Goal: Task Accomplishment & Management: Manage account settings

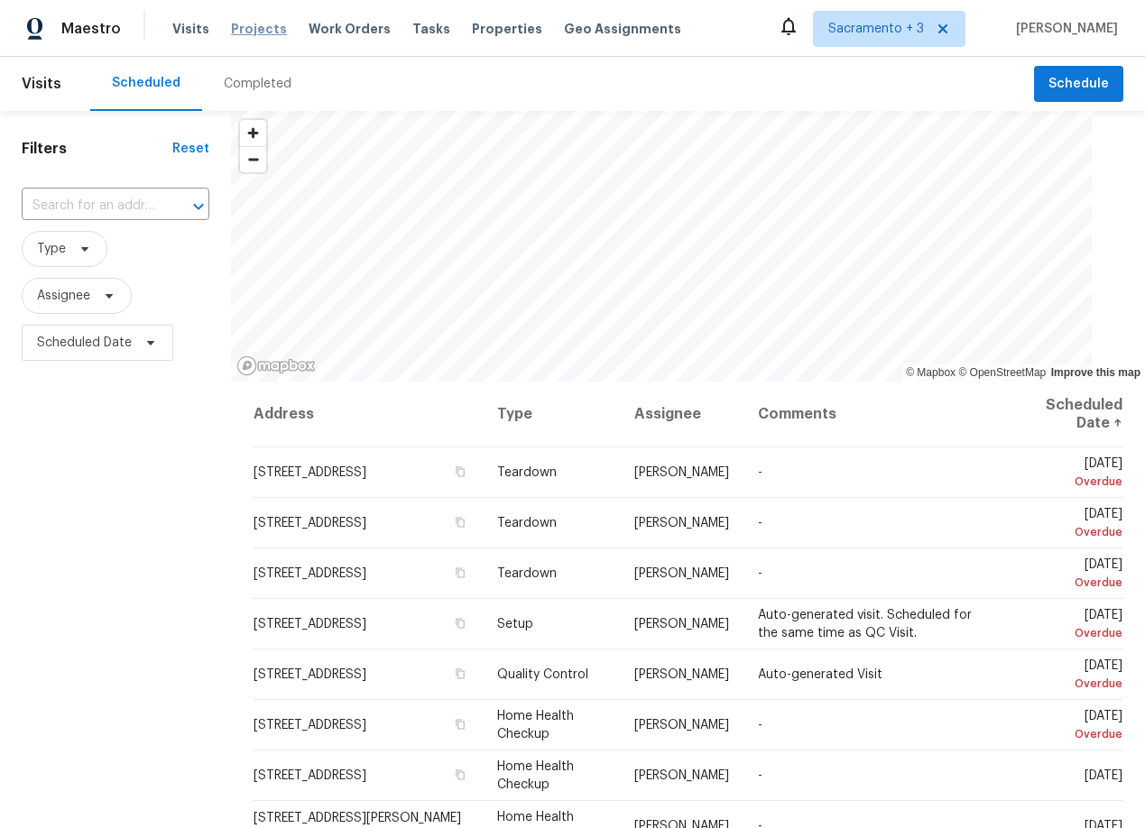
click at [241, 37] on span "Projects" at bounding box center [259, 29] width 56 height 18
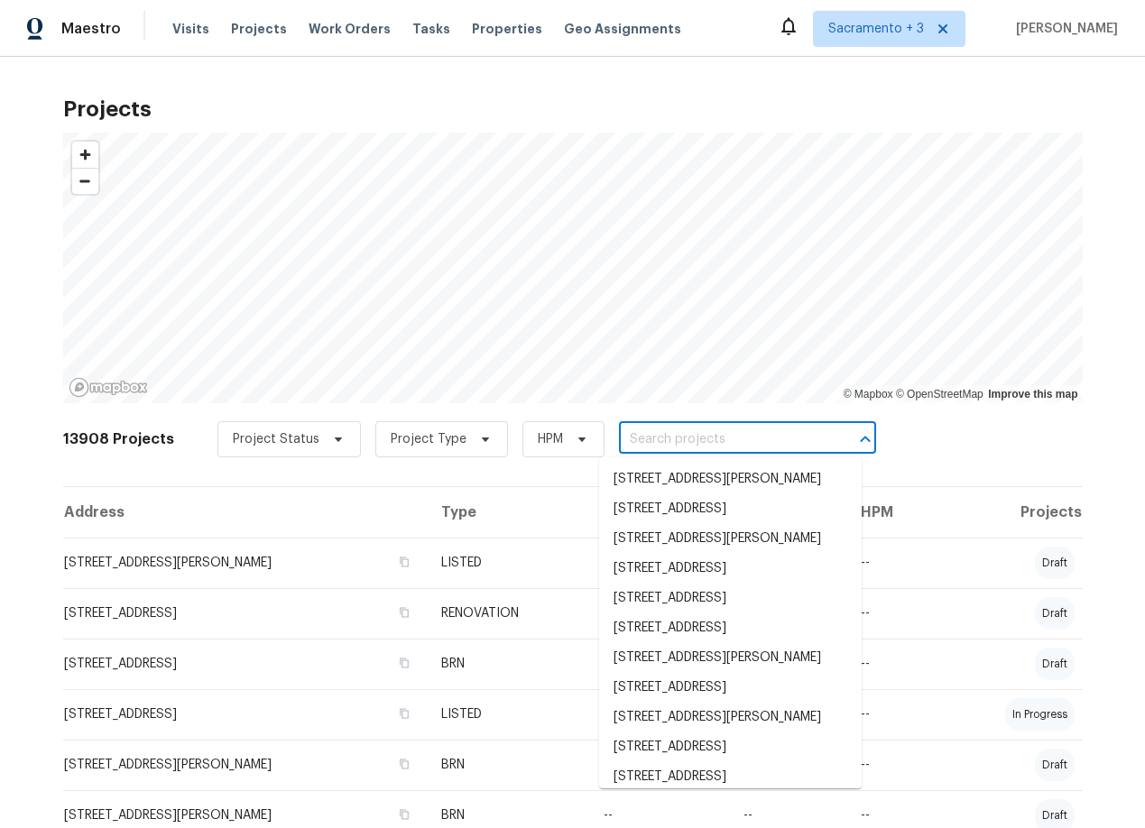
click at [672, 432] on input "text" at bounding box center [722, 440] width 207 height 28
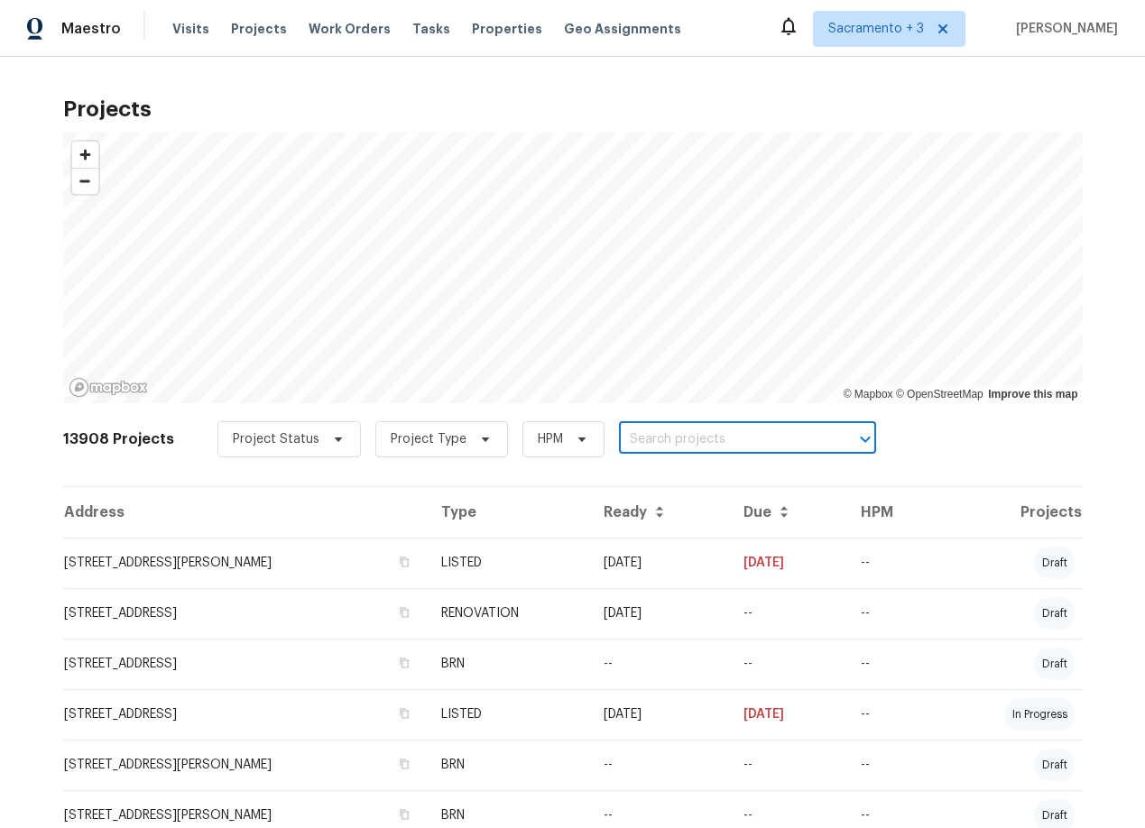
click at [642, 436] on input "text" at bounding box center [722, 440] width 207 height 28
type input "derby"
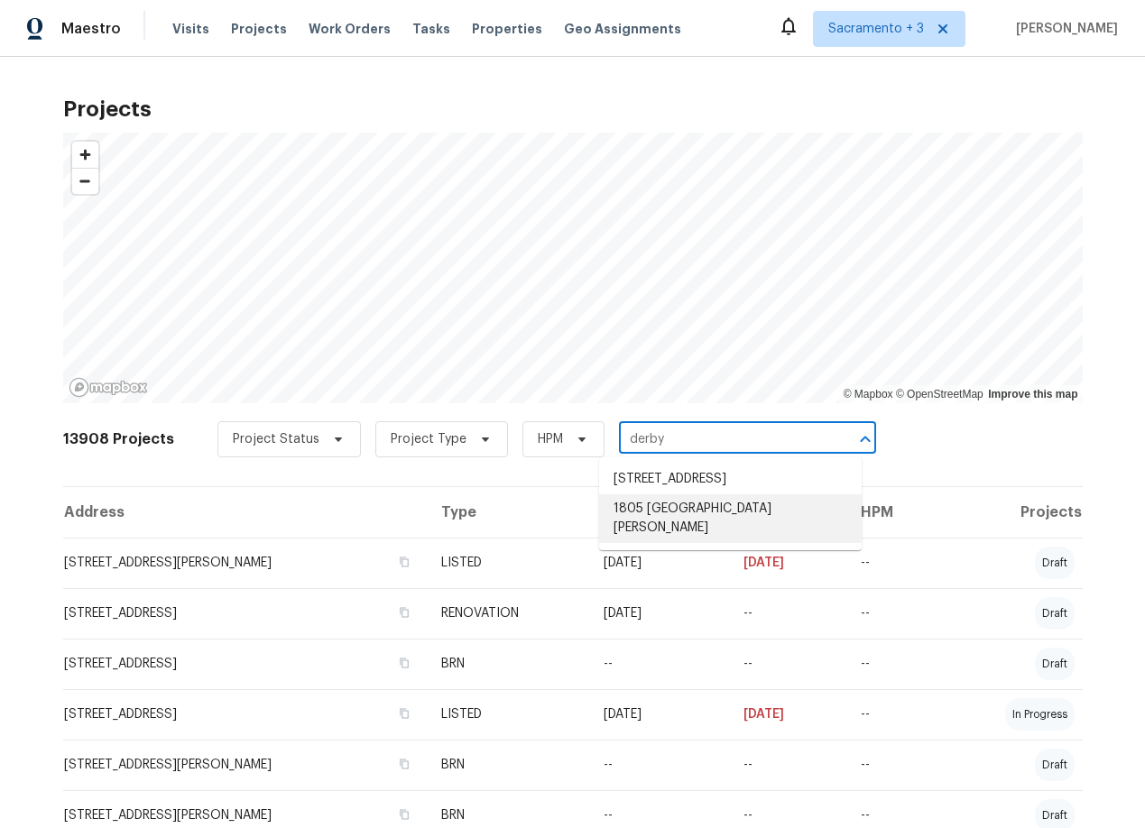
click at [638, 528] on li "1805 Derby Dr, Dixon, CA 95620" at bounding box center [730, 518] width 262 height 49
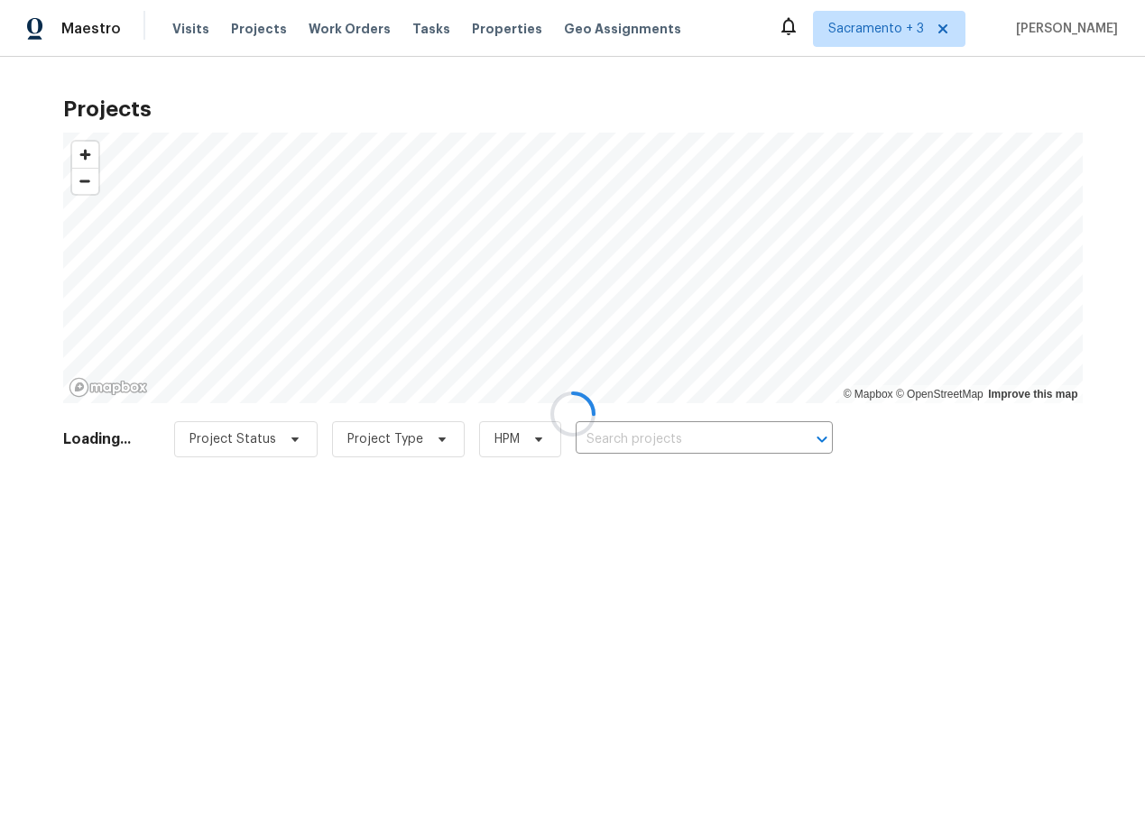
type input "1805 Derby Dr, Dixon, CA 95620"
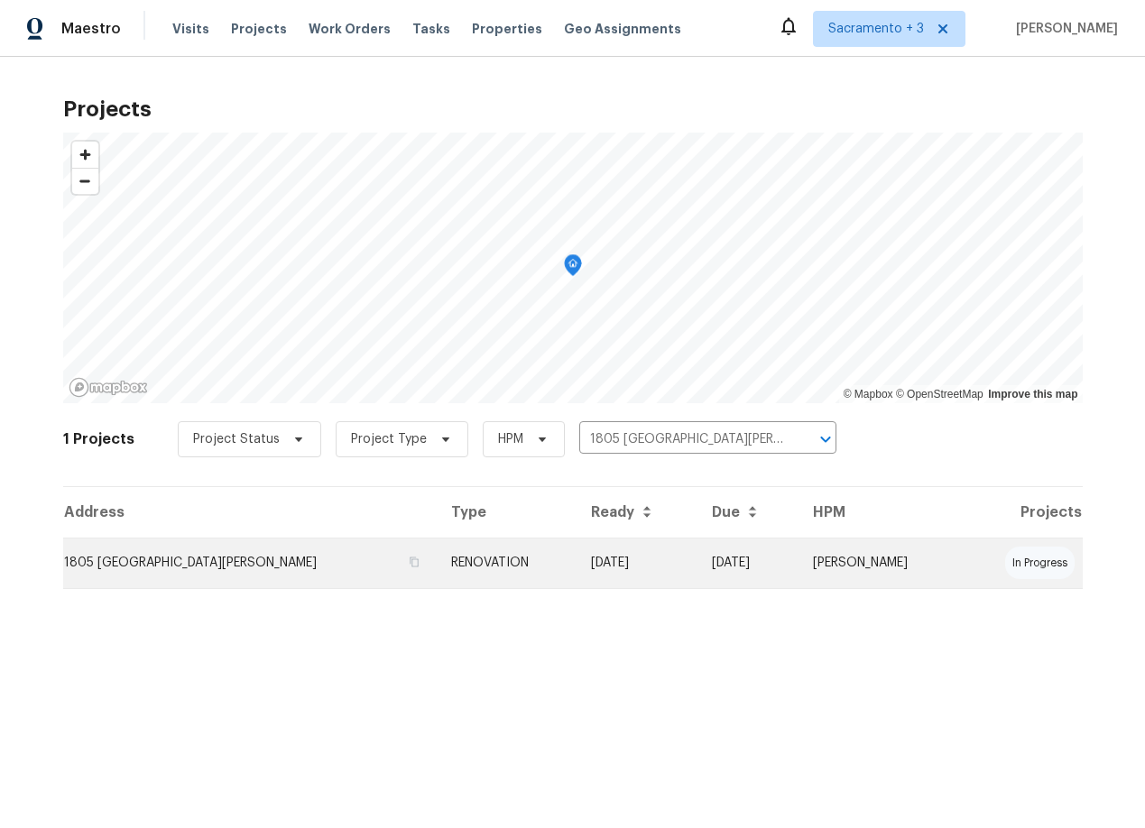
click at [150, 566] on td "1805 Derby Dr, Dixon, CA 95620" at bounding box center [249, 563] width 373 height 51
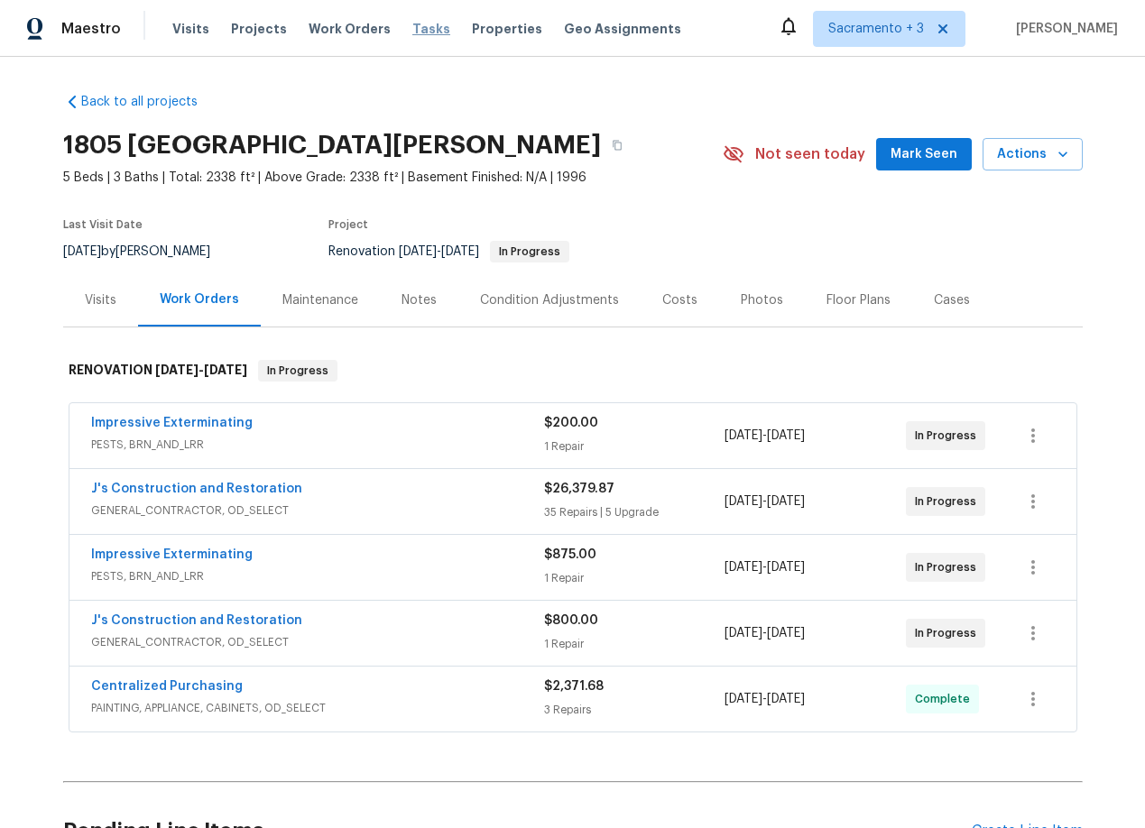
click at [412, 32] on span "Tasks" at bounding box center [431, 29] width 38 height 13
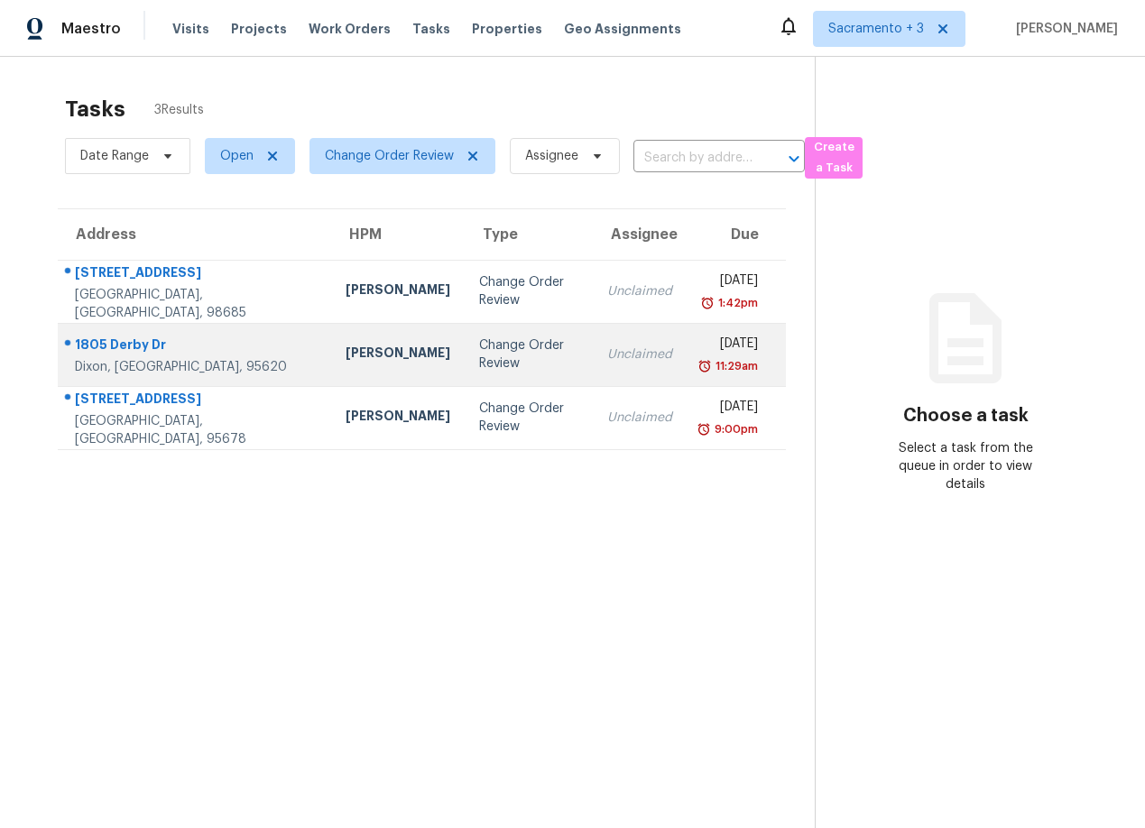
click at [153, 354] on div "1805 Derby Dr" at bounding box center [196, 347] width 242 height 23
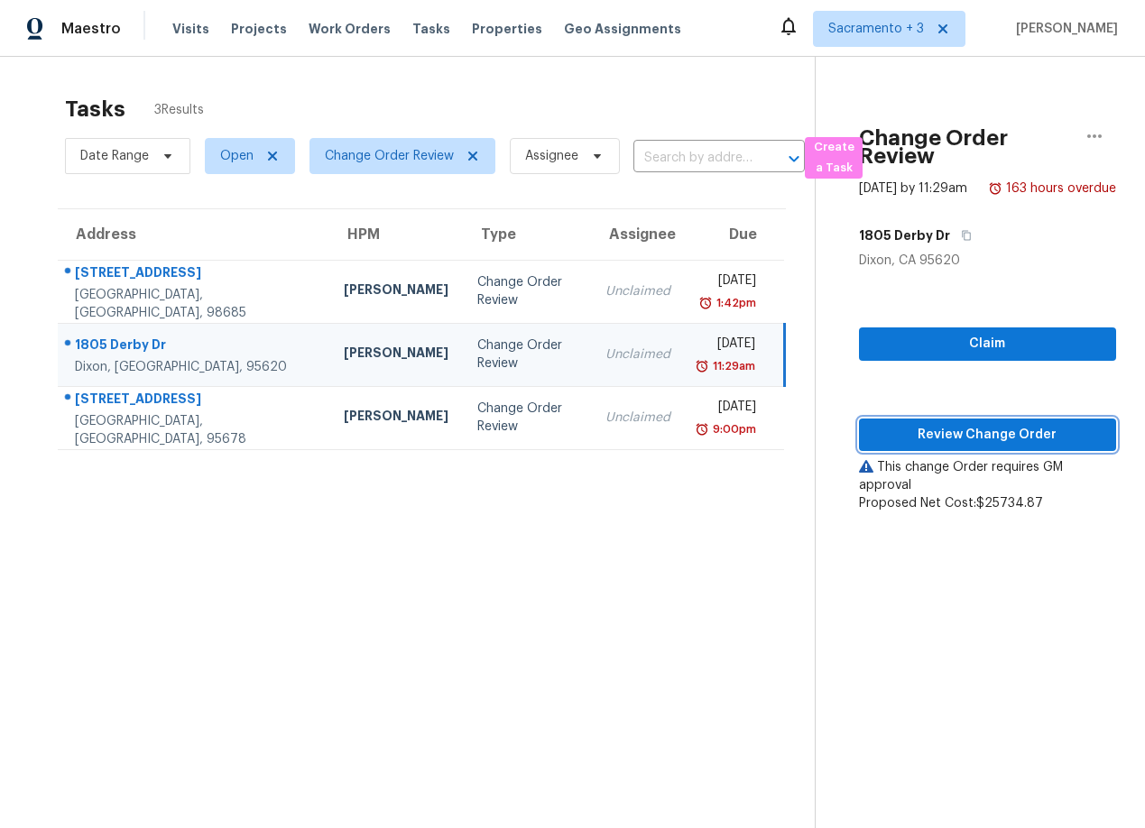
click at [988, 446] on span "Review Change Order" at bounding box center [987, 435] width 228 height 23
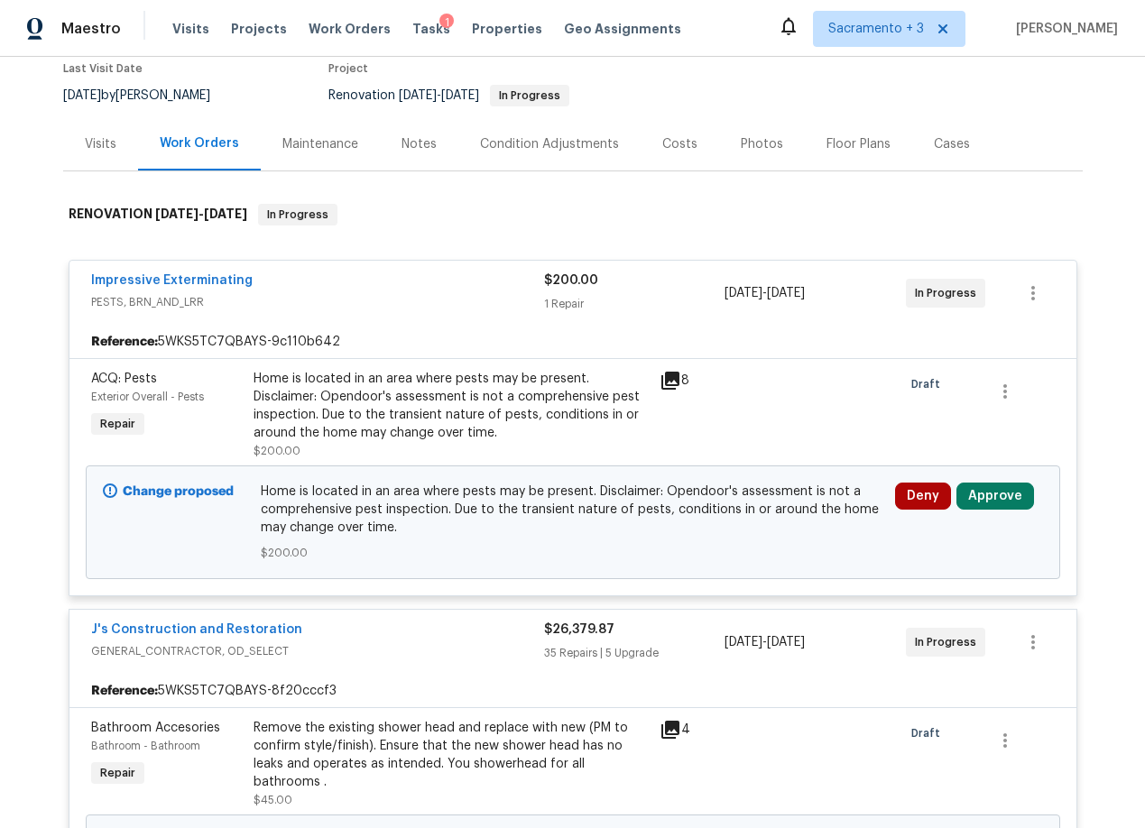
scroll to position [191, 0]
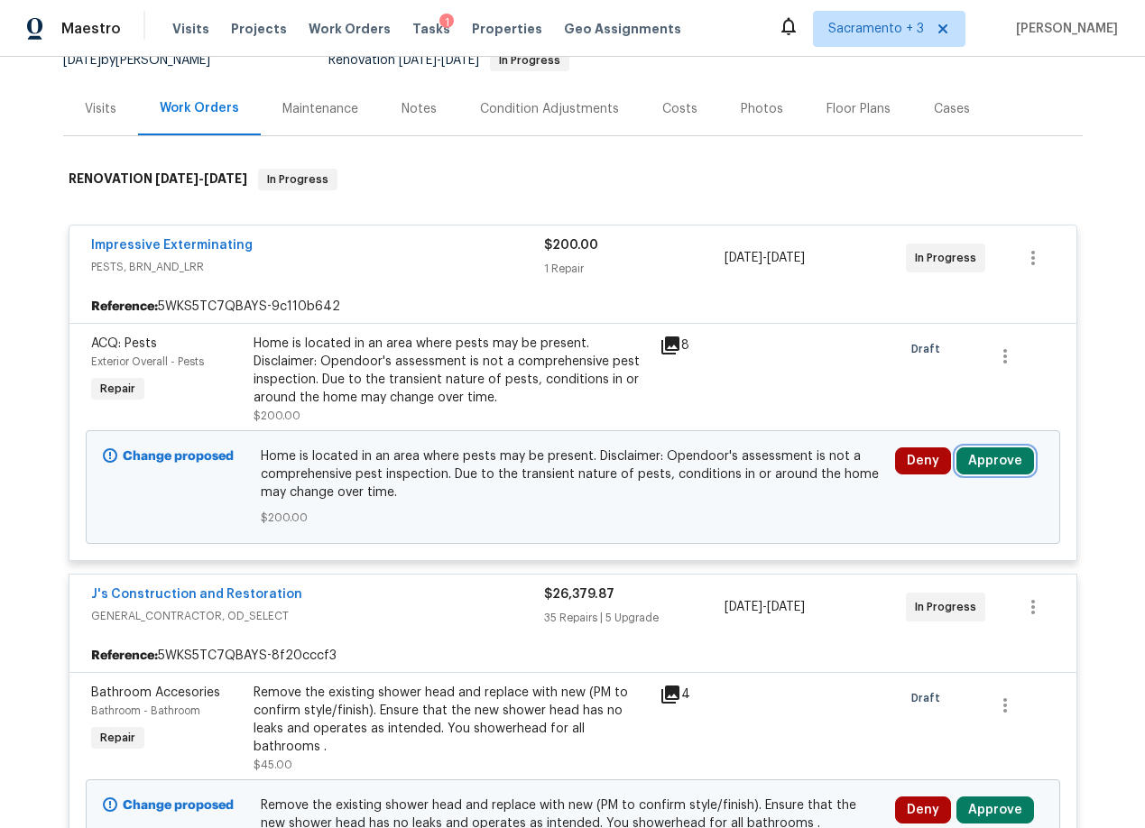
click at [992, 460] on button "Approve" at bounding box center [995, 460] width 78 height 27
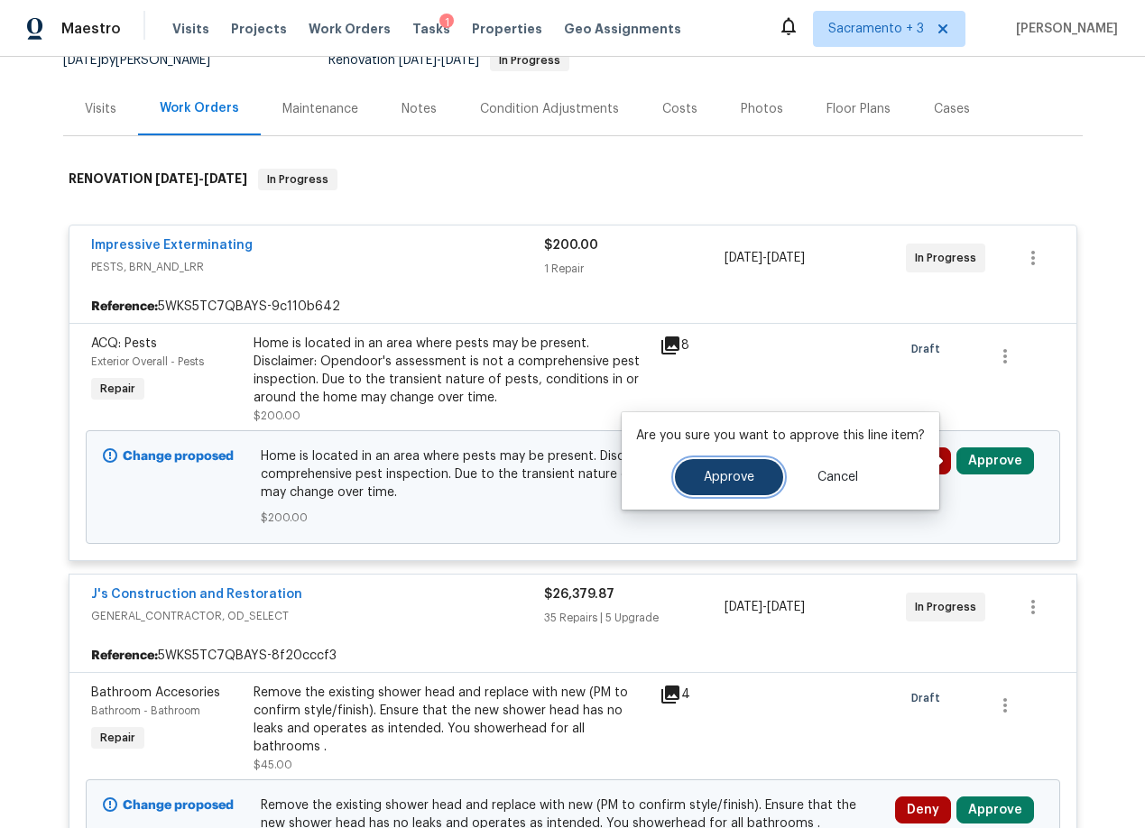
click at [724, 478] on span "Approve" at bounding box center [729, 478] width 51 height 14
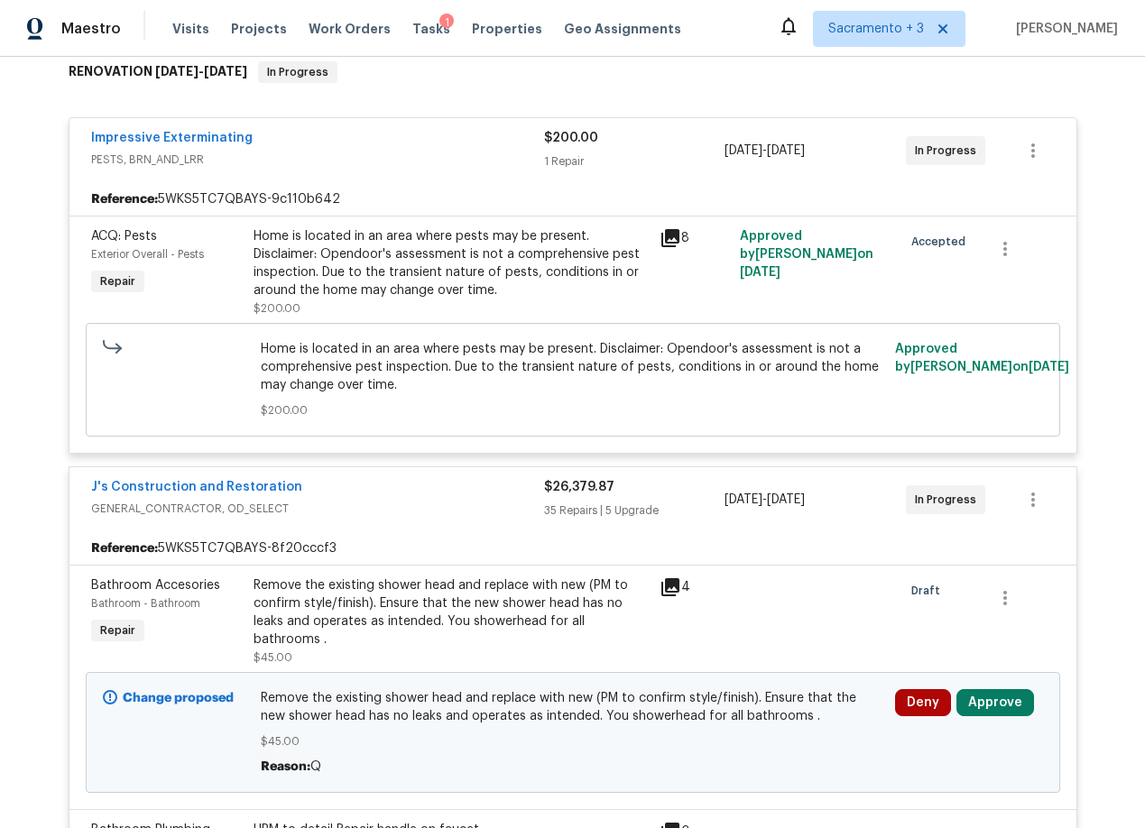
scroll to position [302, 0]
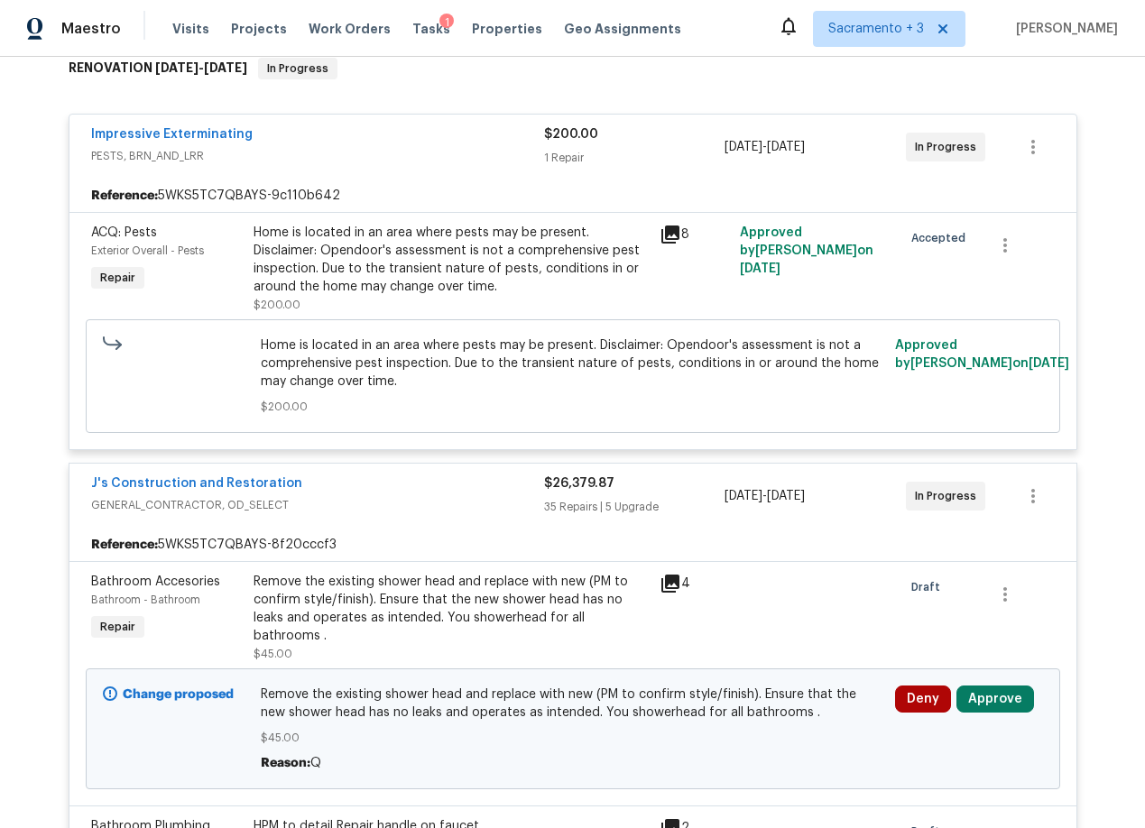
click at [668, 234] on icon at bounding box center [670, 234] width 18 height 18
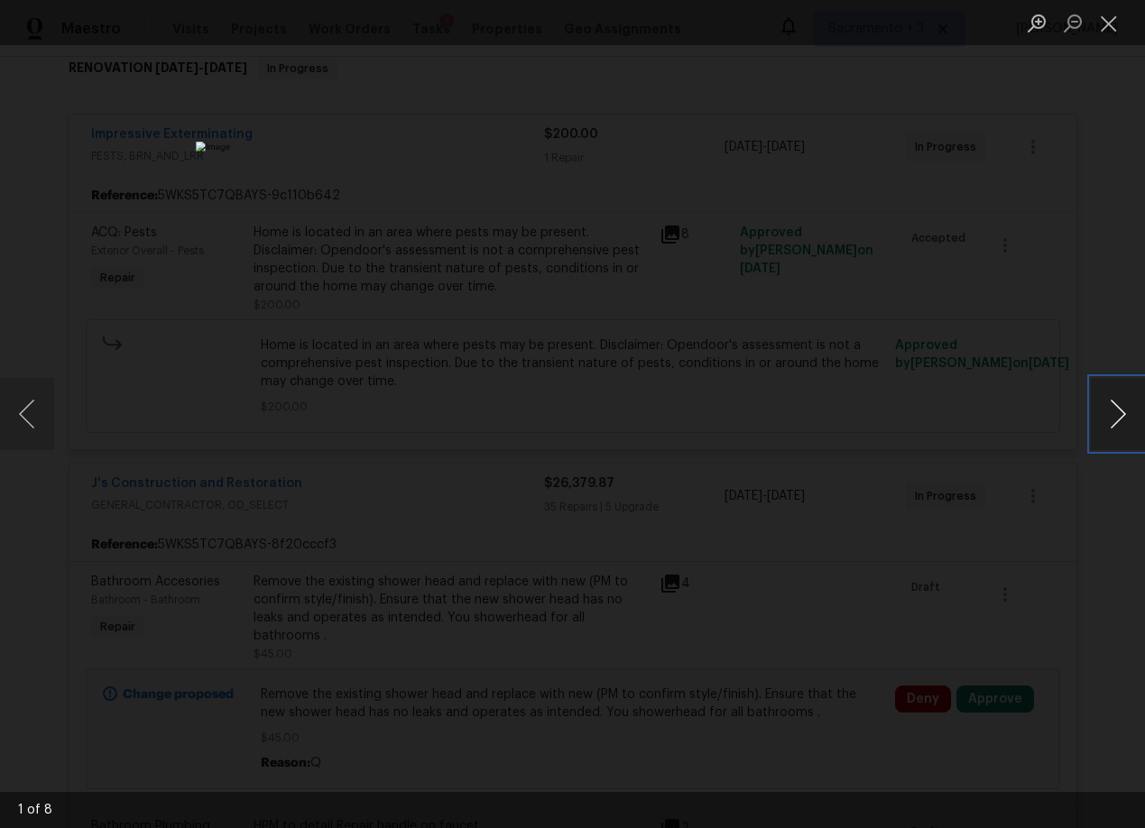
click at [1125, 418] on button "Next image" at bounding box center [1117, 414] width 54 height 72
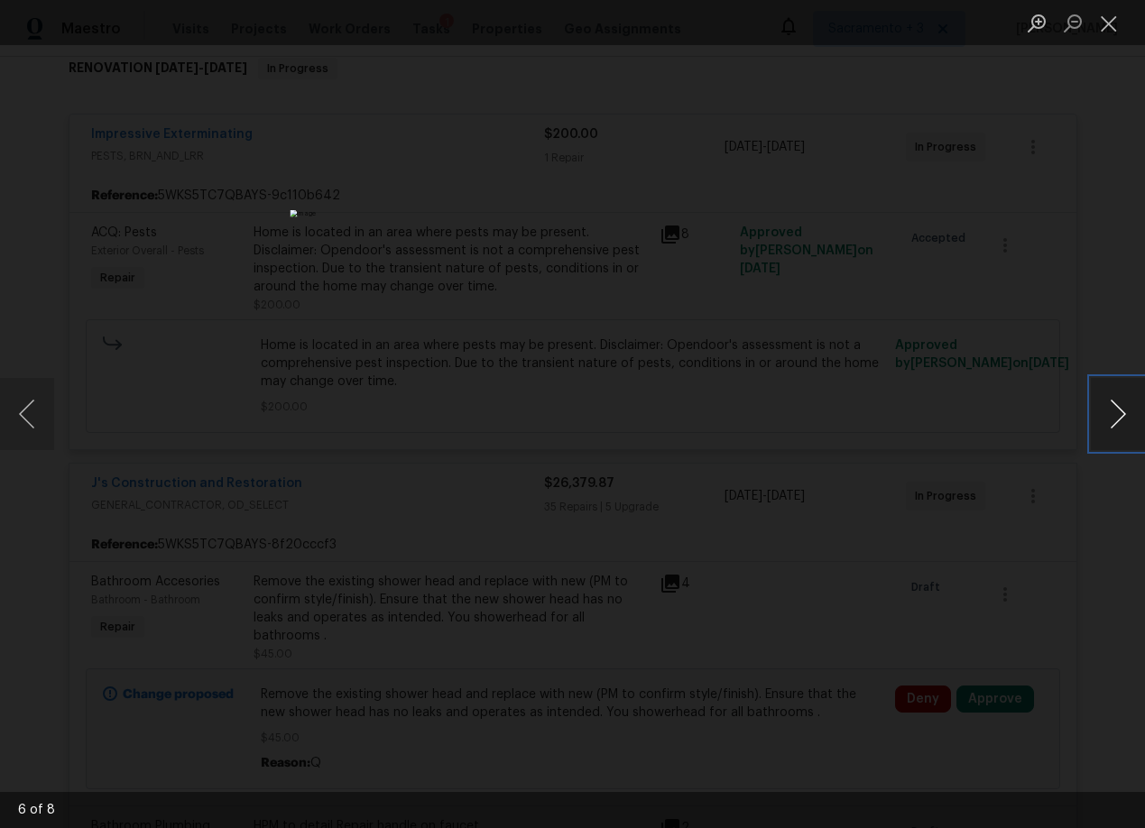
click at [1125, 418] on button "Next image" at bounding box center [1117, 414] width 54 height 72
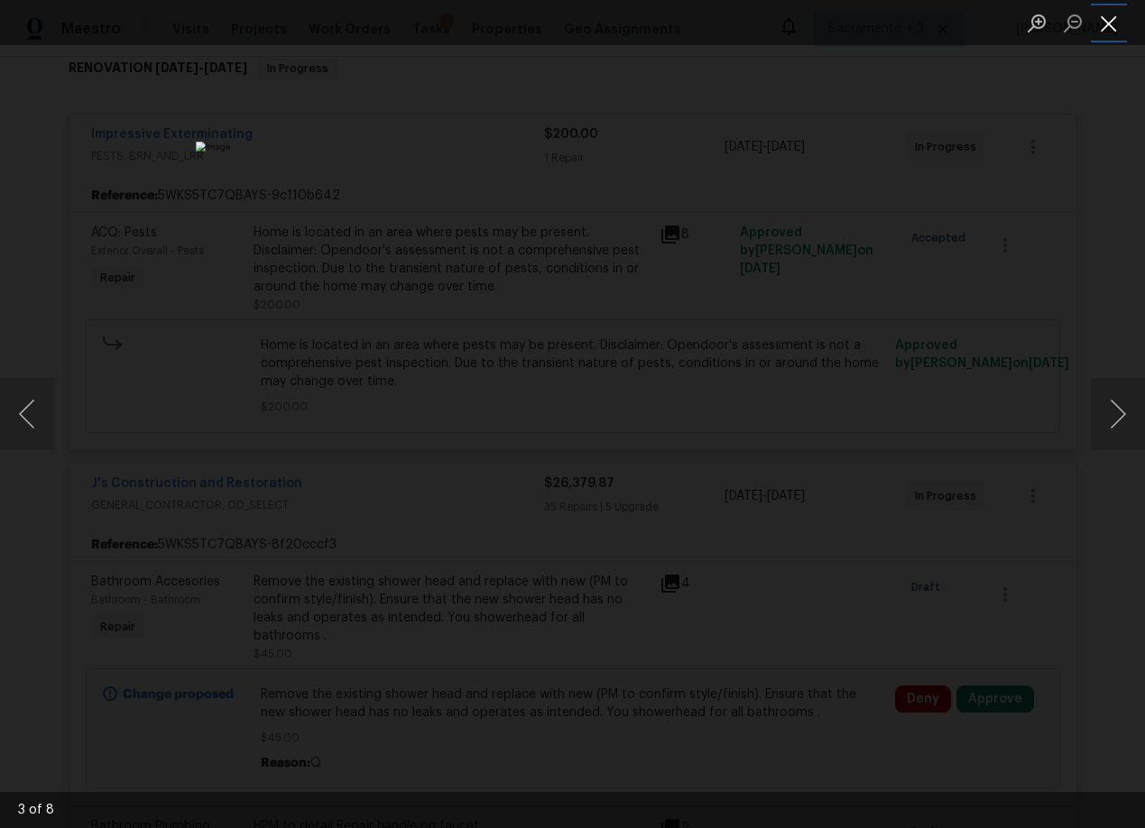
click at [1117, 25] on button "Close lightbox" at bounding box center [1108, 23] width 36 height 32
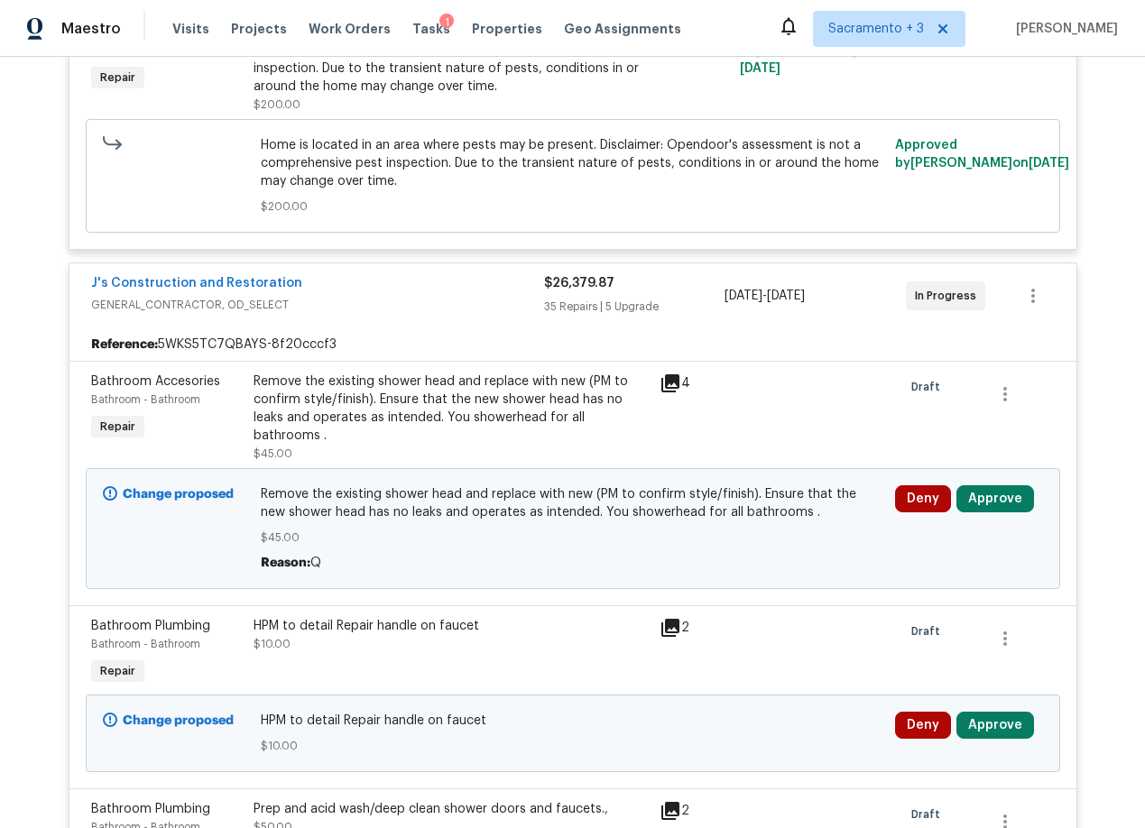
scroll to position [506, 0]
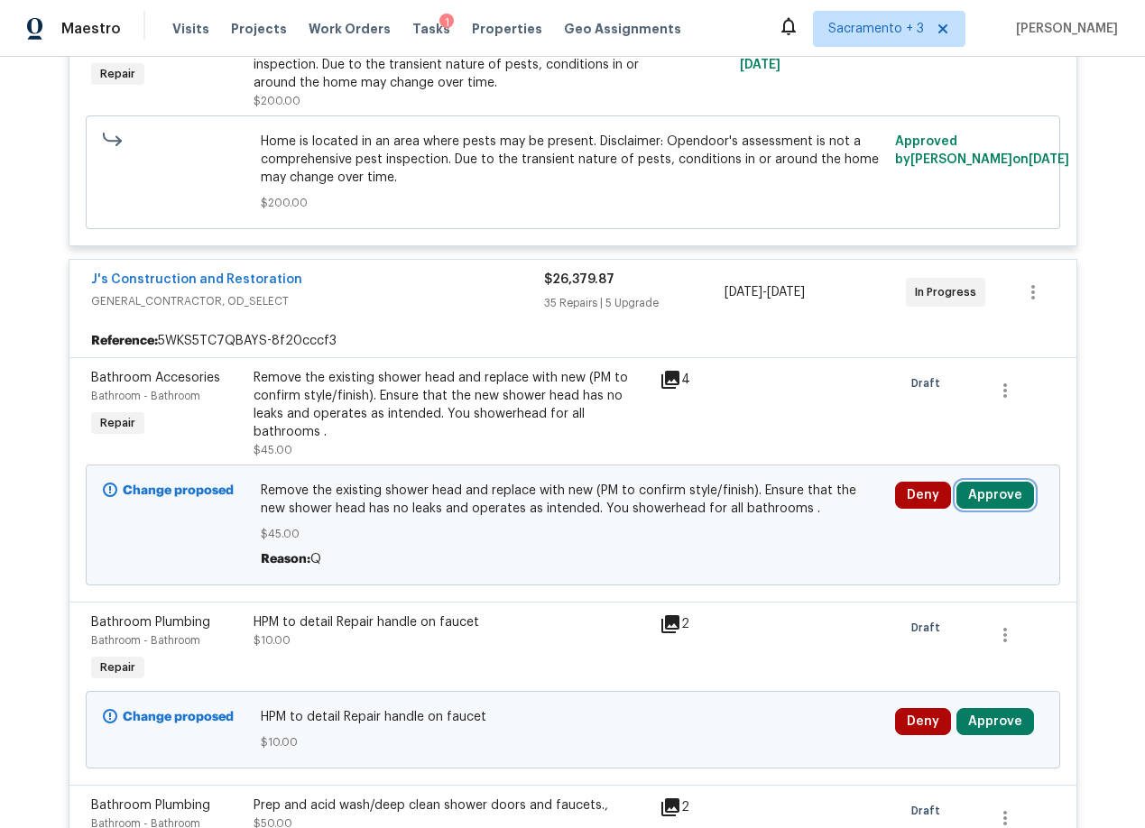
click at [985, 494] on button "Approve" at bounding box center [995, 495] width 78 height 27
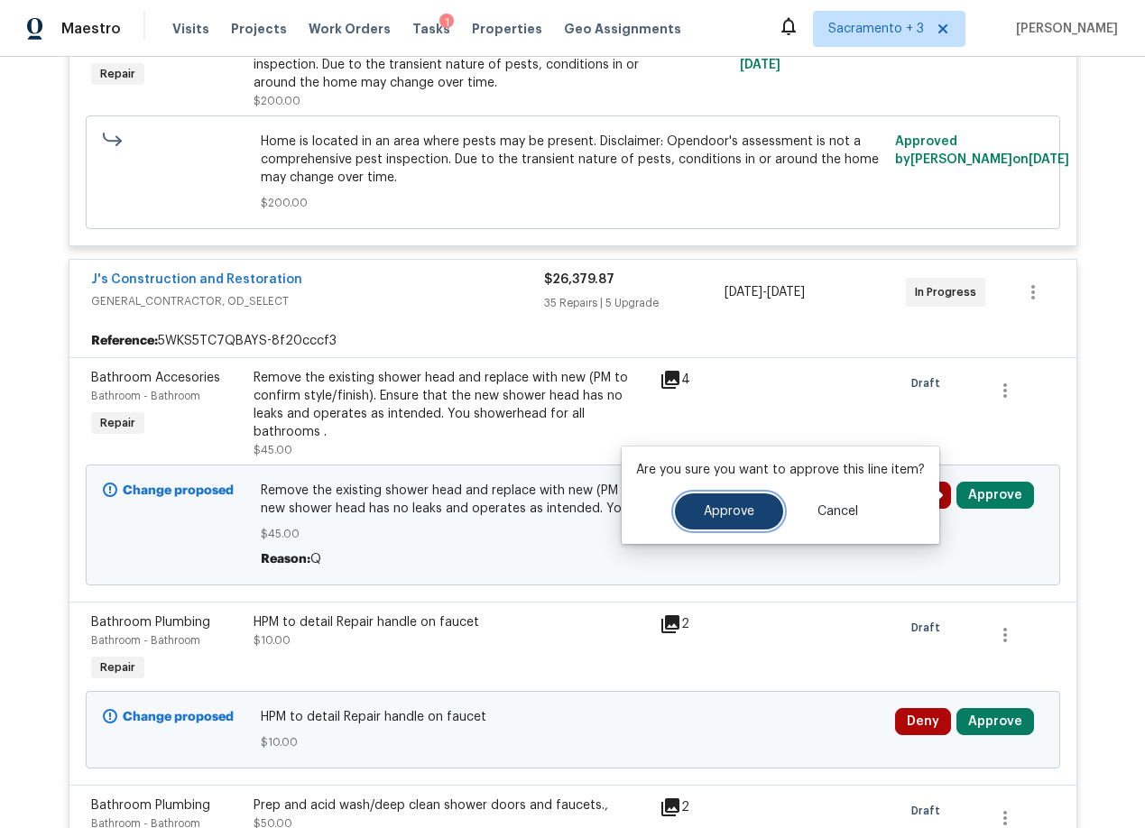
click at [726, 520] on button "Approve" at bounding box center [729, 511] width 108 height 36
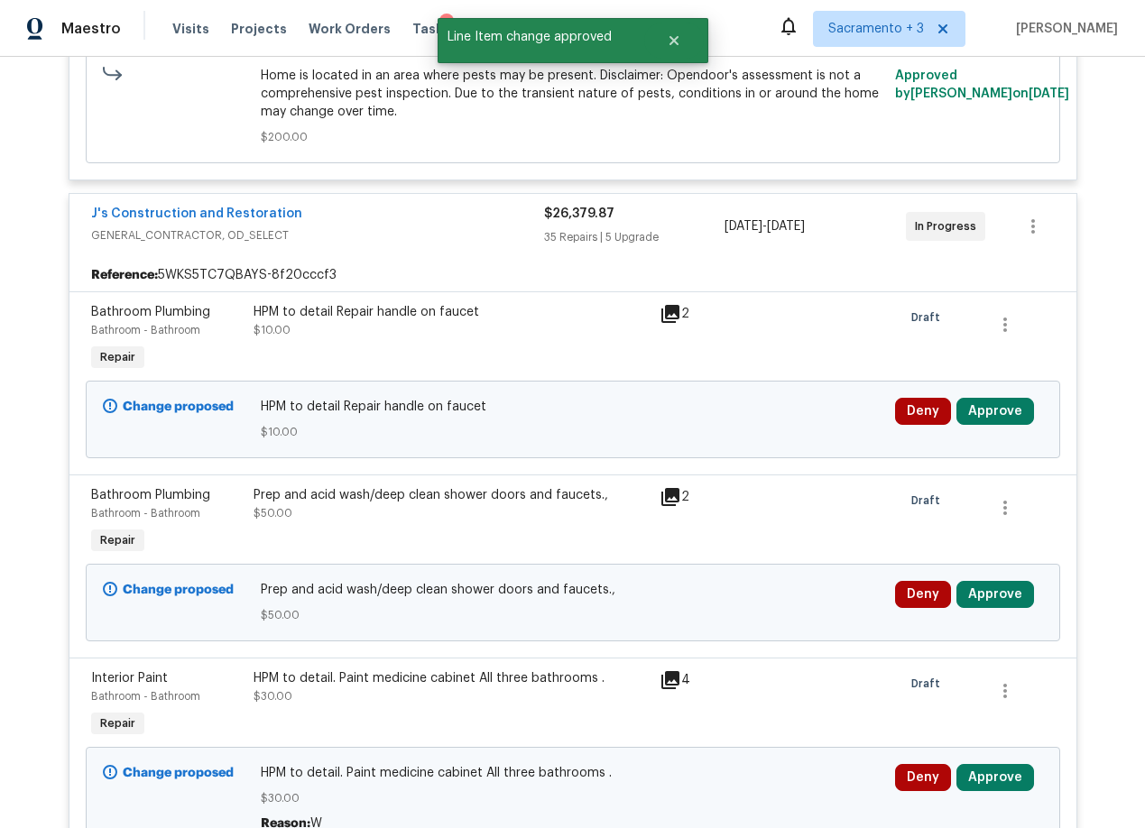
scroll to position [558, 0]
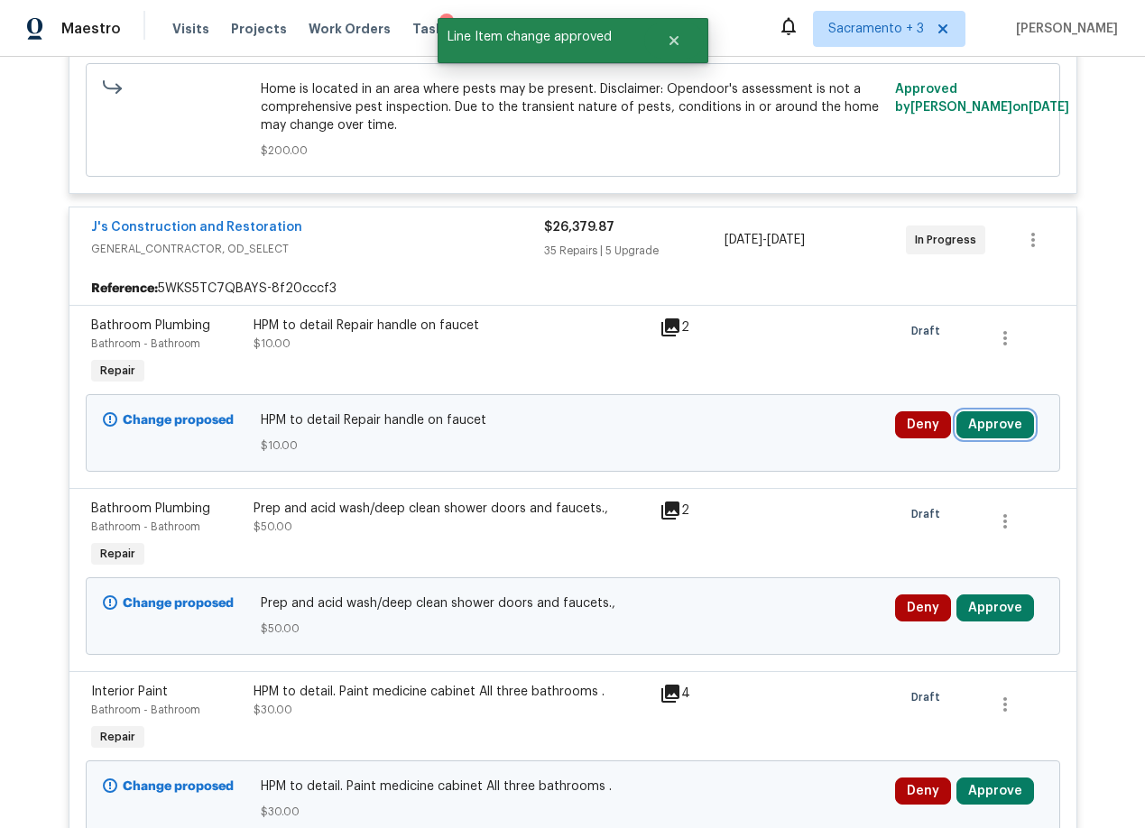
click at [995, 433] on button "Approve" at bounding box center [995, 424] width 78 height 27
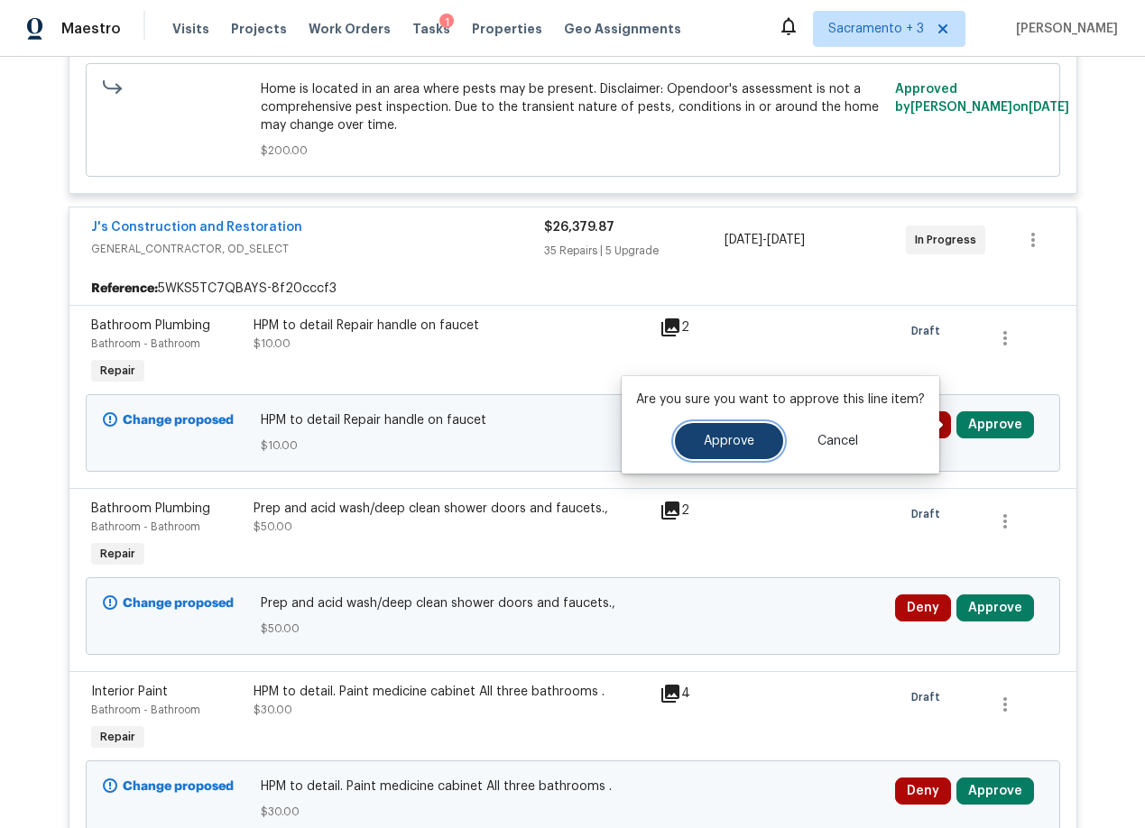
click at [704, 444] on span "Approve" at bounding box center [729, 442] width 51 height 14
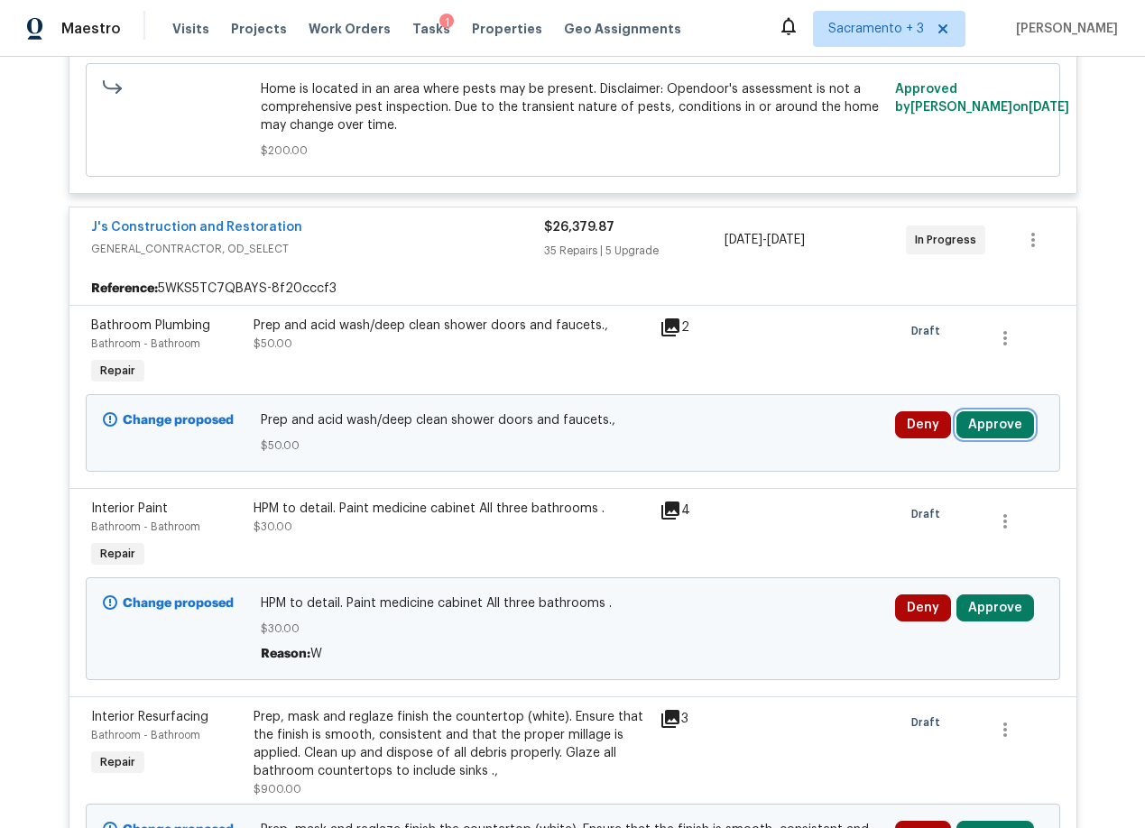
click at [973, 423] on button "Approve" at bounding box center [995, 424] width 78 height 27
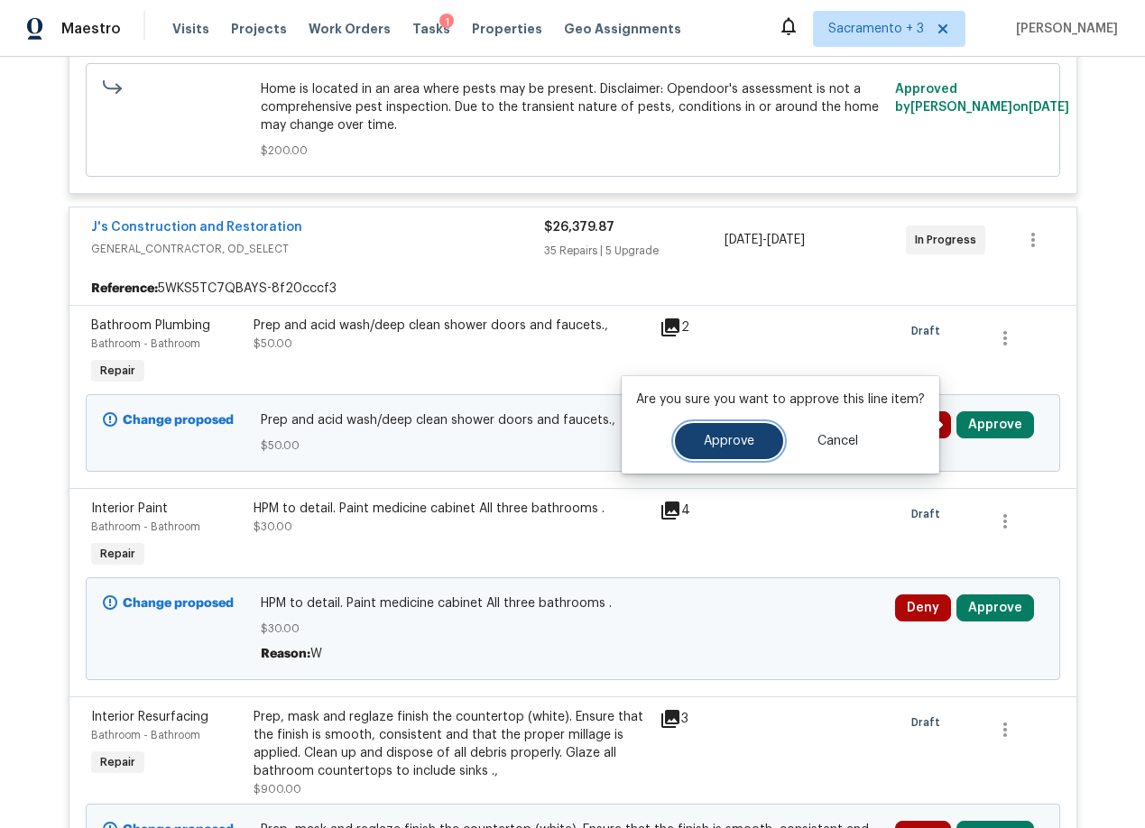
click at [711, 429] on button "Approve" at bounding box center [729, 441] width 108 height 36
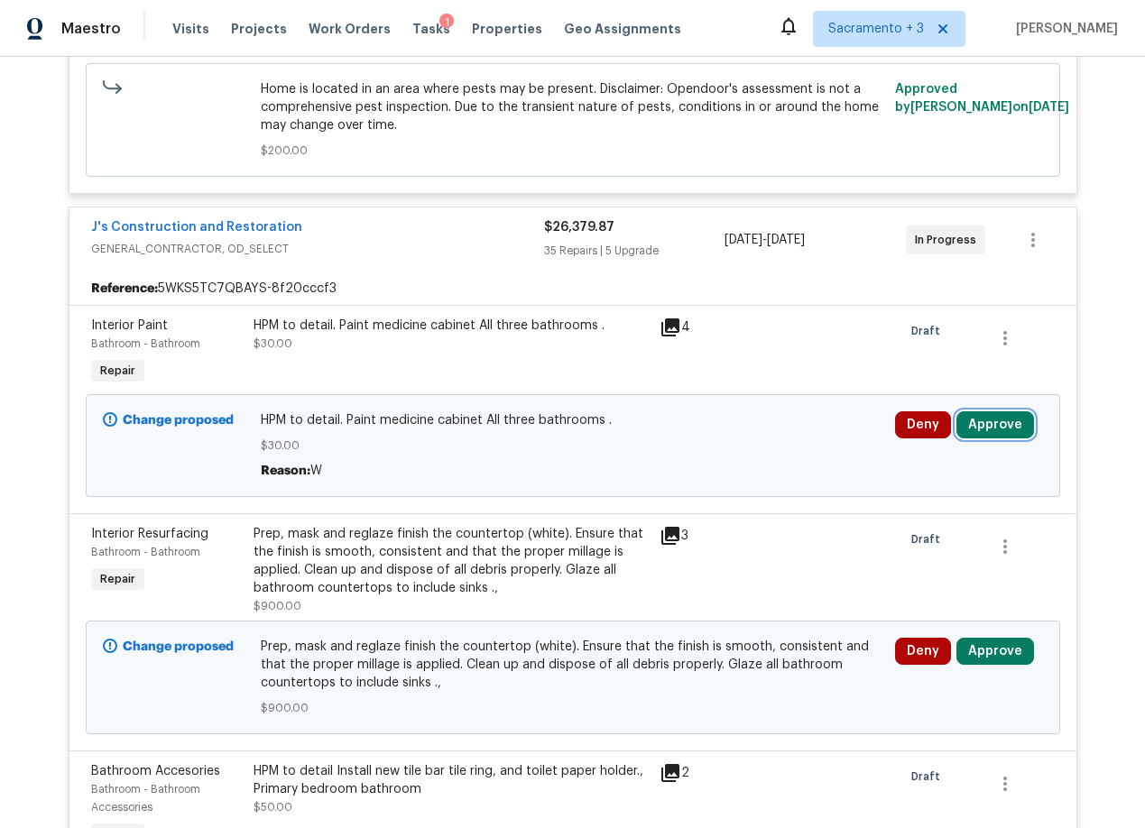
click at [975, 419] on button "Approve" at bounding box center [995, 424] width 78 height 27
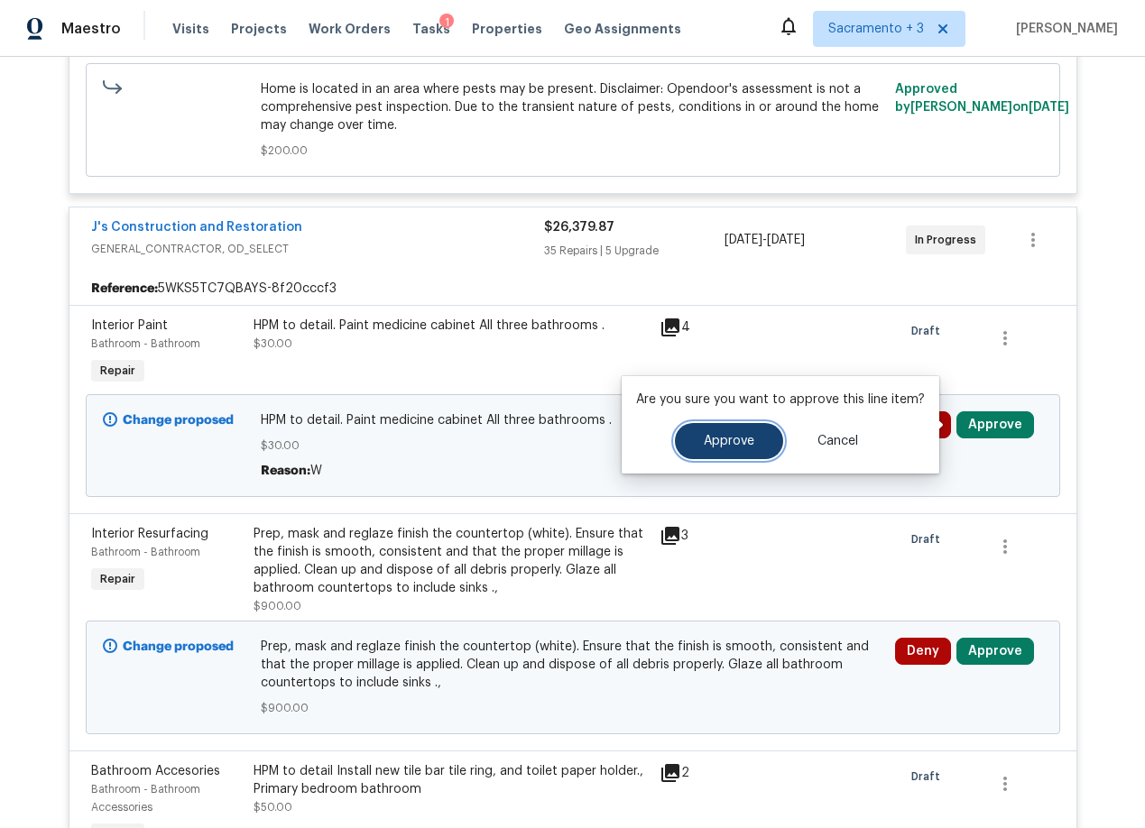
click at [728, 435] on span "Approve" at bounding box center [729, 442] width 51 height 14
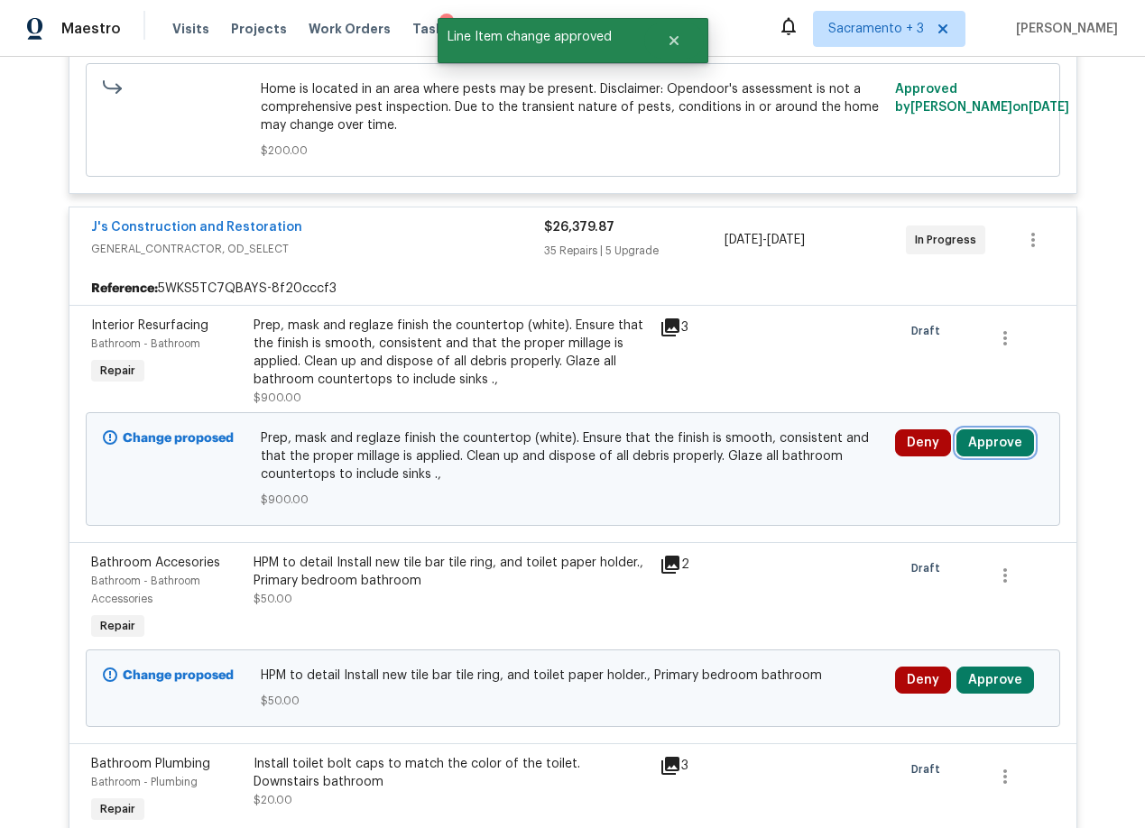
click at [987, 444] on button "Approve" at bounding box center [995, 442] width 78 height 27
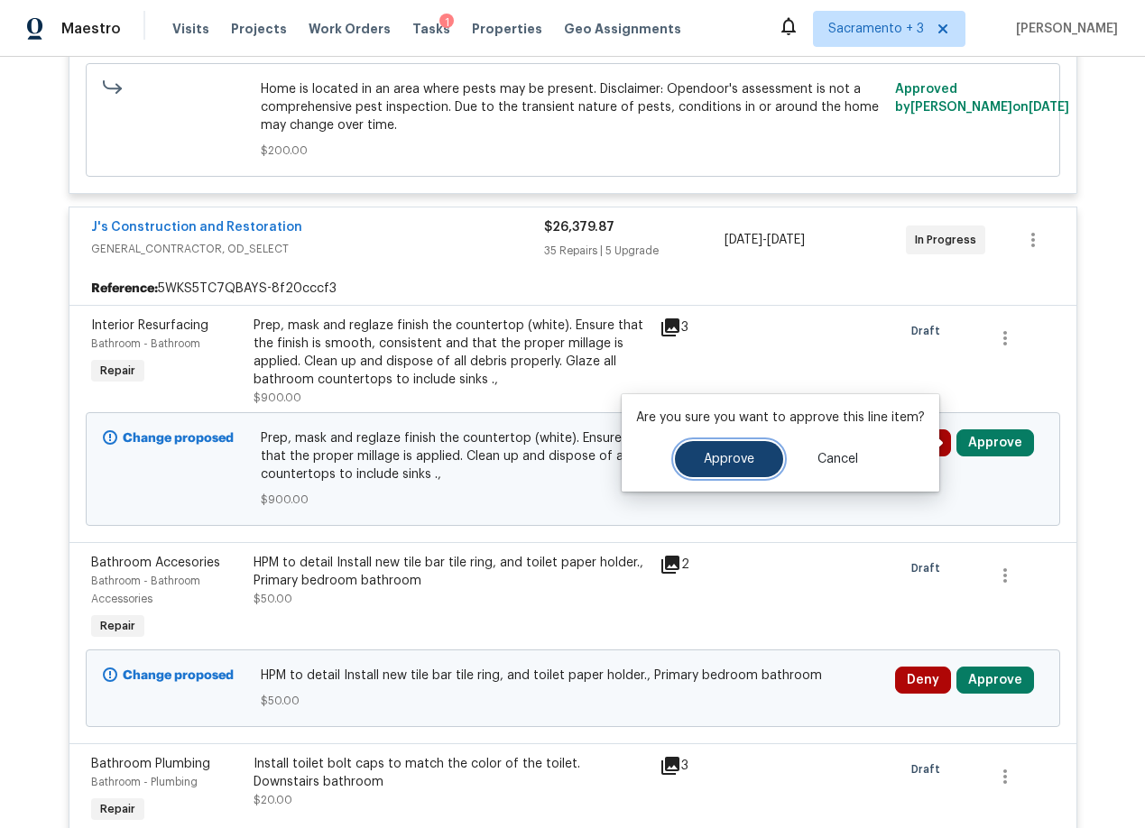
click at [730, 458] on span "Approve" at bounding box center [729, 460] width 51 height 14
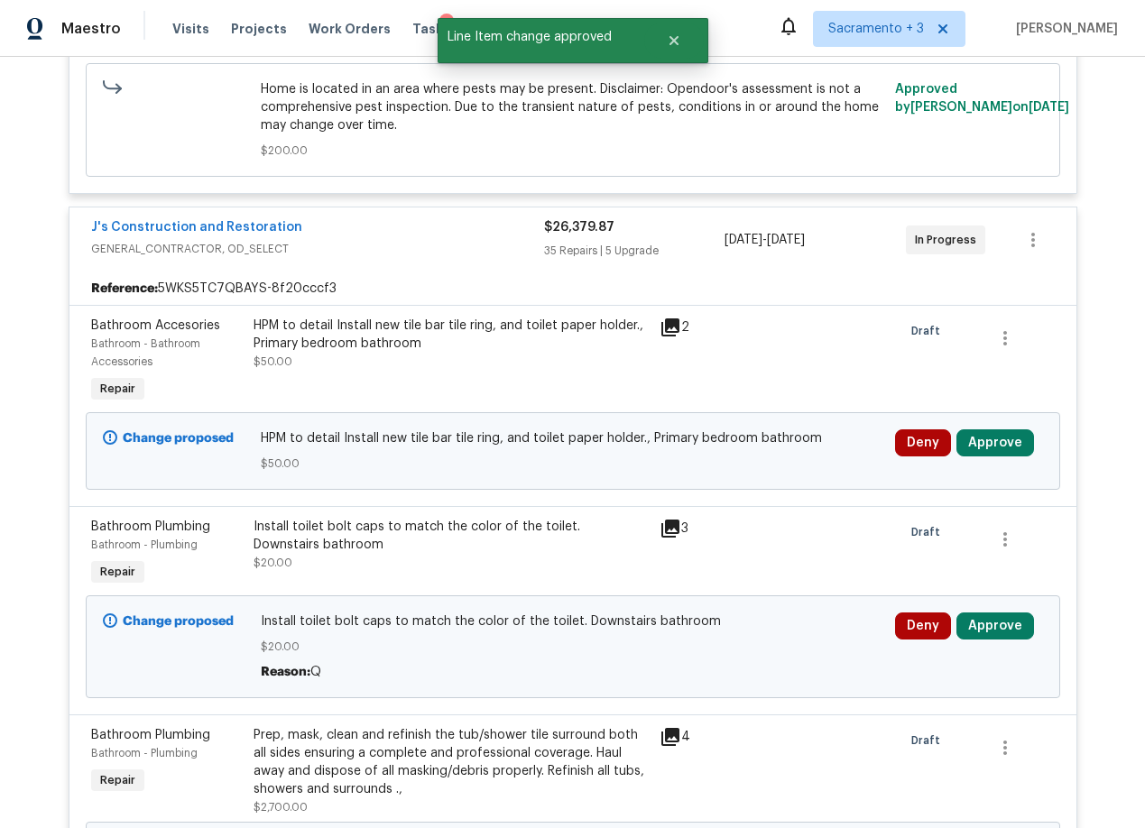
click at [662, 333] on icon at bounding box center [670, 328] width 22 height 22
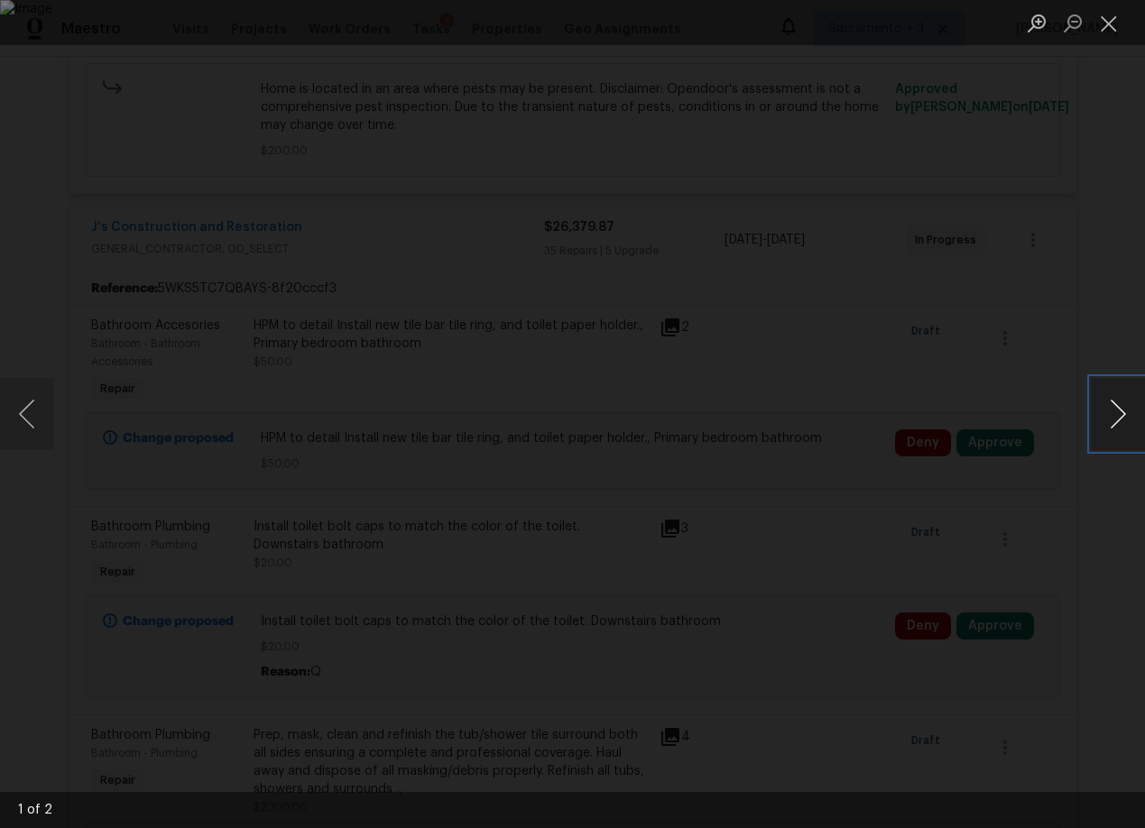
click at [1111, 409] on button "Next image" at bounding box center [1117, 414] width 54 height 72
click at [1112, 33] on button "Close lightbox" at bounding box center [1108, 23] width 36 height 32
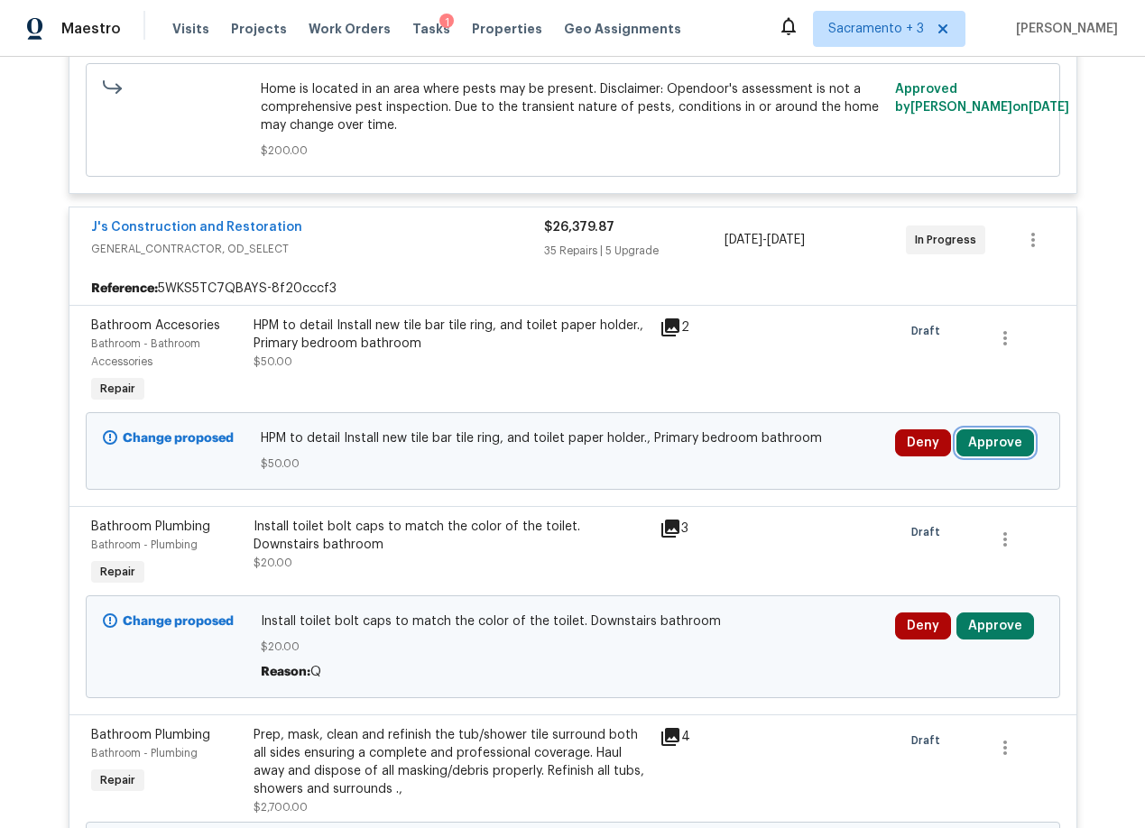
click at [975, 441] on button "Approve" at bounding box center [995, 442] width 78 height 27
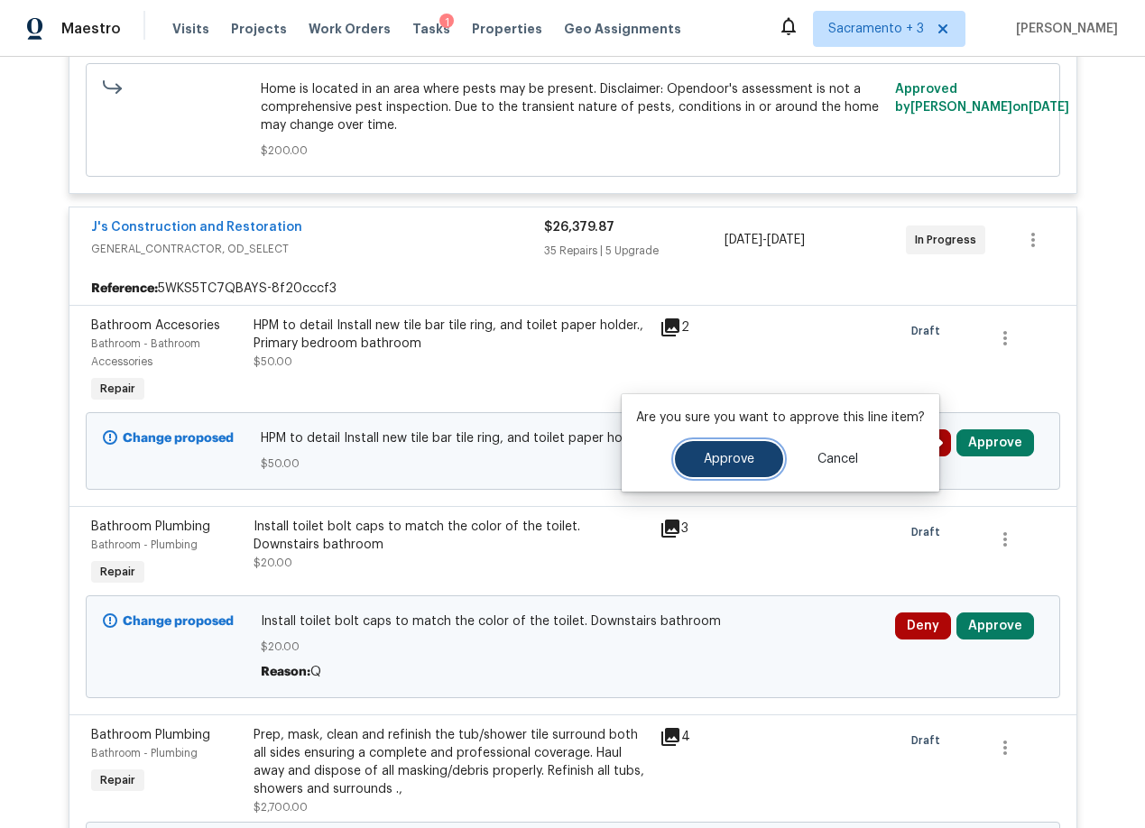
click at [690, 456] on button "Approve" at bounding box center [729, 459] width 108 height 36
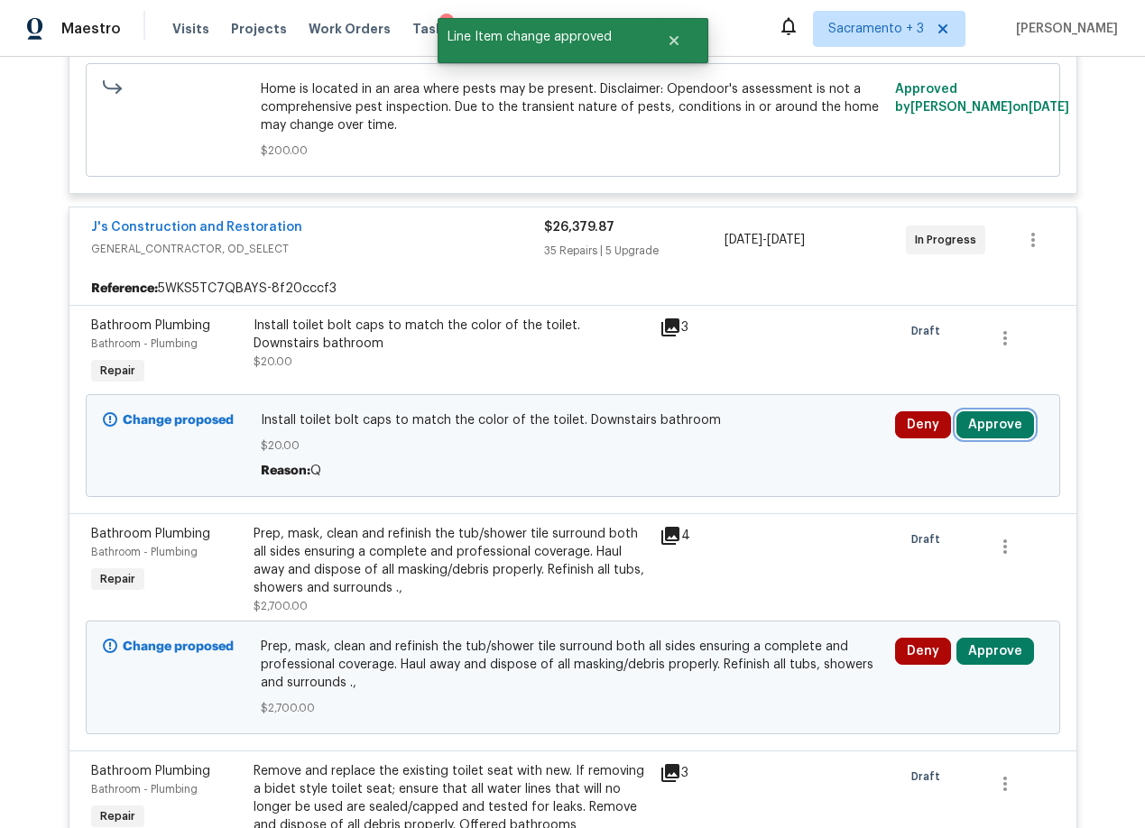
click at [966, 426] on button "Approve" at bounding box center [995, 424] width 78 height 27
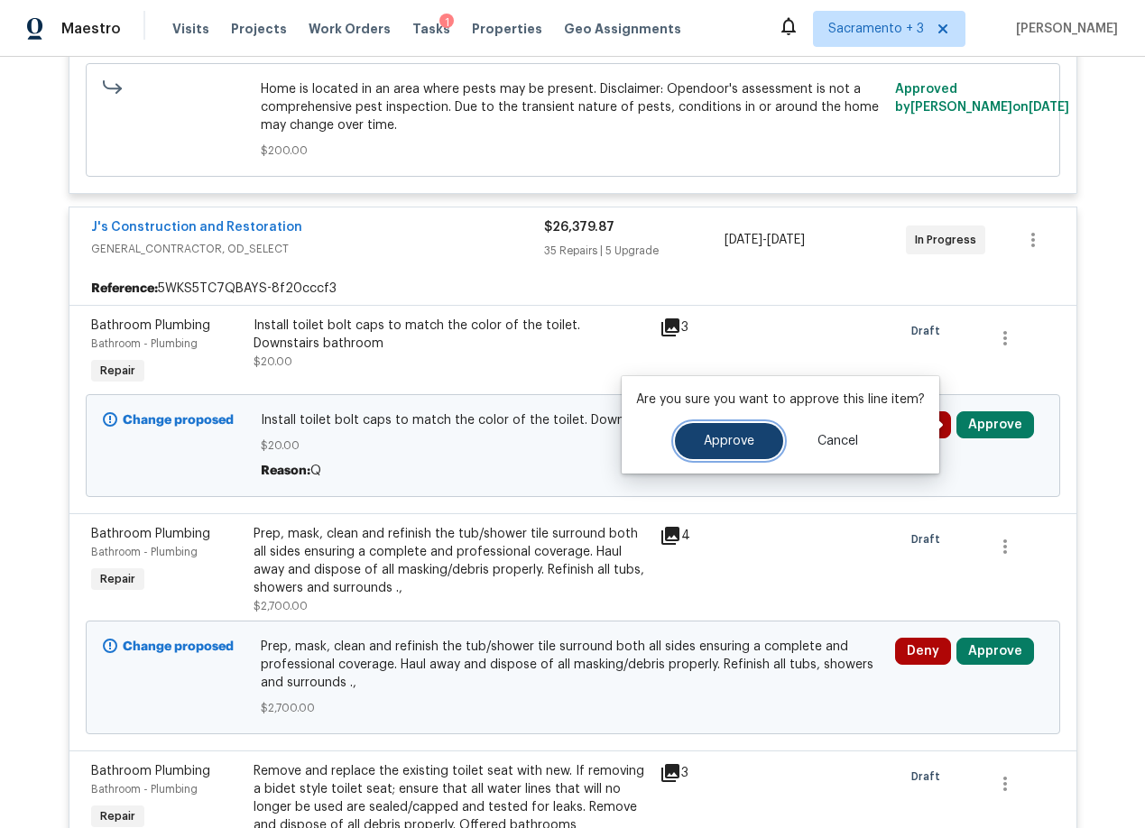
click at [689, 437] on button "Approve" at bounding box center [729, 441] width 108 height 36
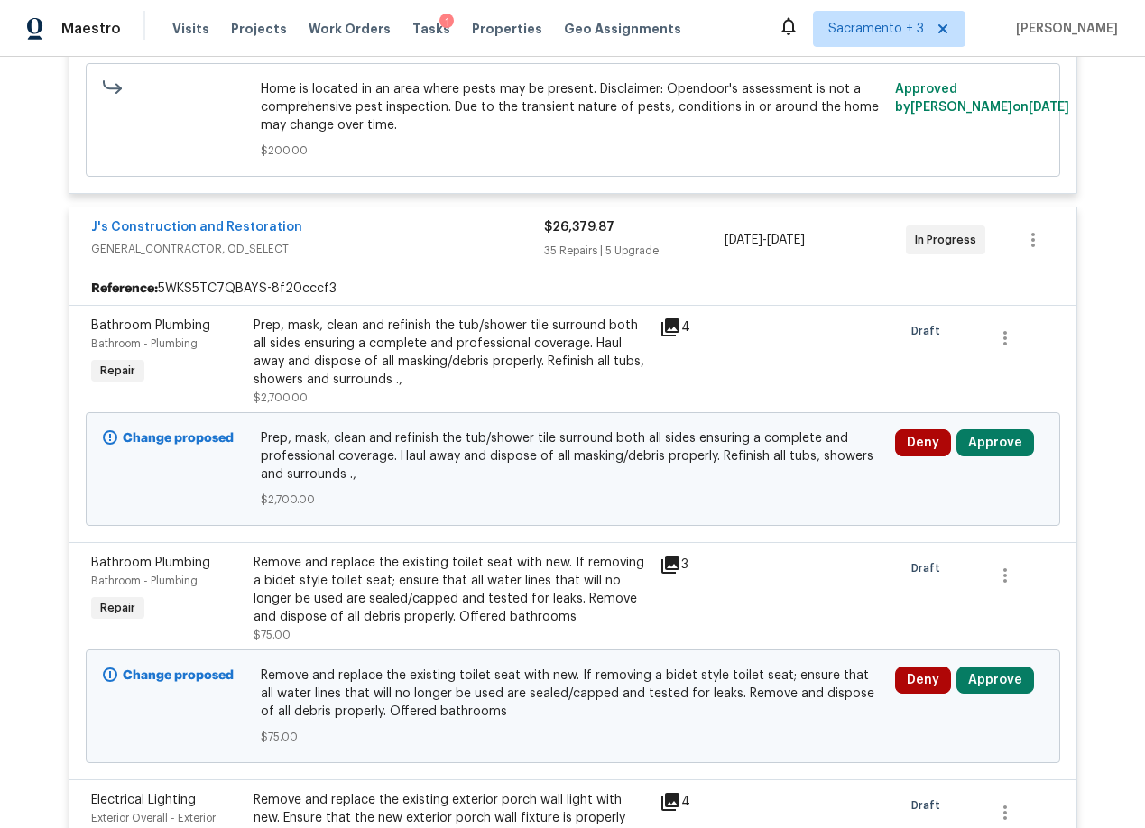
click at [667, 328] on icon at bounding box center [670, 328] width 22 height 22
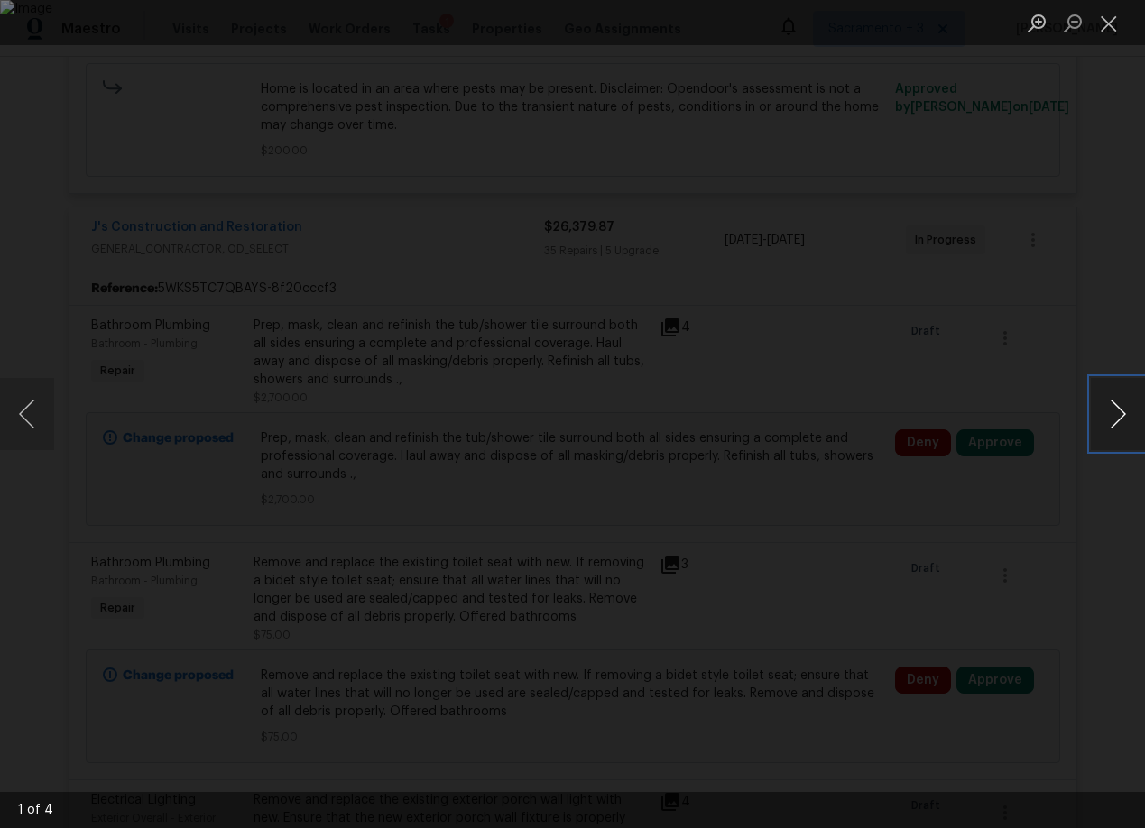
click at [1109, 430] on button "Next image" at bounding box center [1117, 414] width 54 height 72
click at [1101, 23] on button "Close lightbox" at bounding box center [1108, 23] width 36 height 32
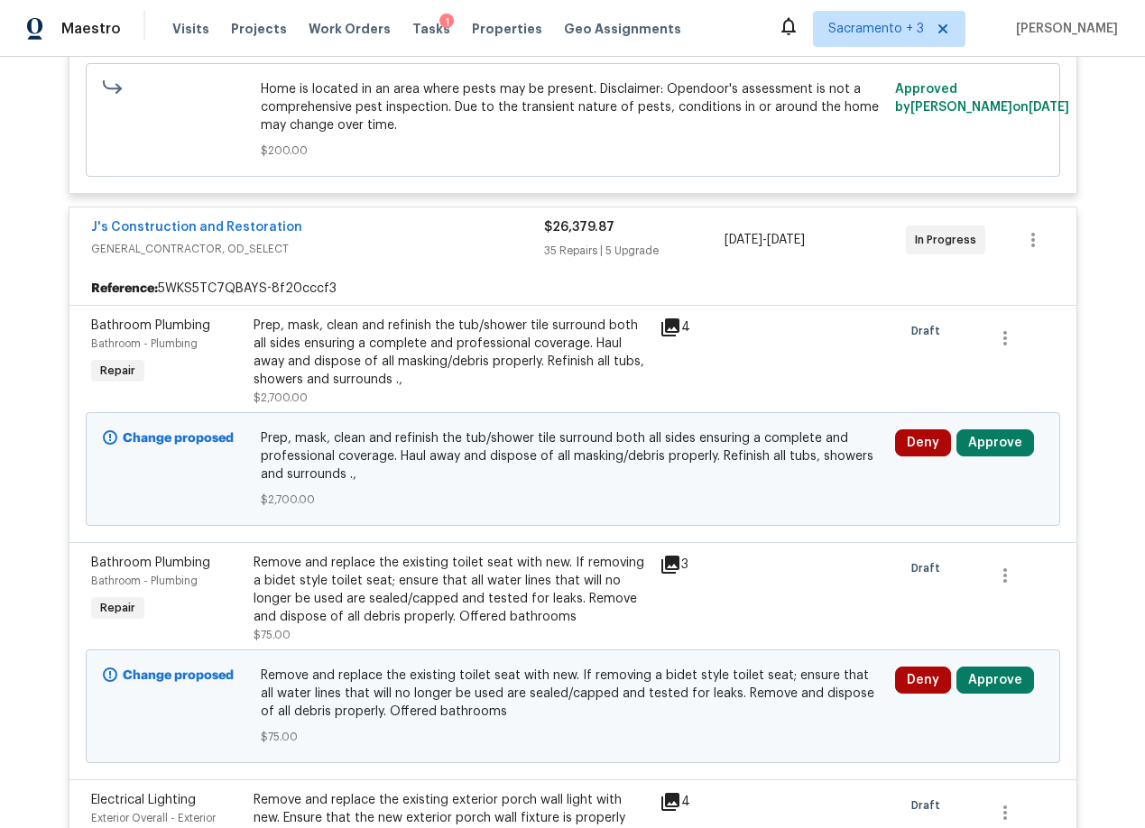
click at [559, 330] on div "Prep, mask, clean and refinish the tub/shower tile surround both all sides ensu…" at bounding box center [450, 353] width 395 height 72
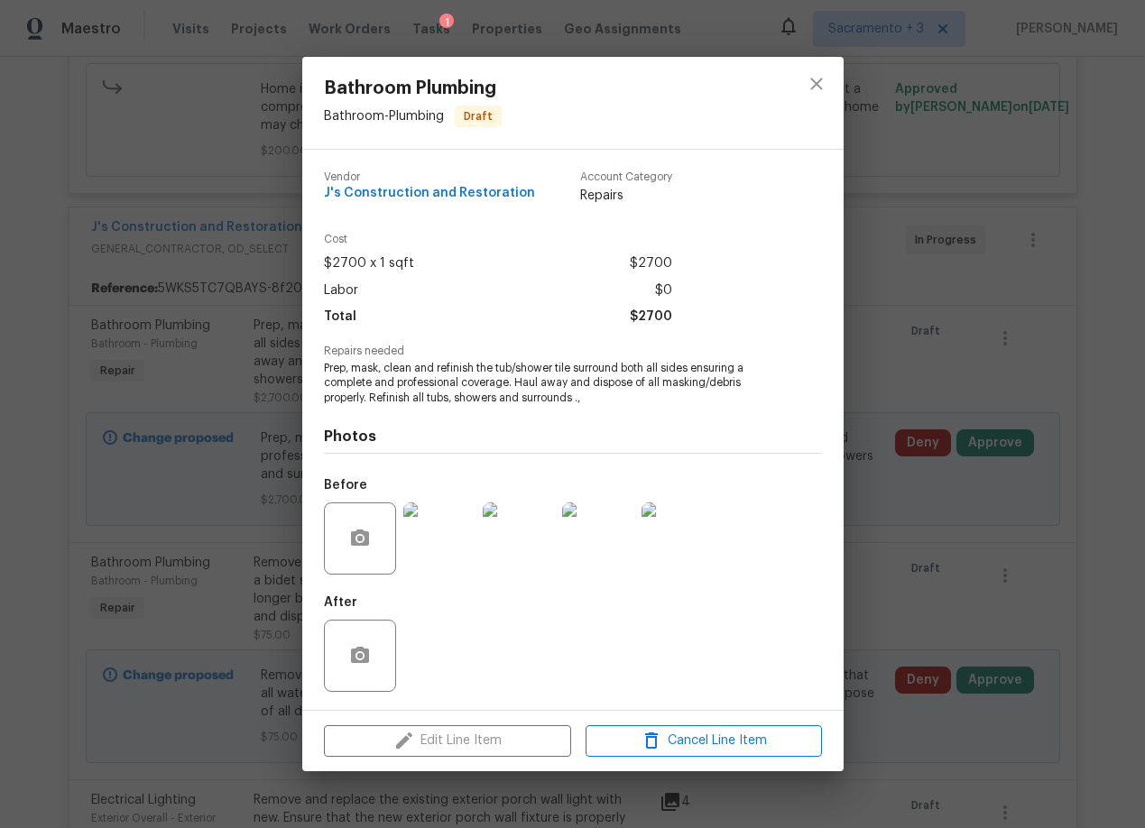
click at [425, 556] on img at bounding box center [439, 538] width 72 height 72
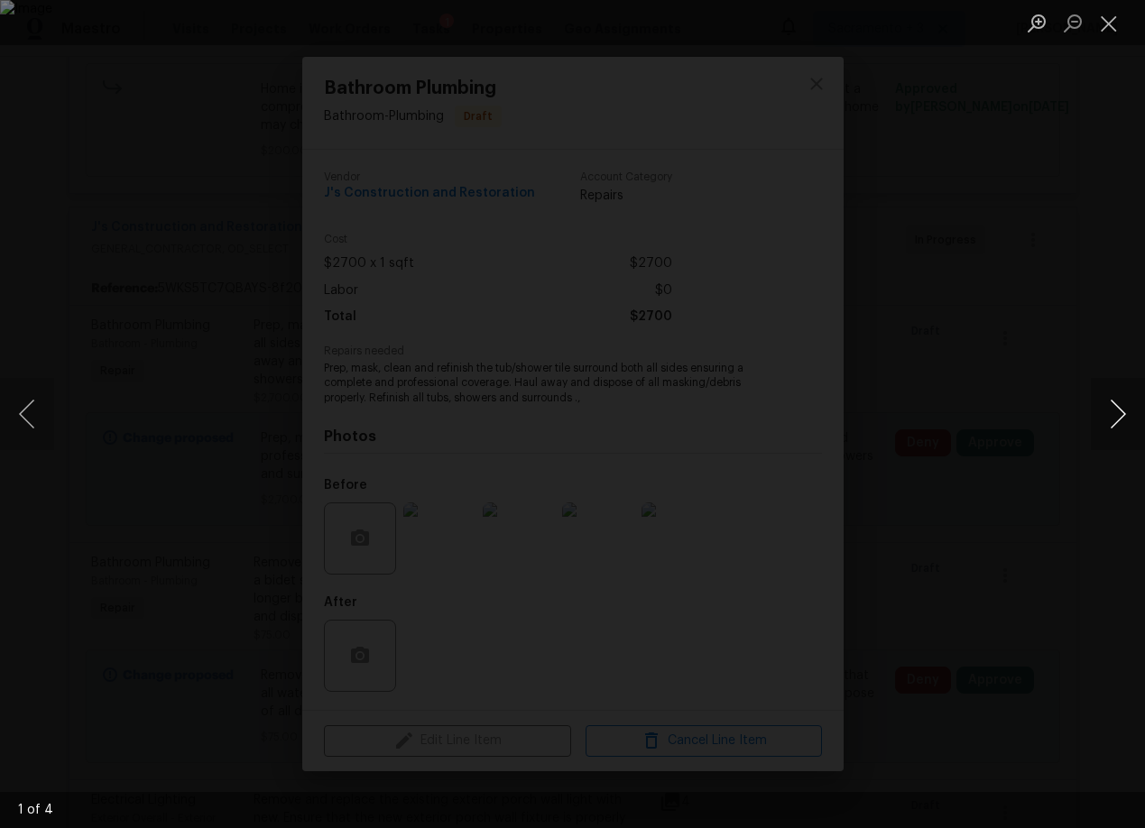
click at [1105, 405] on button "Next image" at bounding box center [1117, 414] width 54 height 72
click at [1120, 411] on button "Next image" at bounding box center [1117, 414] width 54 height 72
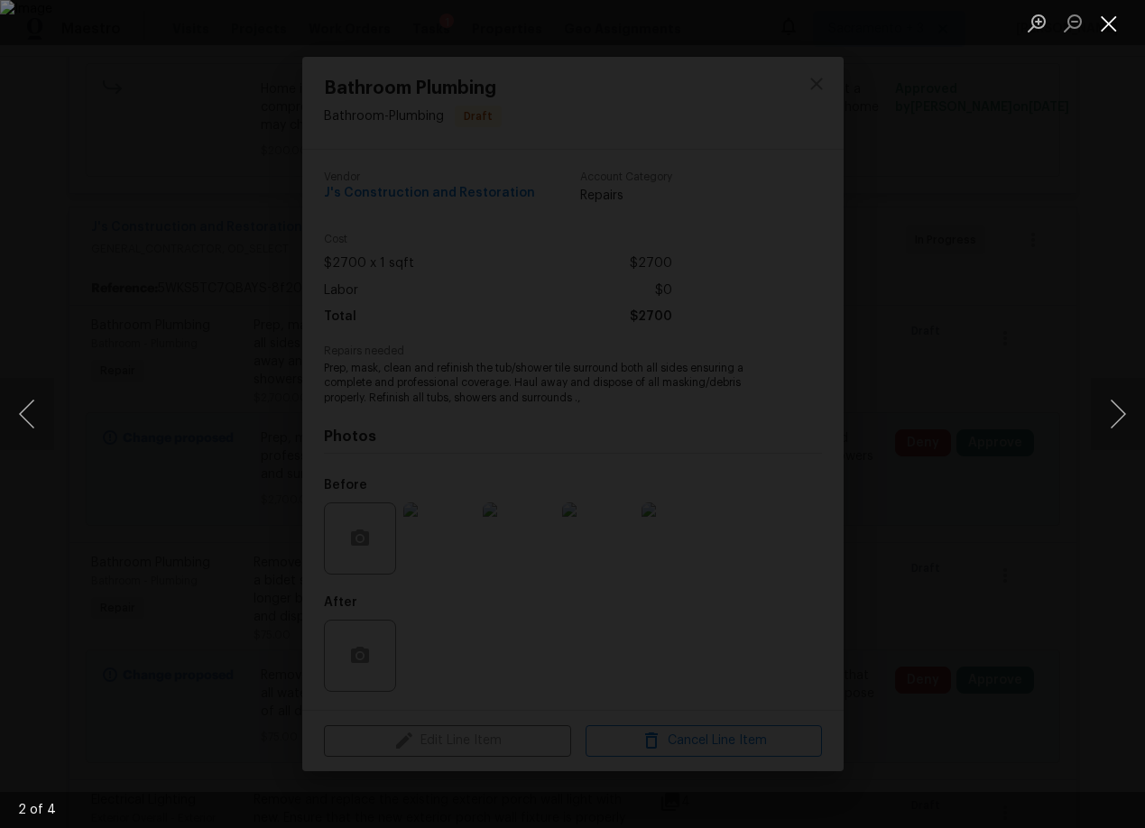
click at [1107, 30] on button "Close lightbox" at bounding box center [1108, 23] width 36 height 32
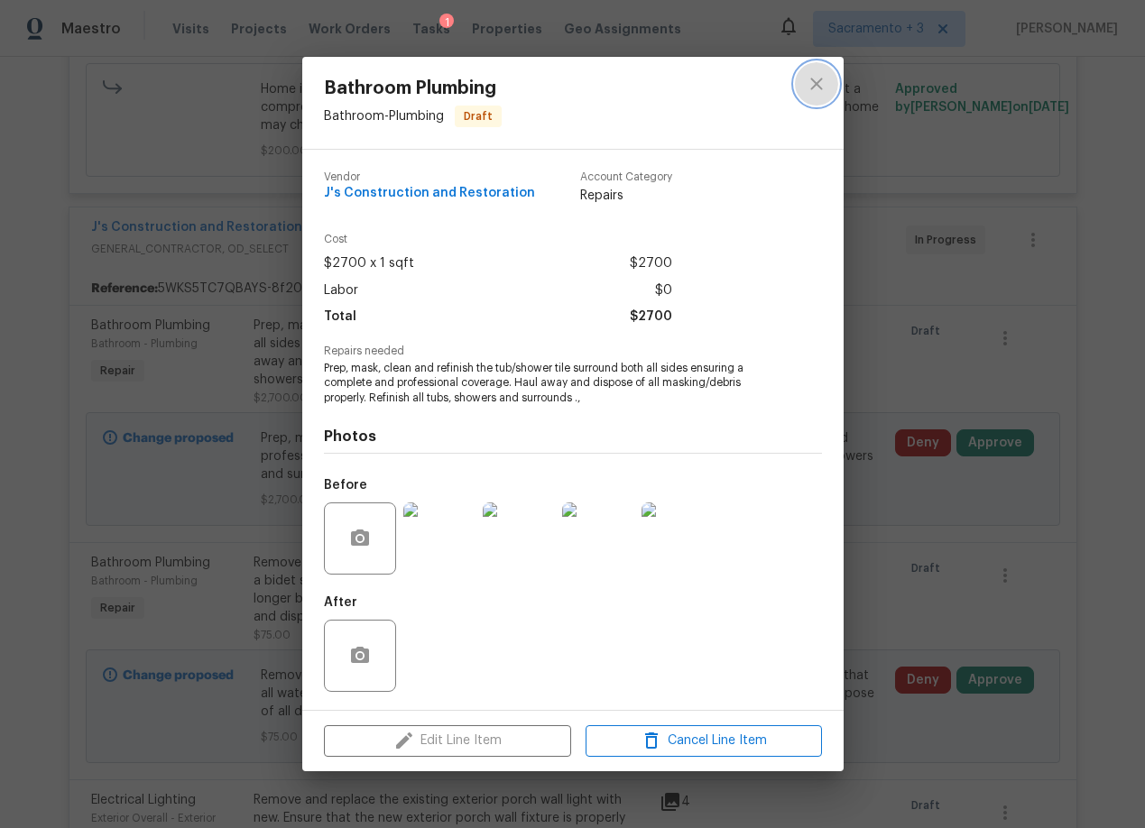
click at [808, 94] on icon "close" at bounding box center [816, 84] width 22 height 22
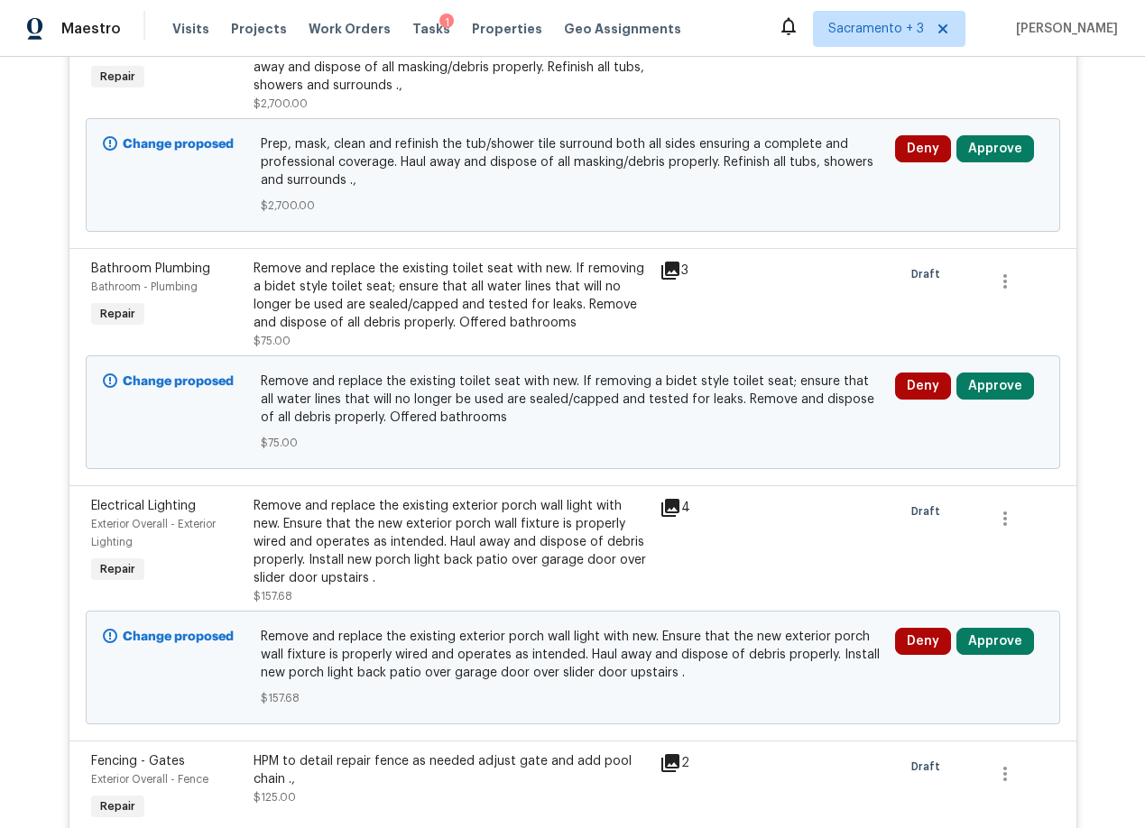
scroll to position [878, 0]
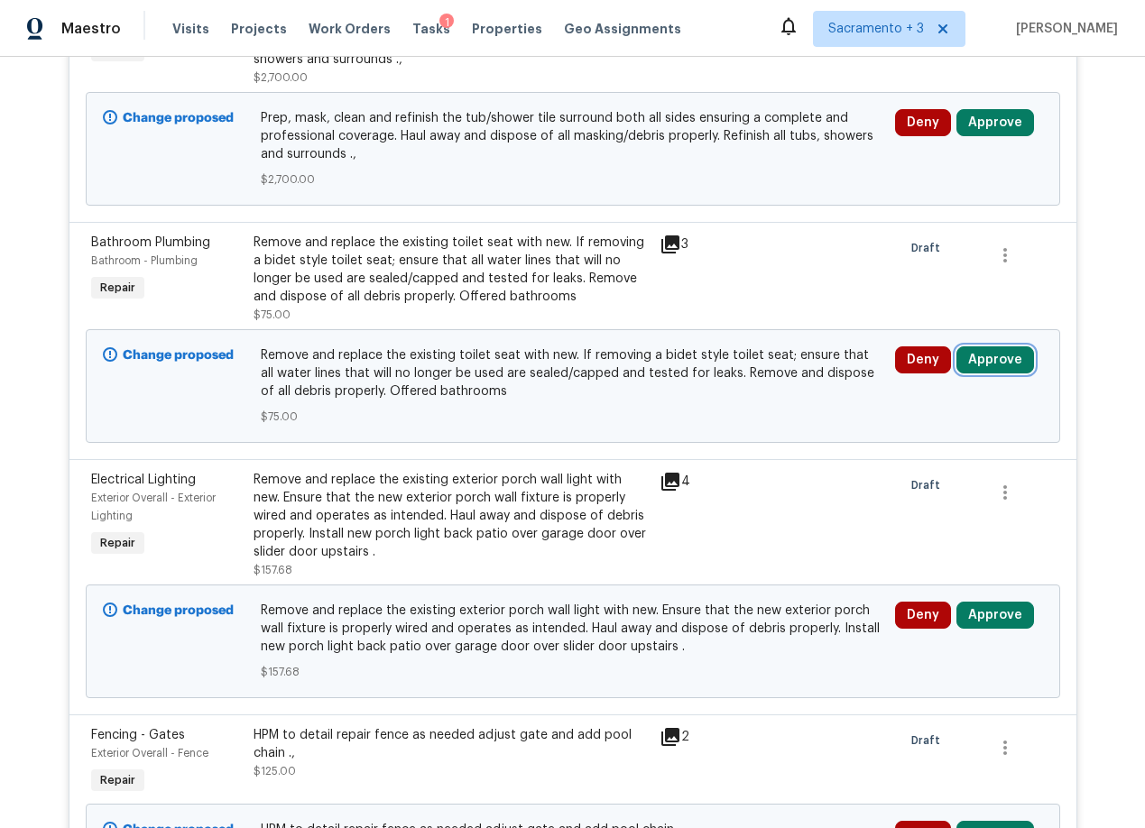
click at [996, 363] on button "Approve" at bounding box center [995, 359] width 78 height 27
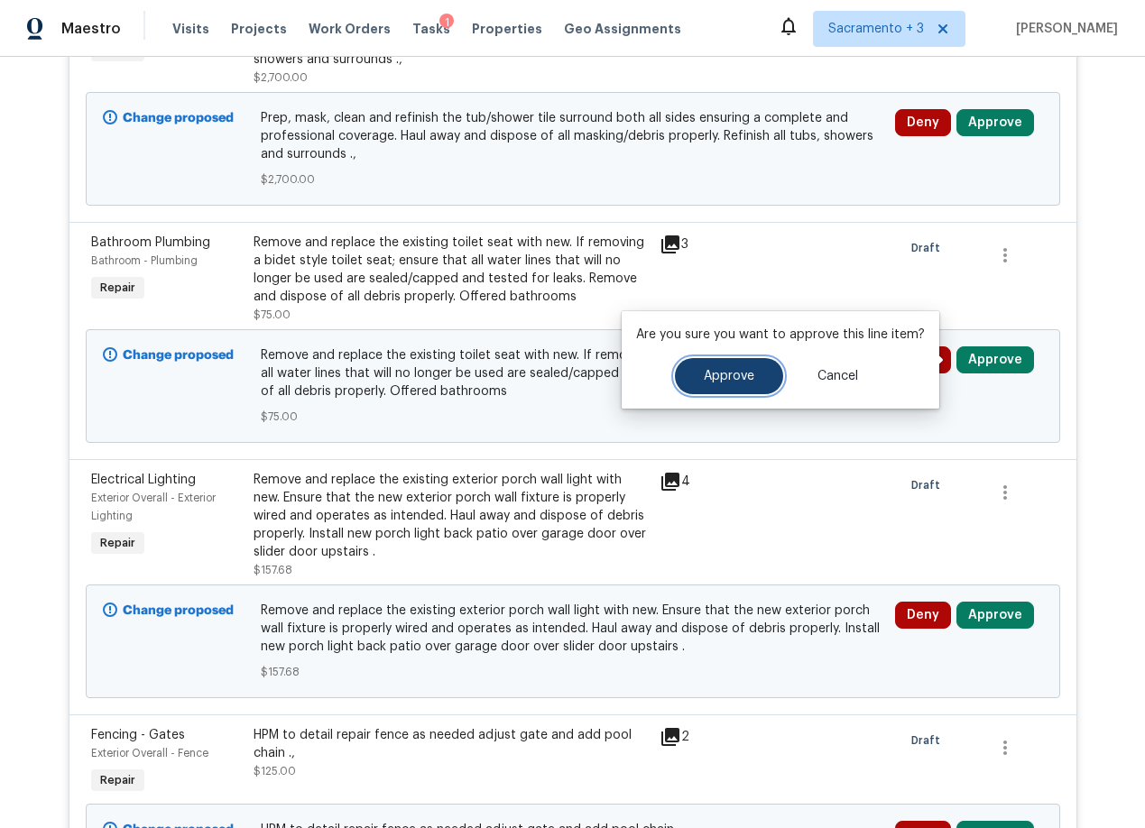
click at [719, 374] on span "Approve" at bounding box center [729, 377] width 51 height 14
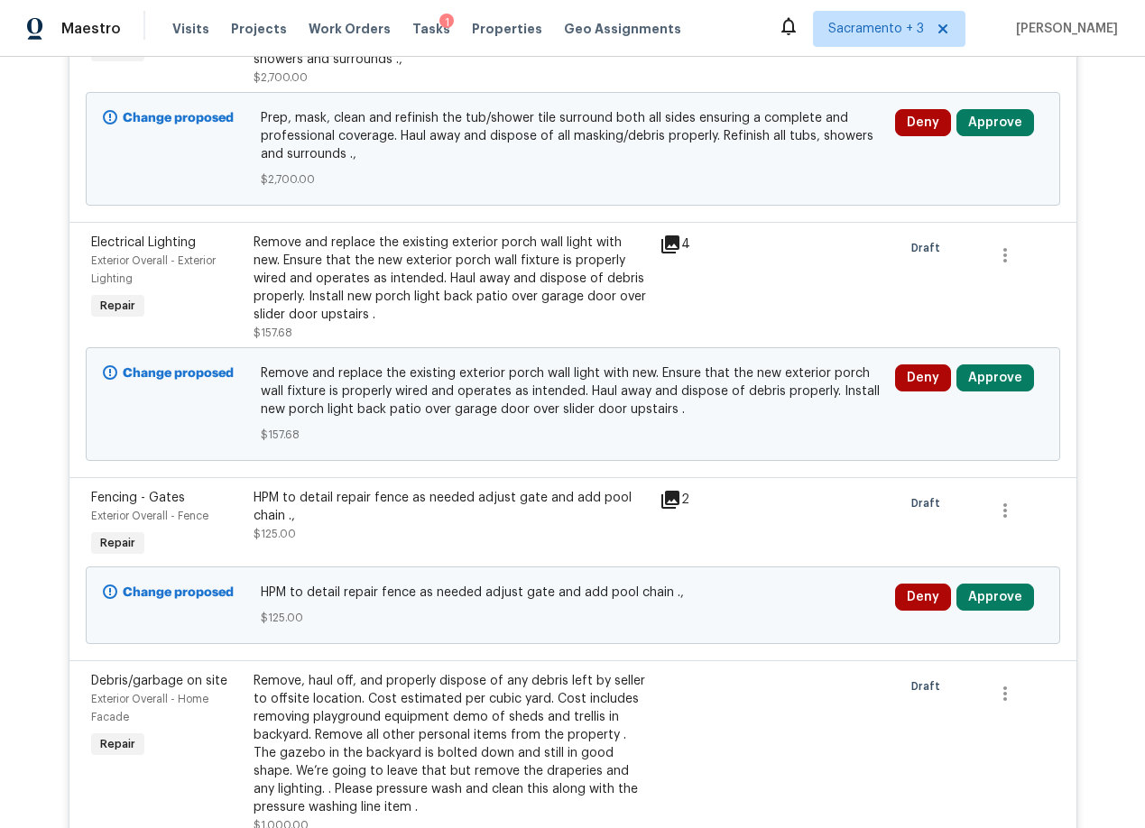
click at [661, 240] on icon at bounding box center [670, 244] width 18 height 18
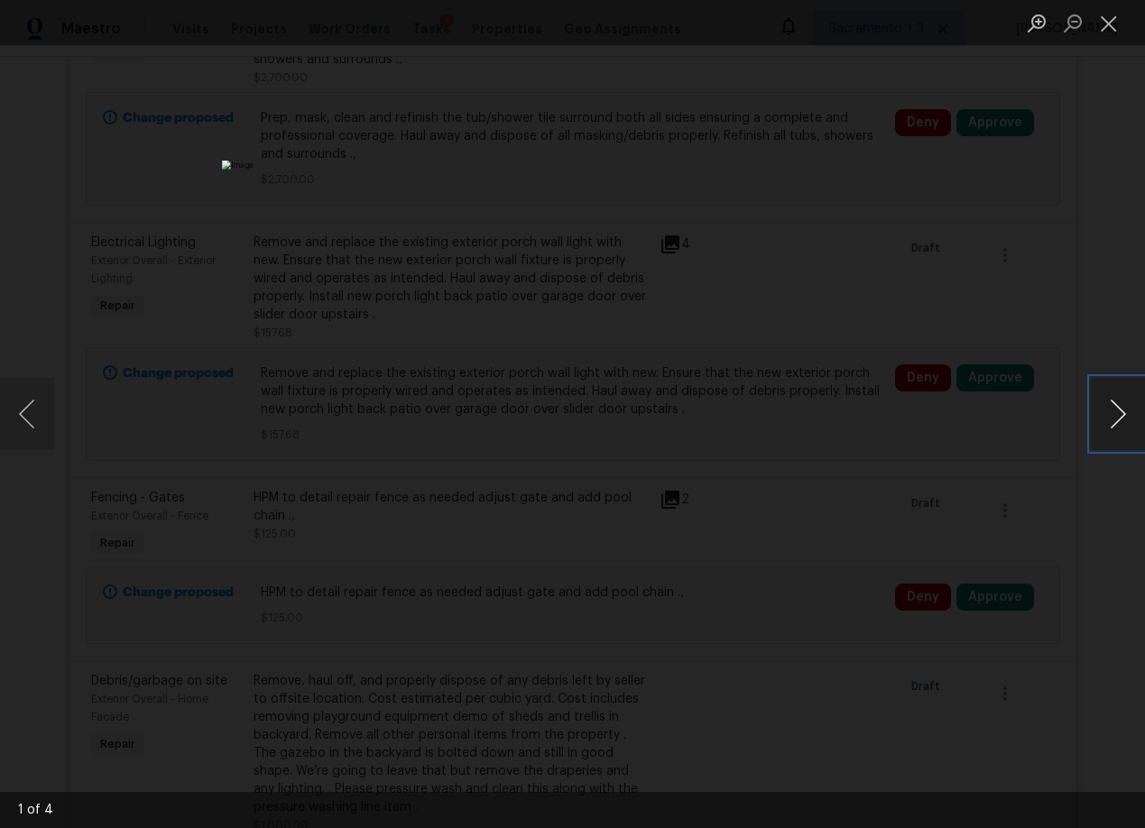
click at [1110, 411] on button "Next image" at bounding box center [1117, 414] width 54 height 72
click at [1103, 22] on button "Close lightbox" at bounding box center [1108, 23] width 36 height 32
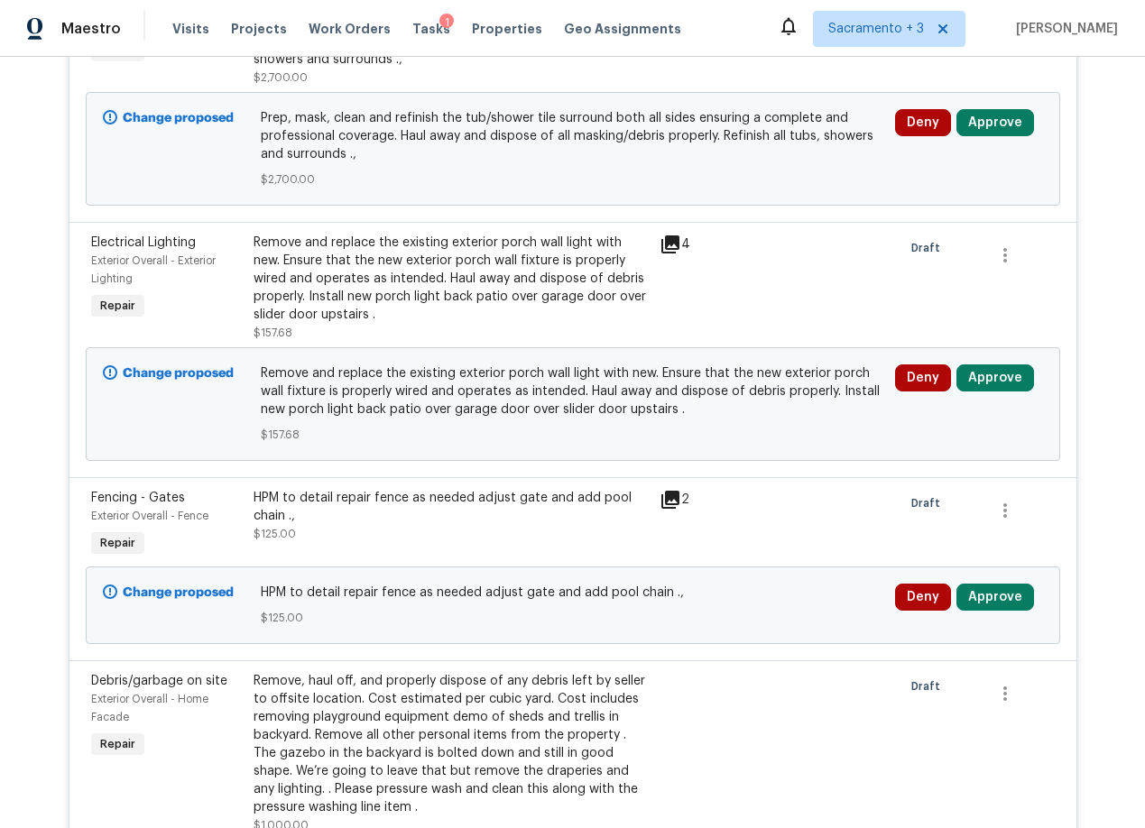
click at [667, 245] on icon at bounding box center [670, 245] width 22 height 22
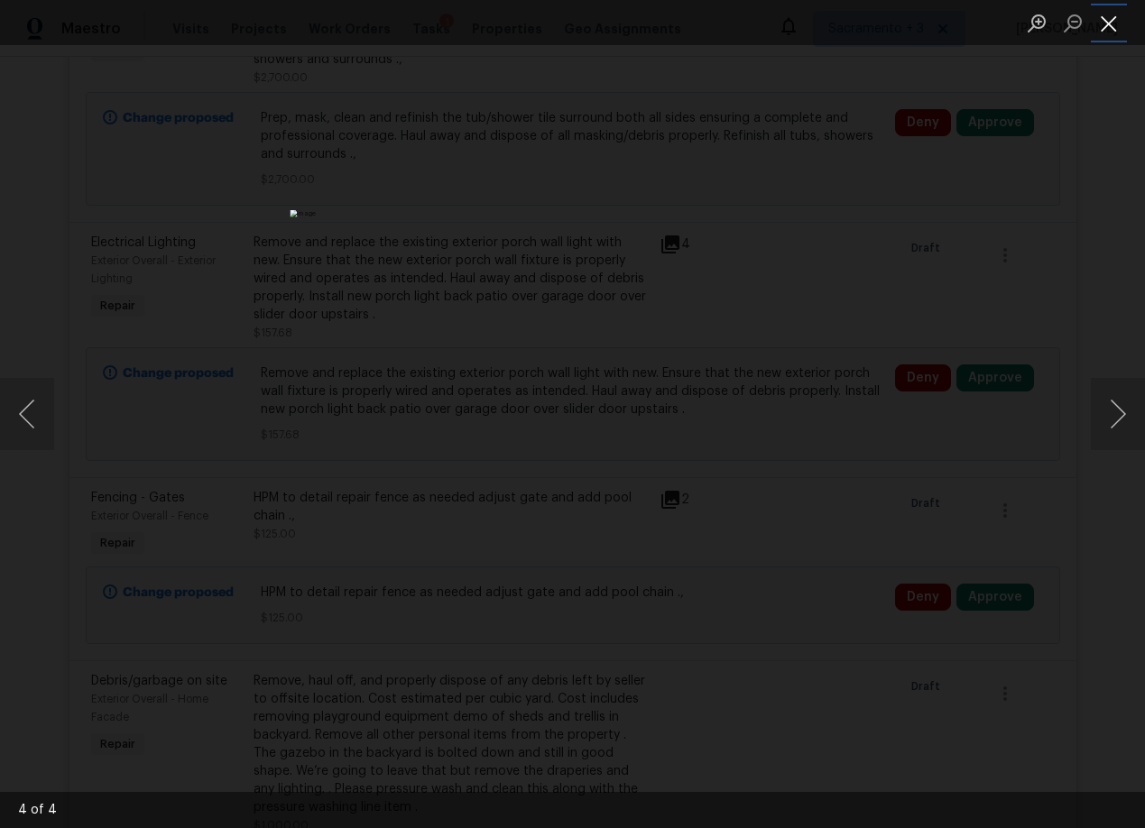
click at [1115, 20] on button "Close lightbox" at bounding box center [1108, 23] width 36 height 32
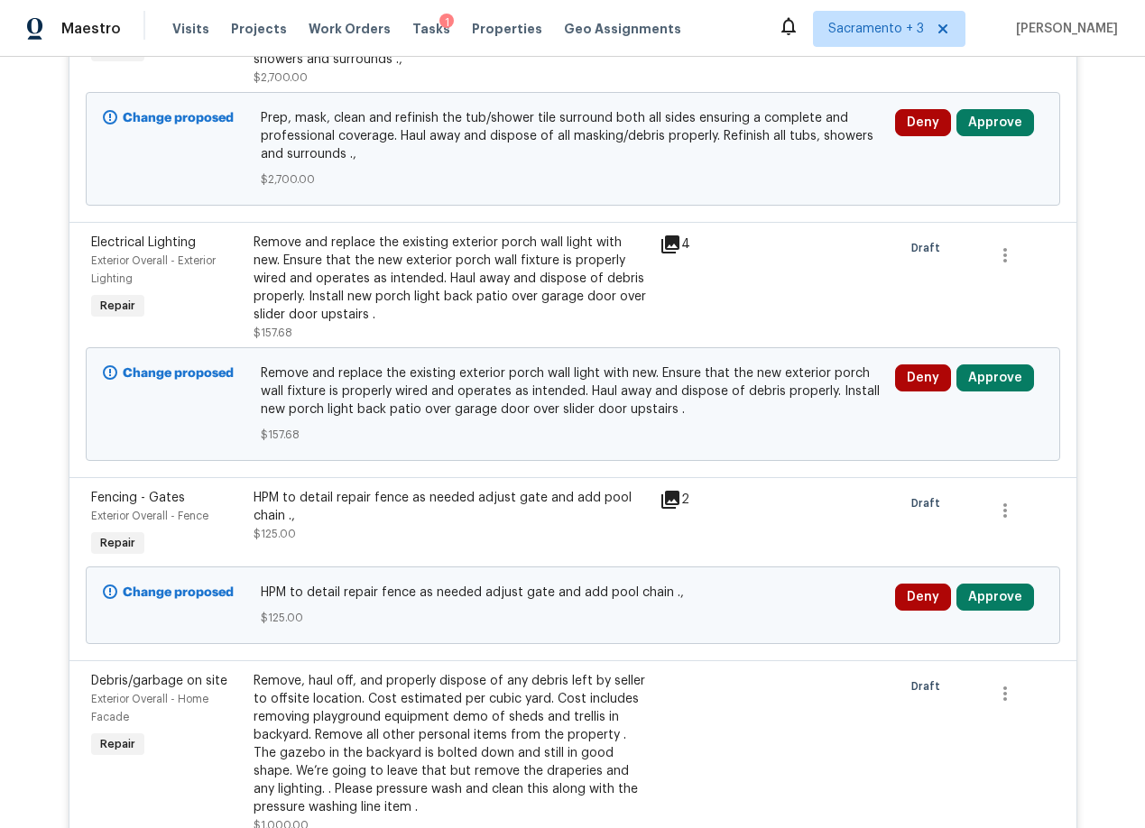
click at [455, 270] on div "Remove and replace the existing exterior porch wall light with new. Ensure that…" at bounding box center [450, 279] width 395 height 90
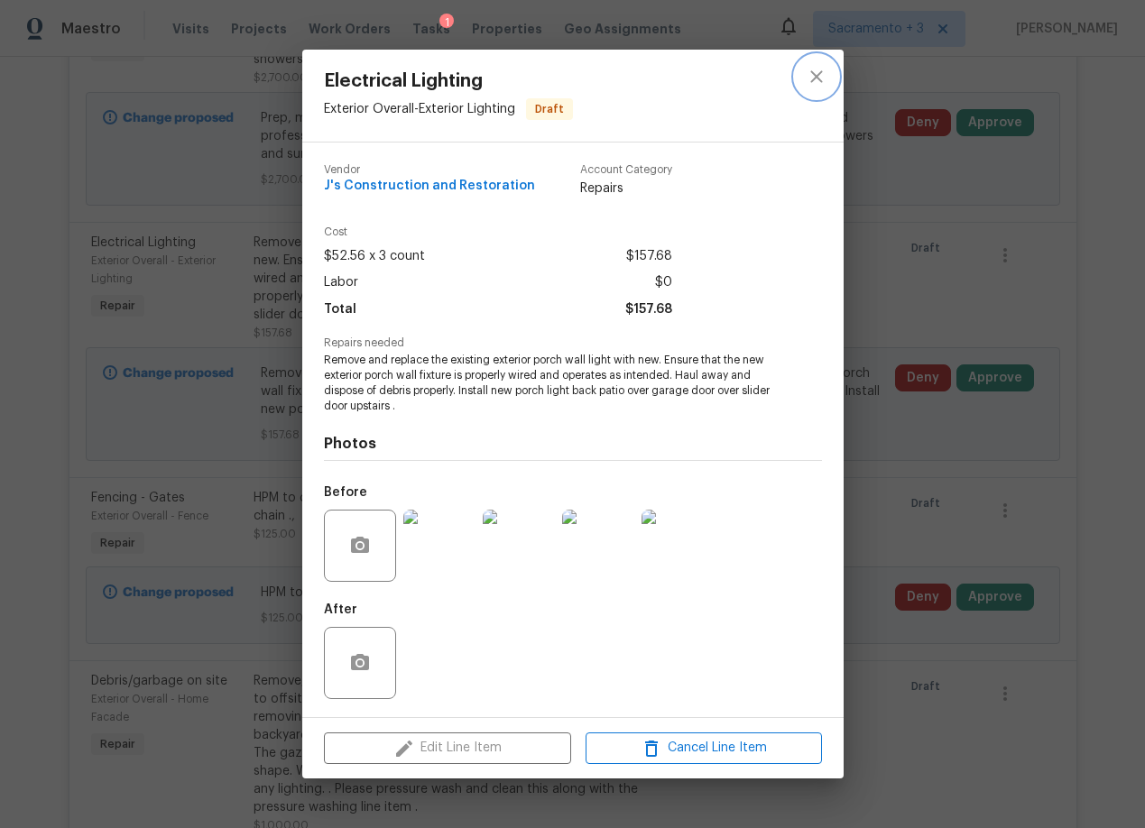
click at [820, 81] on icon "close" at bounding box center [816, 76] width 12 height 12
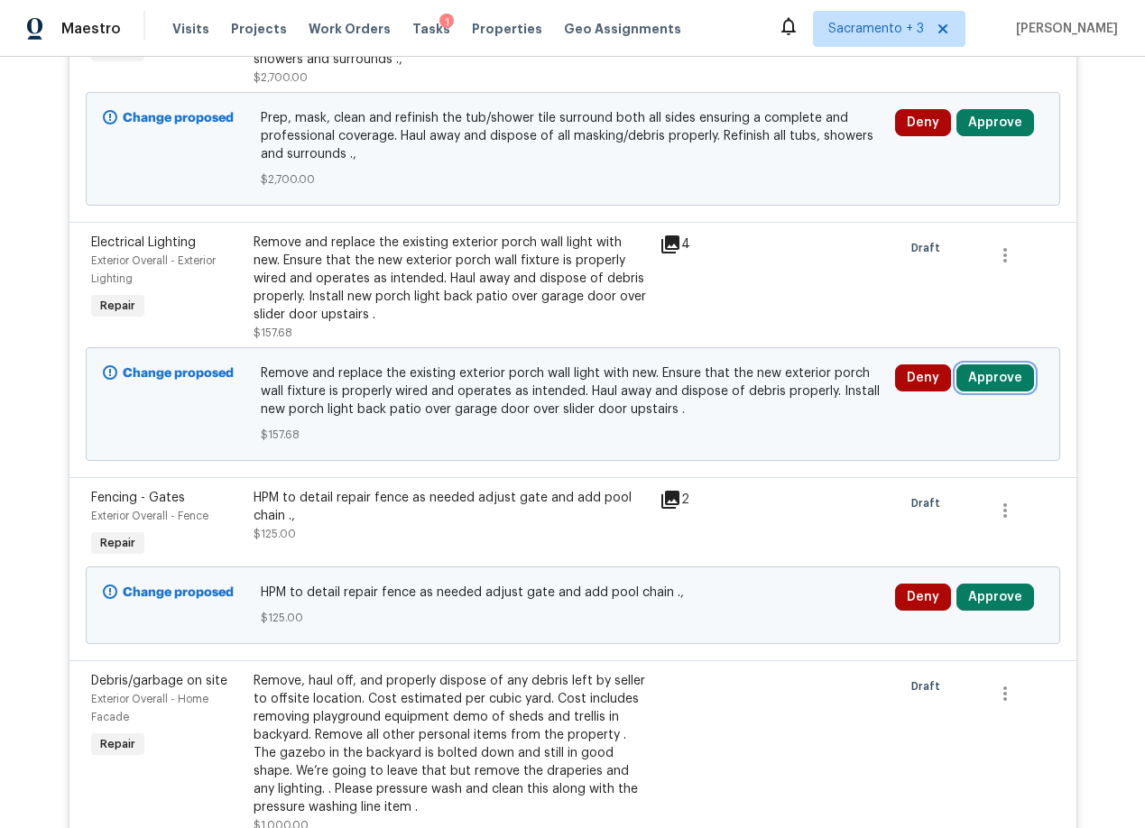
click at [1004, 384] on button "Approve" at bounding box center [995, 377] width 78 height 27
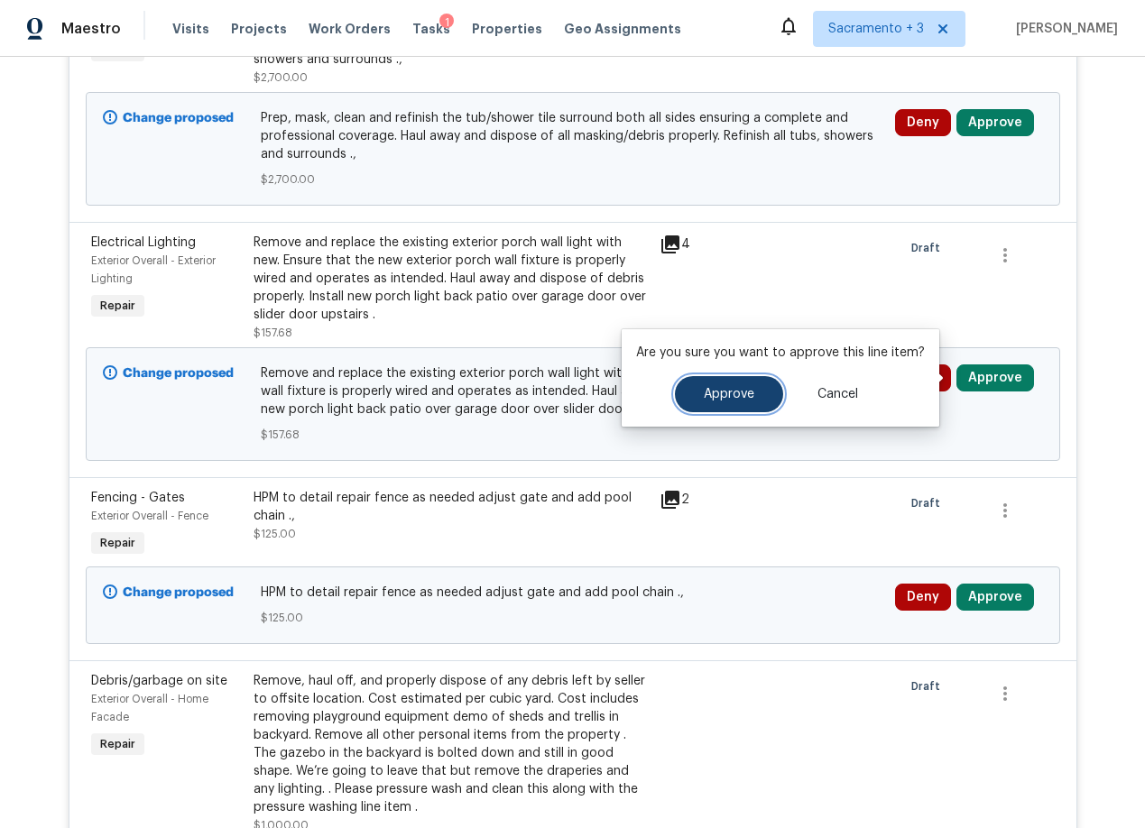
click at [713, 401] on button "Approve" at bounding box center [729, 394] width 108 height 36
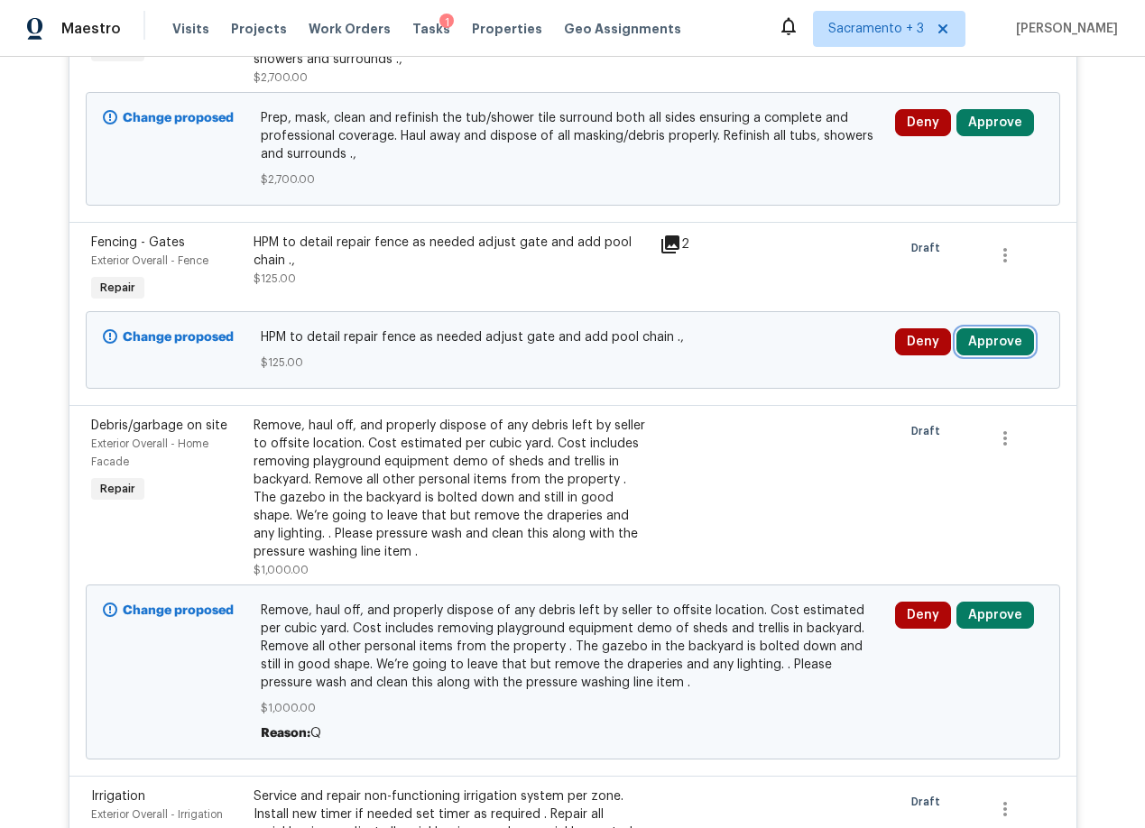
click at [971, 345] on button "Approve" at bounding box center [995, 341] width 78 height 27
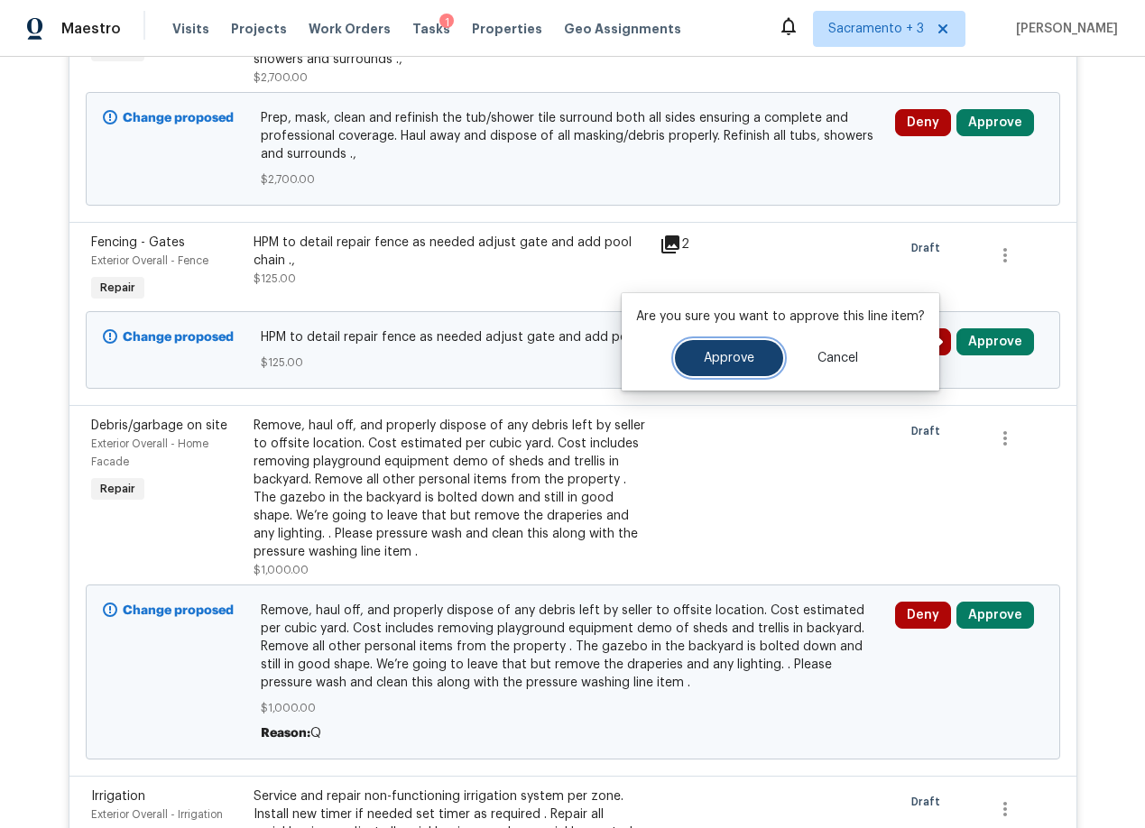
click at [743, 355] on span "Approve" at bounding box center [729, 359] width 51 height 14
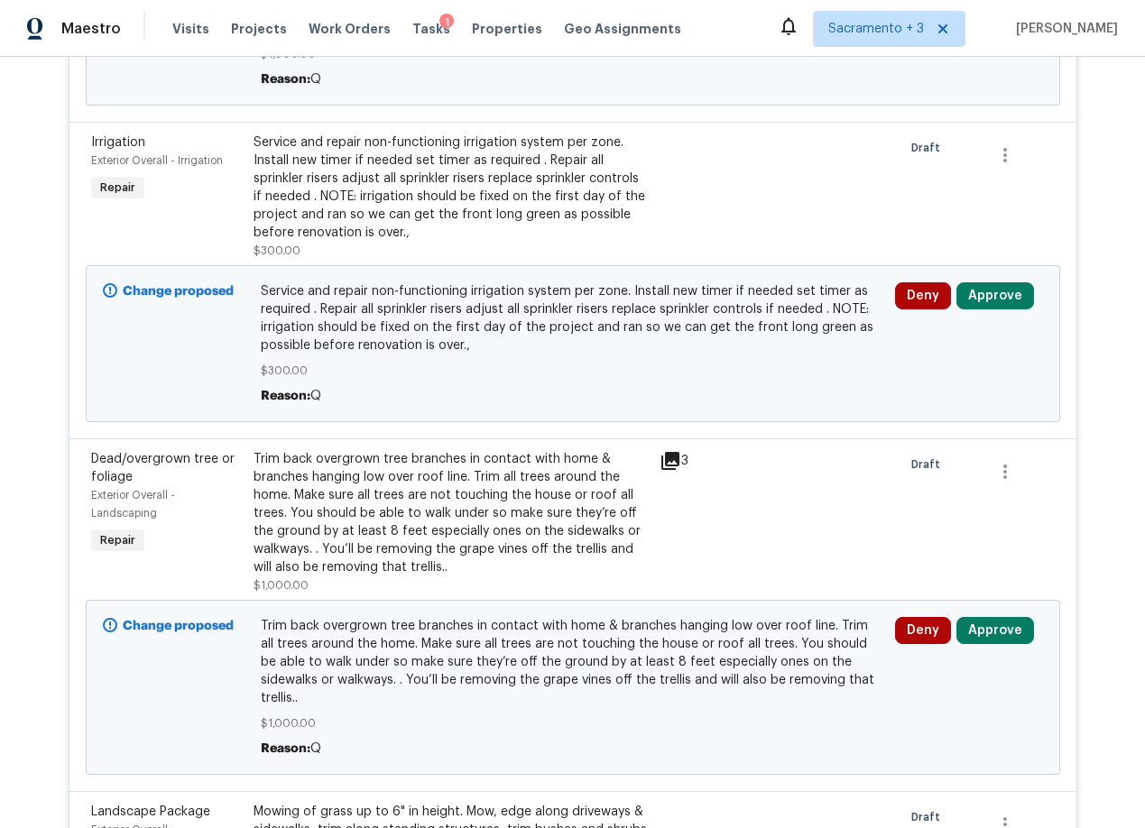
scroll to position [1394, 0]
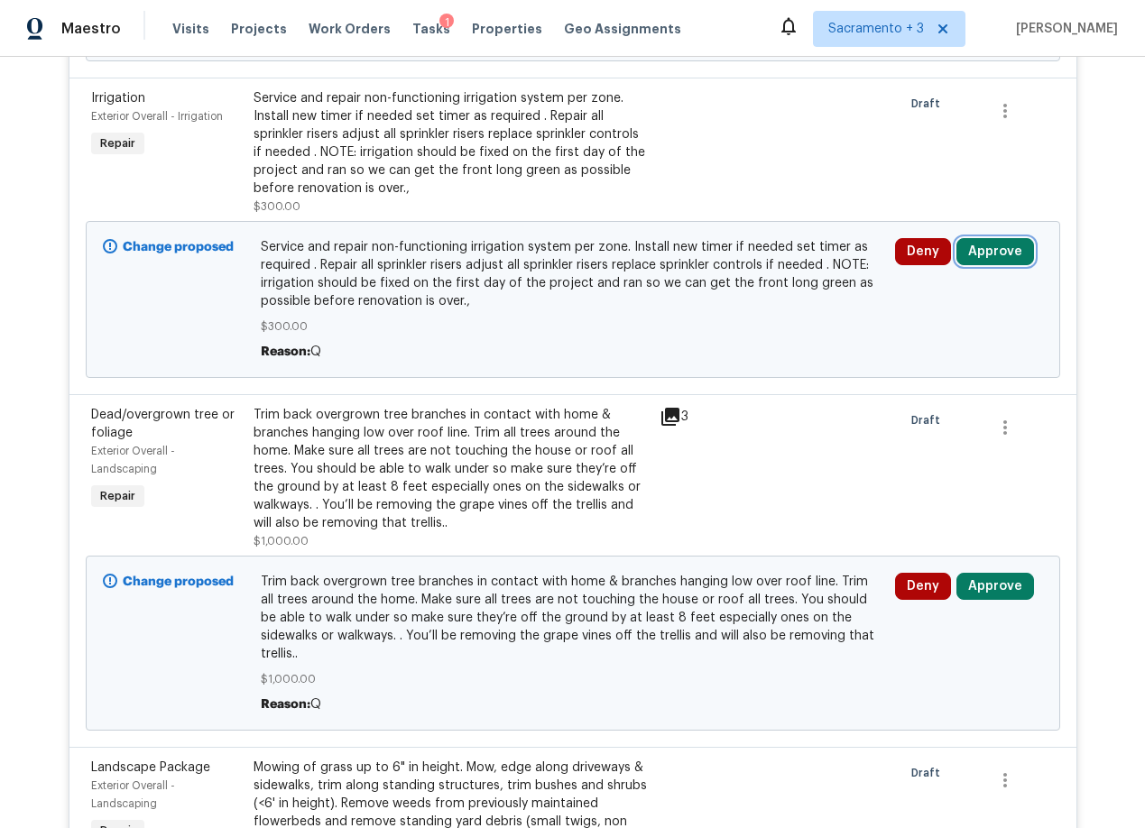
click at [981, 253] on button "Approve" at bounding box center [995, 251] width 78 height 27
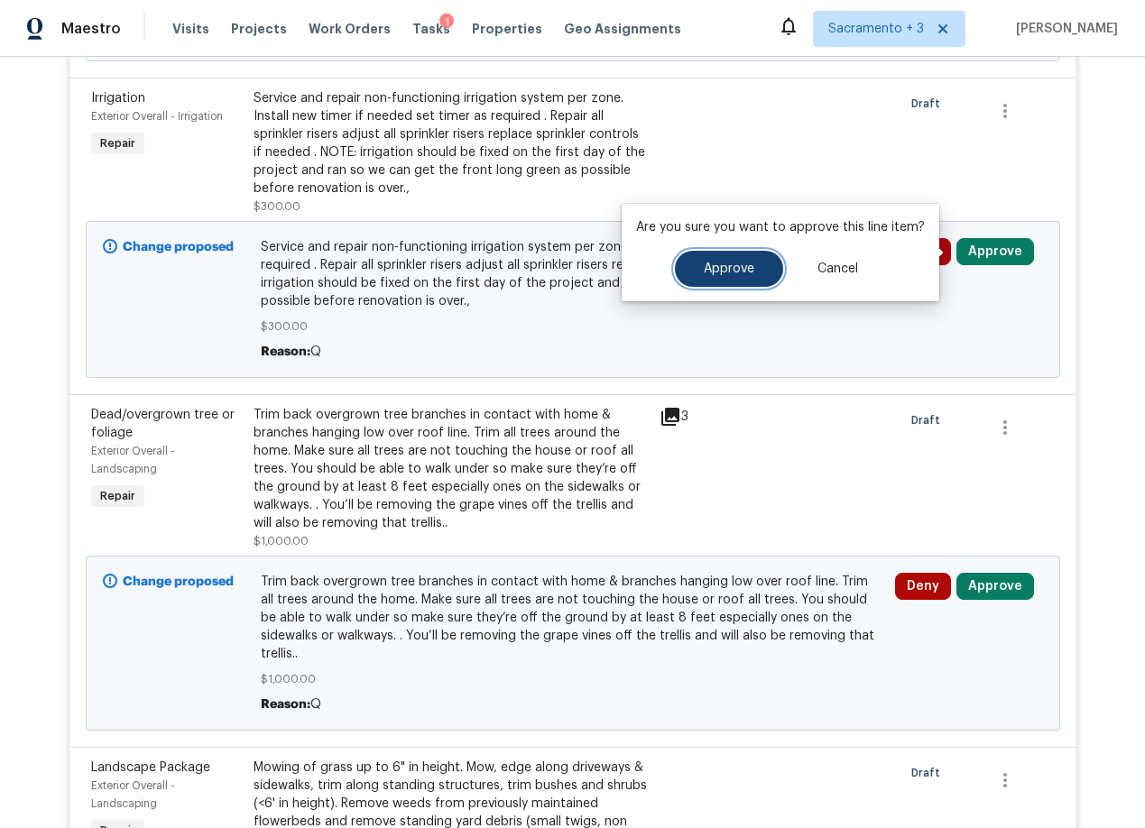
click at [718, 271] on span "Approve" at bounding box center [729, 269] width 51 height 14
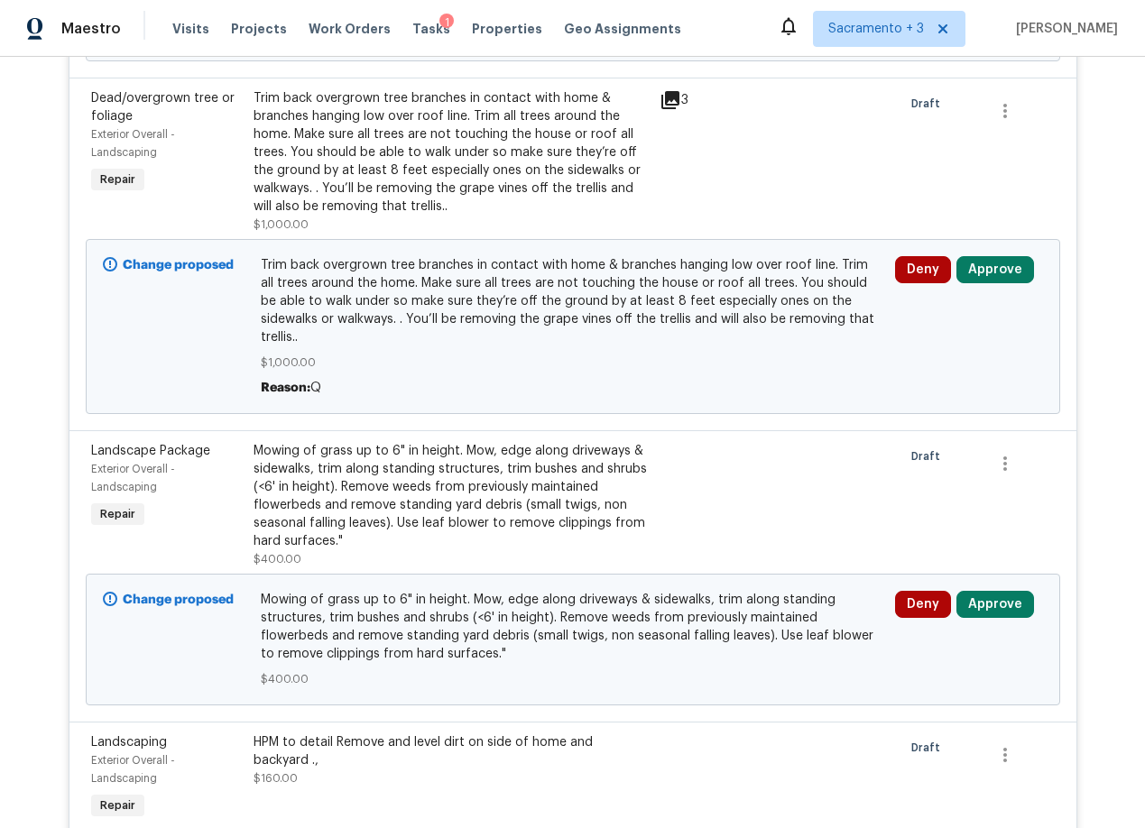
click at [661, 104] on icon at bounding box center [670, 100] width 22 height 22
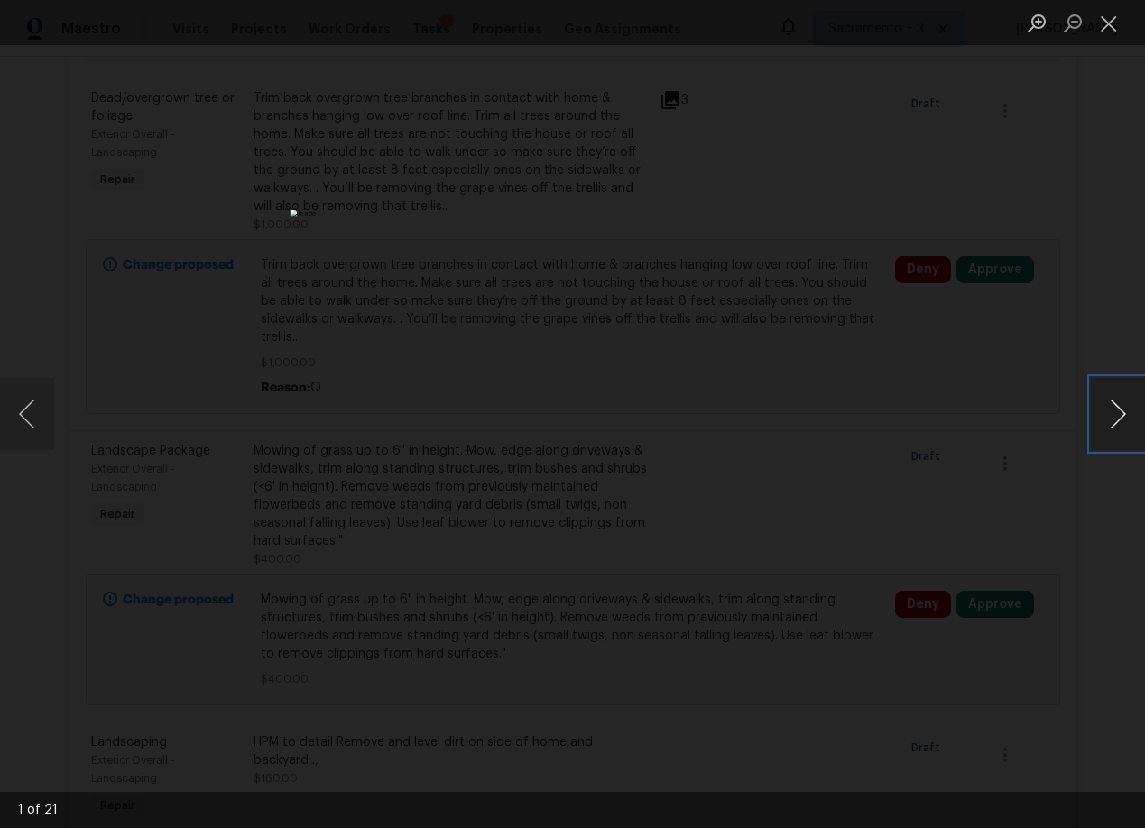
click at [1115, 420] on button "Next image" at bounding box center [1117, 414] width 54 height 72
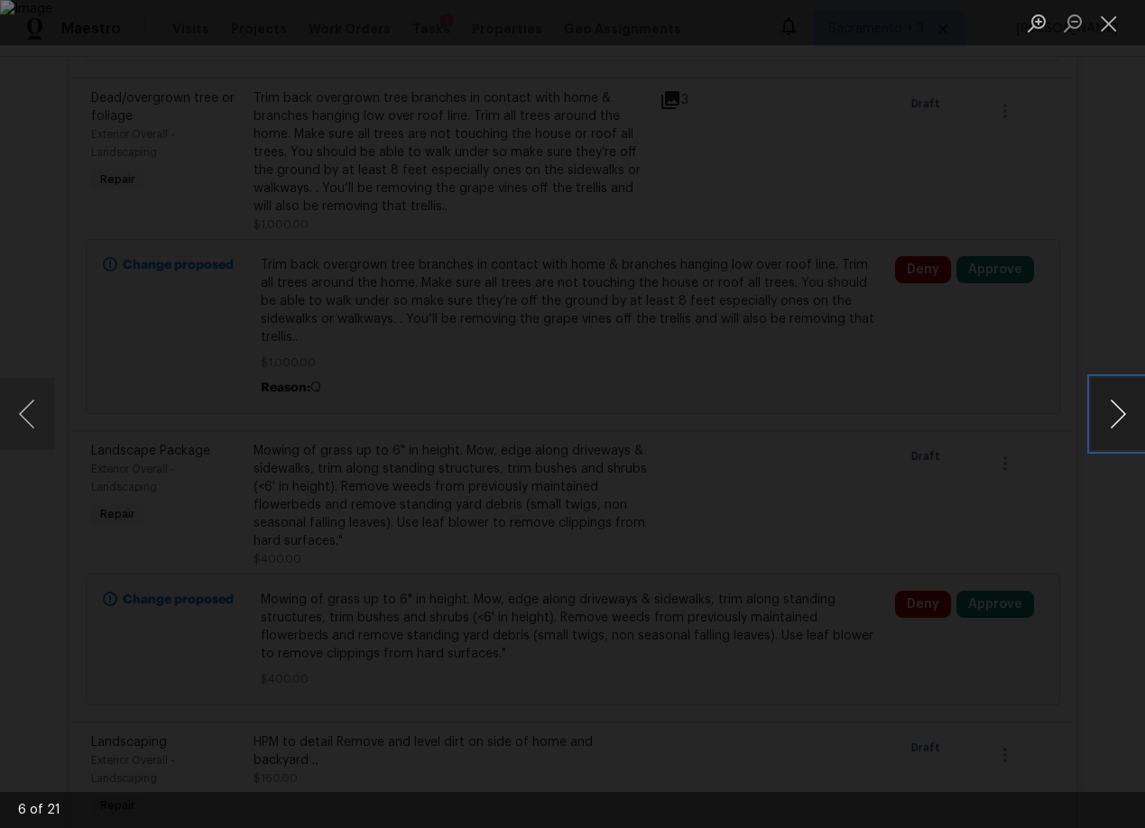
click at [1115, 420] on button "Next image" at bounding box center [1117, 414] width 54 height 72
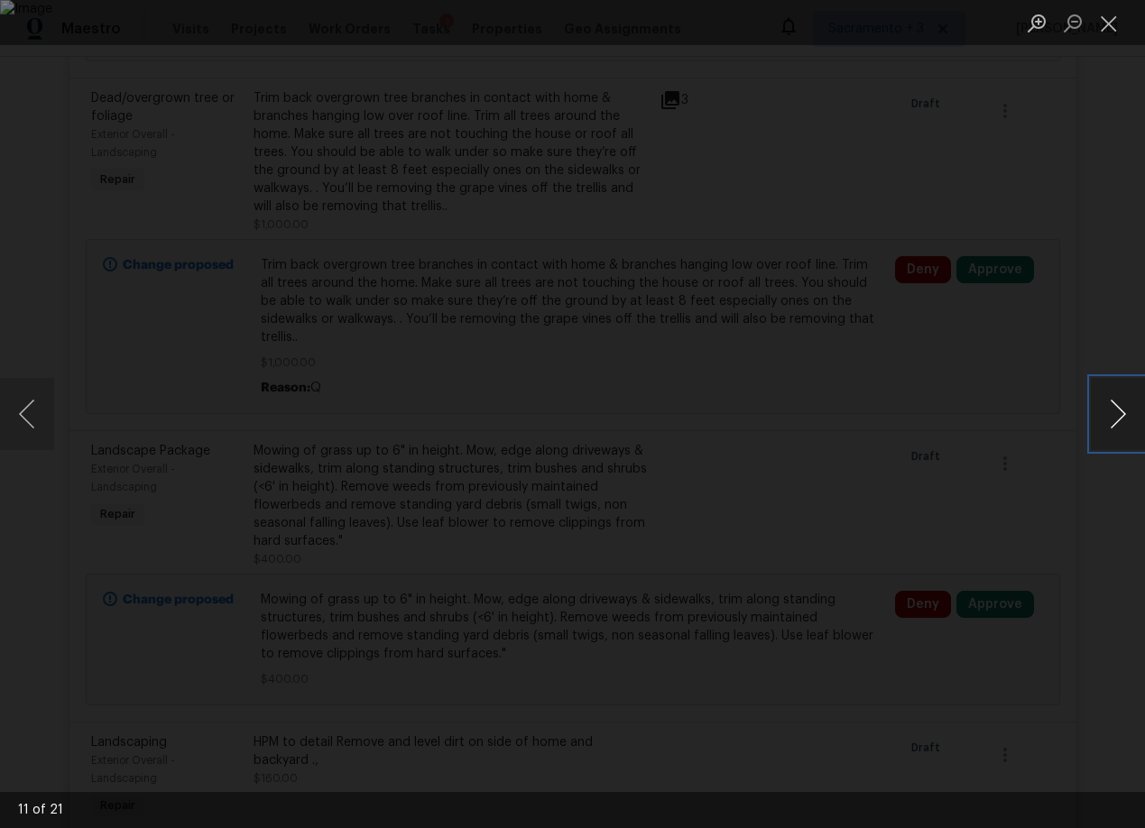
click at [1115, 420] on button "Next image" at bounding box center [1117, 414] width 54 height 72
click at [1107, 13] on button "Close lightbox" at bounding box center [1108, 23] width 36 height 32
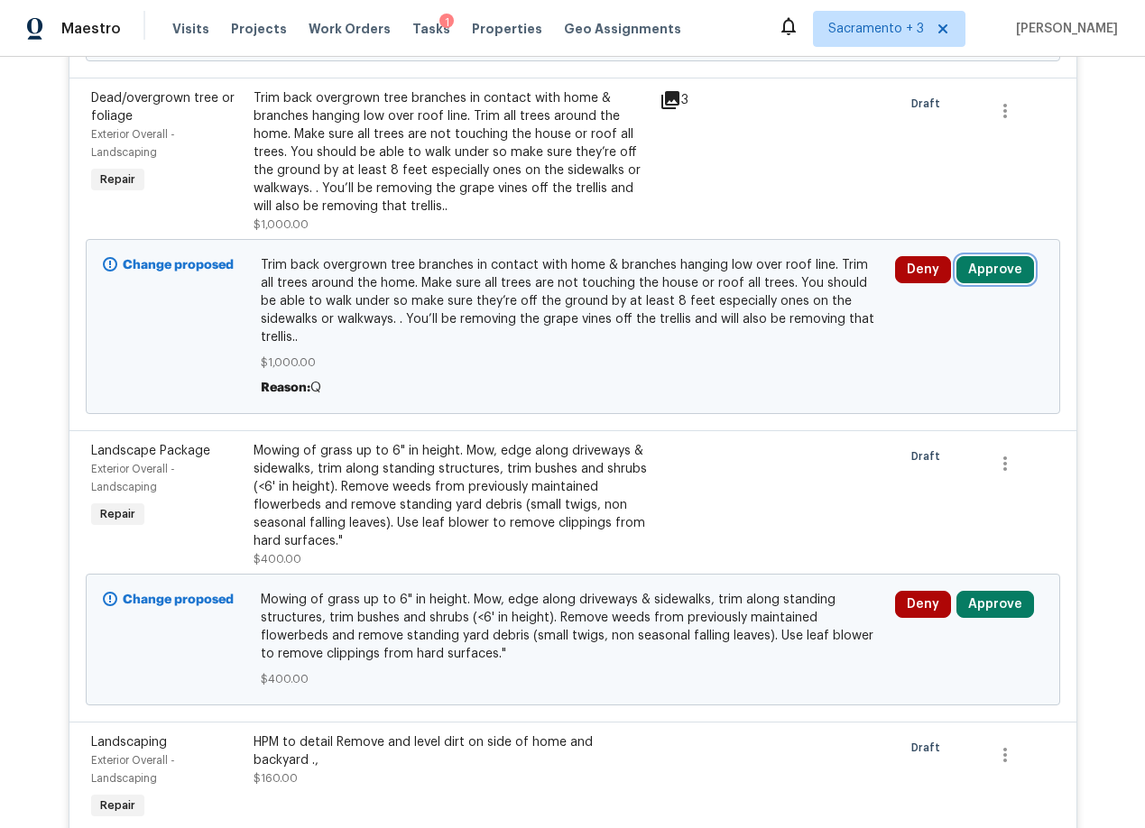
click at [983, 274] on button "Approve" at bounding box center [995, 269] width 78 height 27
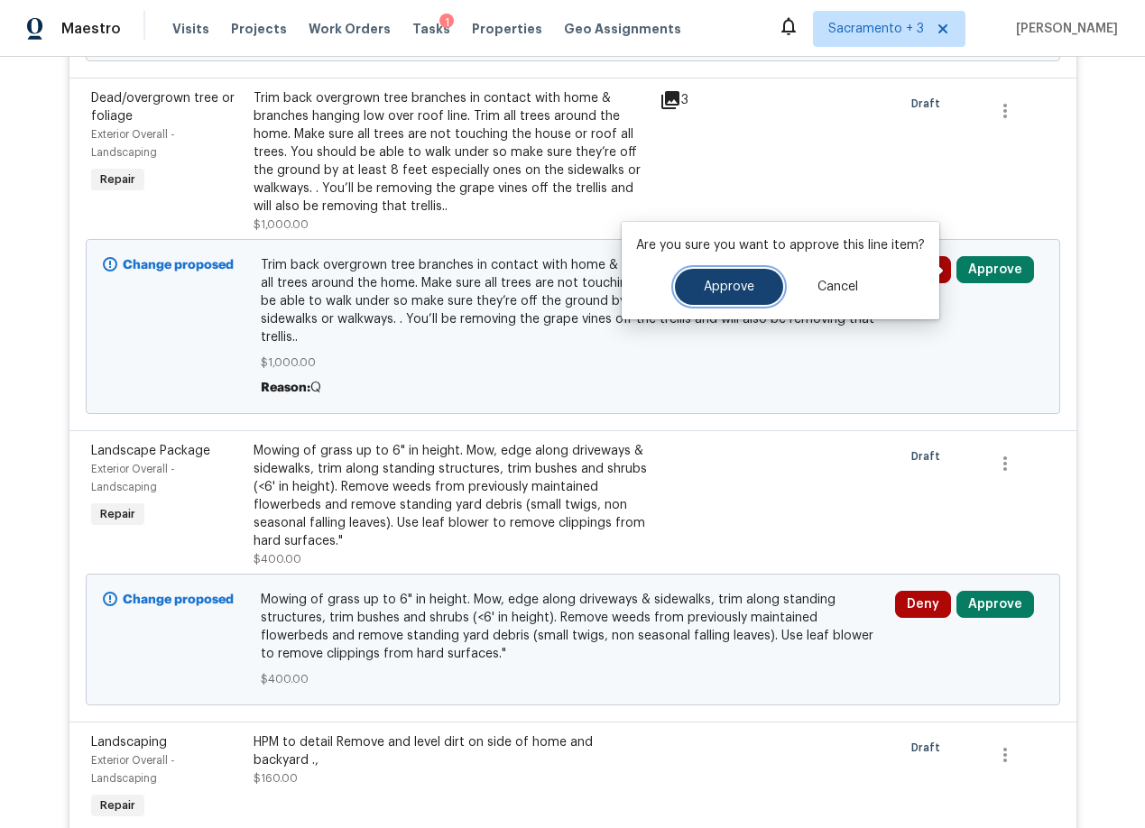
click at [735, 293] on span "Approve" at bounding box center [729, 288] width 51 height 14
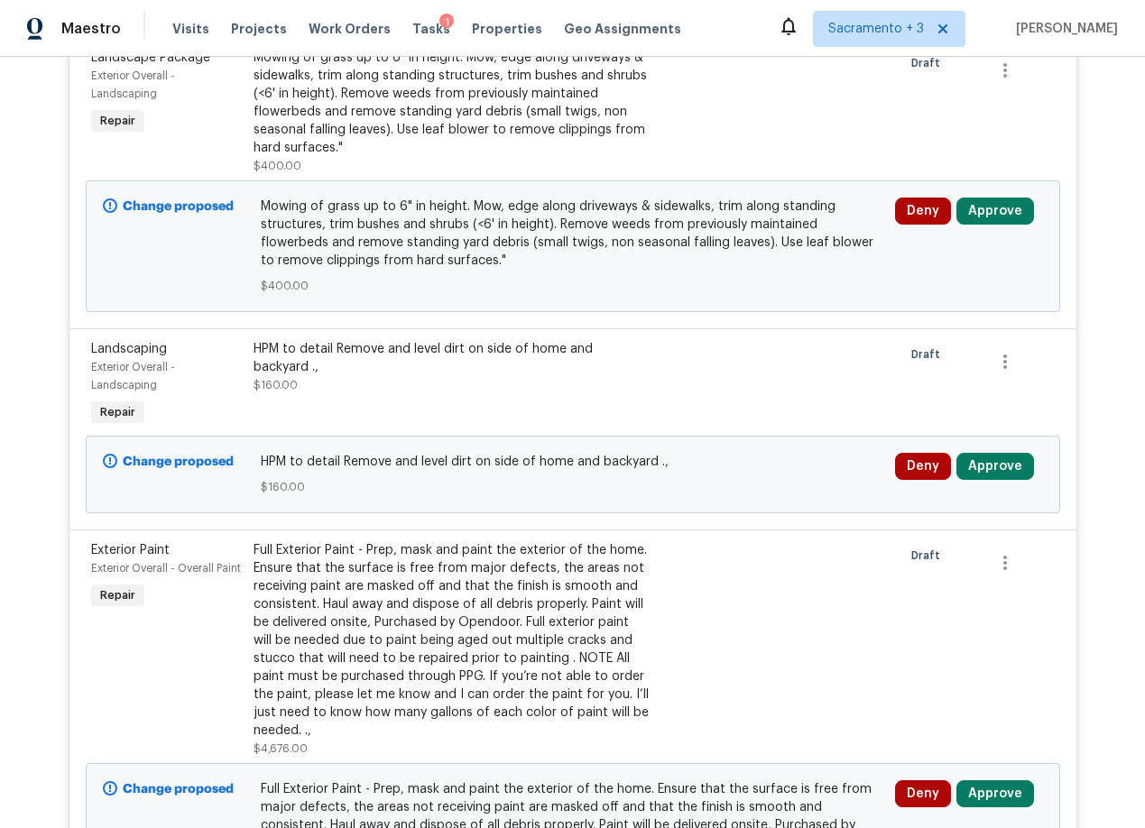
scroll to position [1458, 0]
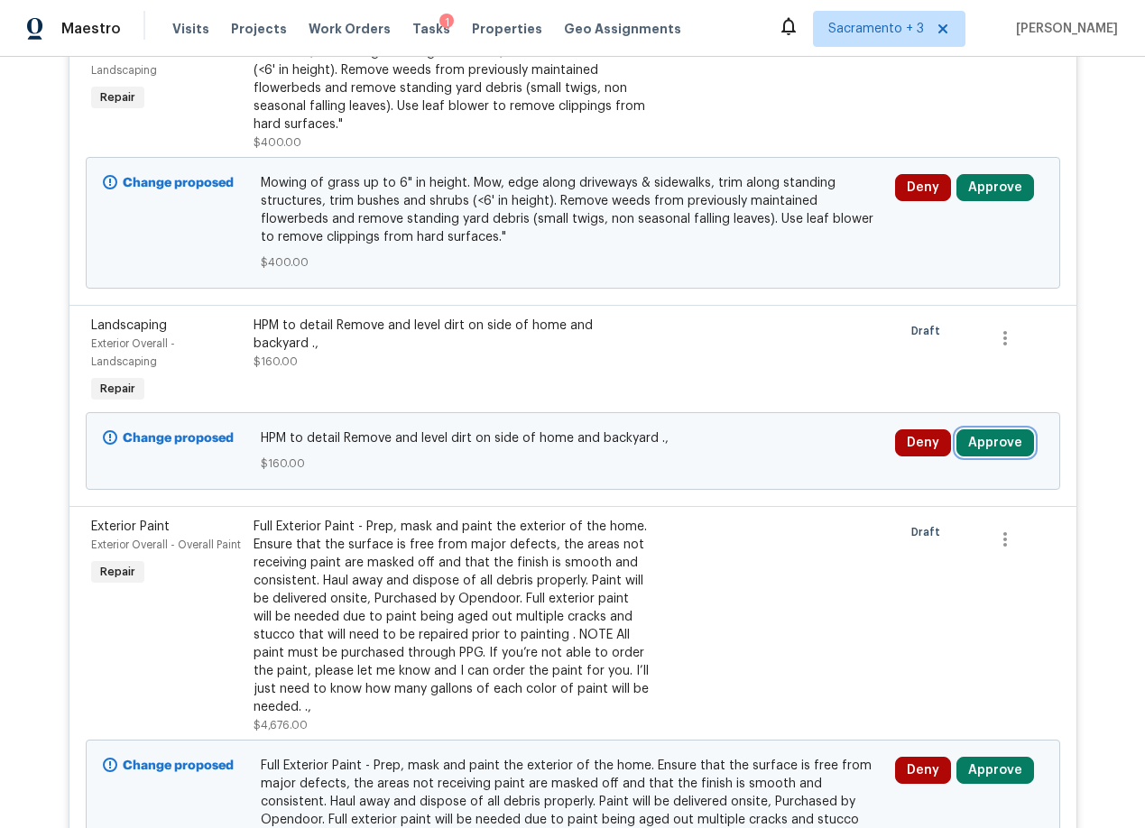
click at [983, 444] on button "Approve" at bounding box center [995, 442] width 78 height 27
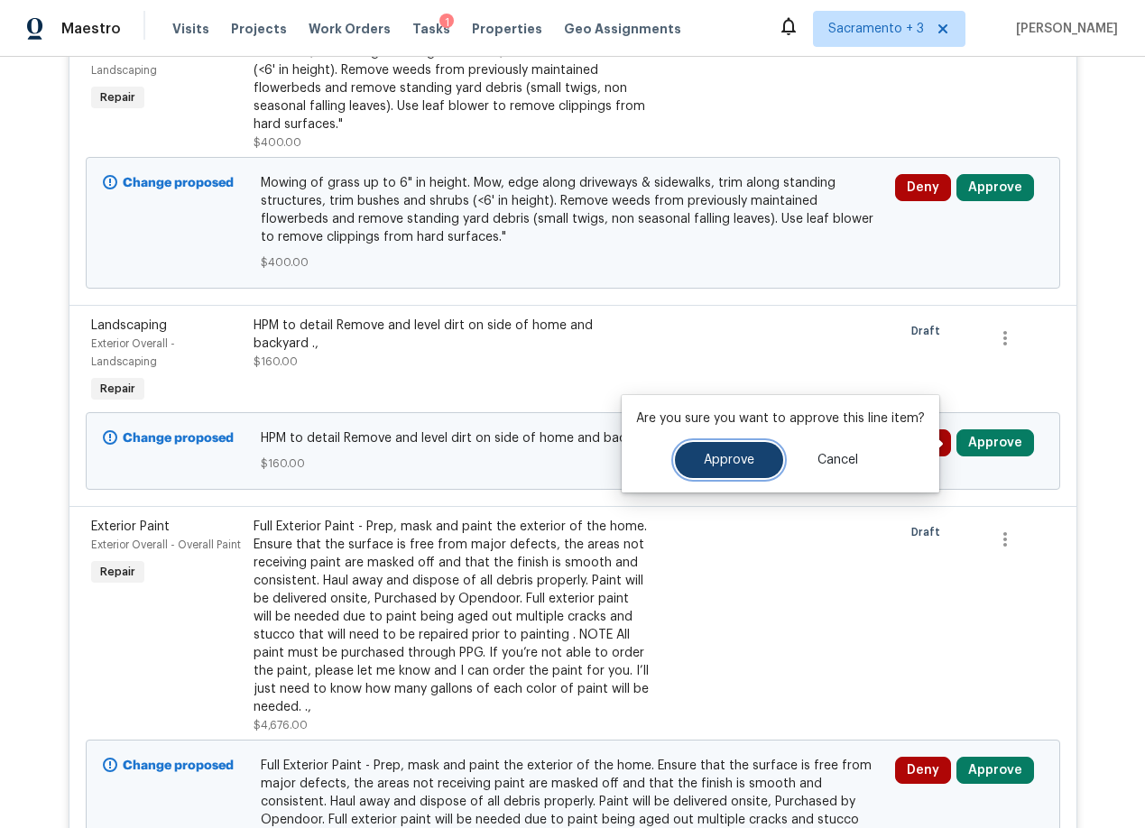
click at [734, 454] on span "Approve" at bounding box center [729, 461] width 51 height 14
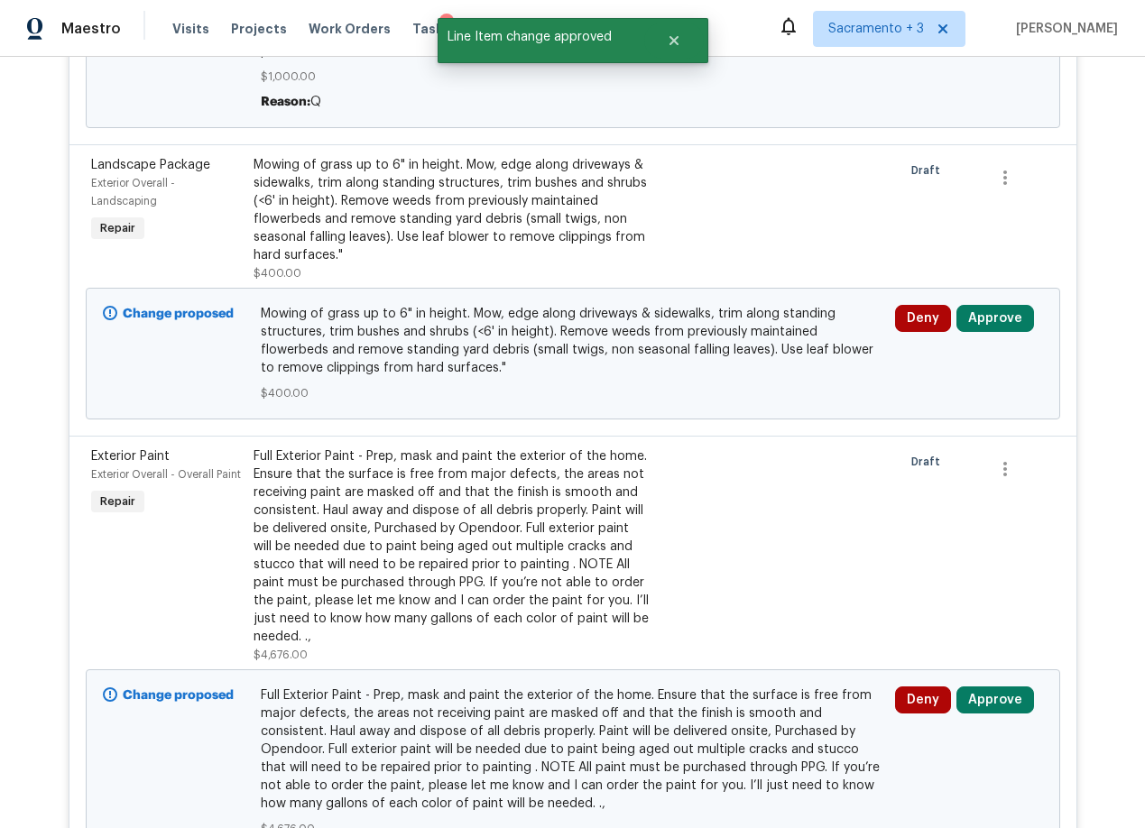
scroll to position [1326, 0]
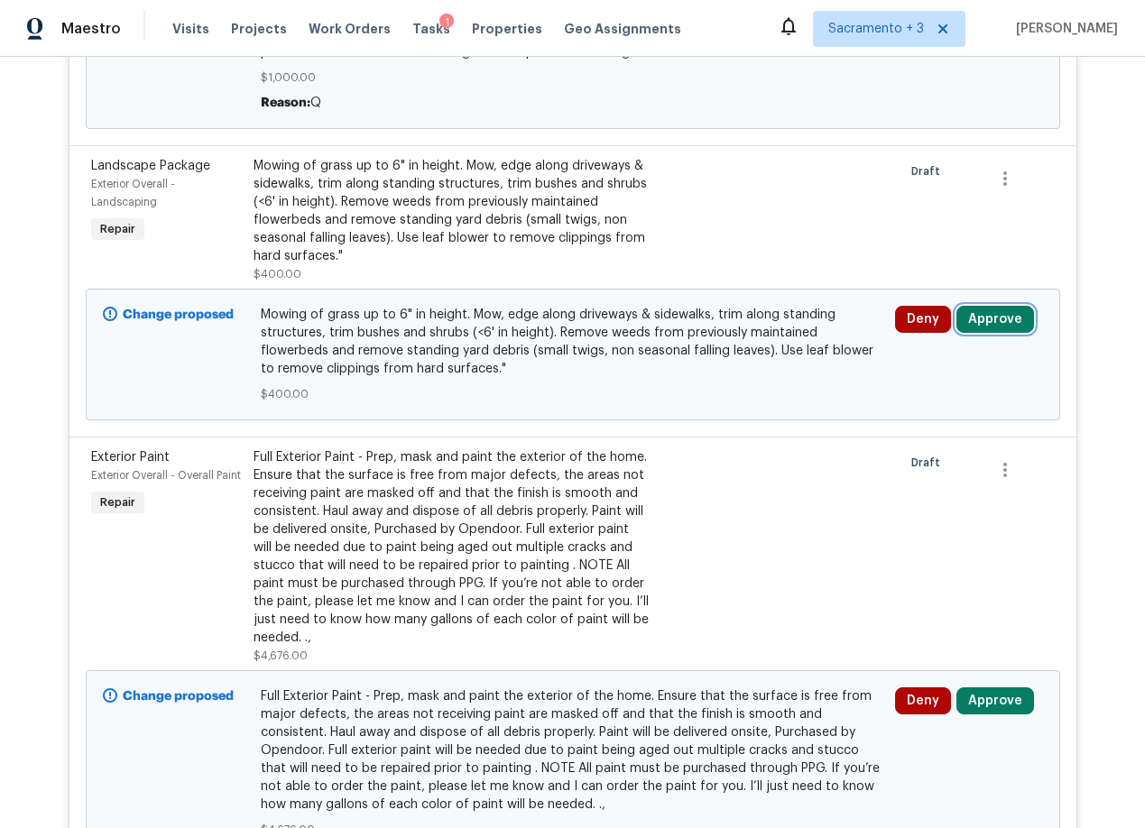
click at [984, 320] on button "Approve" at bounding box center [995, 319] width 78 height 27
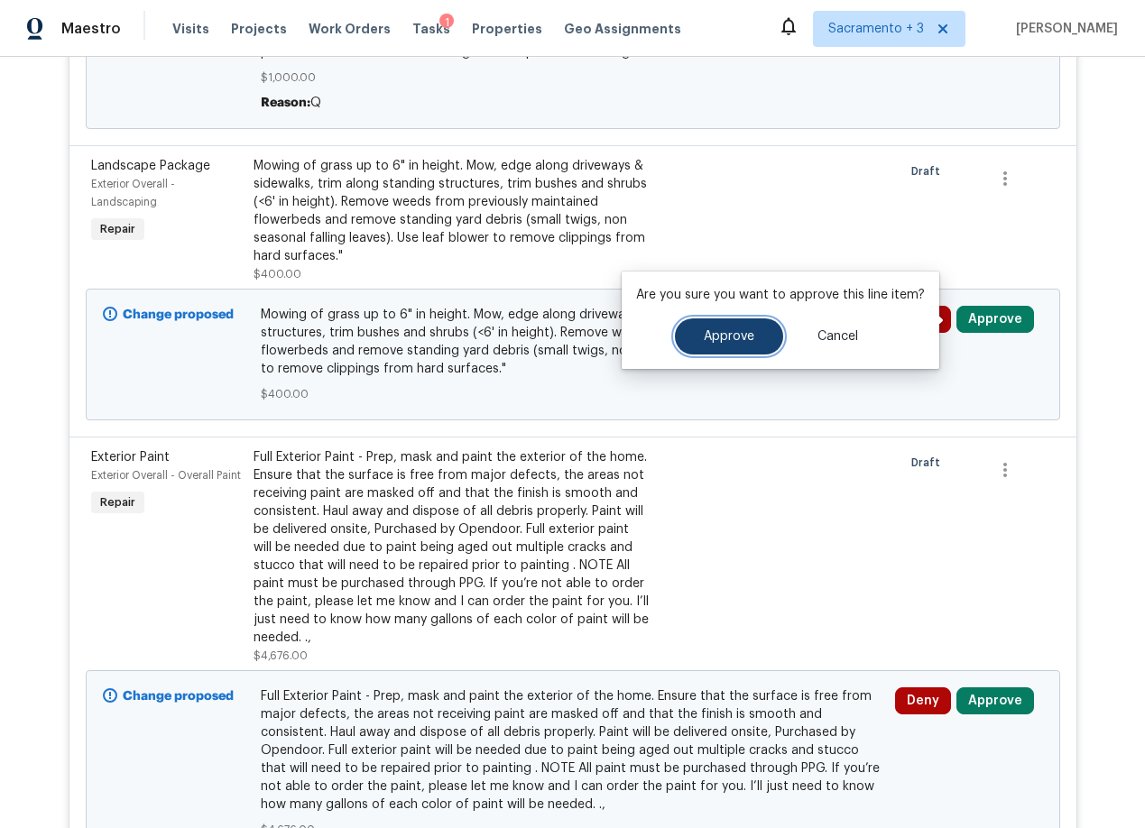
click at [713, 341] on span "Approve" at bounding box center [729, 337] width 51 height 14
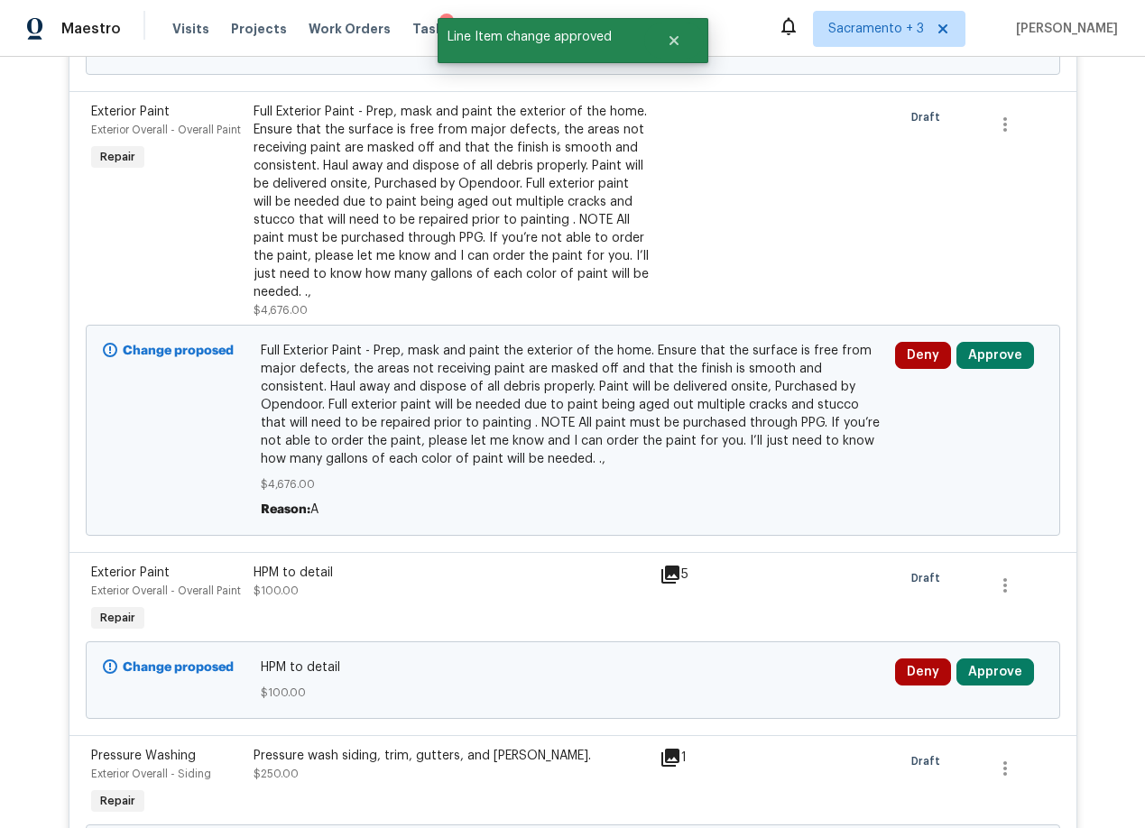
scroll to position [1411, 0]
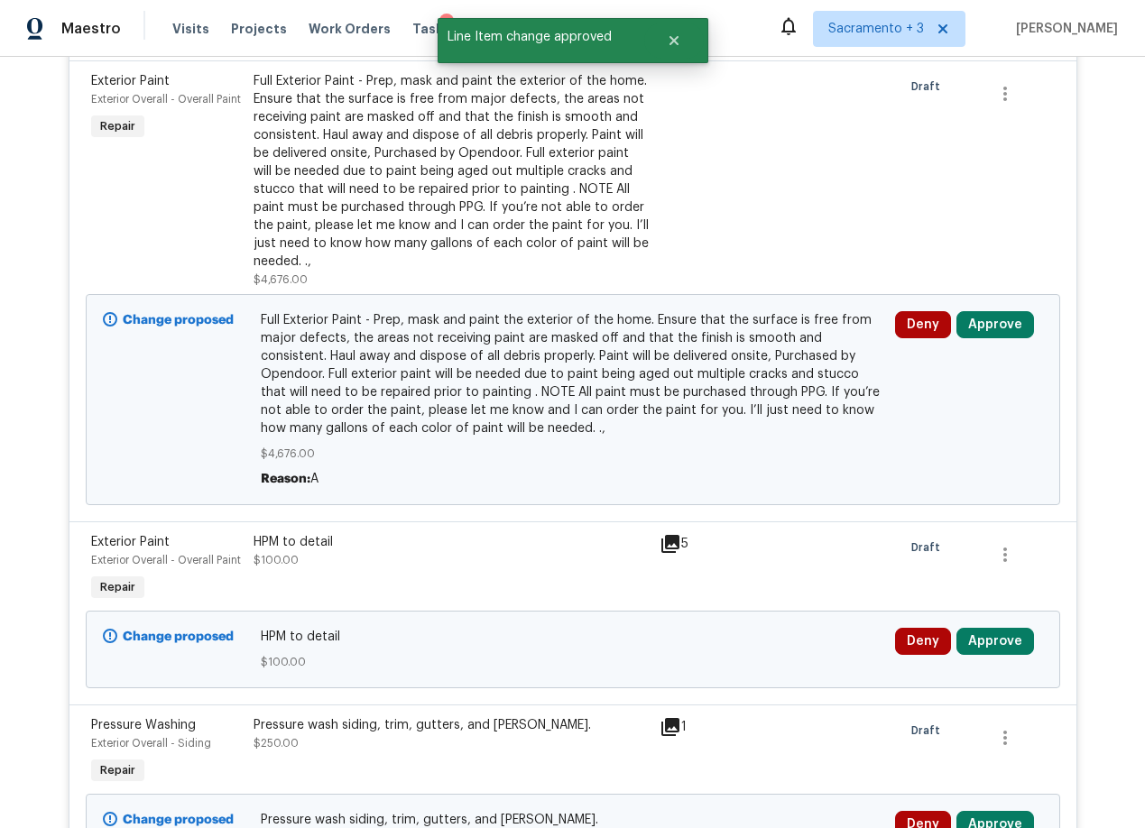
click at [588, 366] on span "Full Exterior Paint - Prep, mask and paint the exterior of the home. Ensure tha…" at bounding box center [572, 374] width 623 height 126
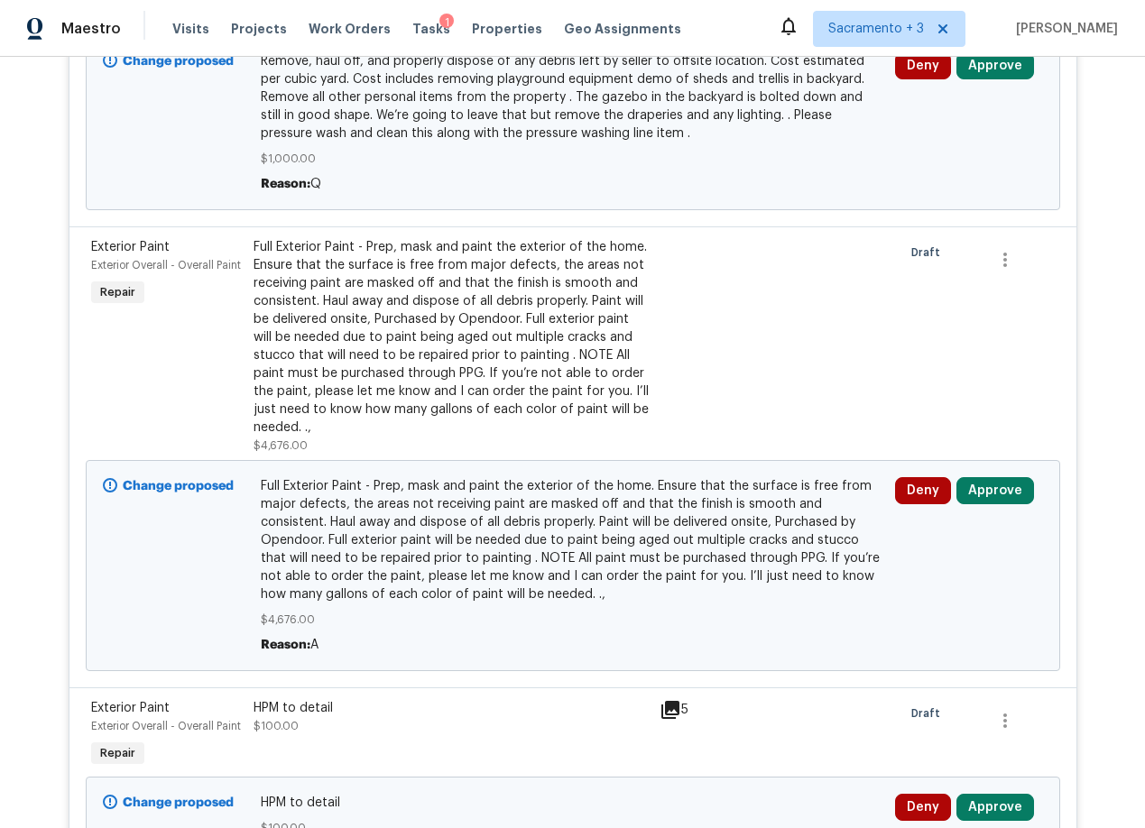
scroll to position [1243, 0]
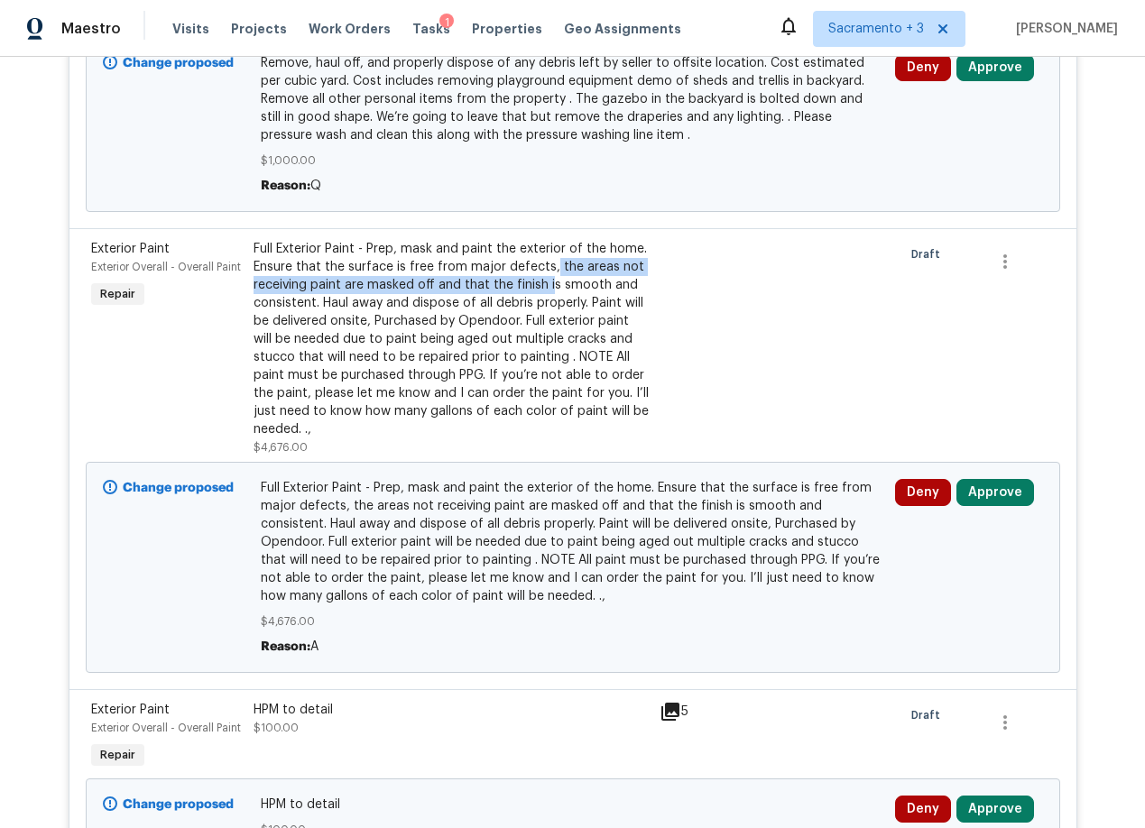
click at [541, 278] on div "Full Exterior Paint - Prep, mask and paint the exterior of the home. Ensure tha…" at bounding box center [450, 339] width 395 height 198
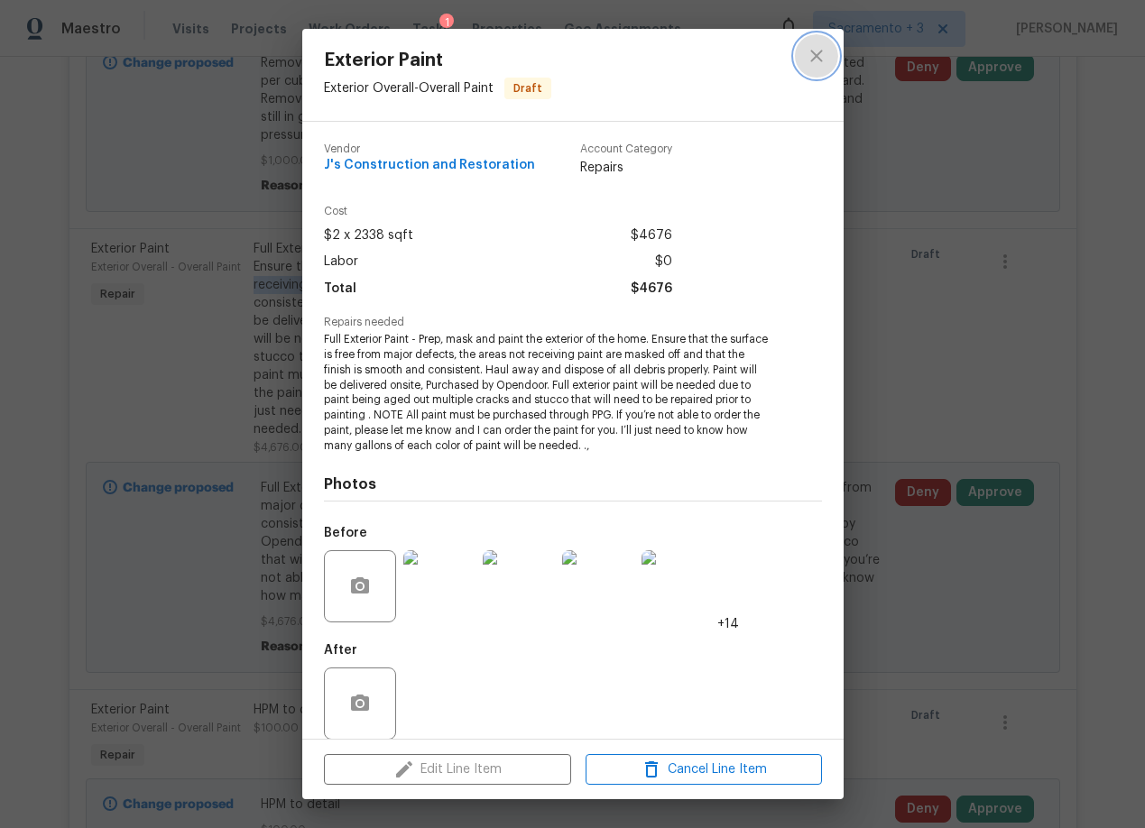
click at [812, 59] on icon "close" at bounding box center [816, 56] width 12 height 12
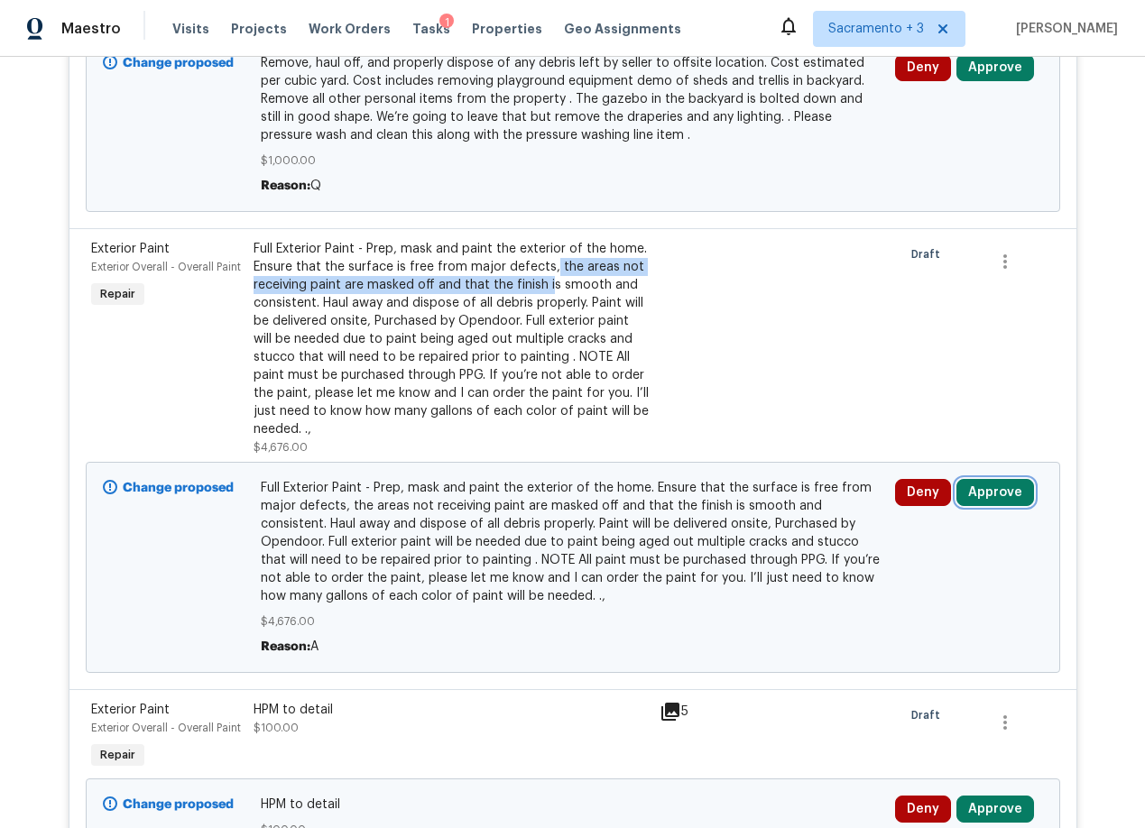
click at [987, 499] on button "Approve" at bounding box center [995, 492] width 78 height 27
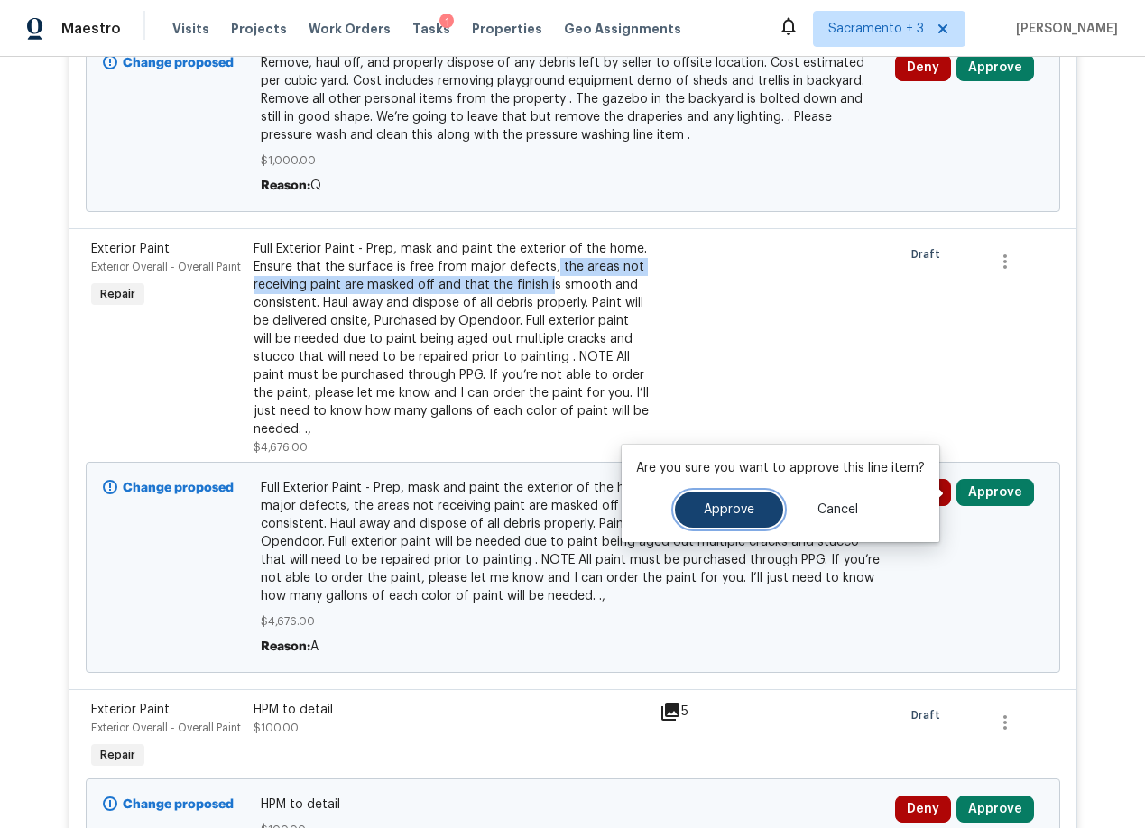
click at [737, 510] on span "Approve" at bounding box center [729, 510] width 51 height 14
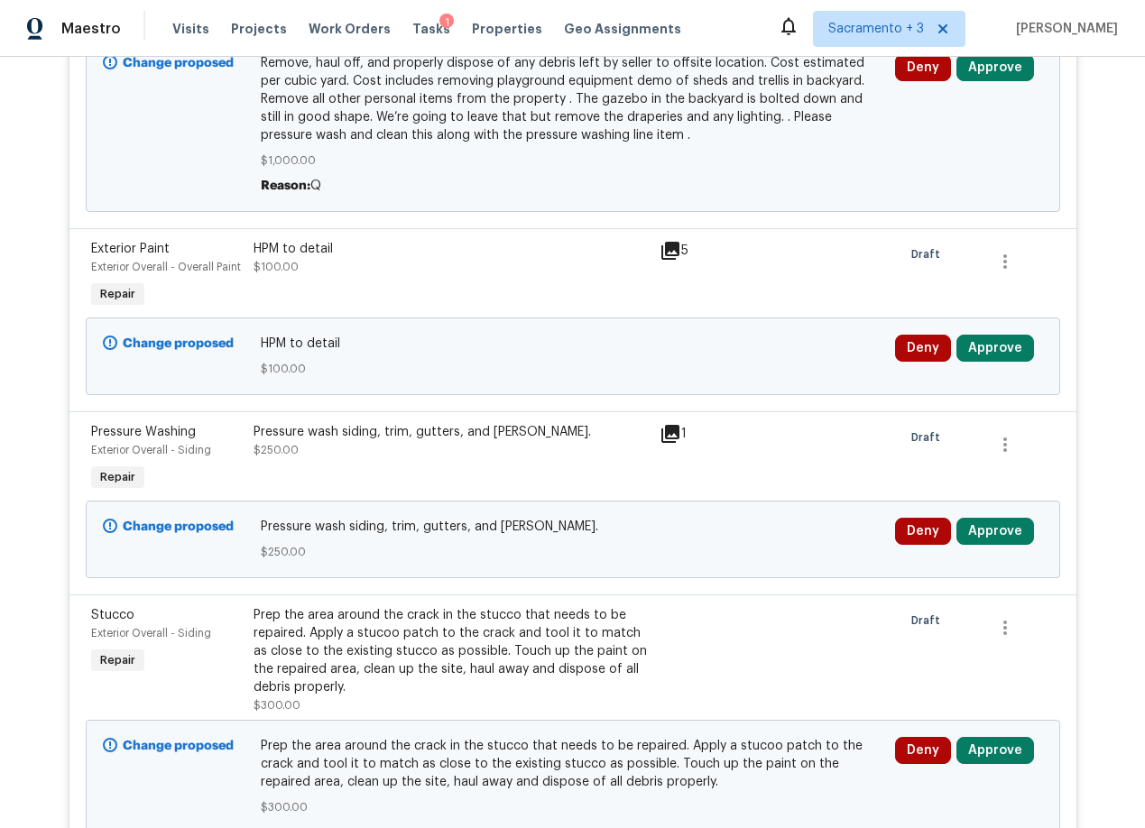
click at [667, 250] on icon at bounding box center [670, 251] width 18 height 18
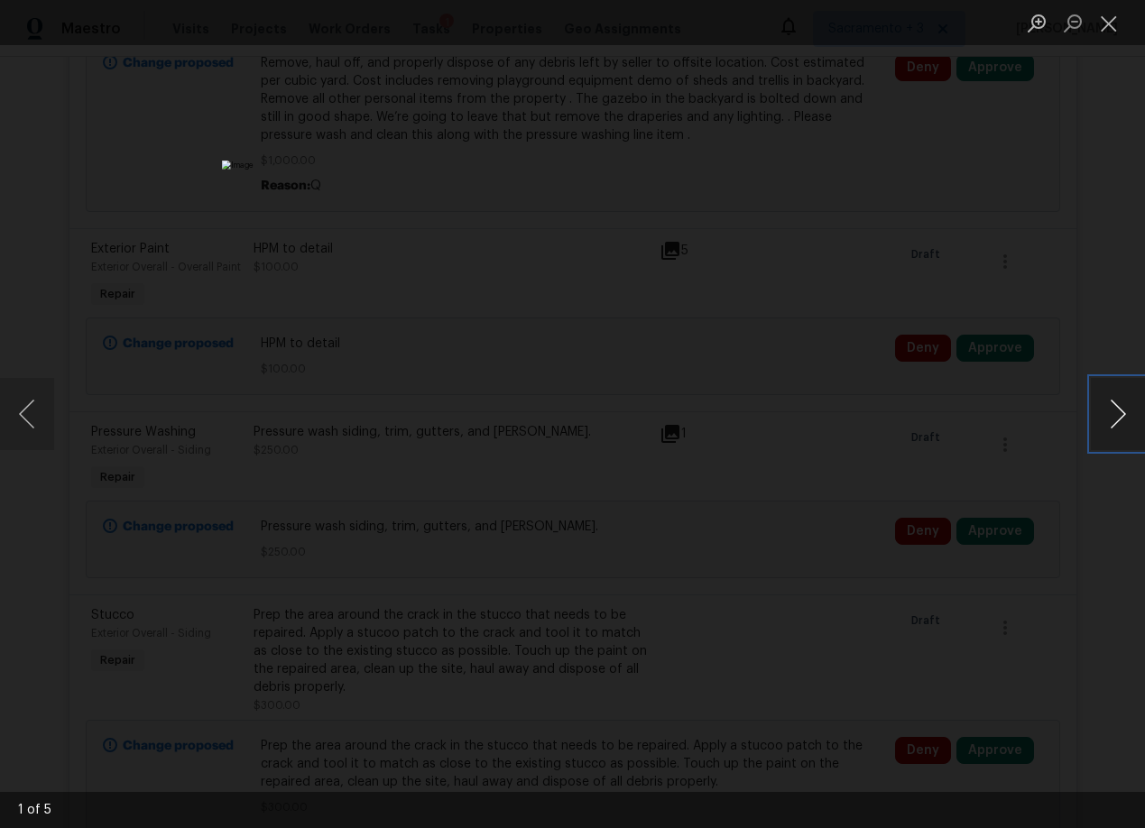
click at [1113, 412] on button "Next image" at bounding box center [1117, 414] width 54 height 72
click at [1099, 23] on button "Close lightbox" at bounding box center [1108, 23] width 36 height 32
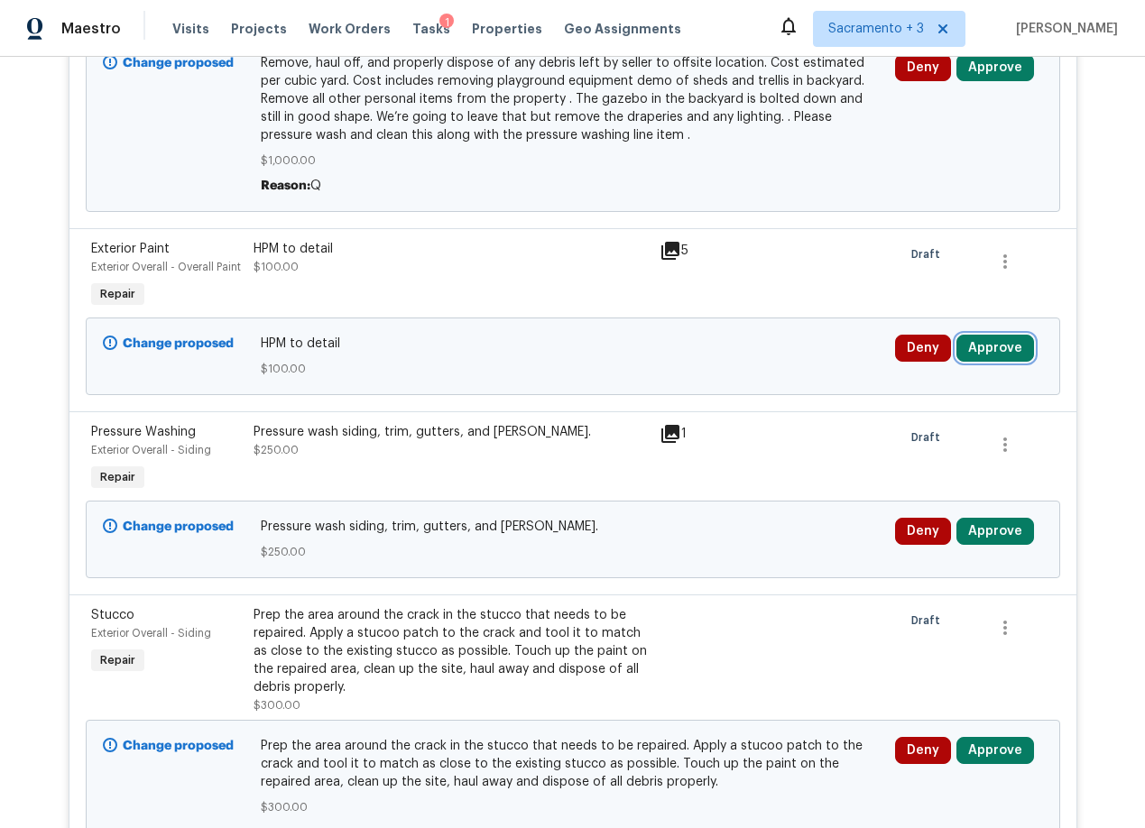
click at [997, 346] on button "Approve" at bounding box center [995, 348] width 78 height 27
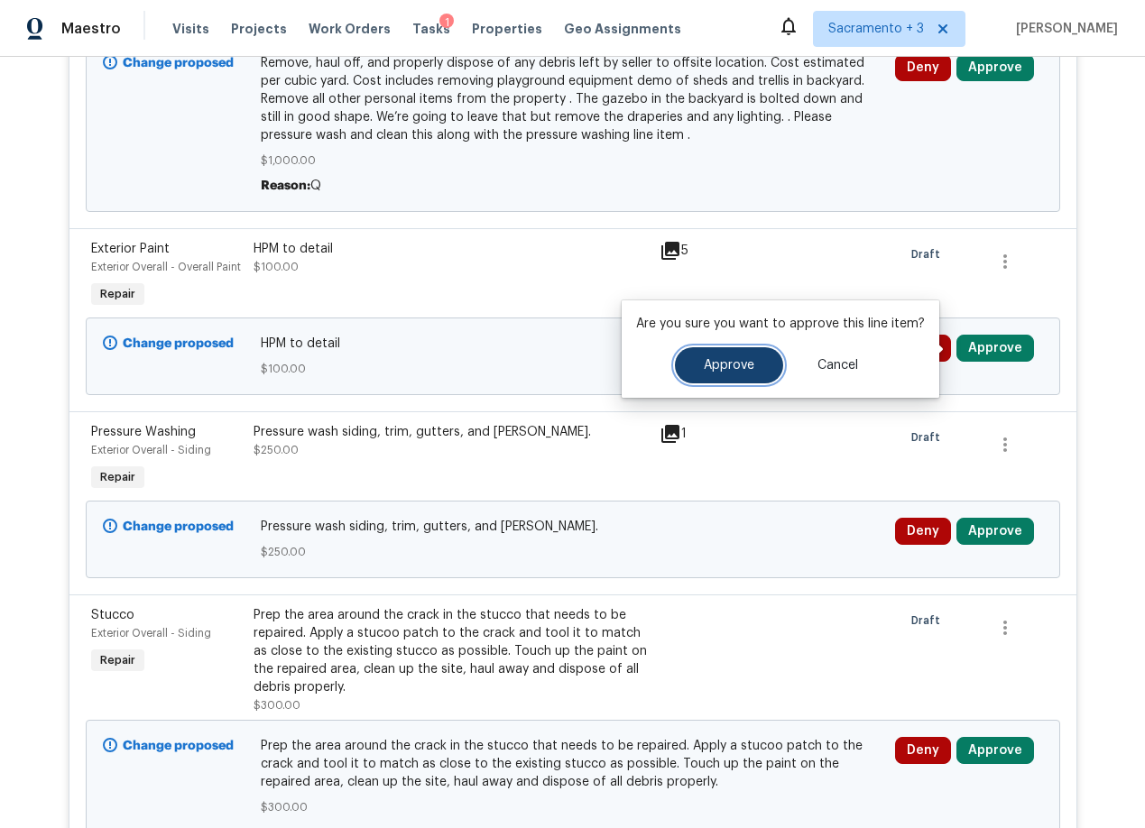
click at [740, 363] on span "Approve" at bounding box center [729, 366] width 51 height 14
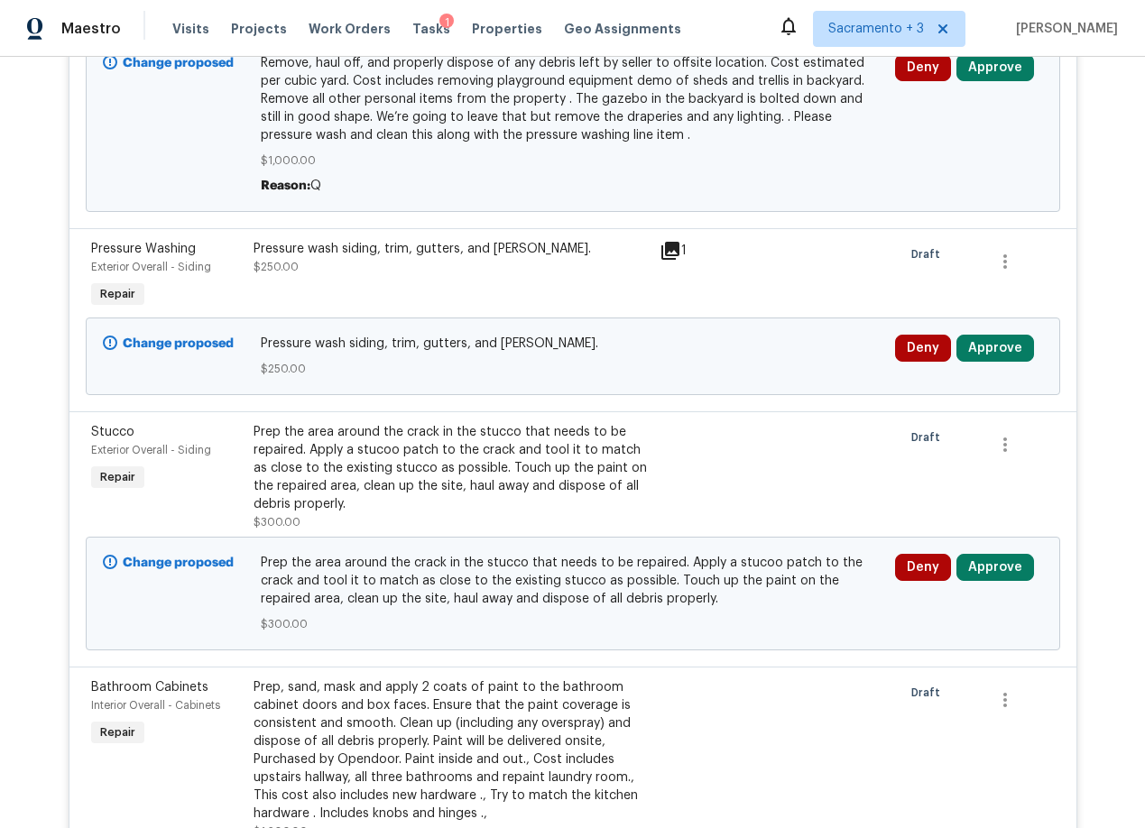
click at [756, 451] on div at bounding box center [815, 477] width 162 height 119
click at [990, 347] on button "Approve" at bounding box center [995, 348] width 78 height 27
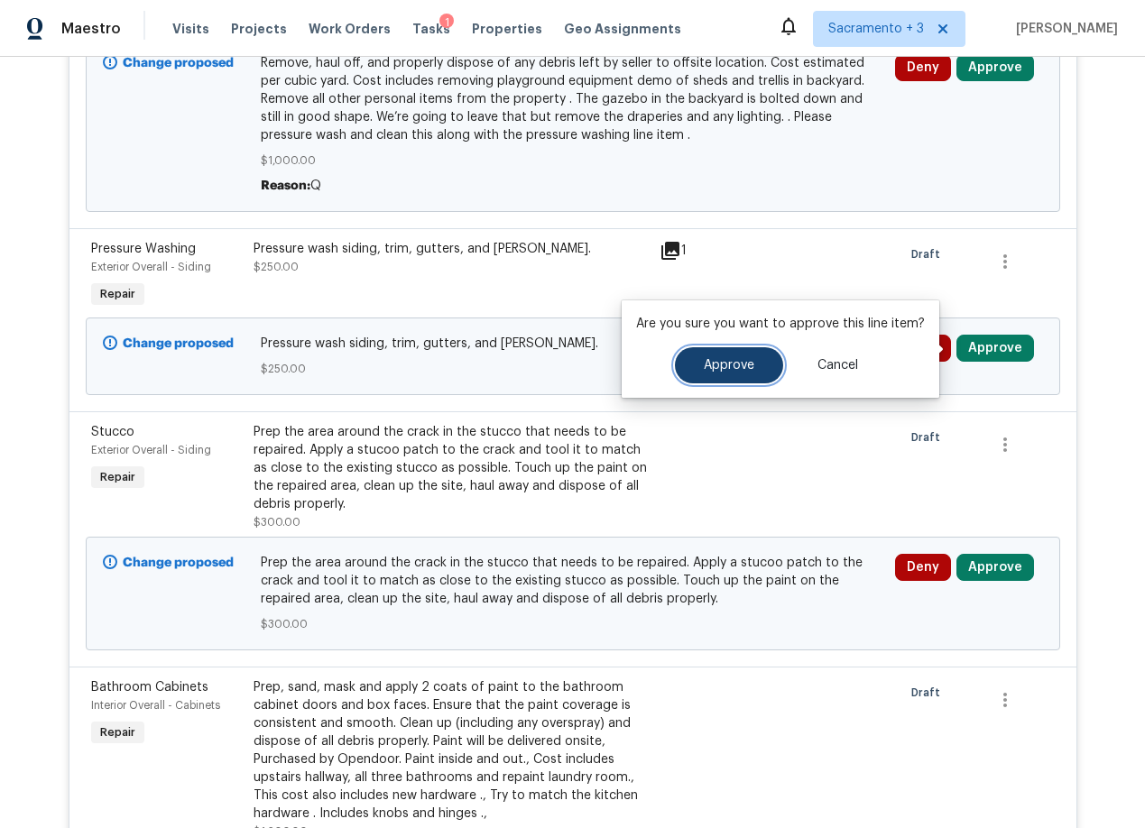
click at [696, 368] on button "Approve" at bounding box center [729, 365] width 108 height 36
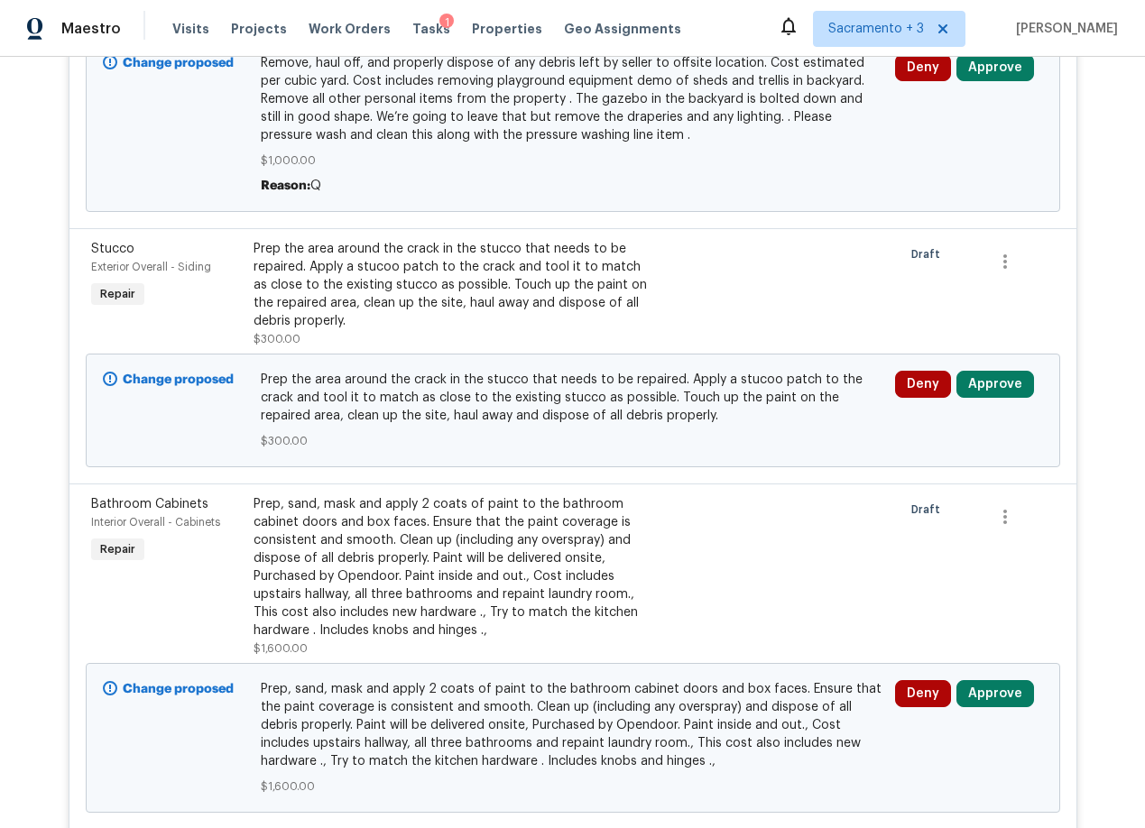
click at [701, 271] on div at bounding box center [694, 294] width 81 height 119
click at [519, 268] on div "Prep the area around the crack in the stucco that needs to be repaired. Apply a…" at bounding box center [450, 285] width 395 height 90
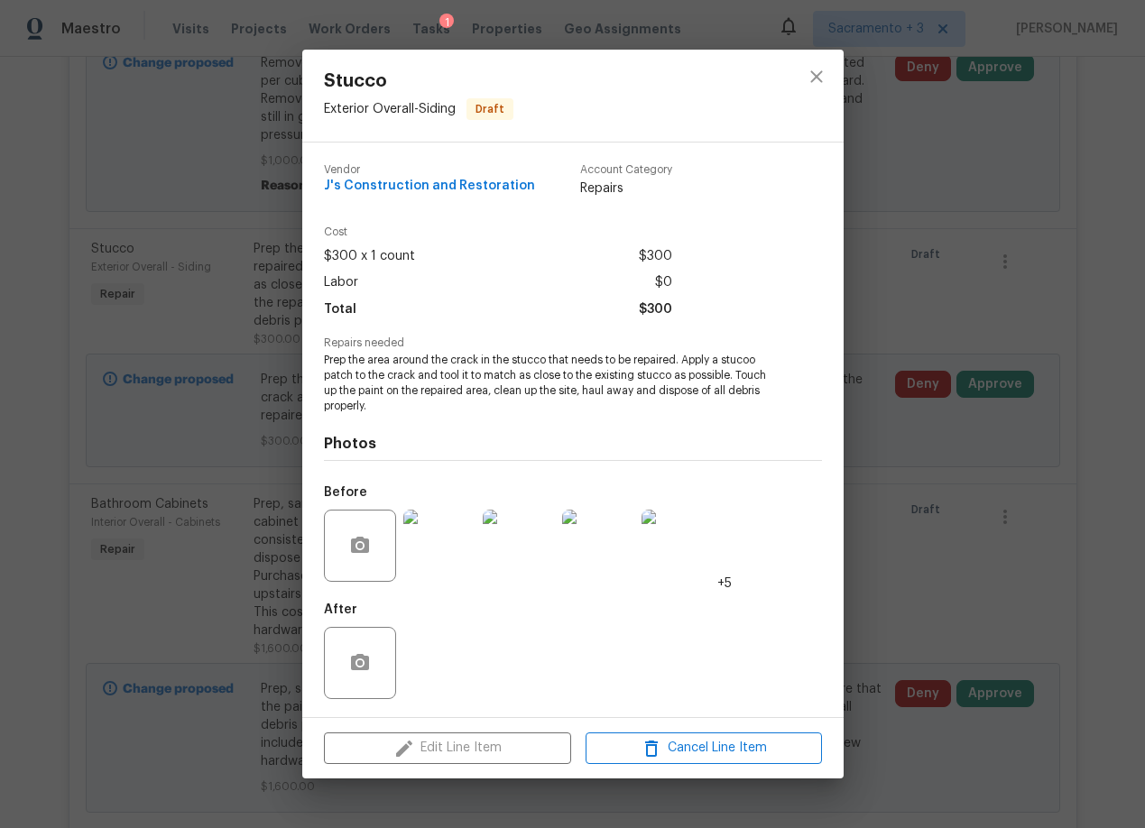
click at [421, 573] on img at bounding box center [439, 546] width 72 height 72
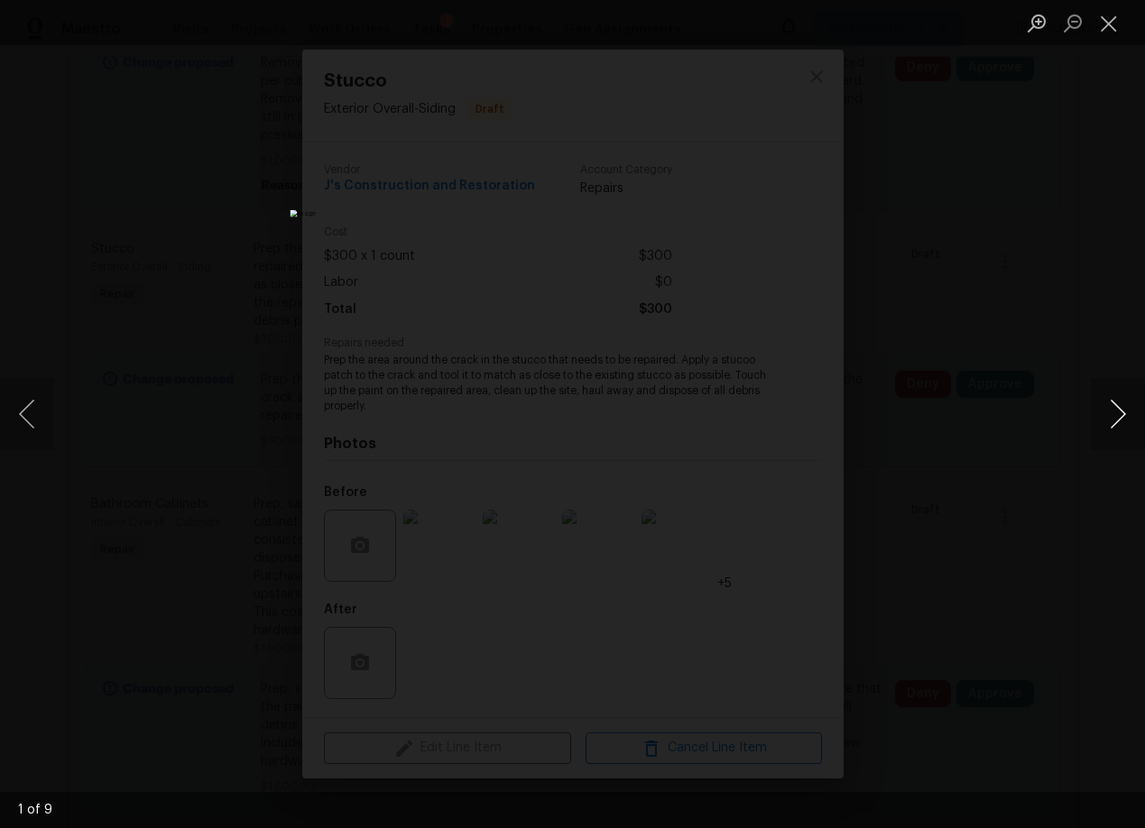
click at [1121, 420] on button "Next image" at bounding box center [1117, 414] width 54 height 72
click at [1096, 23] on button "Close lightbox" at bounding box center [1108, 23] width 36 height 32
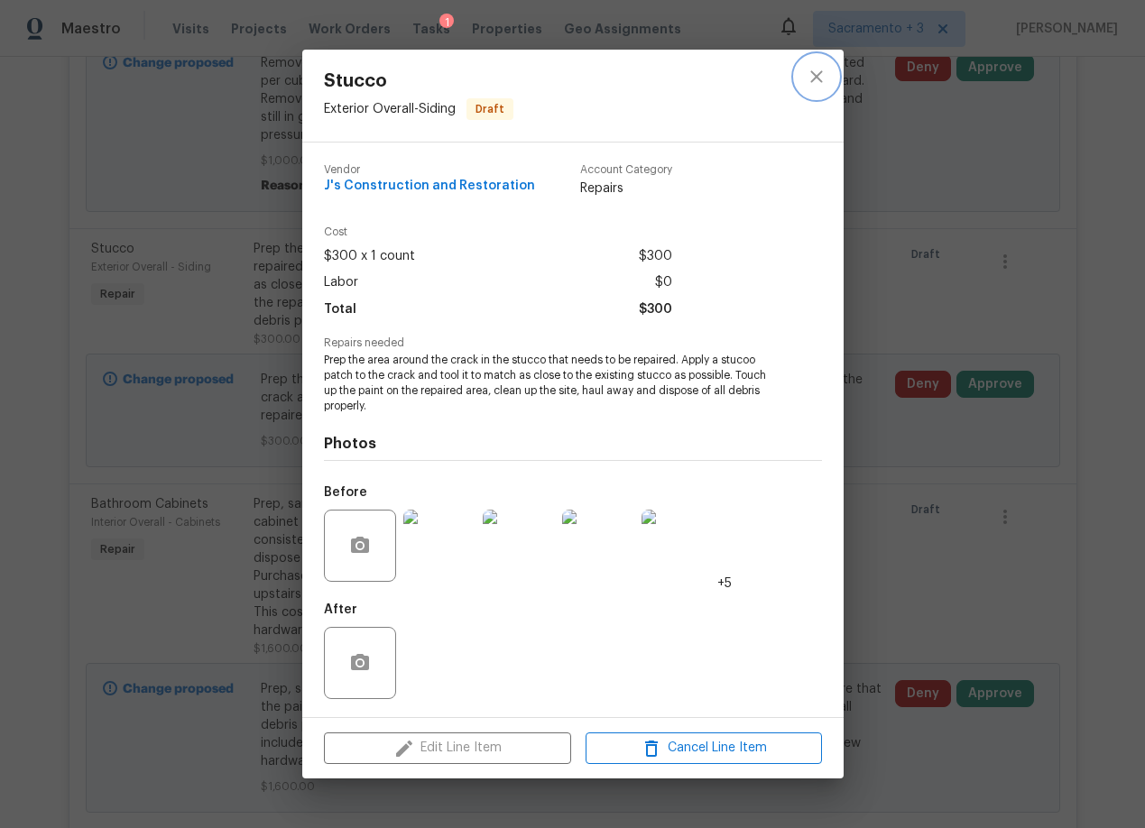
click at [823, 78] on icon "close" at bounding box center [816, 77] width 22 height 22
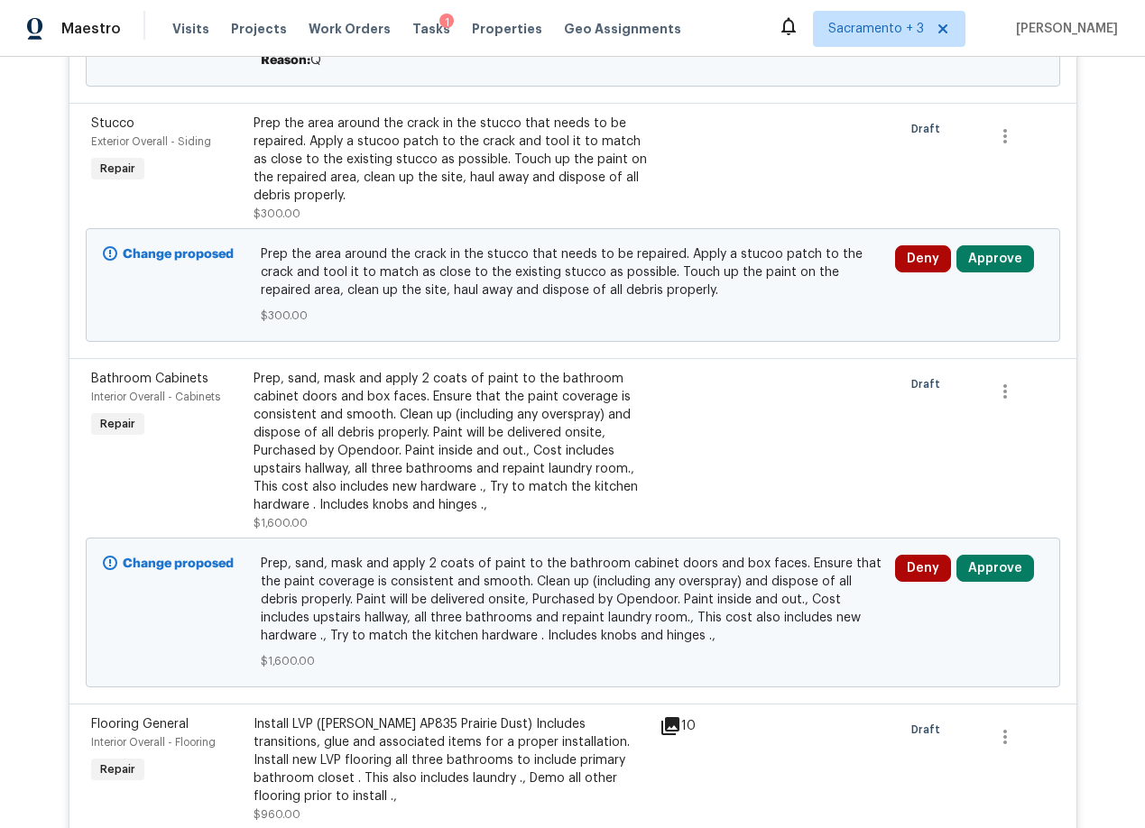
scroll to position [1374, 0]
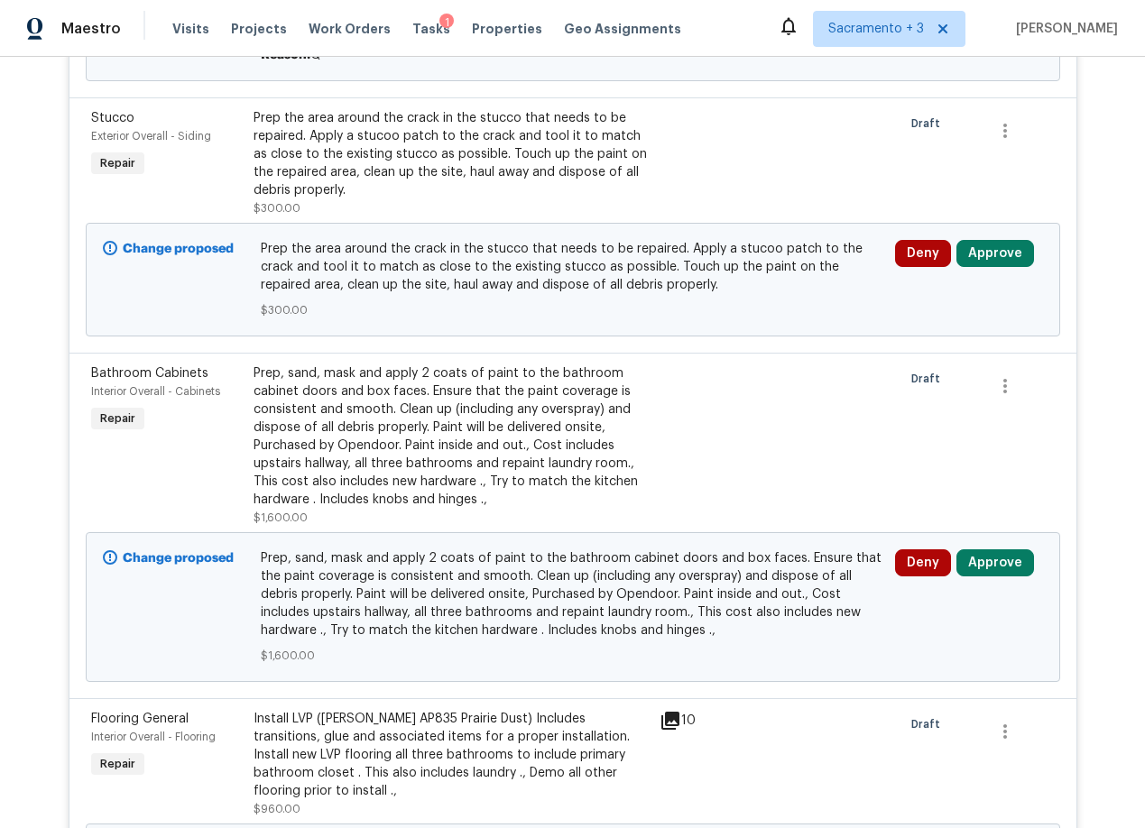
click at [444, 436] on div "Prep, sand, mask and apply 2 coats of paint to the bathroom cabinet doors and b…" at bounding box center [450, 436] width 395 height 144
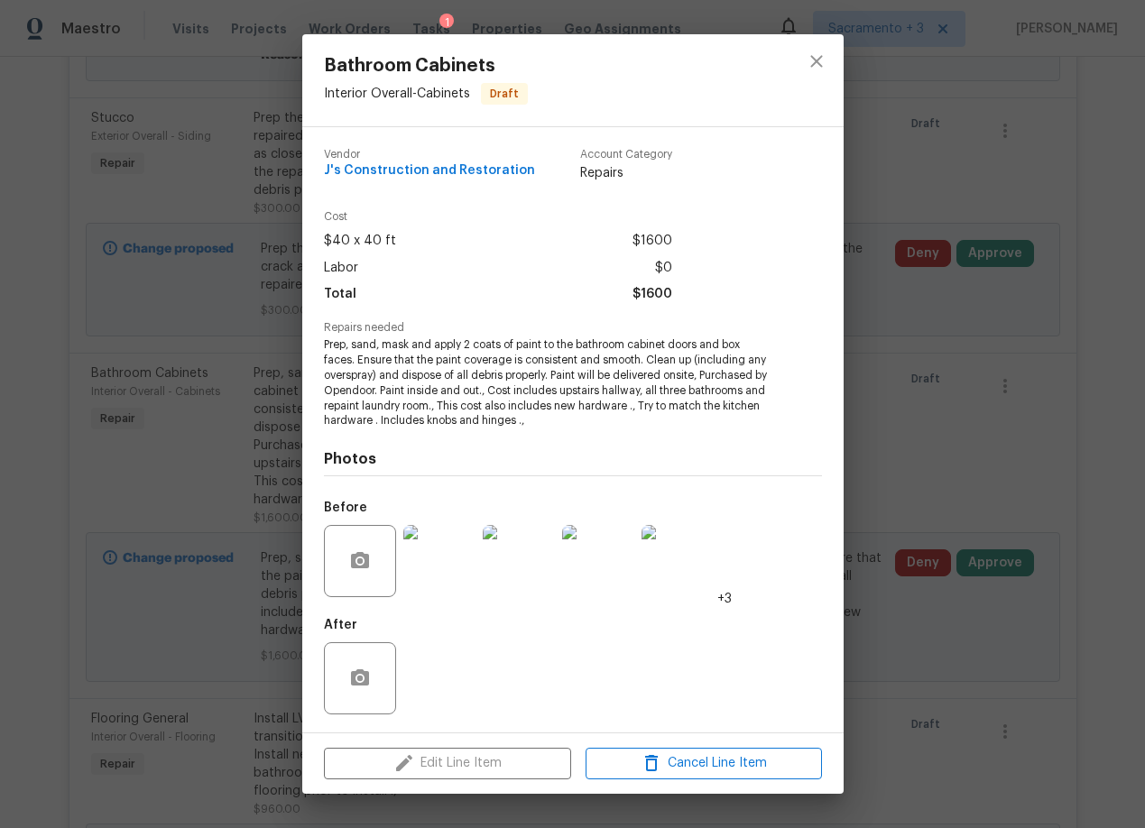
click at [419, 564] on img at bounding box center [439, 561] width 72 height 72
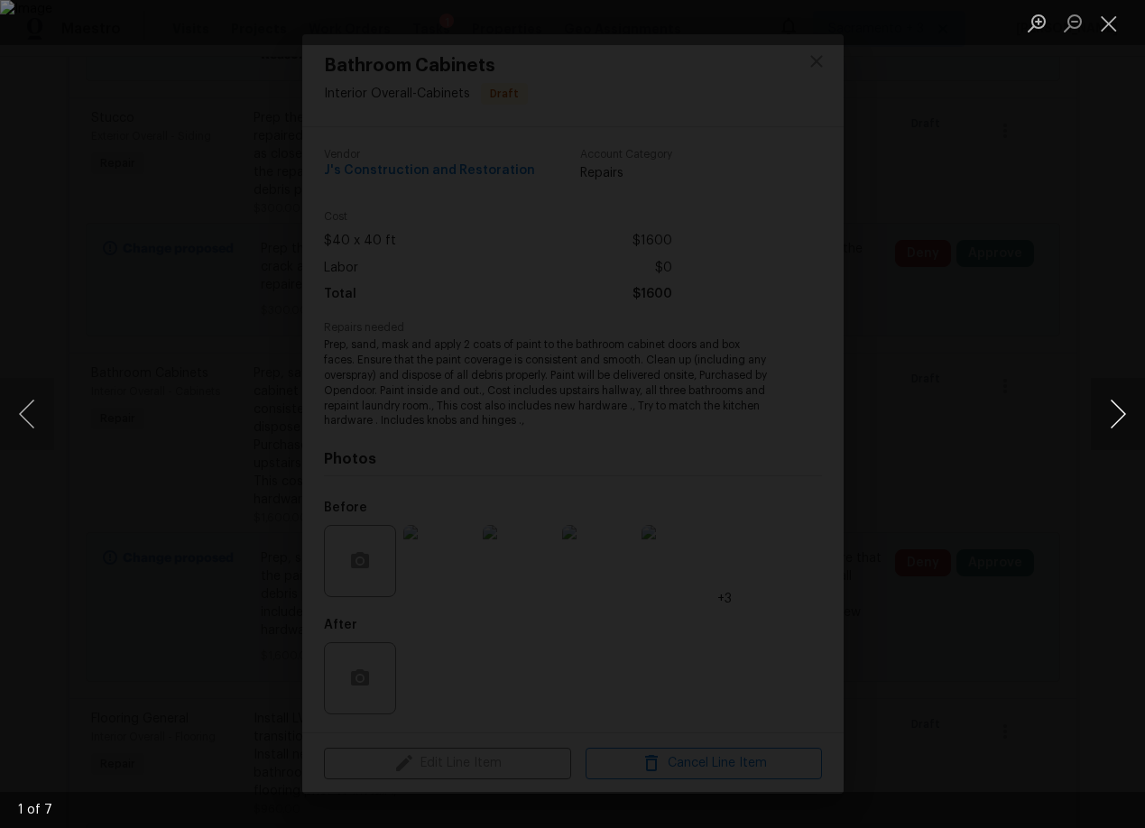
click at [1120, 410] on button "Next image" at bounding box center [1117, 414] width 54 height 72
click at [24, 413] on button "Previous image" at bounding box center [27, 414] width 54 height 72
click at [1104, 22] on button "Close lightbox" at bounding box center [1108, 23] width 36 height 32
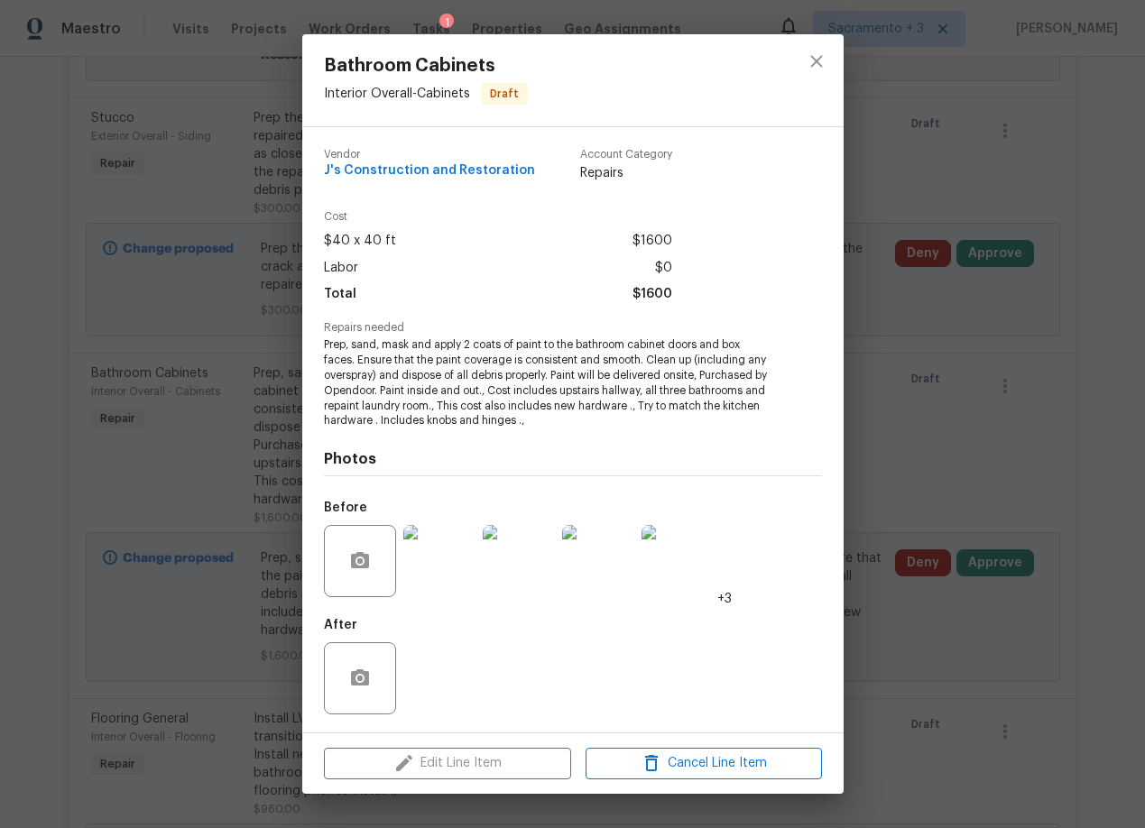
click at [424, 568] on img at bounding box center [439, 561] width 72 height 72
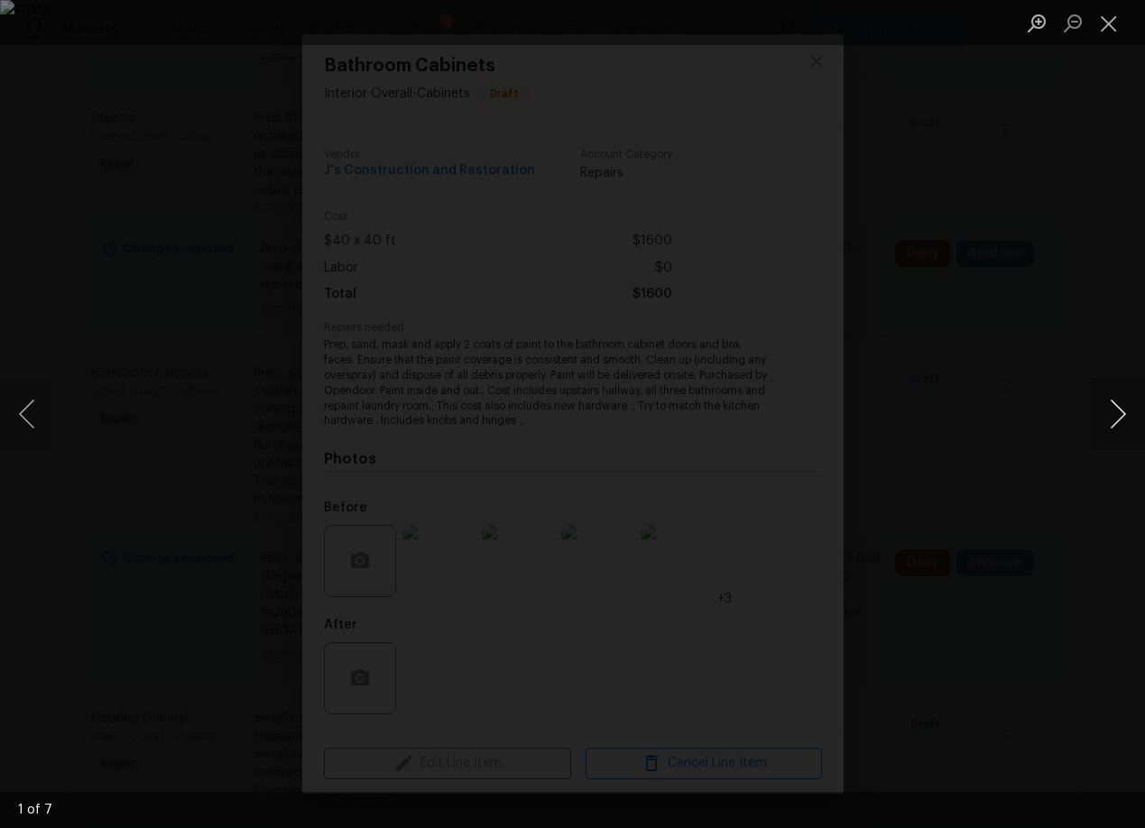
click at [1110, 420] on button "Next image" at bounding box center [1117, 414] width 54 height 72
click at [1111, 423] on button "Next image" at bounding box center [1117, 414] width 54 height 72
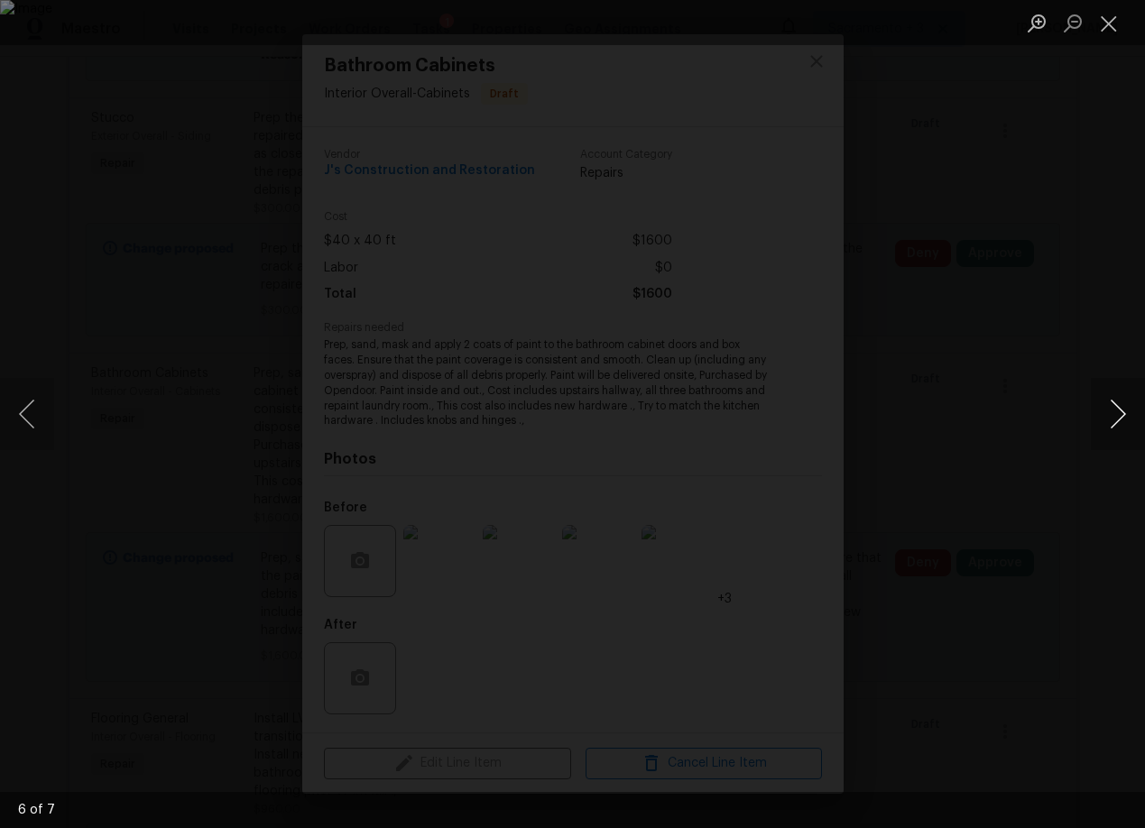
click at [1111, 423] on button "Next image" at bounding box center [1117, 414] width 54 height 72
click at [1103, 23] on button "Close lightbox" at bounding box center [1108, 23] width 36 height 32
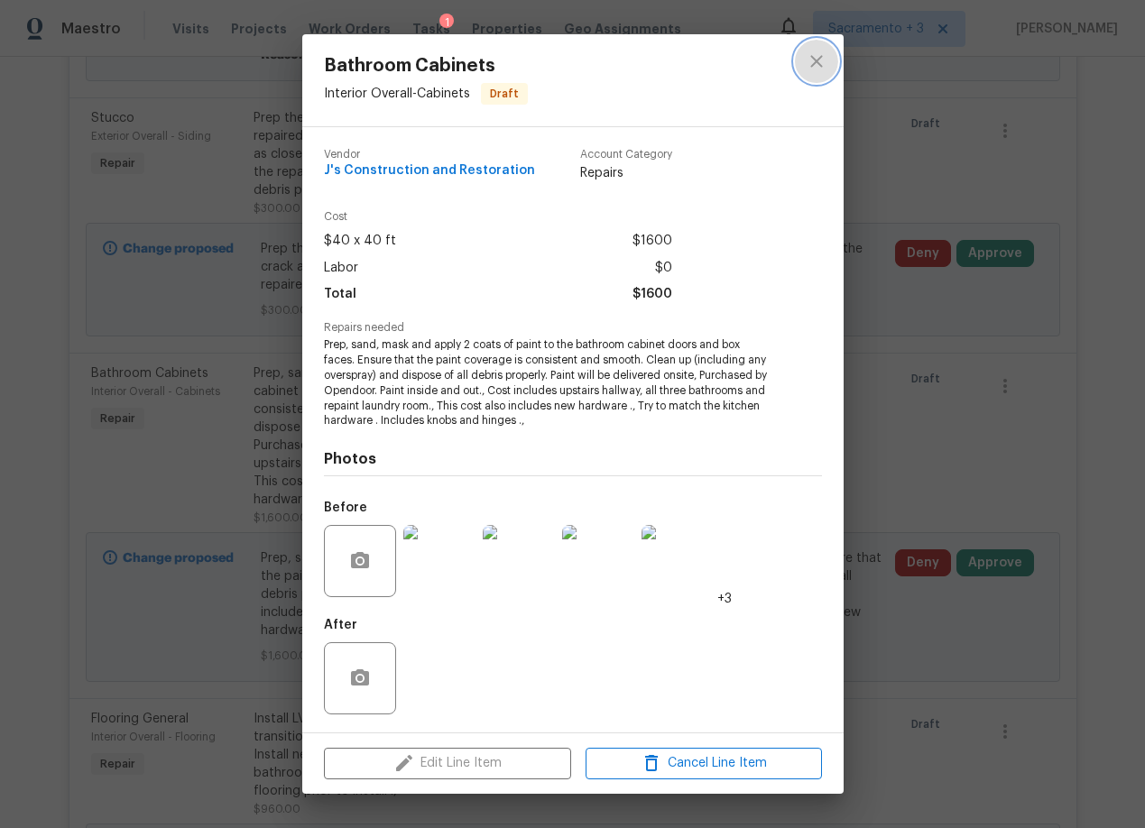
click at [808, 69] on icon "close" at bounding box center [816, 62] width 22 height 22
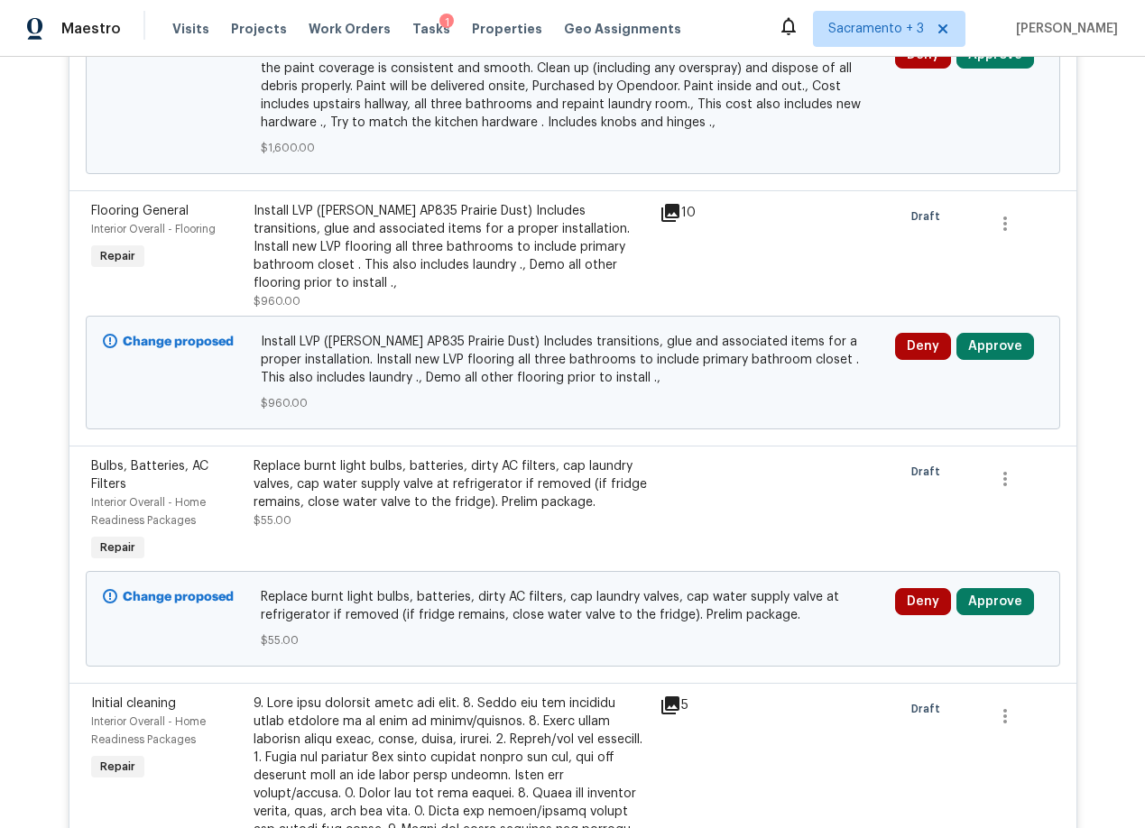
scroll to position [1899, 0]
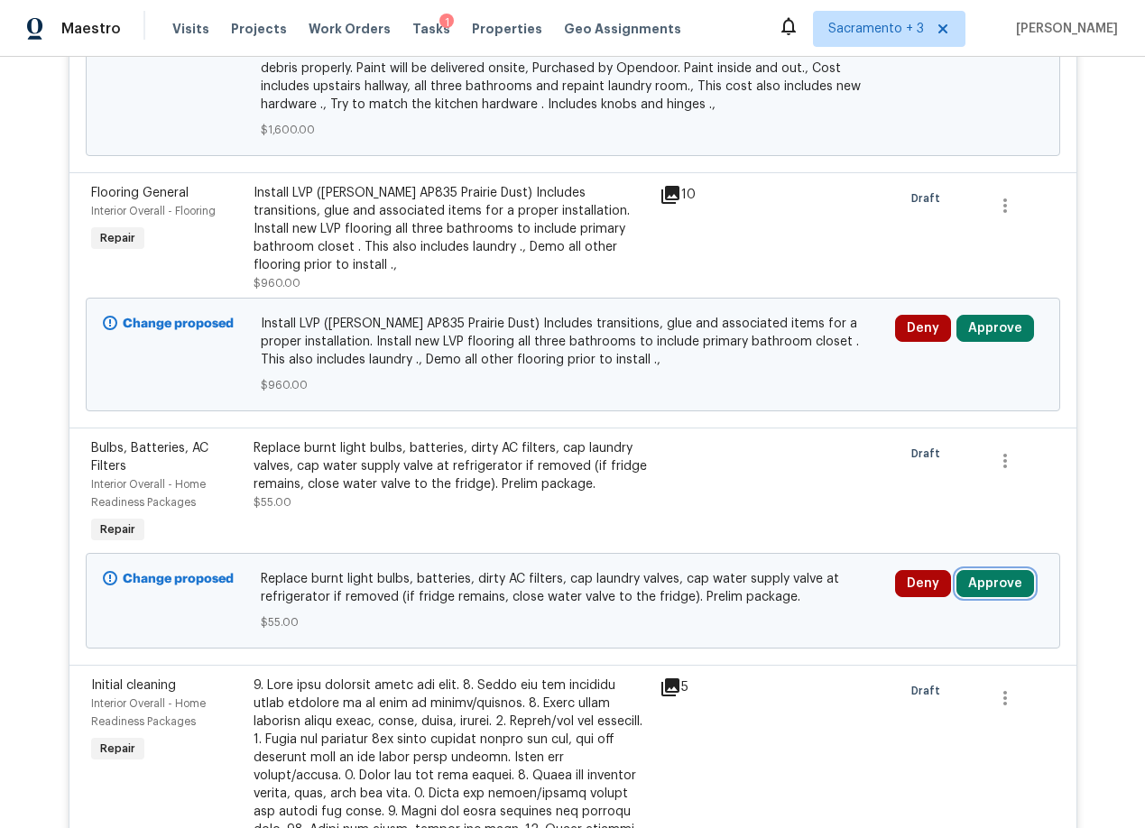
click at [978, 588] on button "Approve" at bounding box center [995, 583] width 78 height 27
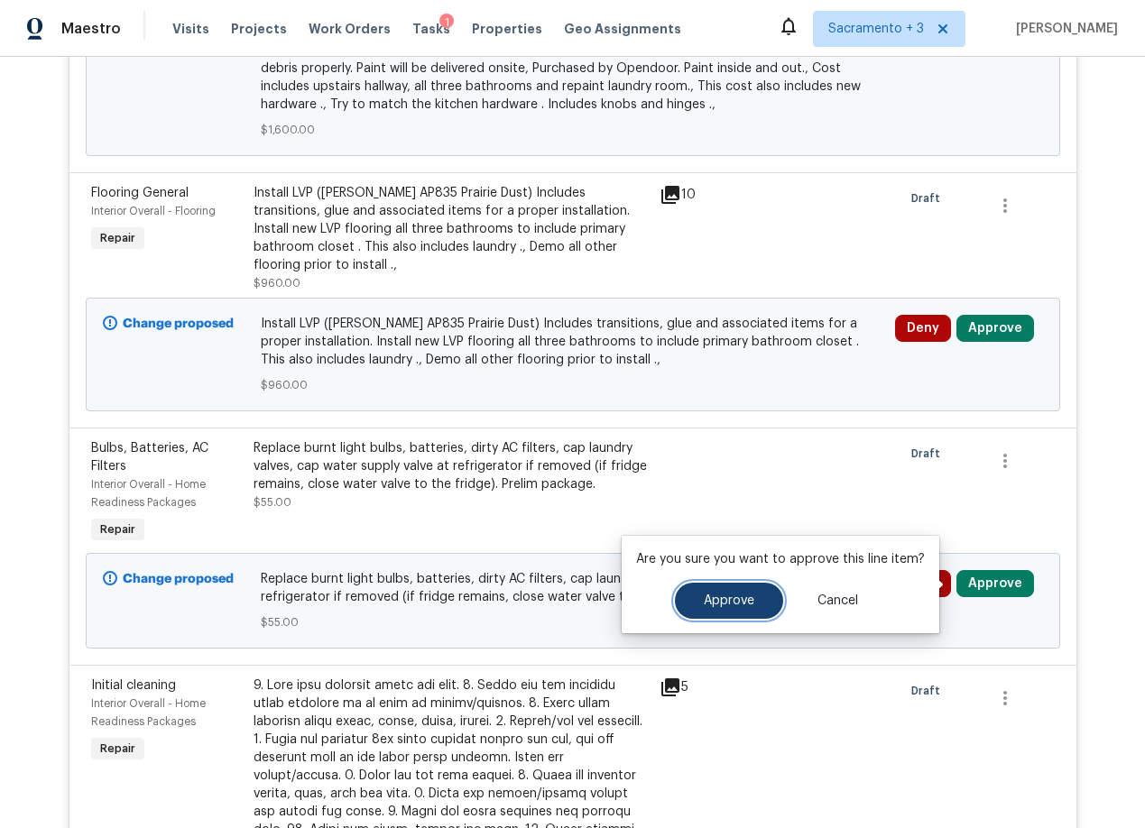
click at [757, 604] on button "Approve" at bounding box center [729, 601] width 108 height 36
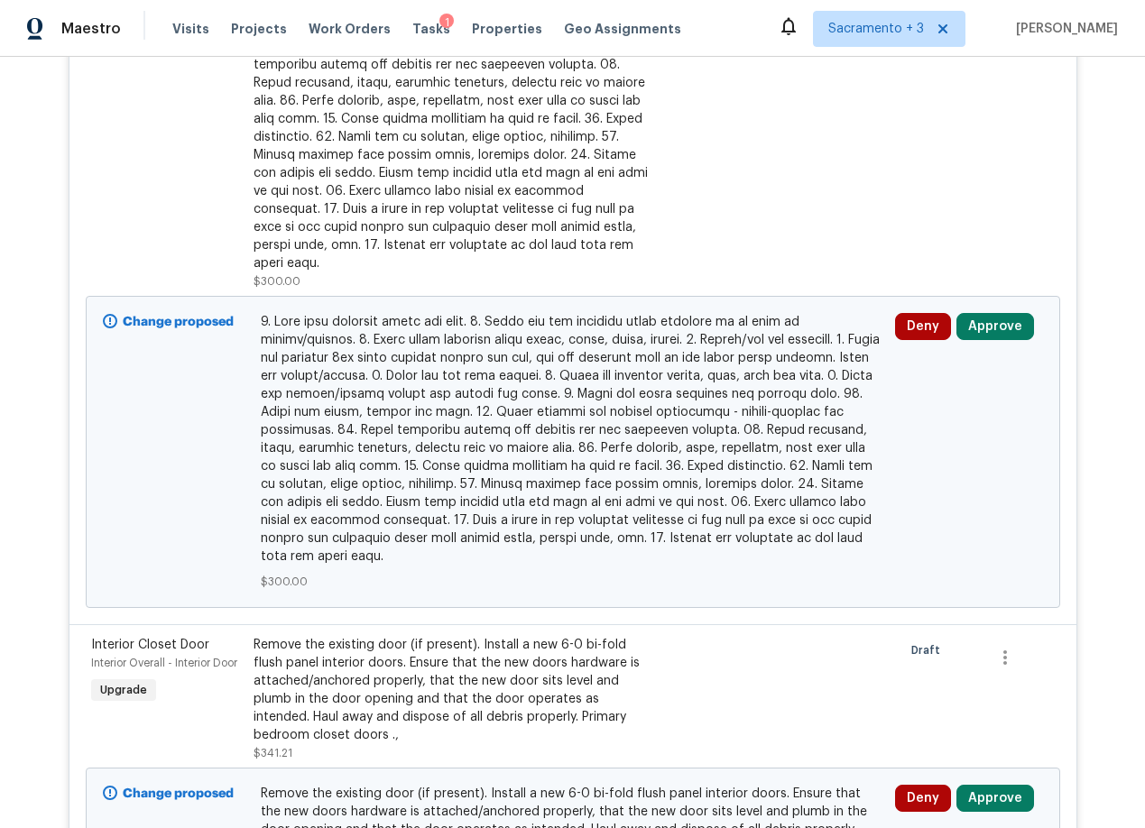
scroll to position [2460, 0]
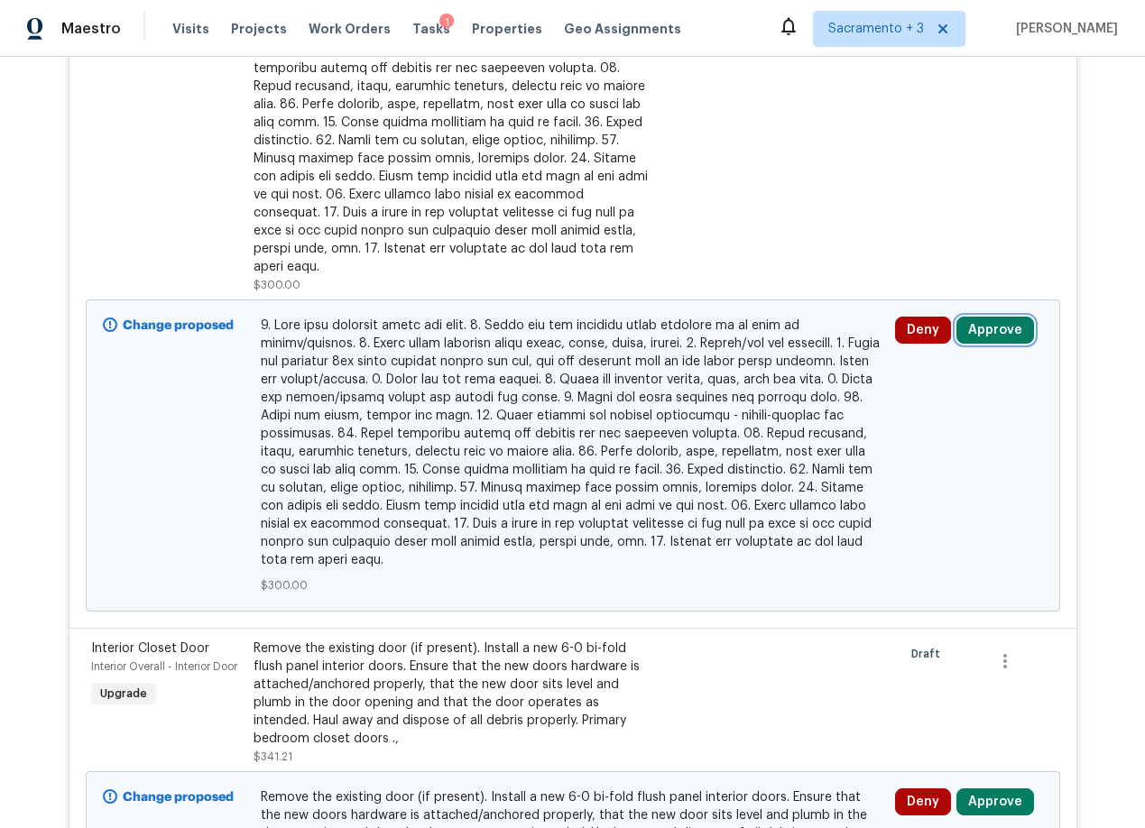
click at [987, 317] on button "Approve" at bounding box center [995, 330] width 78 height 27
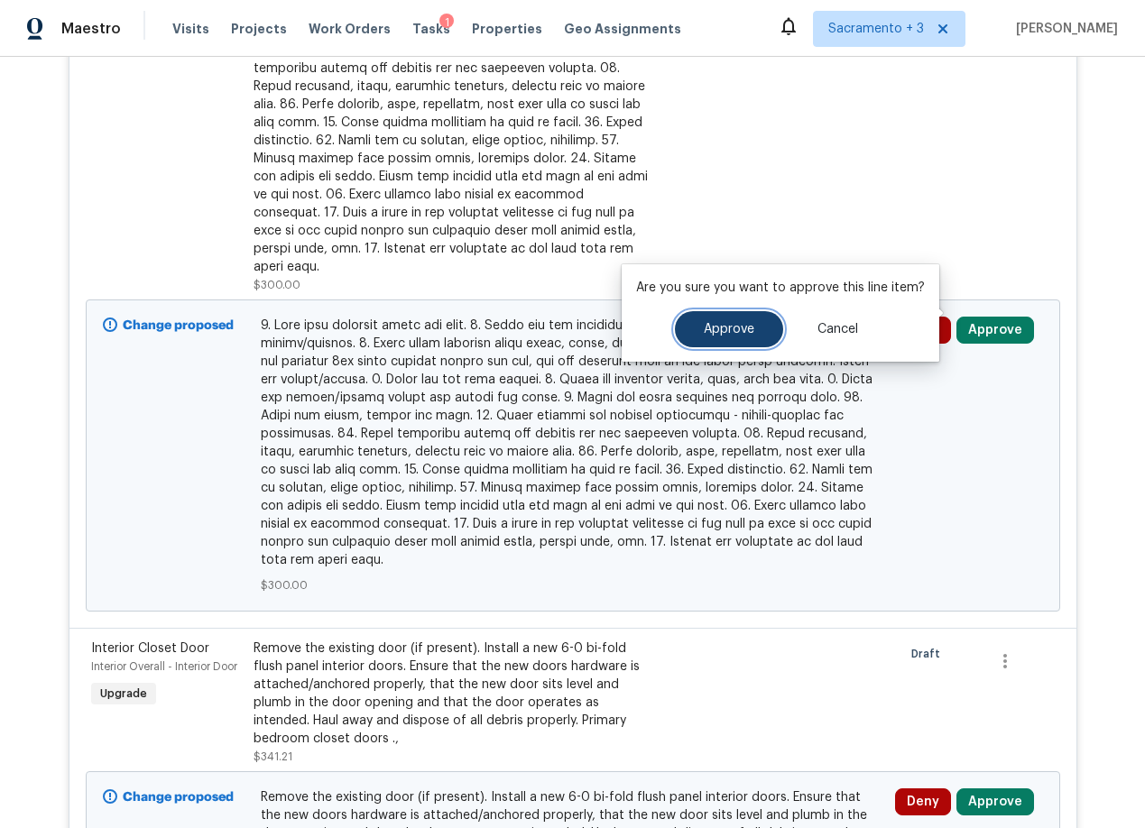
click at [733, 327] on span "Approve" at bounding box center [729, 330] width 51 height 14
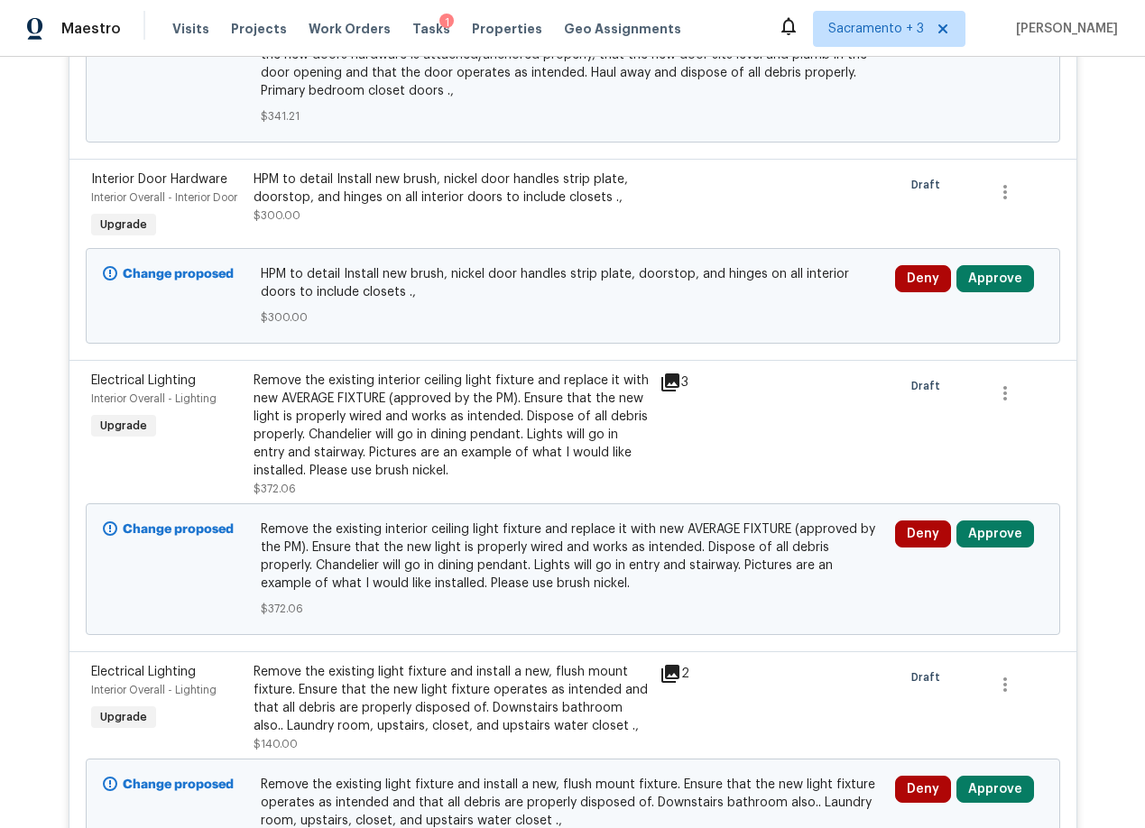
click at [667, 198] on div at bounding box center [694, 206] width 81 height 83
click at [538, 195] on div "HPM to detail Install new brush, nickel door handles strip plate, doorstop, and…" at bounding box center [450, 188] width 395 height 36
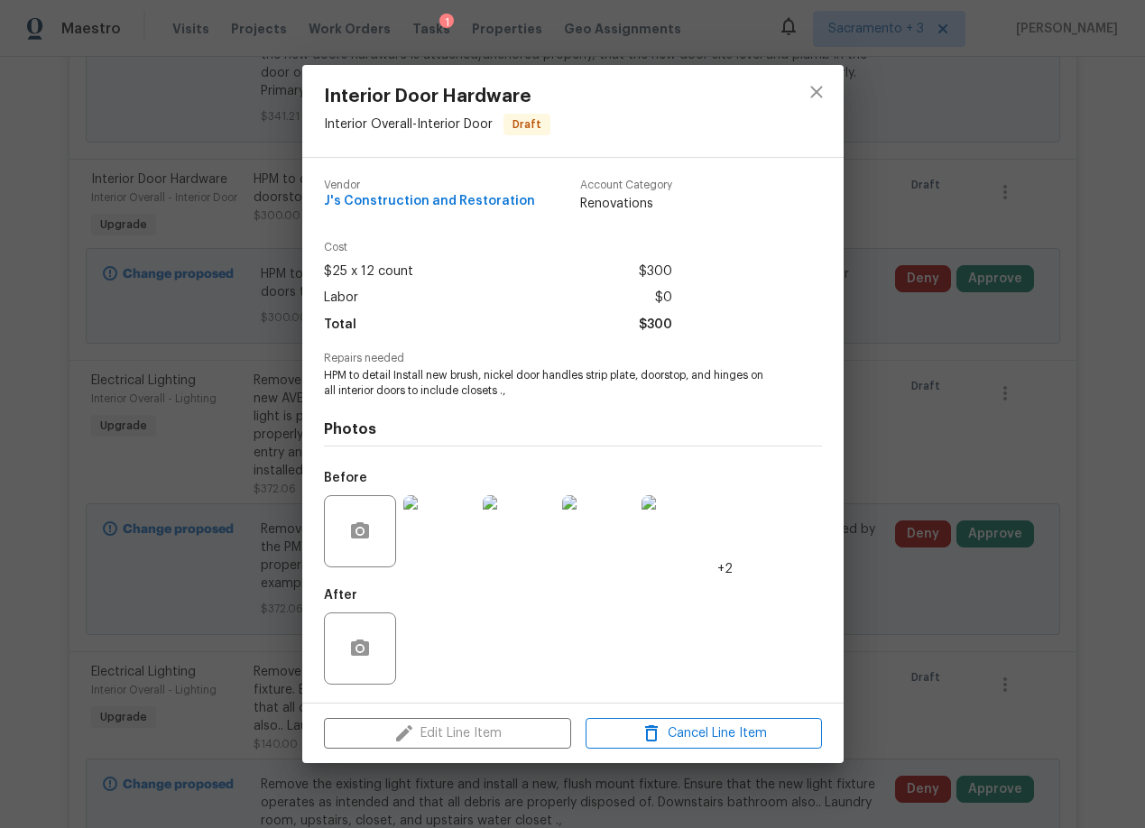
click at [438, 524] on img at bounding box center [439, 531] width 72 height 72
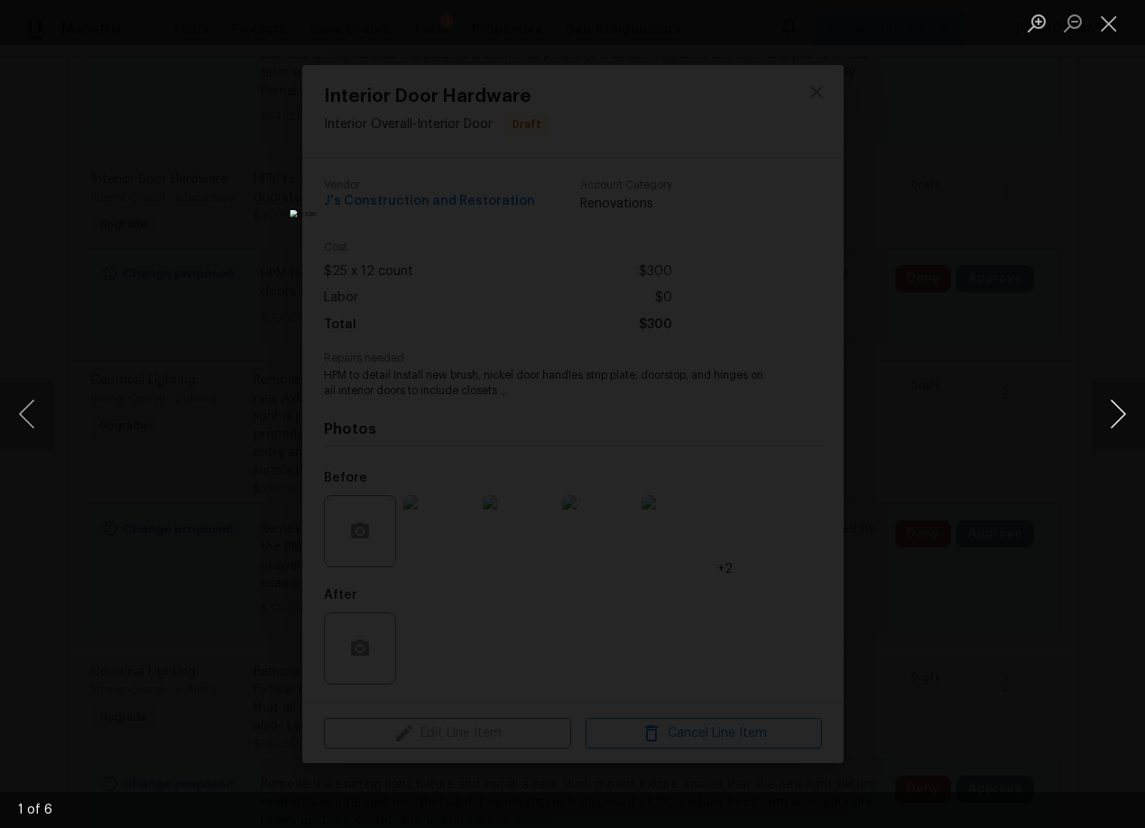
click at [1119, 412] on button "Next image" at bounding box center [1117, 414] width 54 height 72
click at [1108, 29] on button "Close lightbox" at bounding box center [1108, 23] width 36 height 32
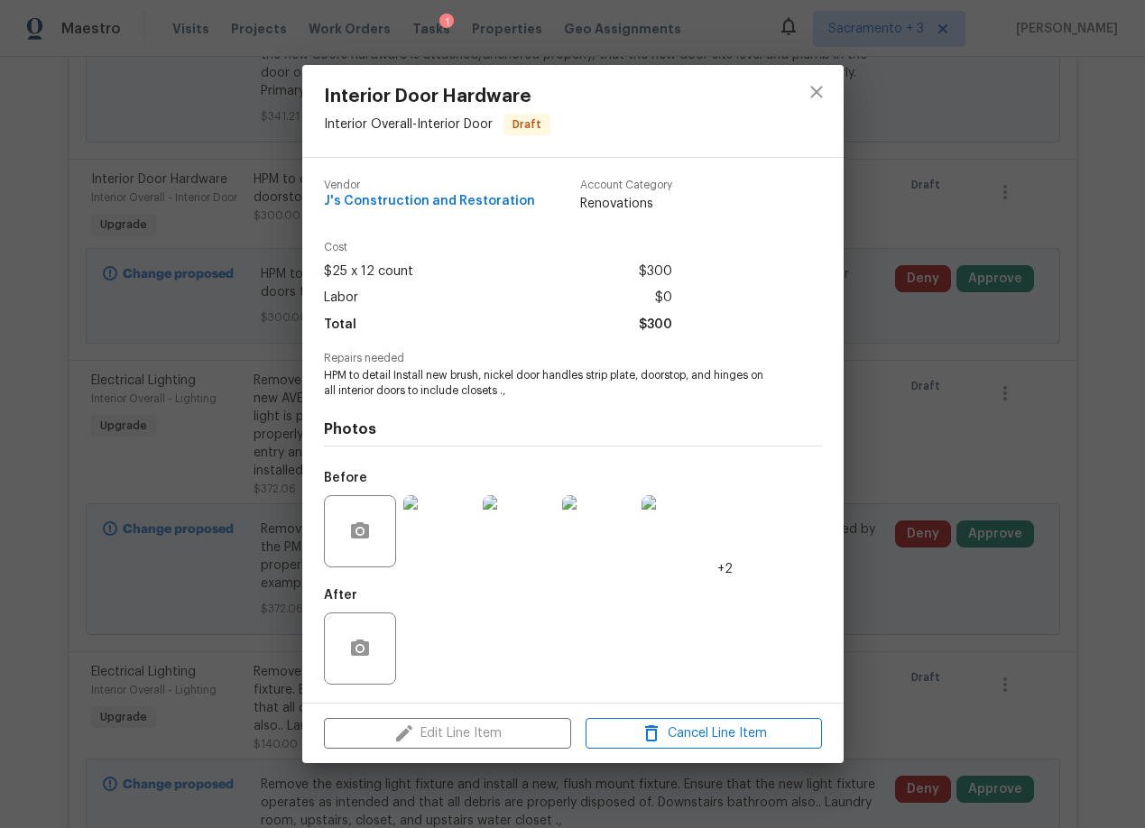
click at [948, 441] on div "Interior Door Hardware Interior Overall - Interior Door Draft Vendor J's Constr…" at bounding box center [572, 414] width 1145 height 828
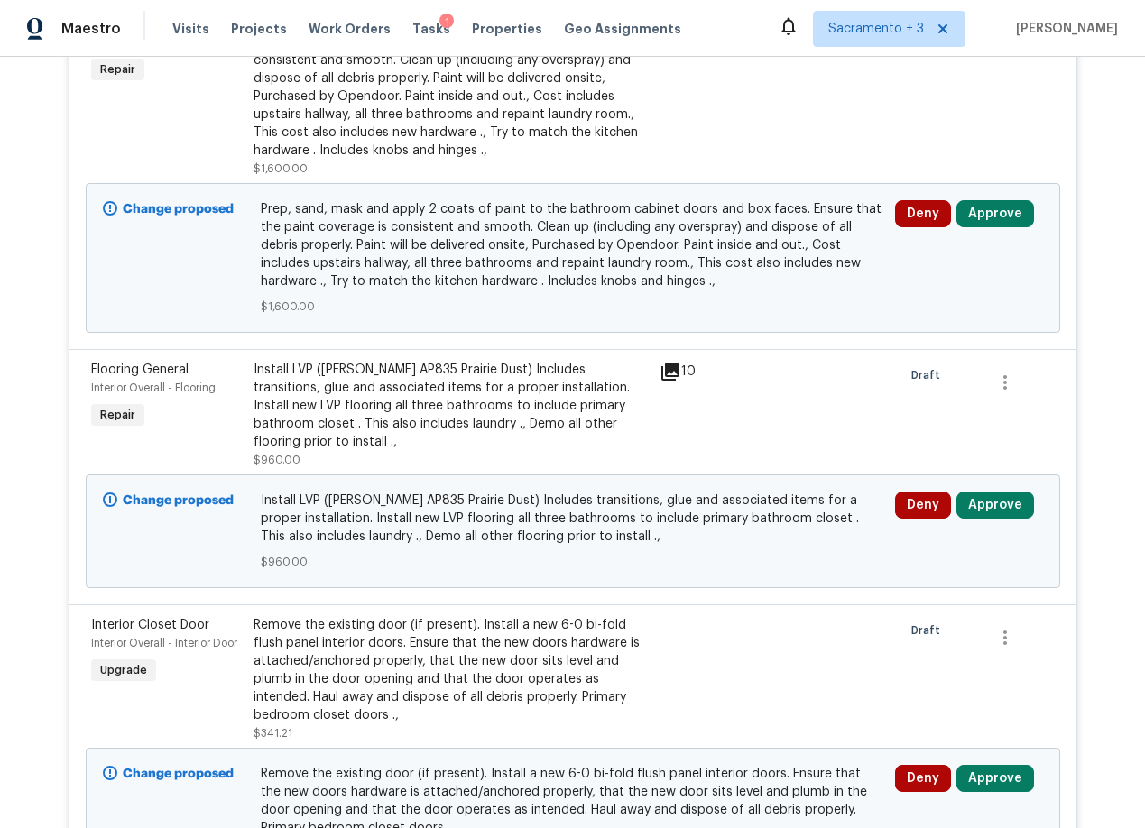
scroll to position [1724, 0]
click at [970, 511] on button "Approve" at bounding box center [995, 504] width 78 height 27
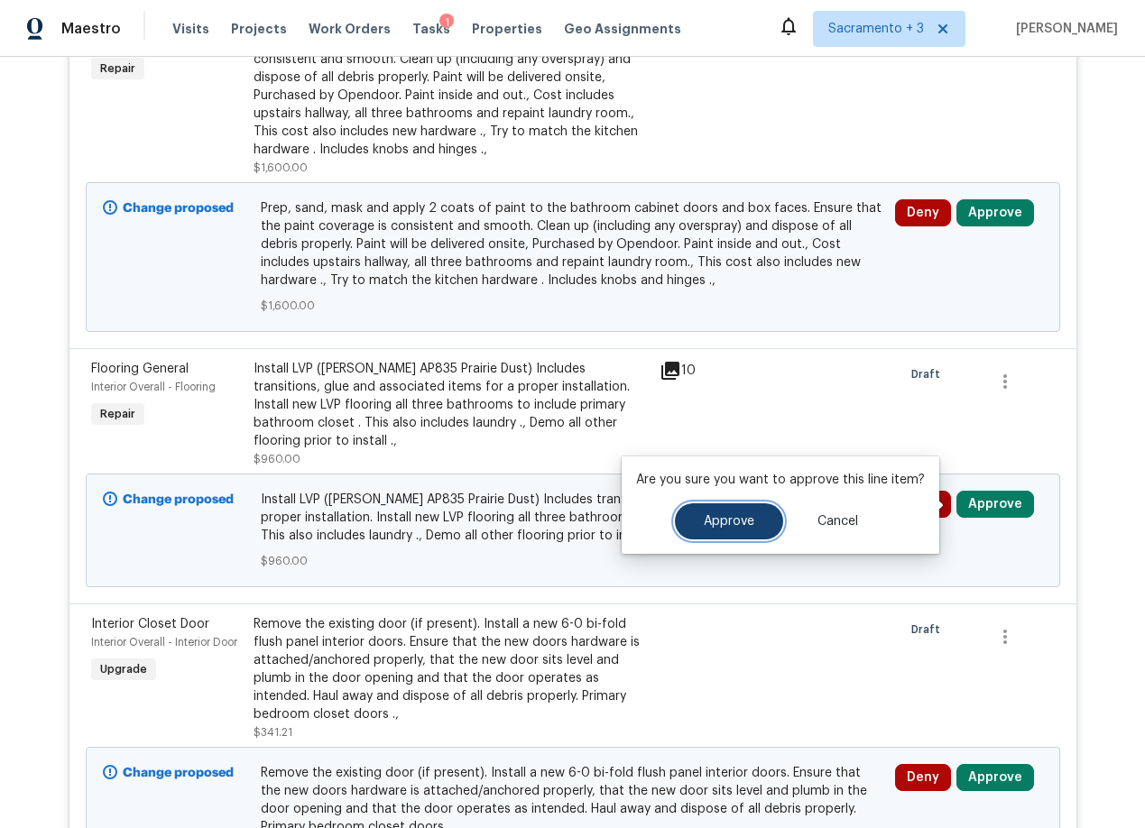
click at [757, 521] on button "Approve" at bounding box center [729, 521] width 108 height 36
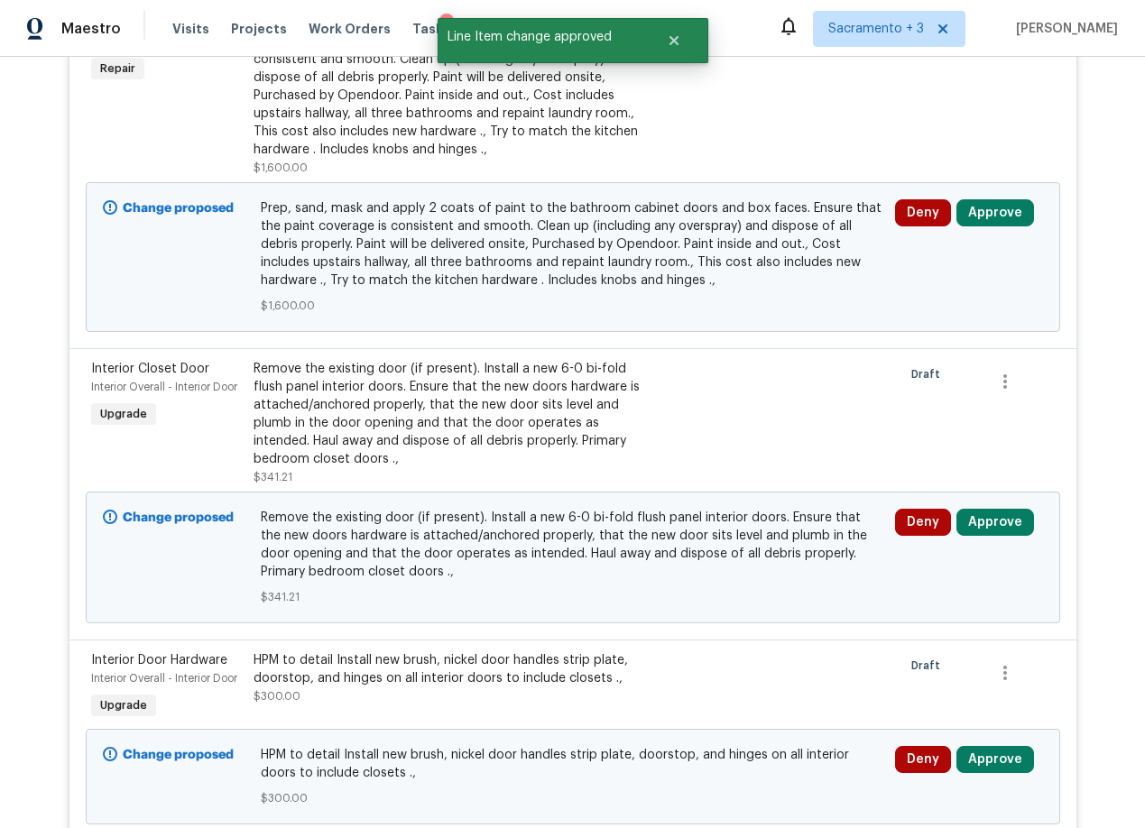
scroll to position [1727, 0]
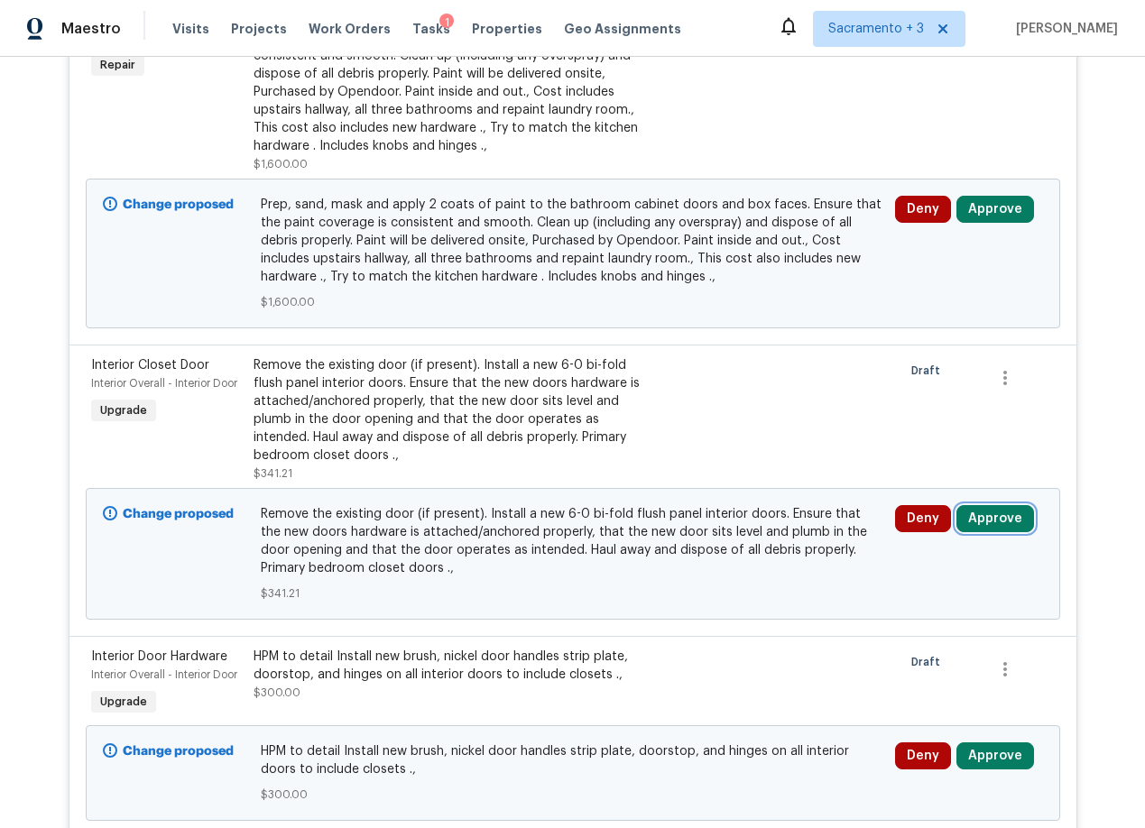
click at [1007, 520] on button "Approve" at bounding box center [995, 518] width 78 height 27
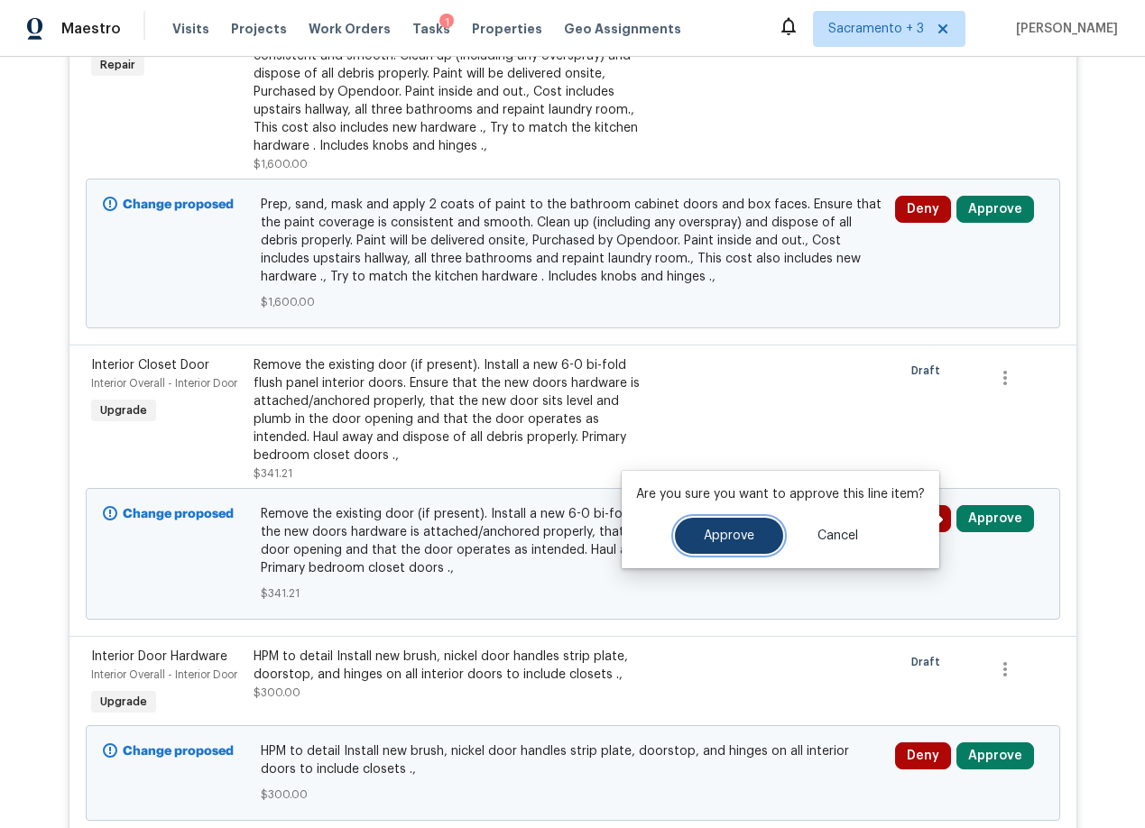
click at [714, 529] on span "Approve" at bounding box center [729, 536] width 51 height 14
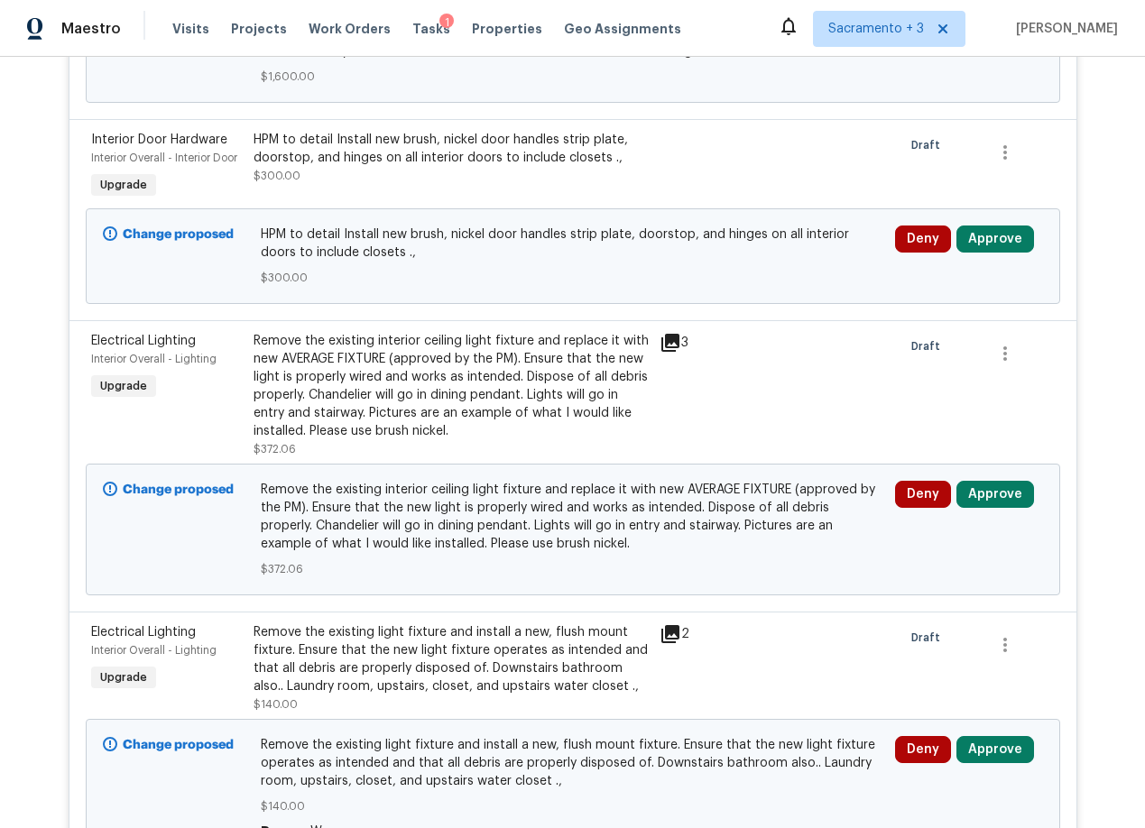
scroll to position [1964, 0]
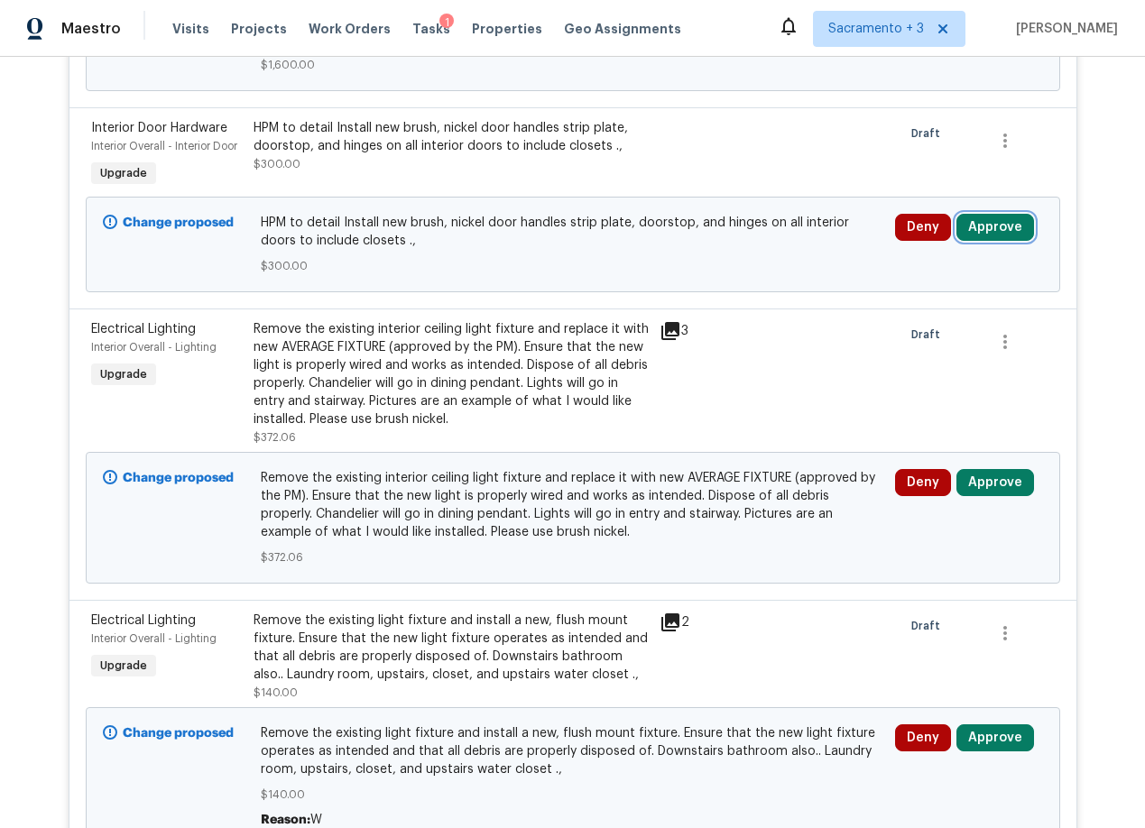
click at [997, 232] on button "Approve" at bounding box center [995, 227] width 78 height 27
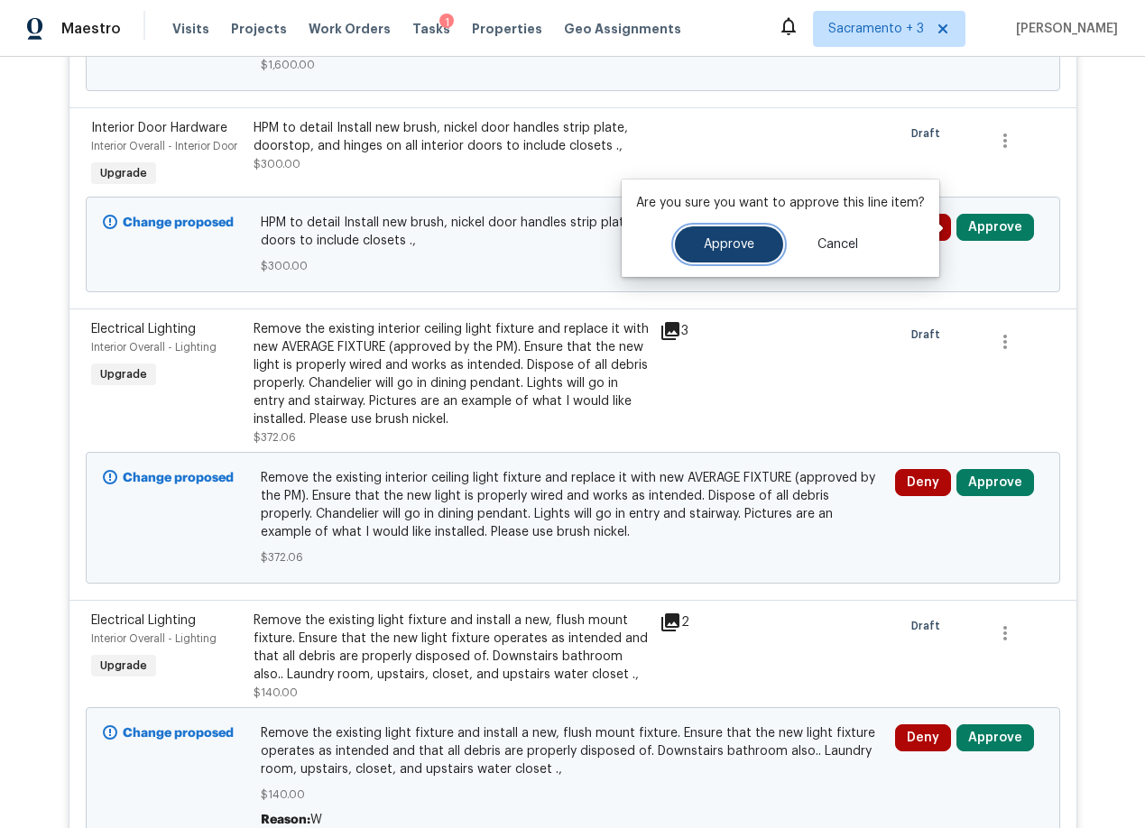
click at [704, 246] on span "Approve" at bounding box center [729, 245] width 51 height 14
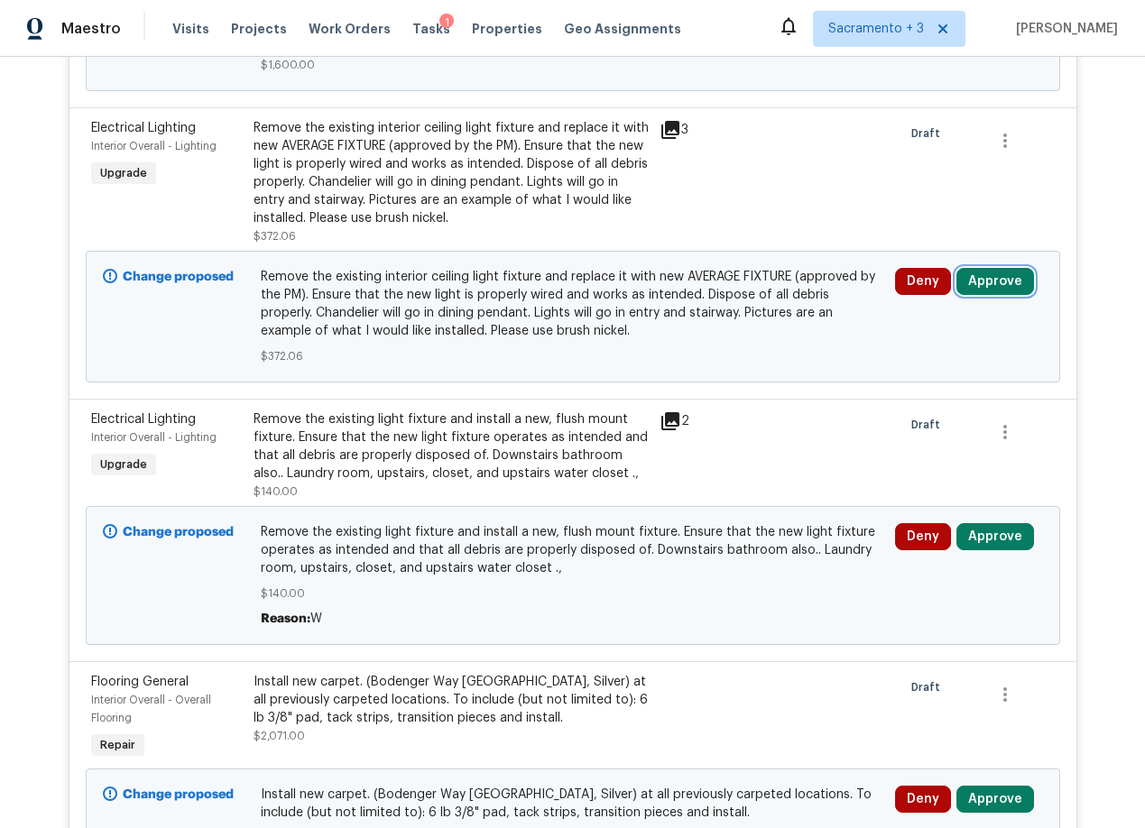
click at [966, 283] on button "Approve" at bounding box center [995, 281] width 78 height 27
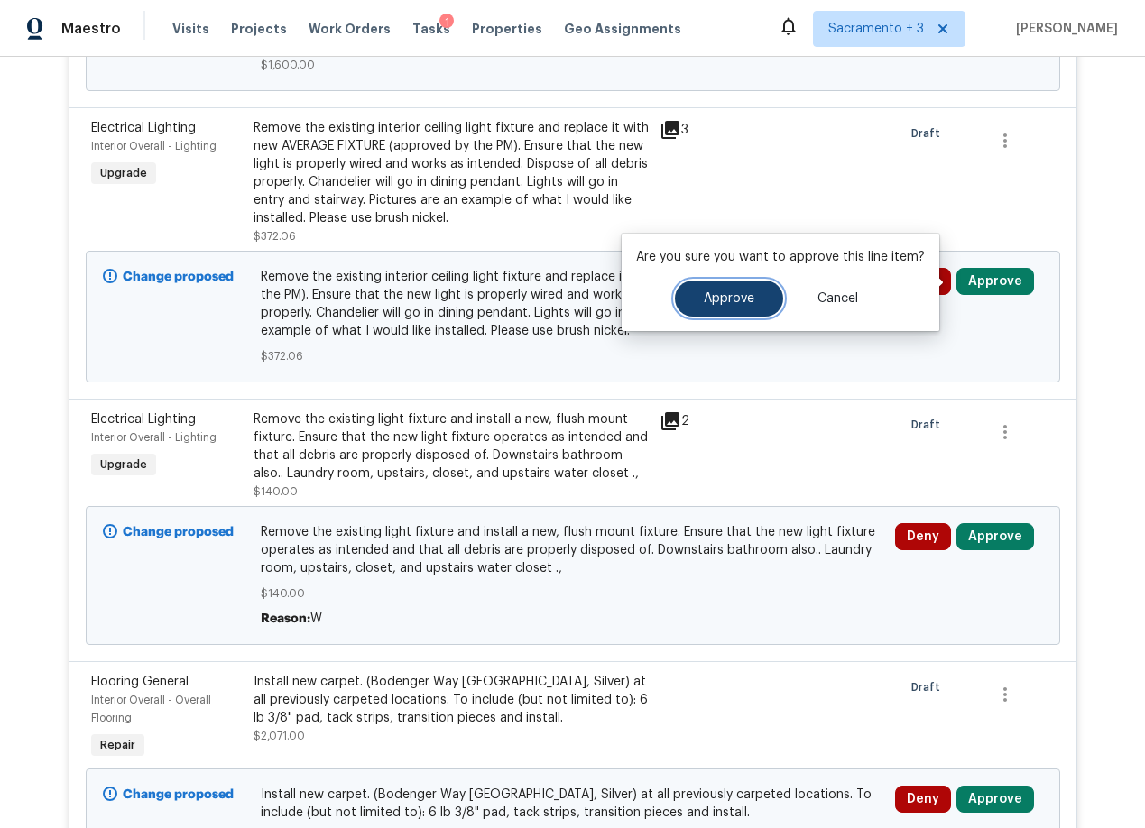
click at [718, 295] on span "Approve" at bounding box center [729, 299] width 51 height 14
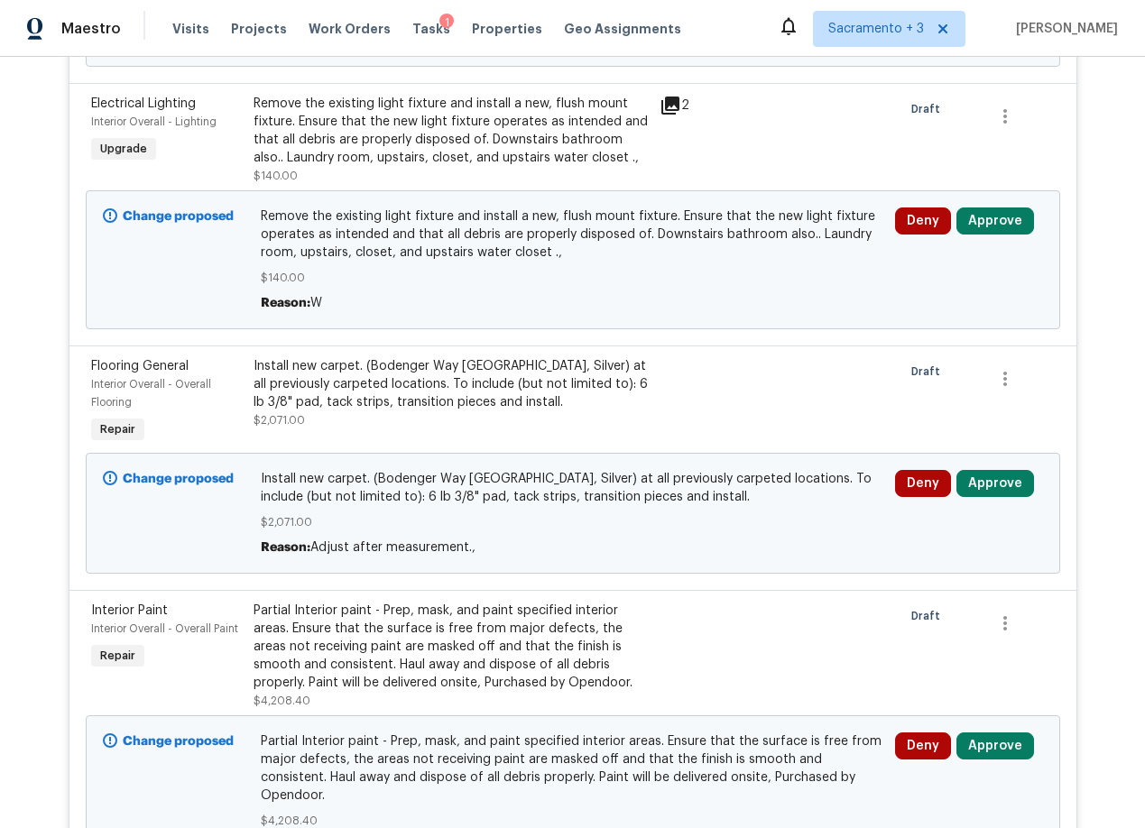
scroll to position [1992, 0]
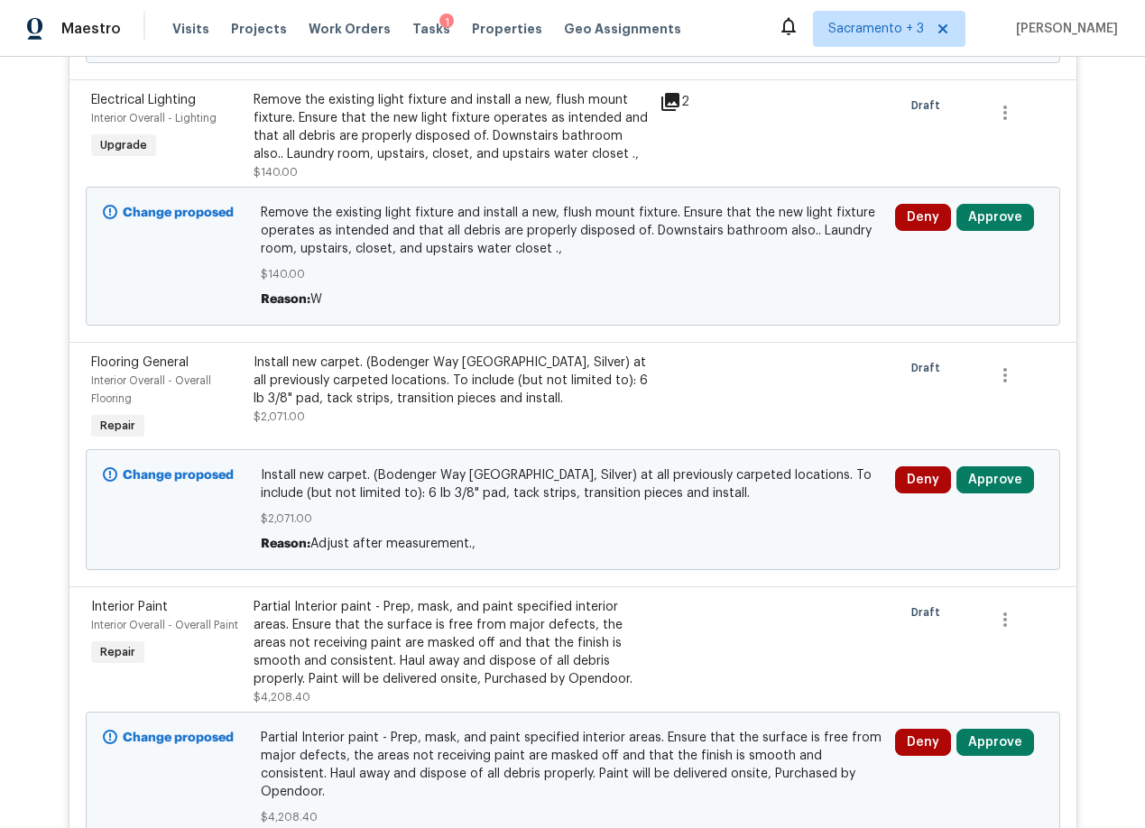
click at [736, 394] on div at bounding box center [815, 398] width 162 height 101
click at [572, 377] on div "Install new carpet. (Bodenger Way 945 Winter Ash, Silver) at all previously car…" at bounding box center [450, 381] width 395 height 54
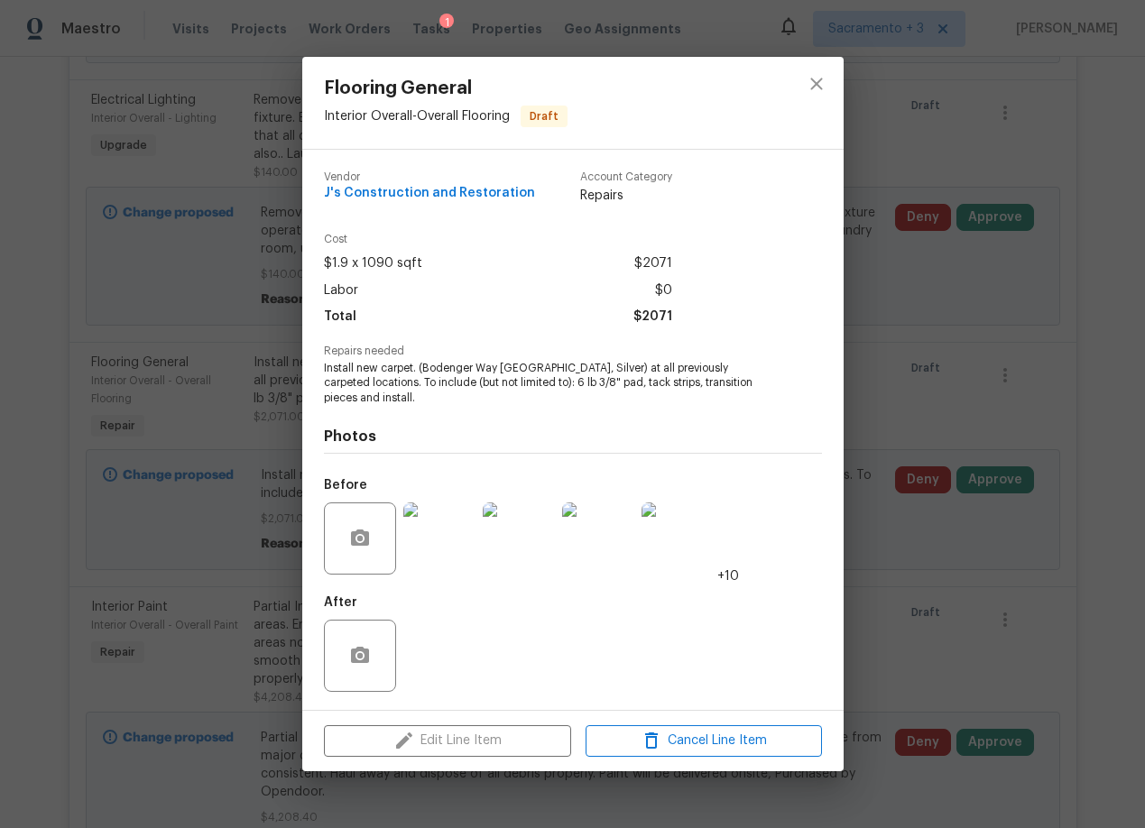
click at [454, 541] on img at bounding box center [439, 538] width 72 height 72
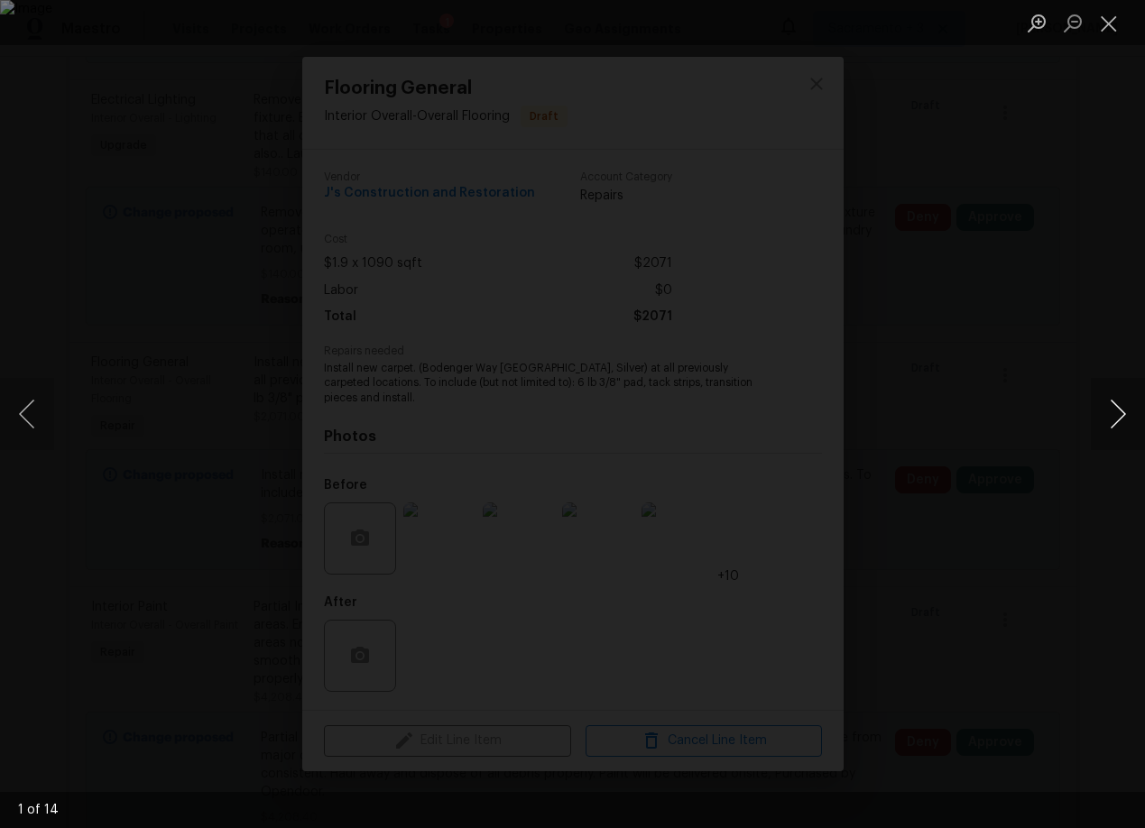
click at [1121, 413] on button "Next image" at bounding box center [1117, 414] width 54 height 72
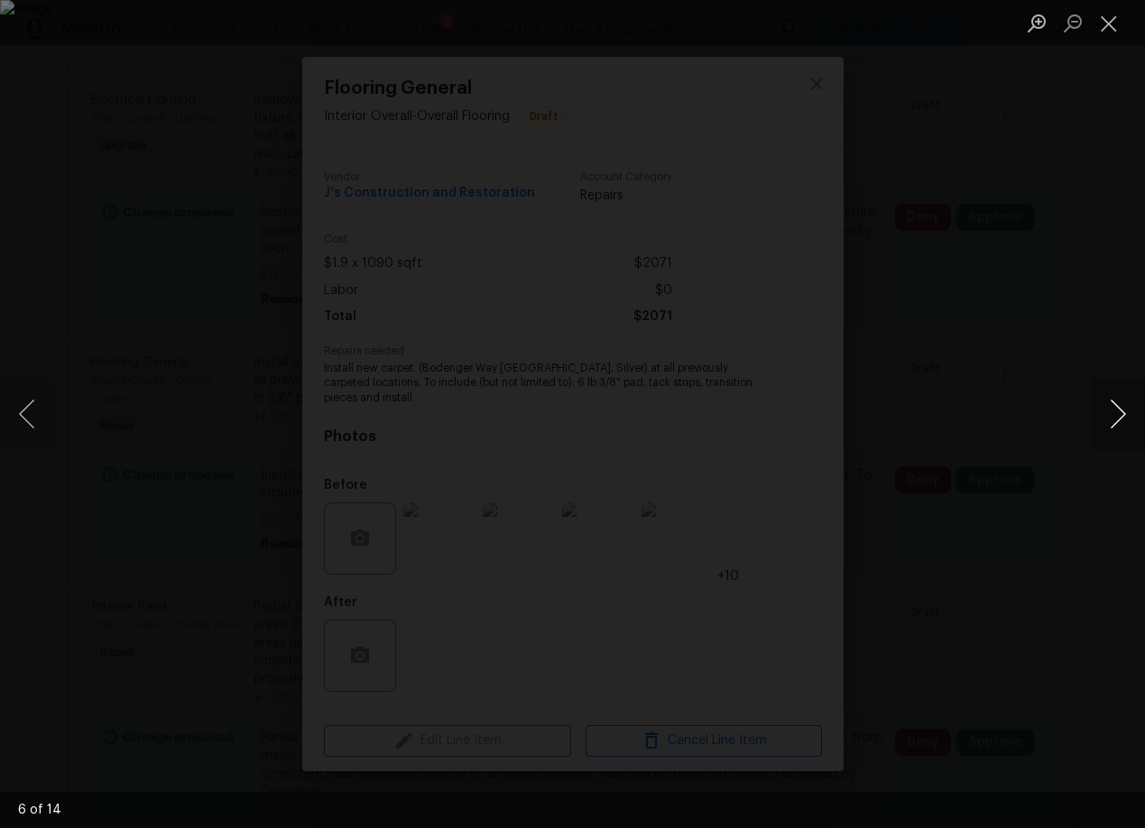
click at [1121, 413] on button "Next image" at bounding box center [1117, 414] width 54 height 72
click at [1099, 35] on button "Close lightbox" at bounding box center [1108, 23] width 36 height 32
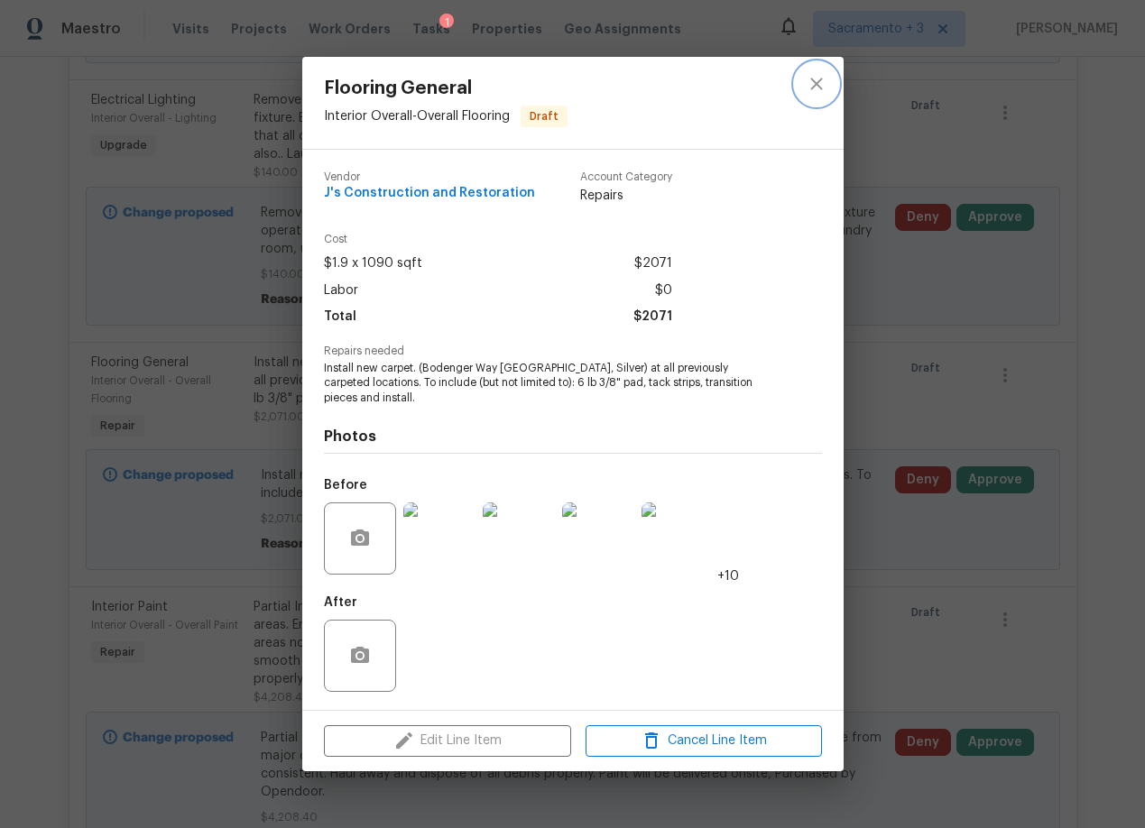
click at [813, 83] on icon "close" at bounding box center [816, 84] width 22 height 22
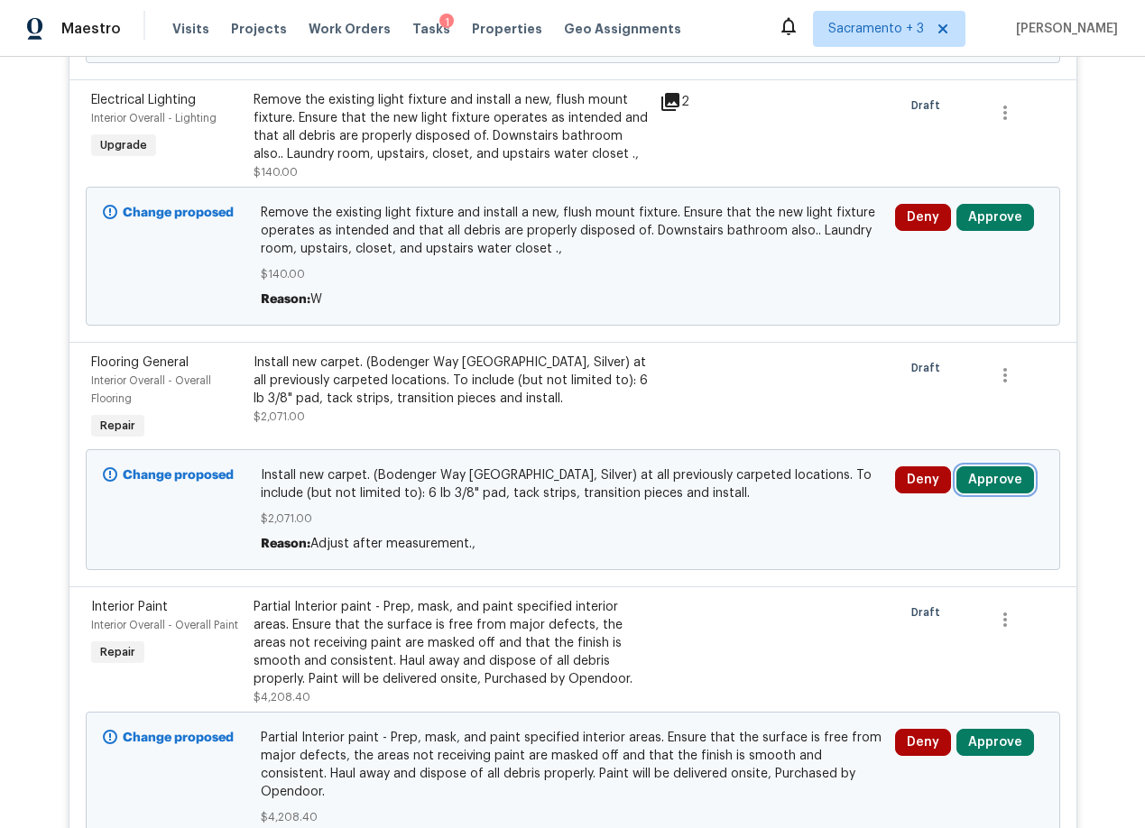
click at [988, 479] on button "Approve" at bounding box center [995, 479] width 78 height 27
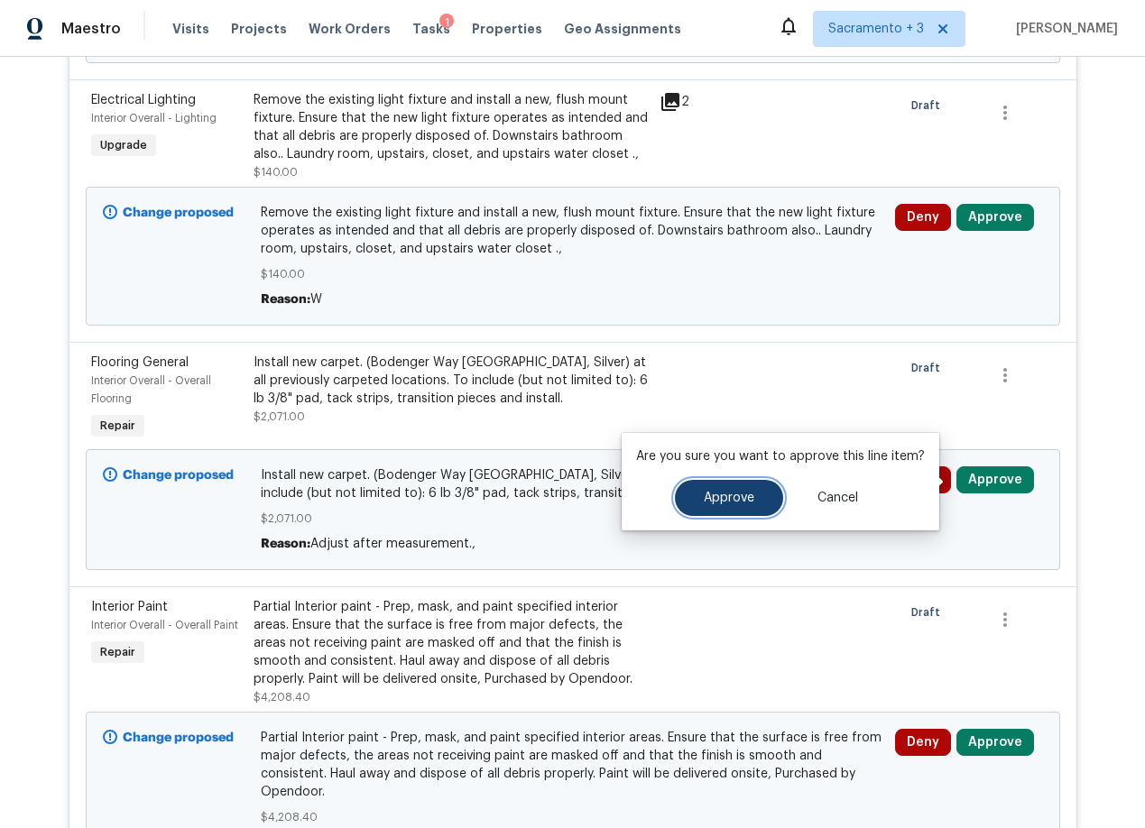
click at [704, 492] on span "Approve" at bounding box center [729, 499] width 51 height 14
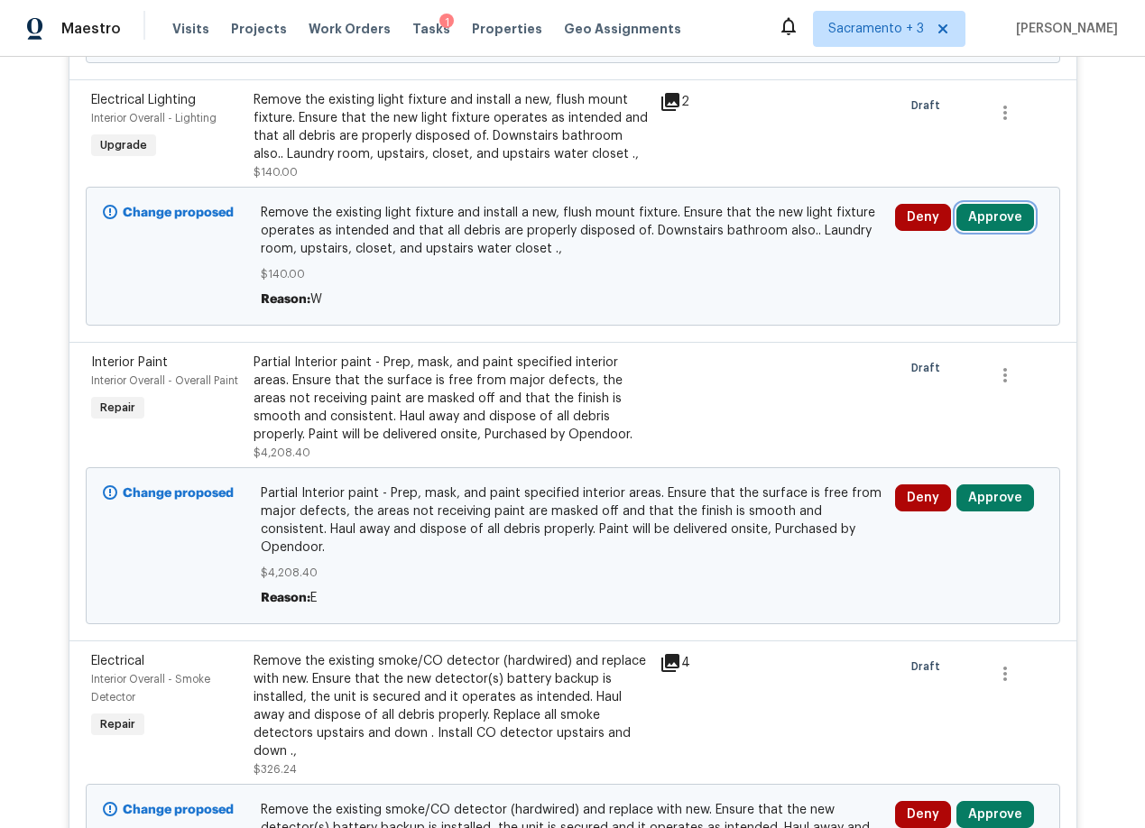
click at [996, 220] on button "Approve" at bounding box center [995, 217] width 78 height 27
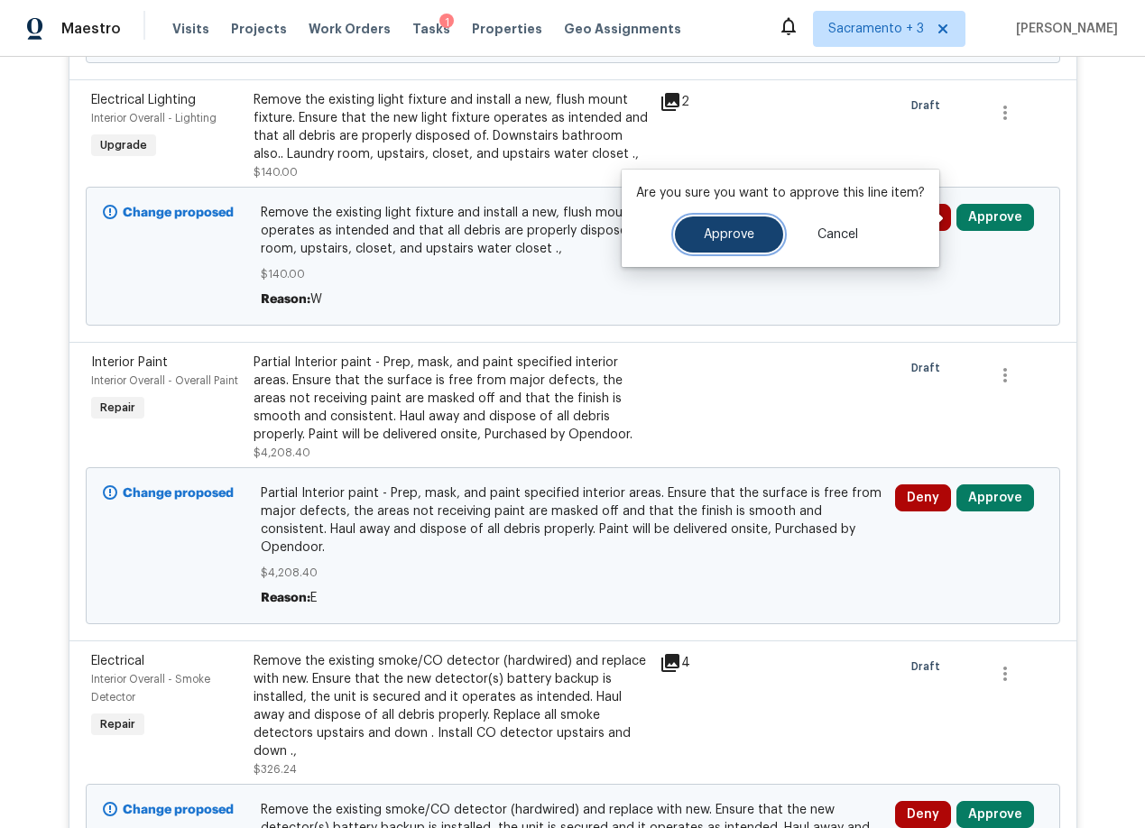
click at [691, 239] on button "Approve" at bounding box center [729, 234] width 108 height 36
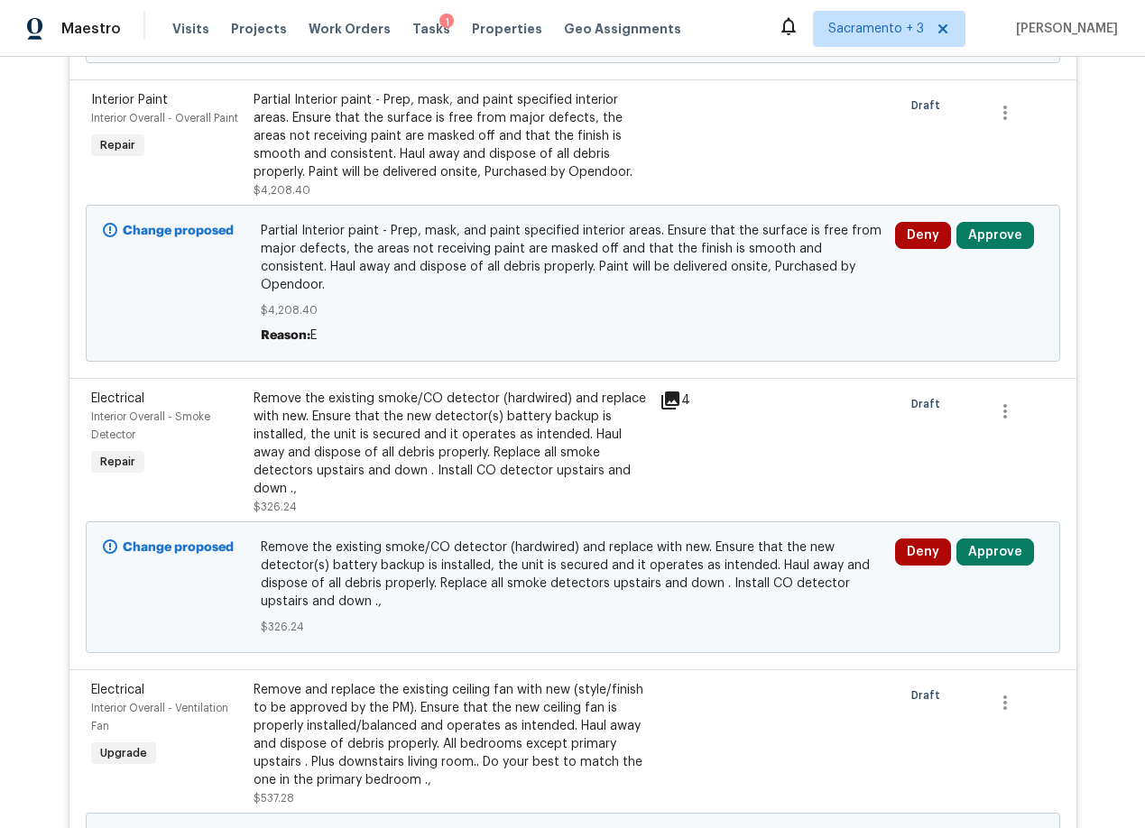
click at [645, 130] on div "Partial Interior paint - Prep, mask, and paint specified interior areas. Ensure…" at bounding box center [451, 145] width 406 height 119
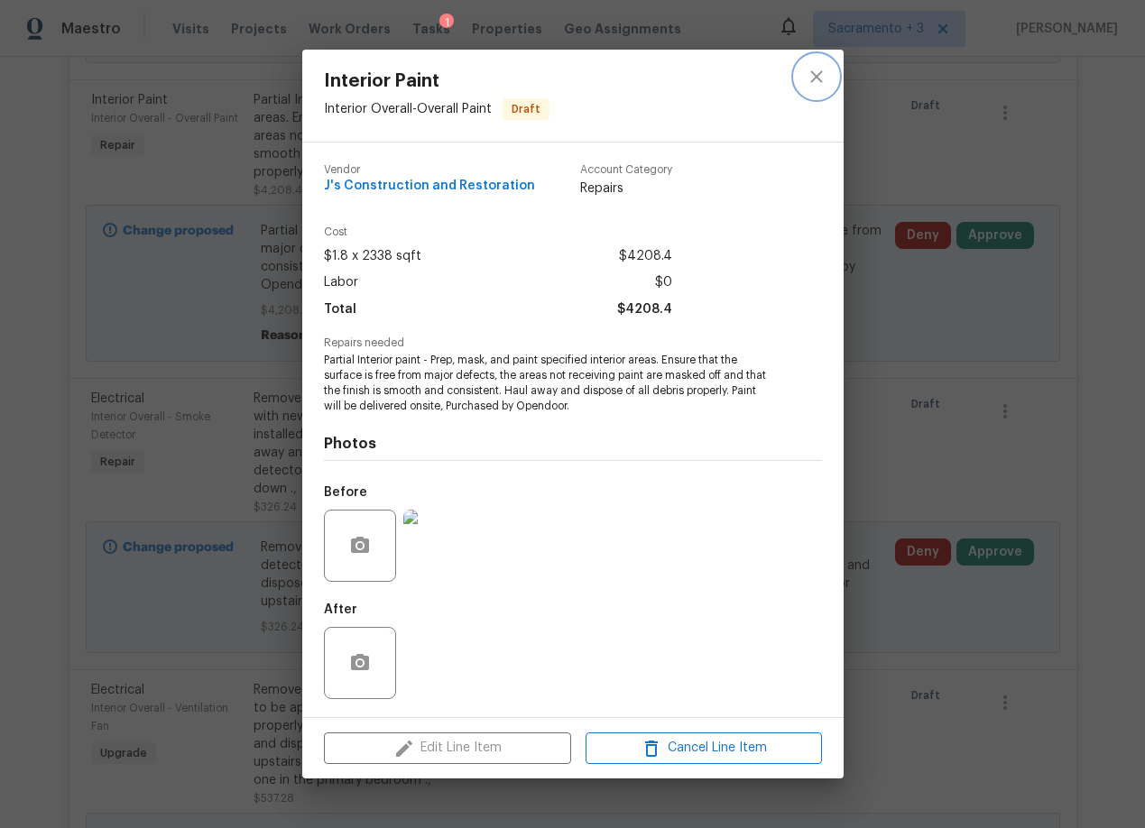
click at [813, 76] on icon "close" at bounding box center [816, 77] width 22 height 22
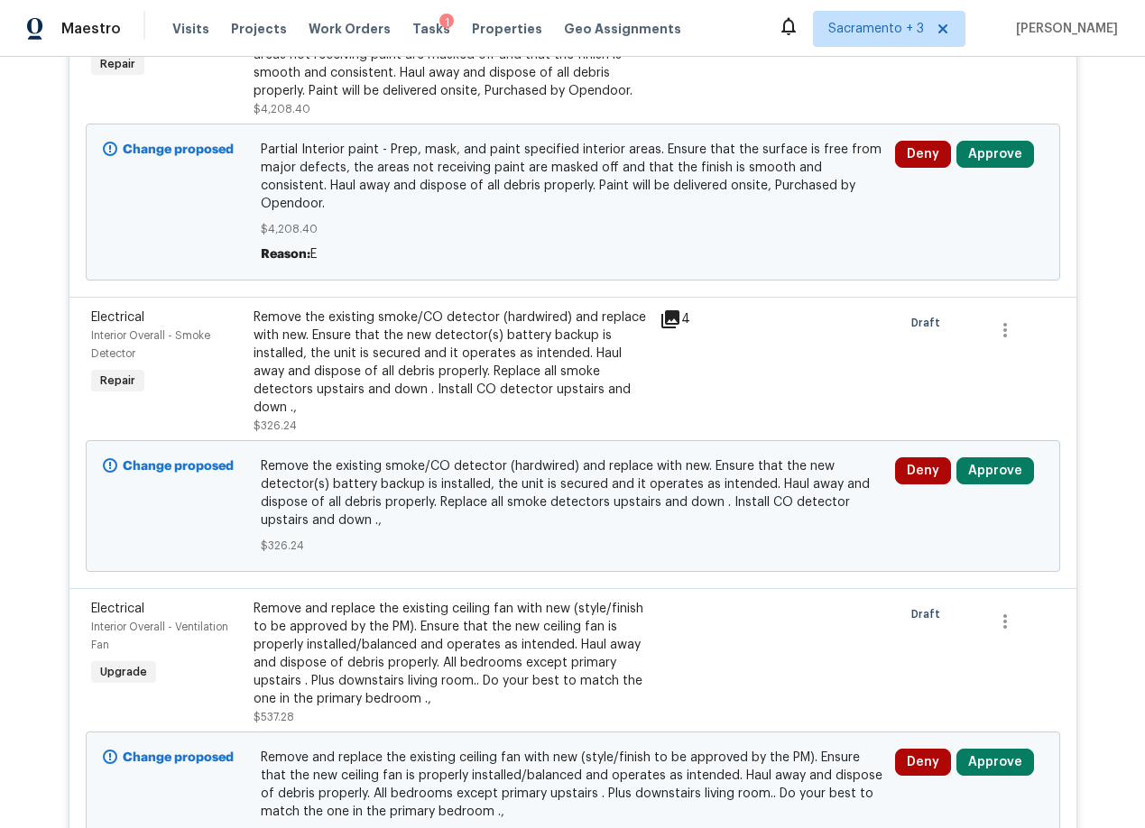
scroll to position [2077, 0]
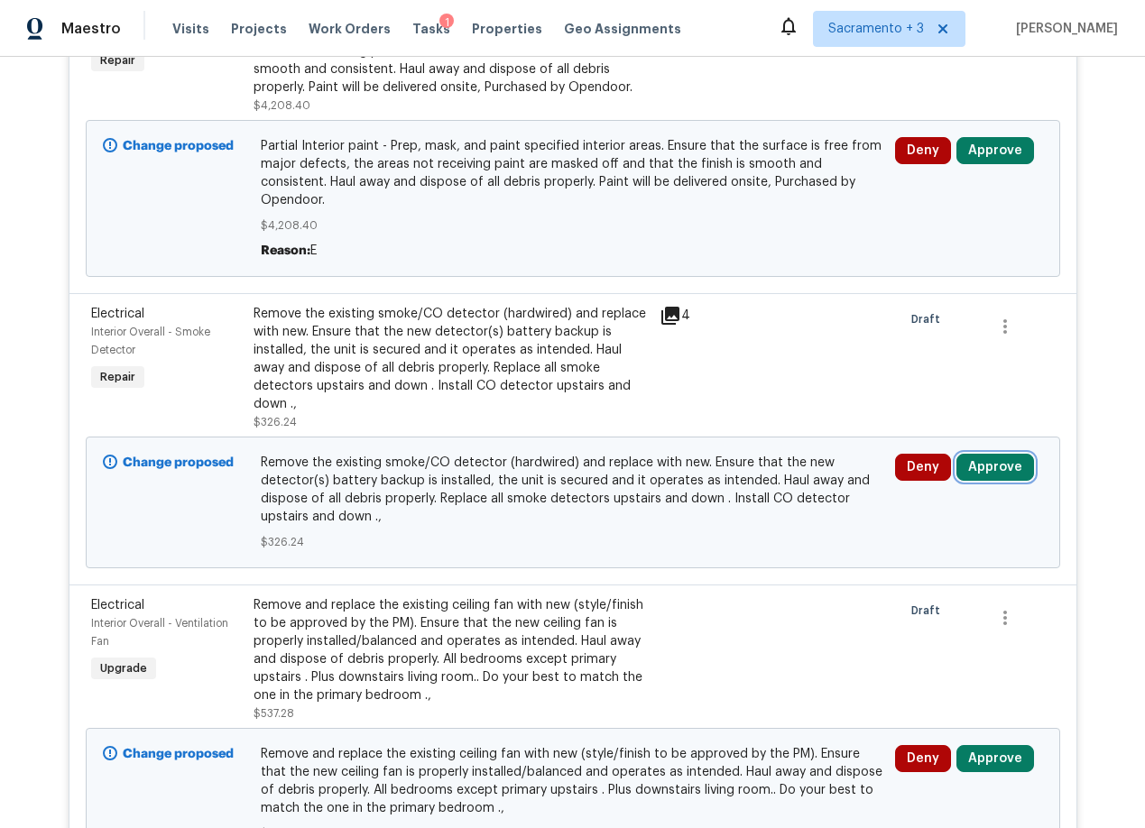
click at [961, 458] on button "Approve" at bounding box center [995, 467] width 78 height 27
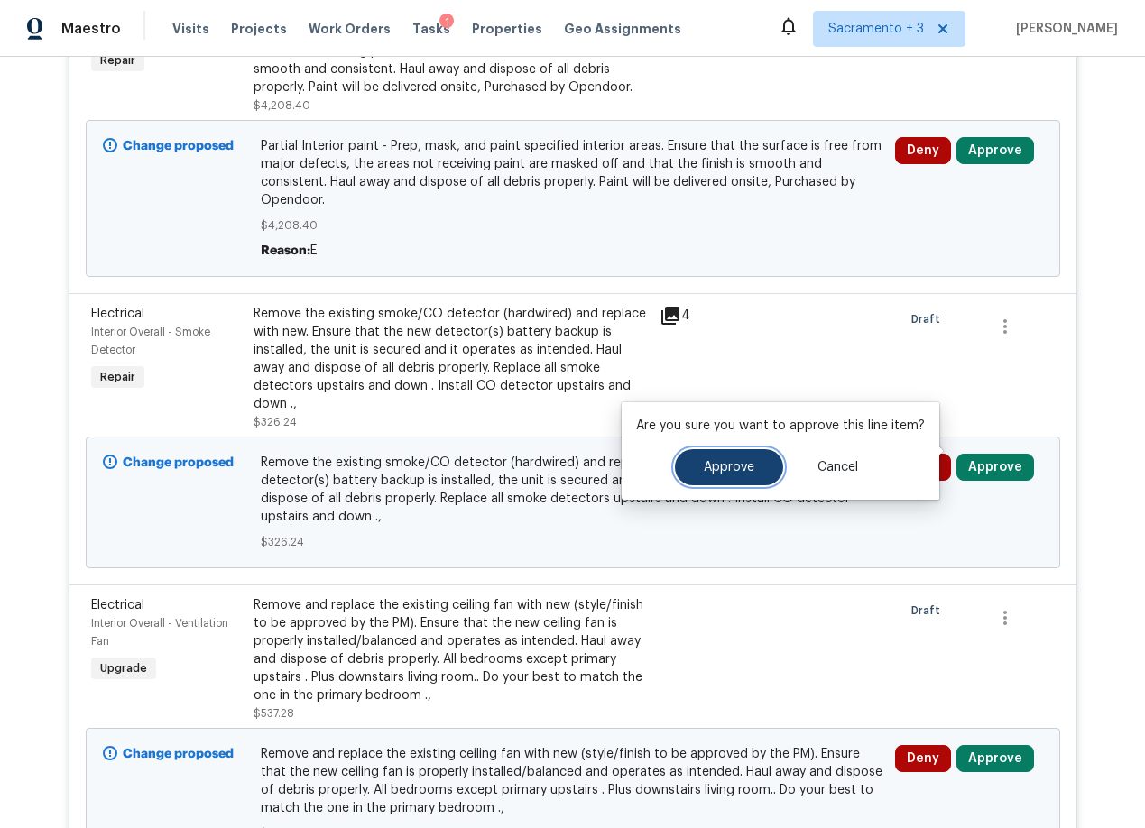
click at [757, 462] on button "Approve" at bounding box center [729, 467] width 108 height 36
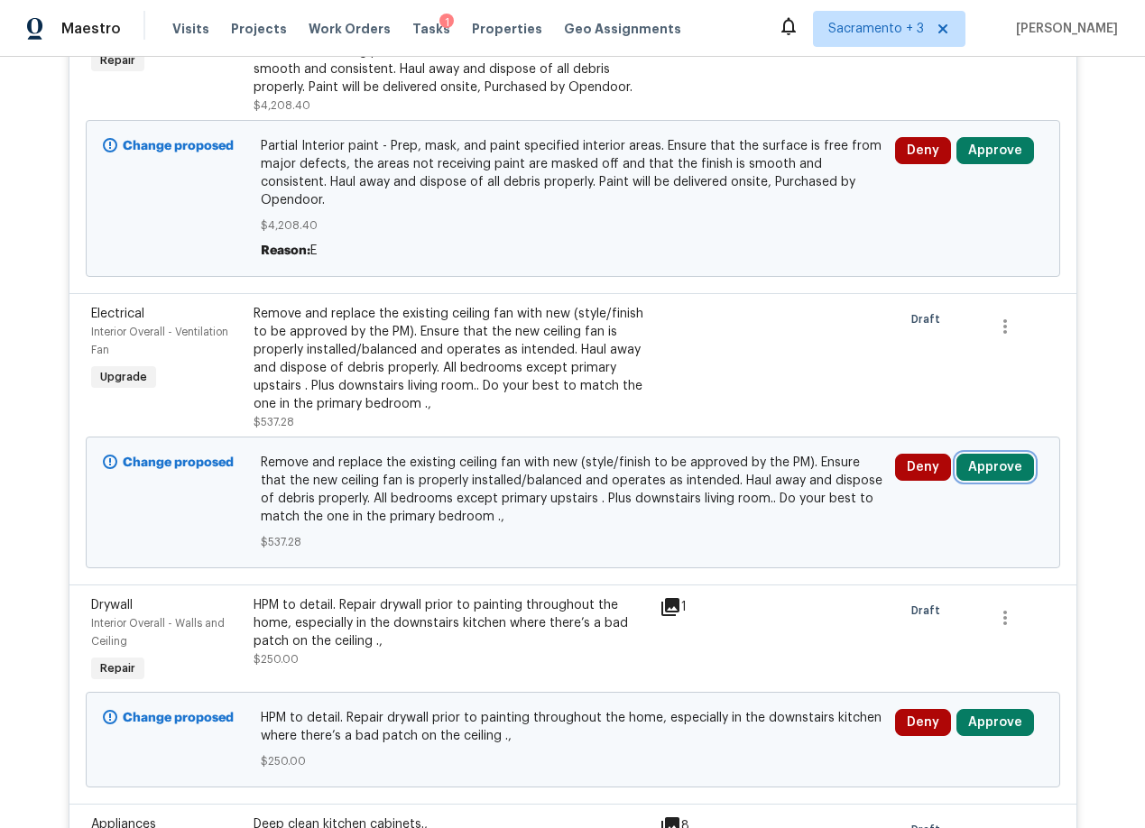
drag, startPoint x: 974, startPoint y: 446, endPoint x: 330, endPoint y: 419, distance: 644.6
click at [300, 453] on div "Change proposed Remove and replace the existing ceiling fan with new (style/fin…" at bounding box center [573, 503] width 974 height 132
click at [375, 354] on div "Remove and replace the existing ceiling fan with new (style/finish to be approv…" at bounding box center [450, 359] width 395 height 108
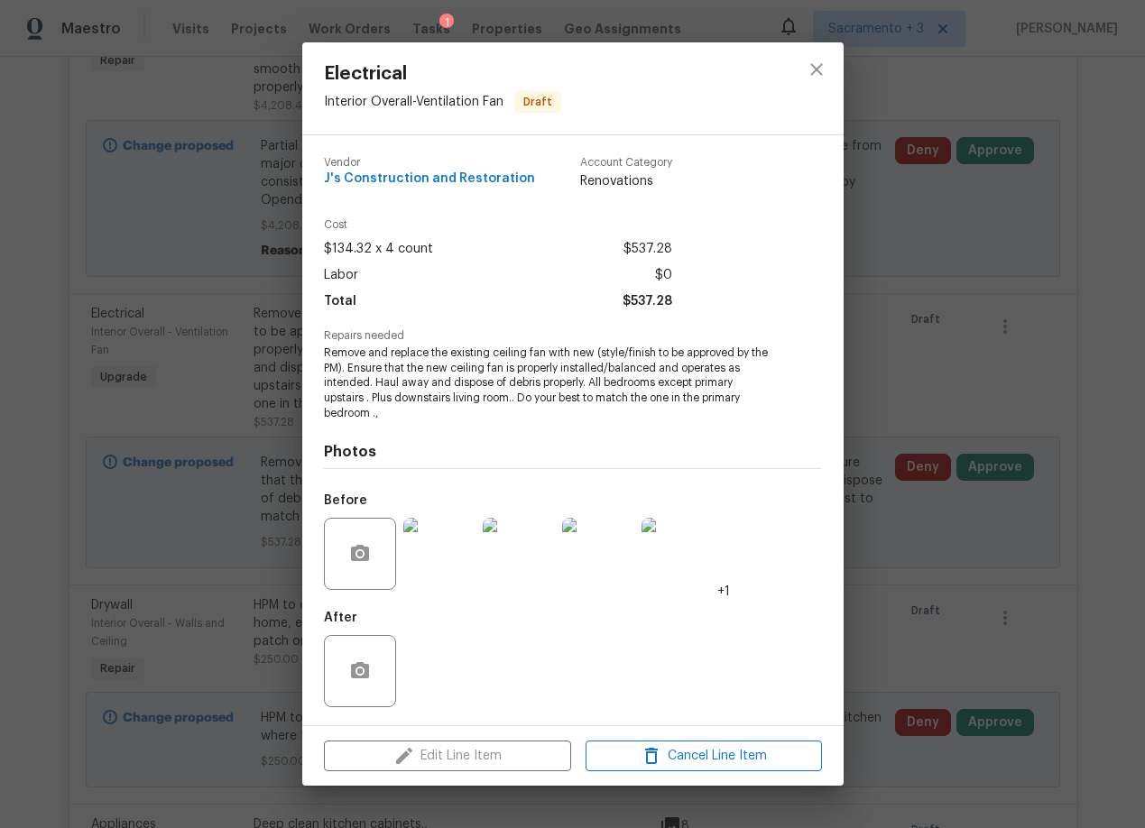
click at [523, 551] on img at bounding box center [519, 554] width 72 height 72
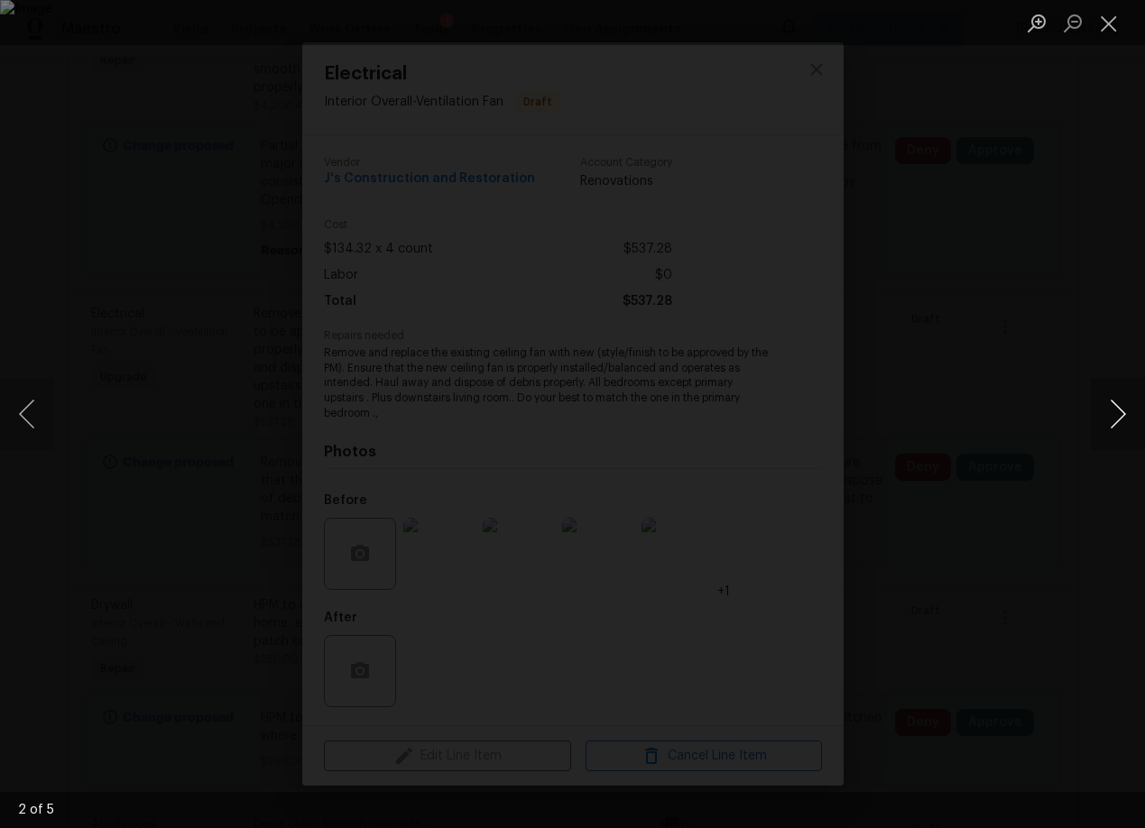
click at [1117, 422] on button "Next image" at bounding box center [1117, 414] width 54 height 72
click at [1106, 30] on button "Close lightbox" at bounding box center [1108, 23] width 36 height 32
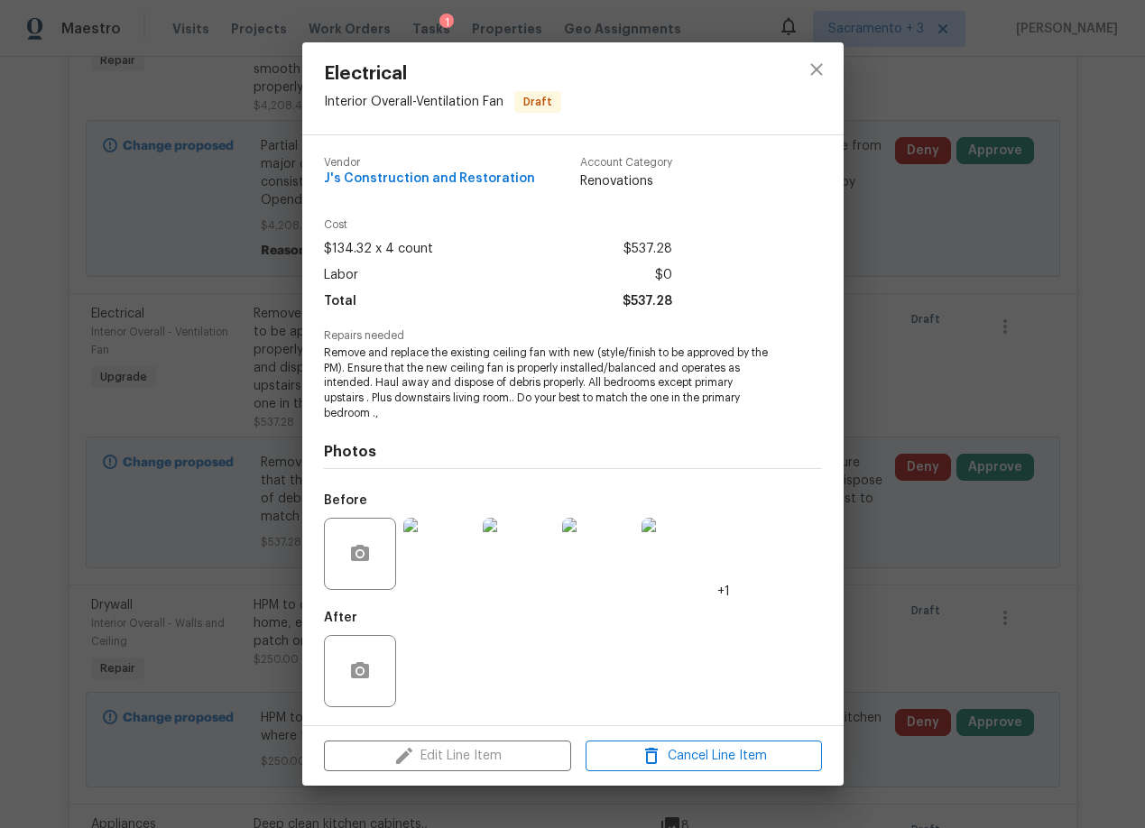
click at [962, 523] on div "Electrical Interior Overall - Ventilation Fan Draft Vendor J's Construction and…" at bounding box center [572, 414] width 1145 height 828
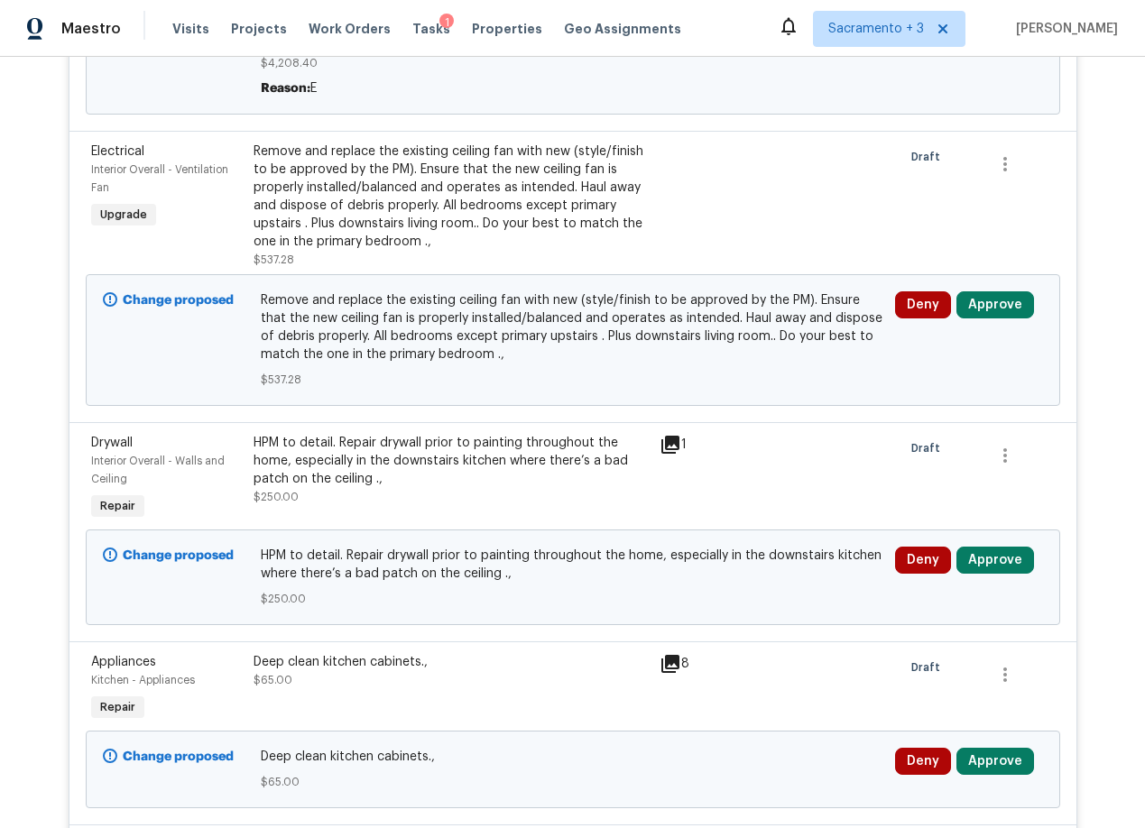
scroll to position [2282, 0]
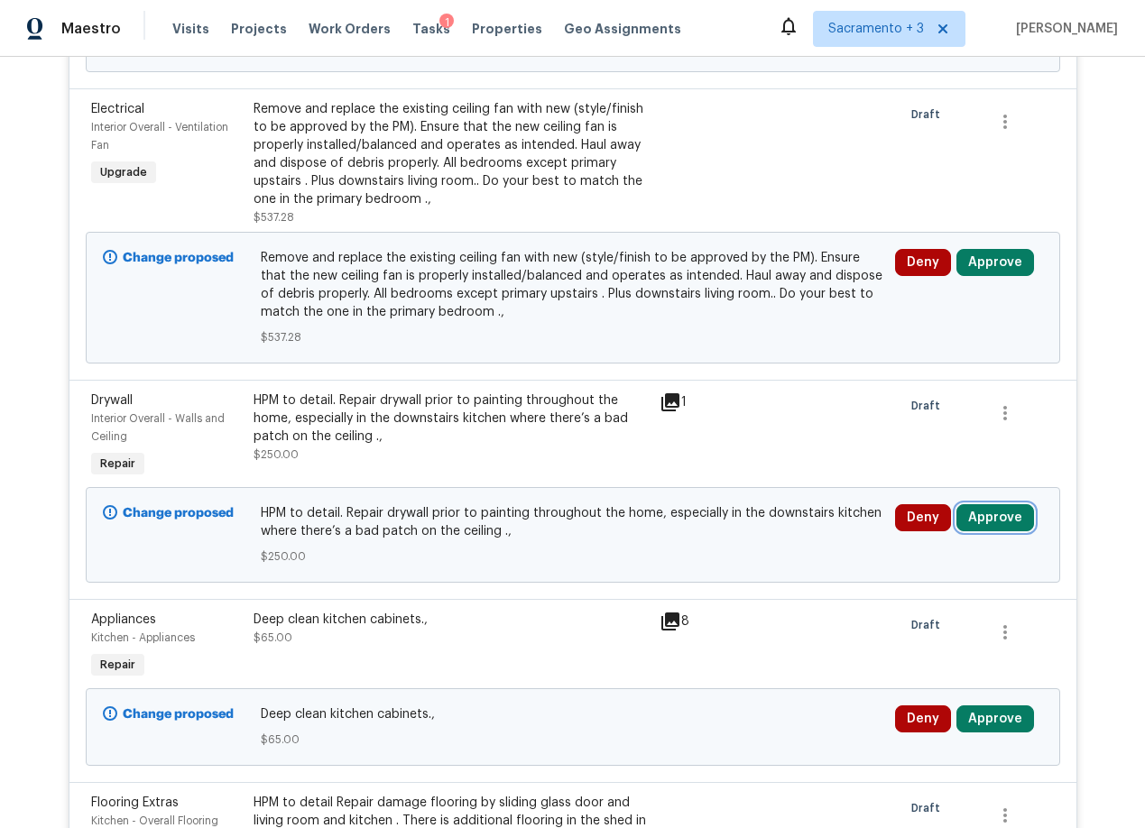
click at [990, 504] on button "Approve" at bounding box center [995, 517] width 78 height 27
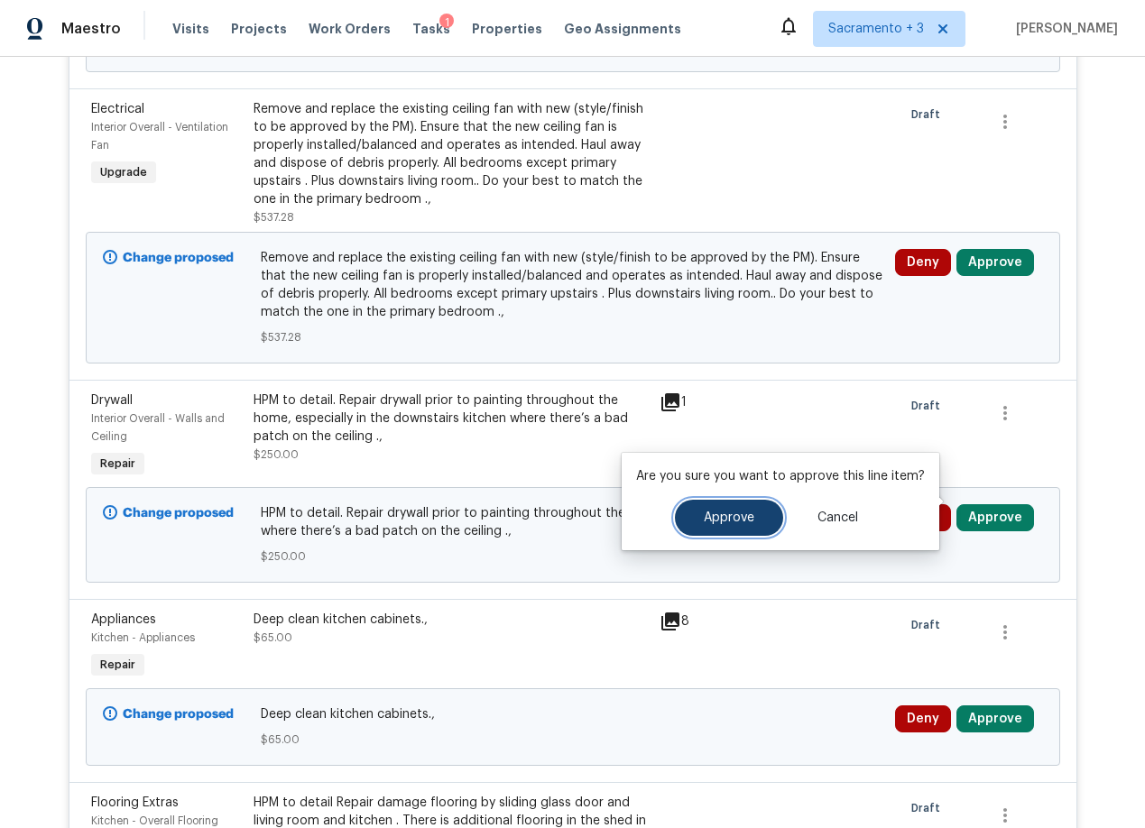
click at [693, 526] on button "Approve" at bounding box center [729, 518] width 108 height 36
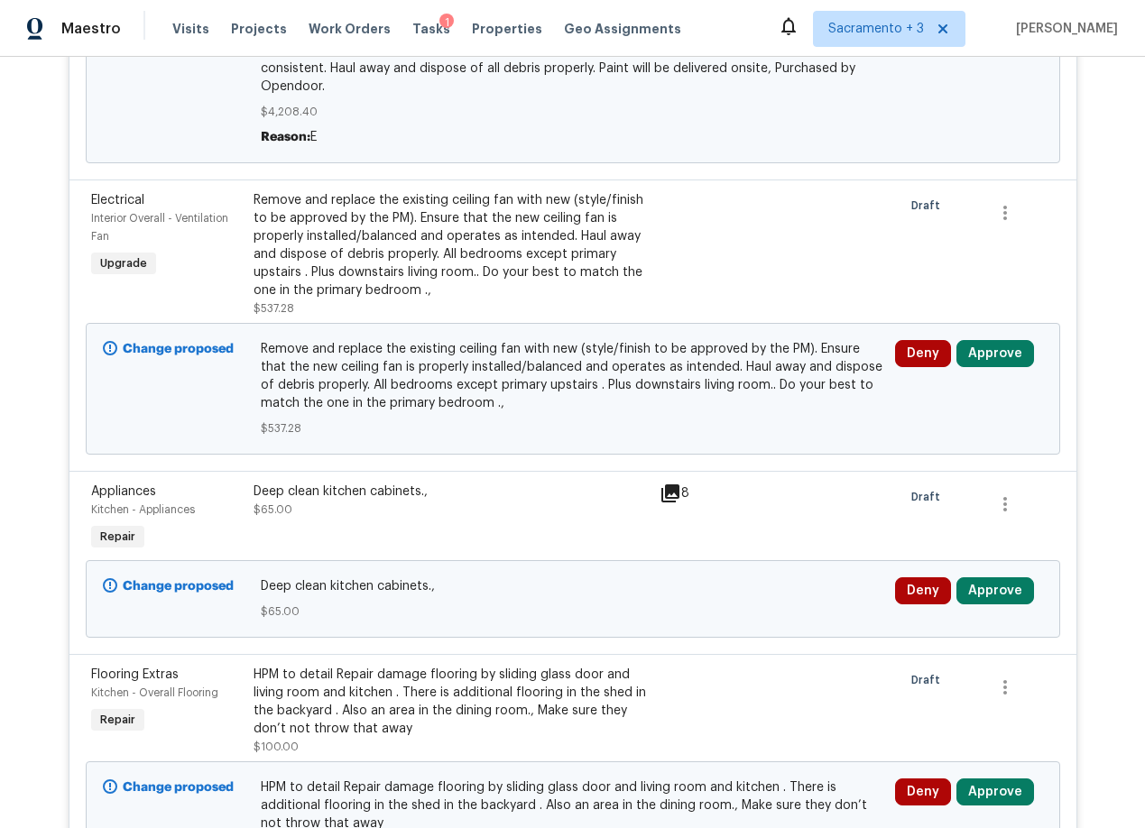
scroll to position [2190, 0]
click at [975, 341] on button "Approve" at bounding box center [995, 354] width 78 height 27
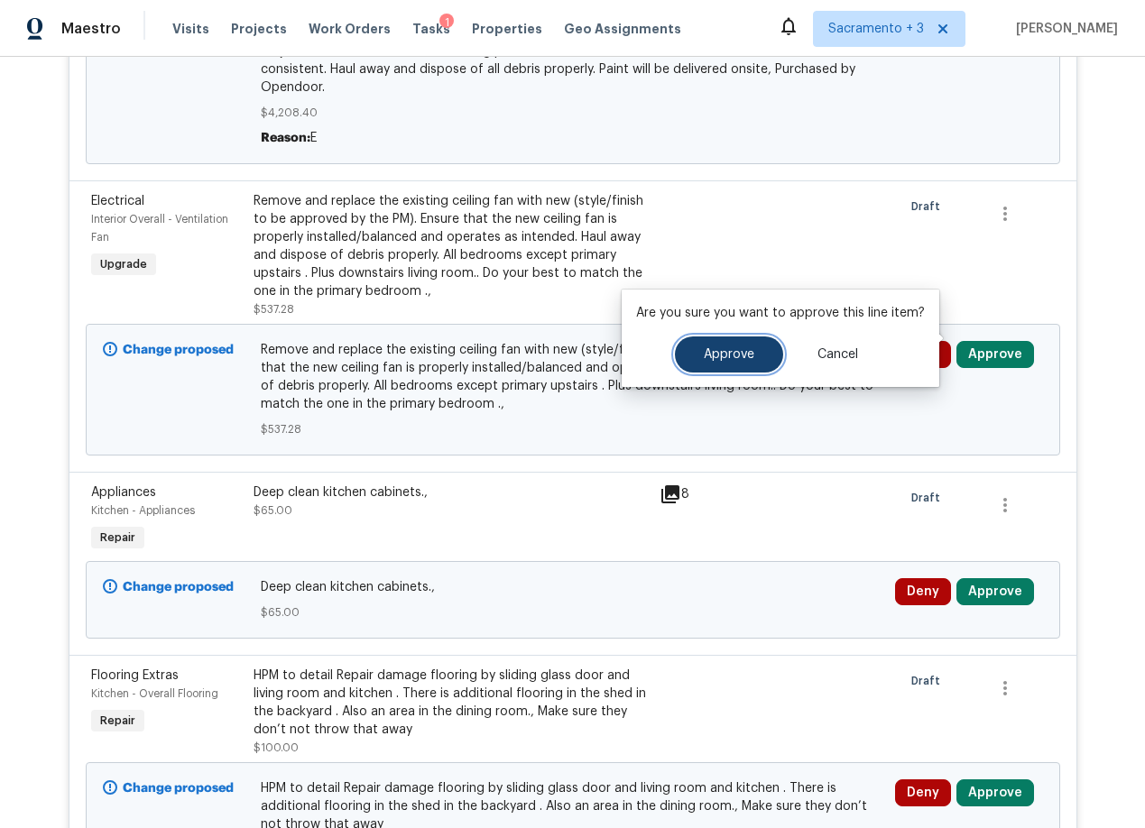
click at [722, 349] on span "Approve" at bounding box center [729, 355] width 51 height 14
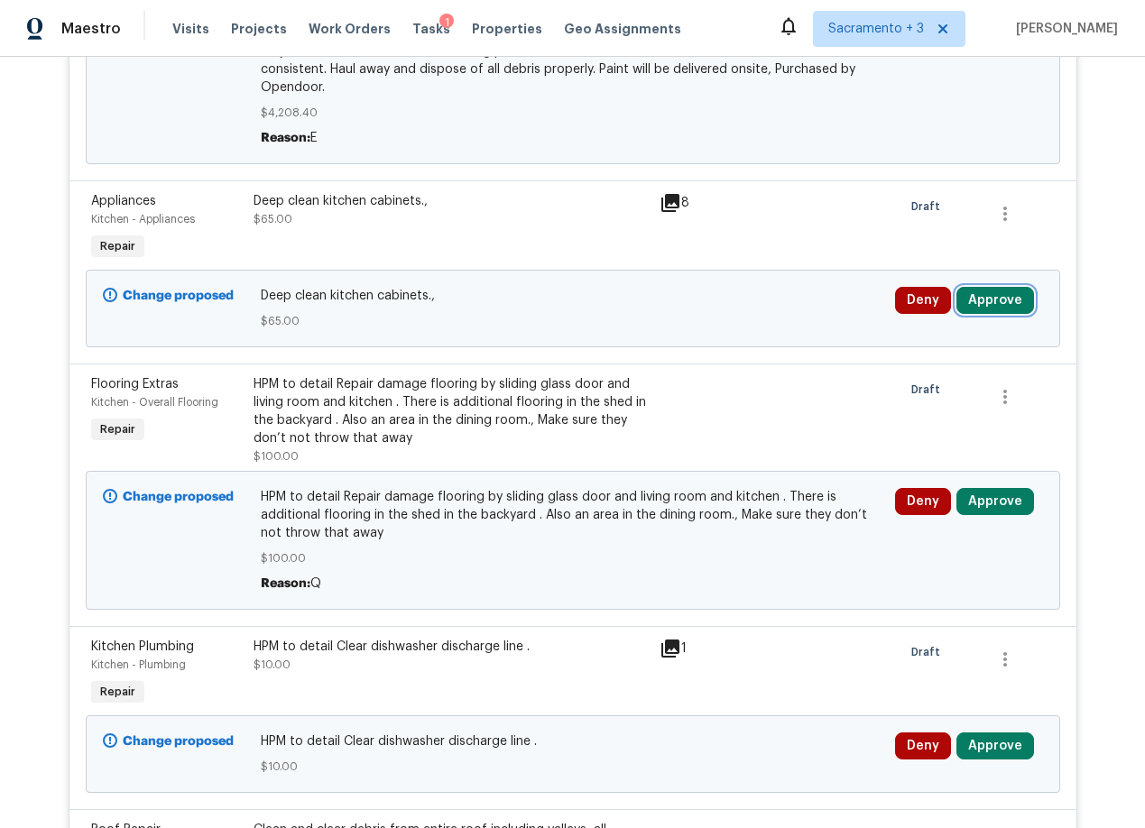
click at [979, 287] on button "Approve" at bounding box center [995, 300] width 78 height 27
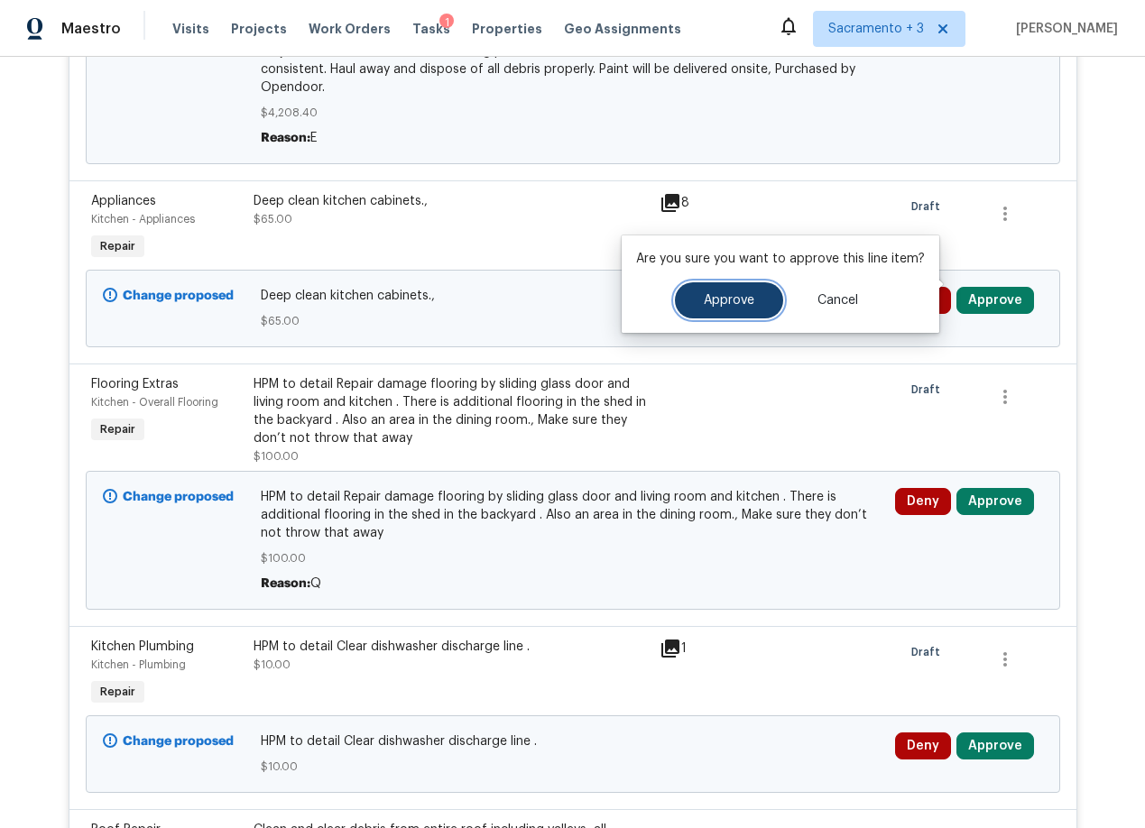
click at [736, 310] on button "Approve" at bounding box center [729, 300] width 108 height 36
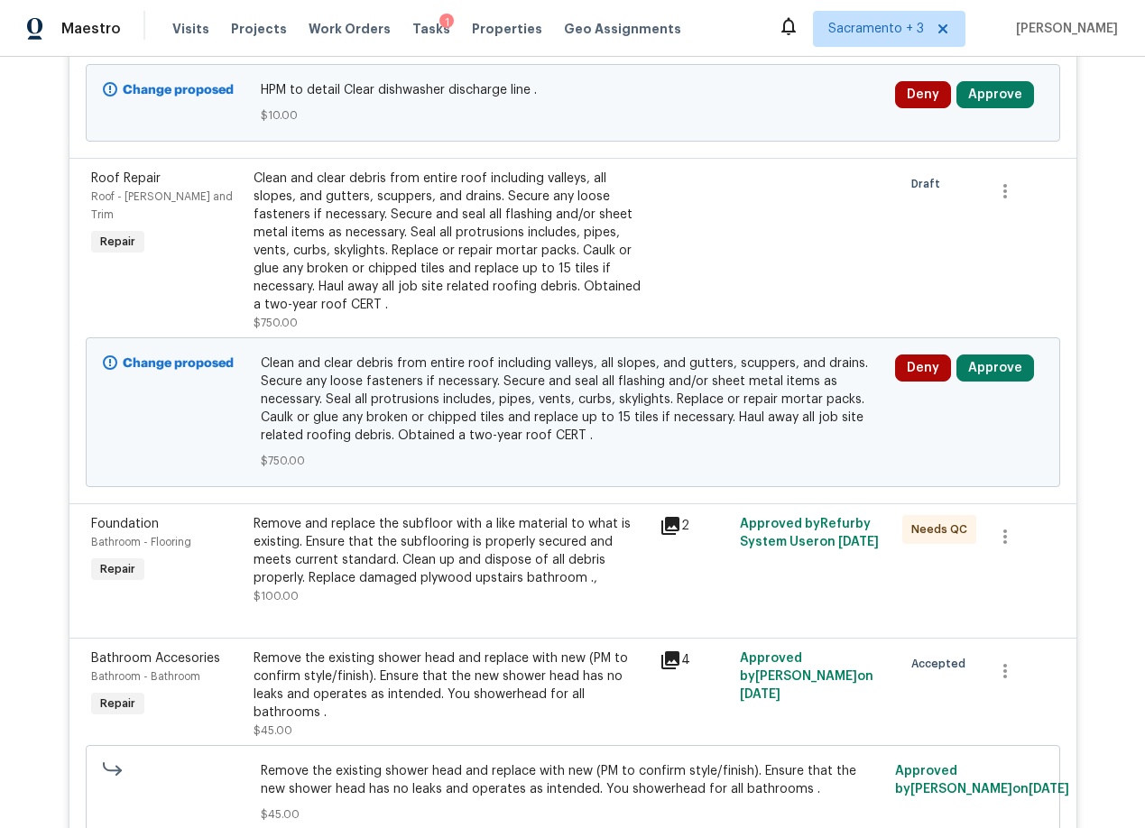
scroll to position [2644, 0]
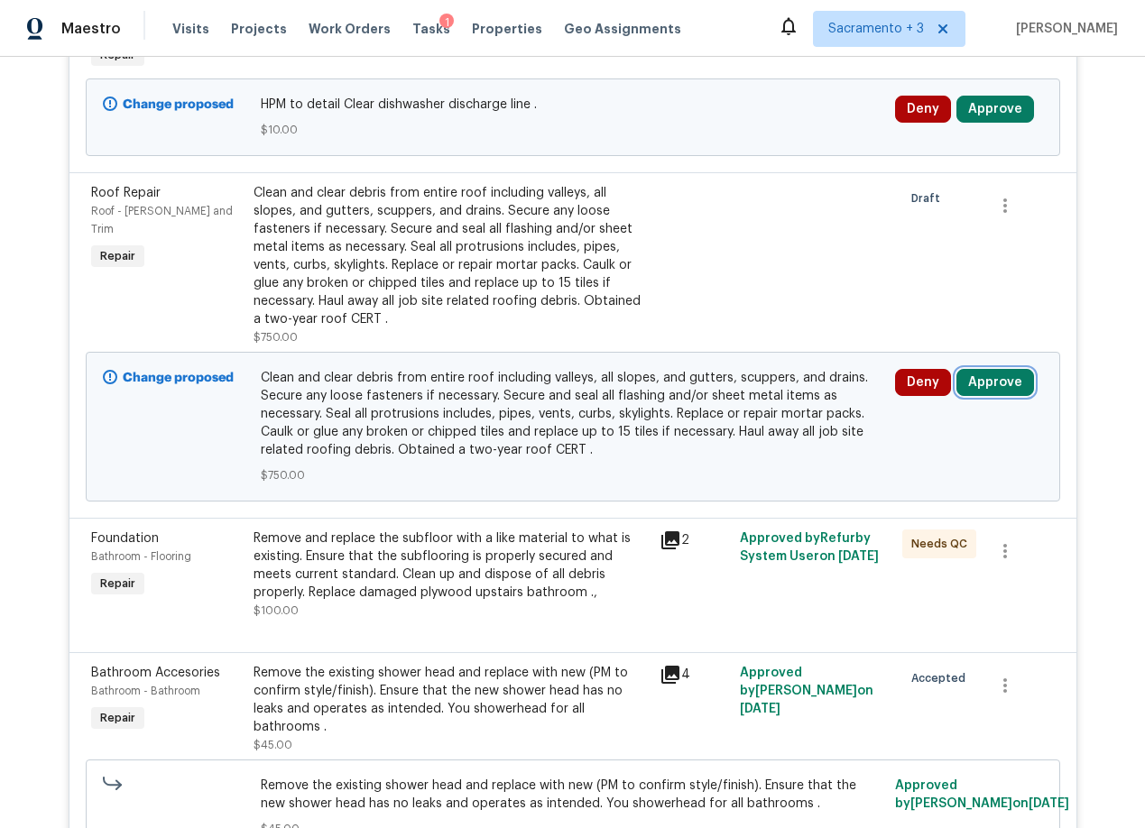
click at [990, 369] on button "Approve" at bounding box center [995, 382] width 78 height 27
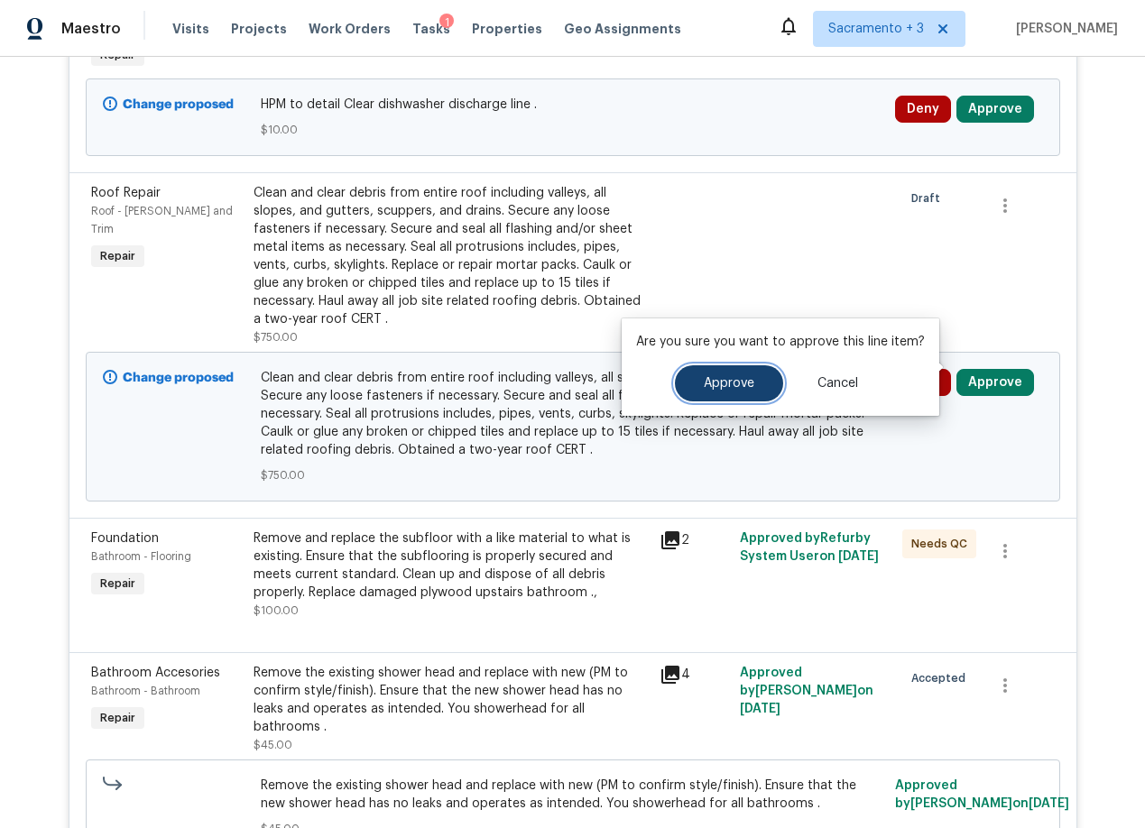
click at [682, 392] on button "Approve" at bounding box center [729, 383] width 108 height 36
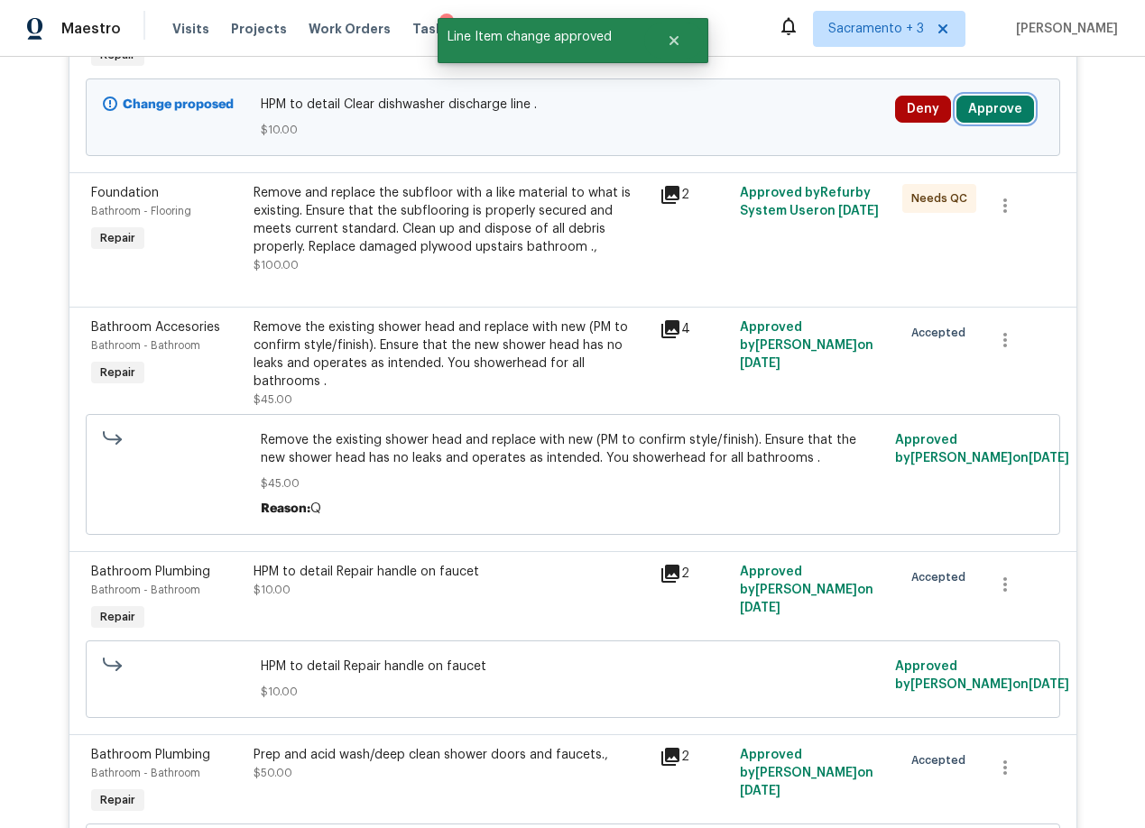
click at [985, 103] on button "Approve" at bounding box center [995, 109] width 78 height 27
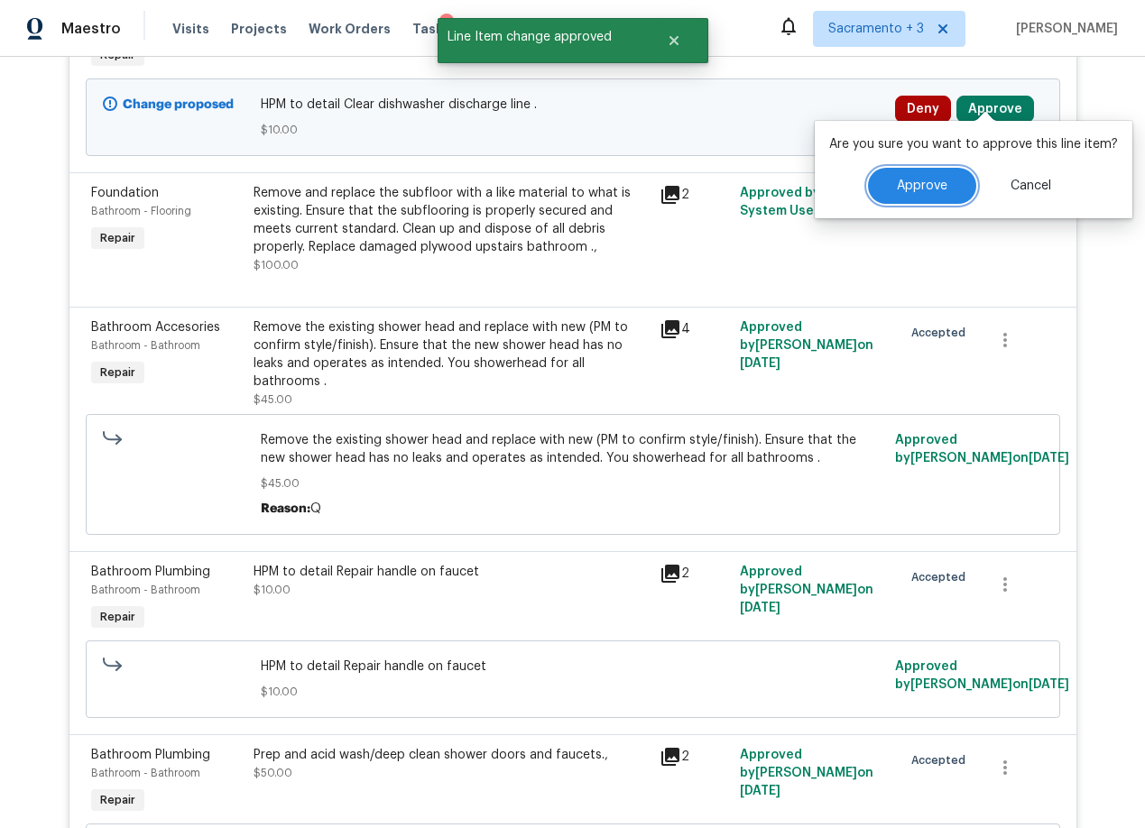
click at [931, 187] on span "Approve" at bounding box center [922, 186] width 51 height 14
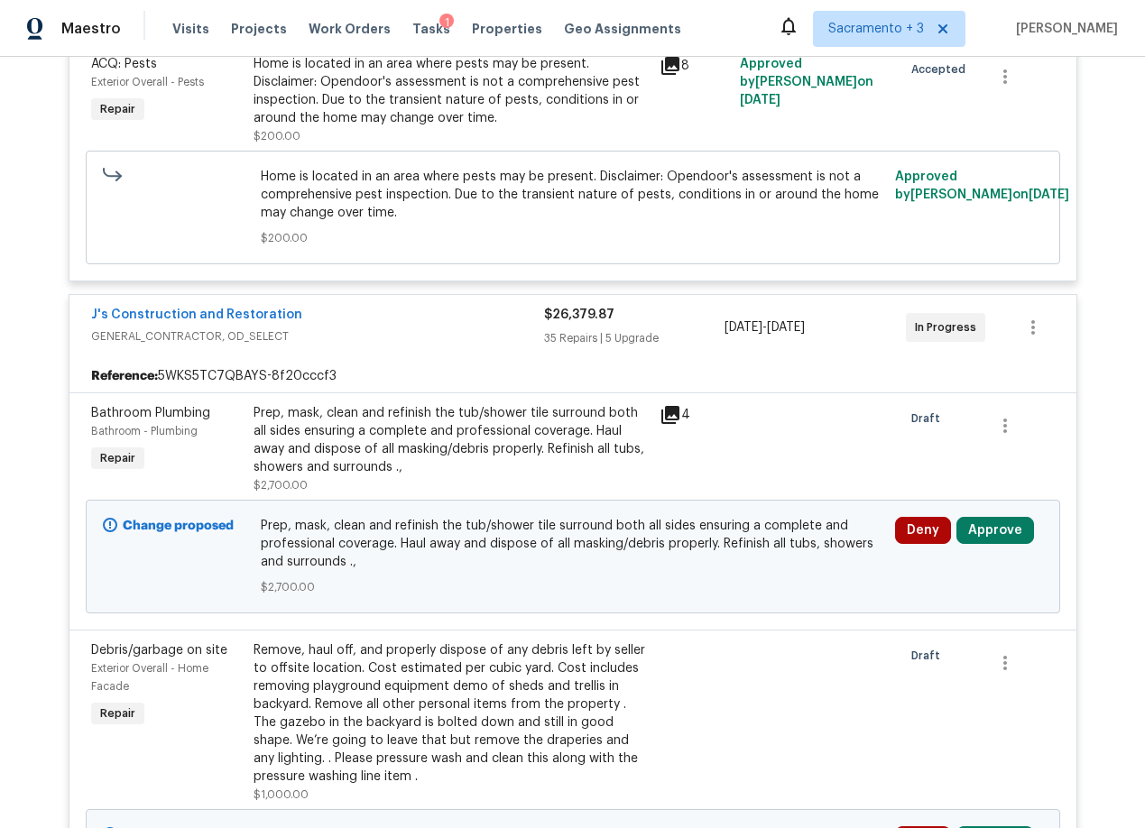
scroll to position [472, 0]
click at [672, 411] on icon at bounding box center [670, 414] width 22 height 22
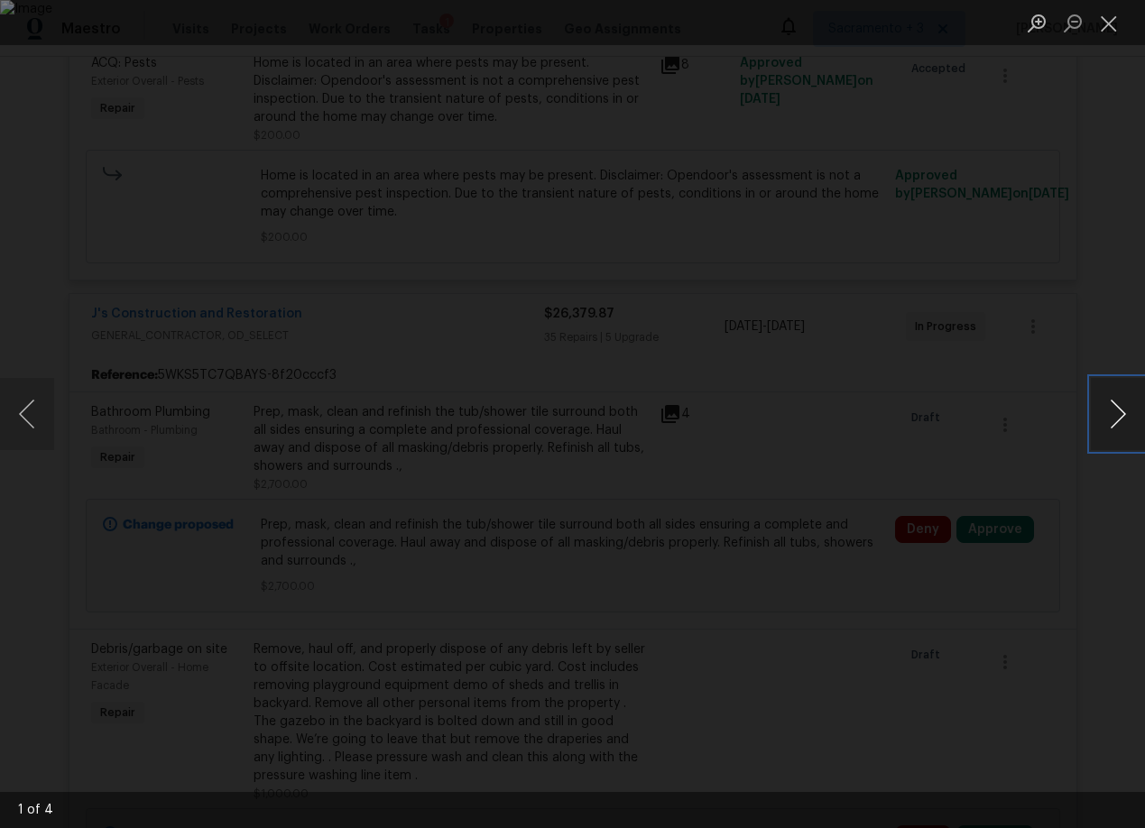
click at [1113, 425] on button "Next image" at bounding box center [1117, 414] width 54 height 72
click at [23, 420] on button "Previous image" at bounding box center [27, 414] width 54 height 72
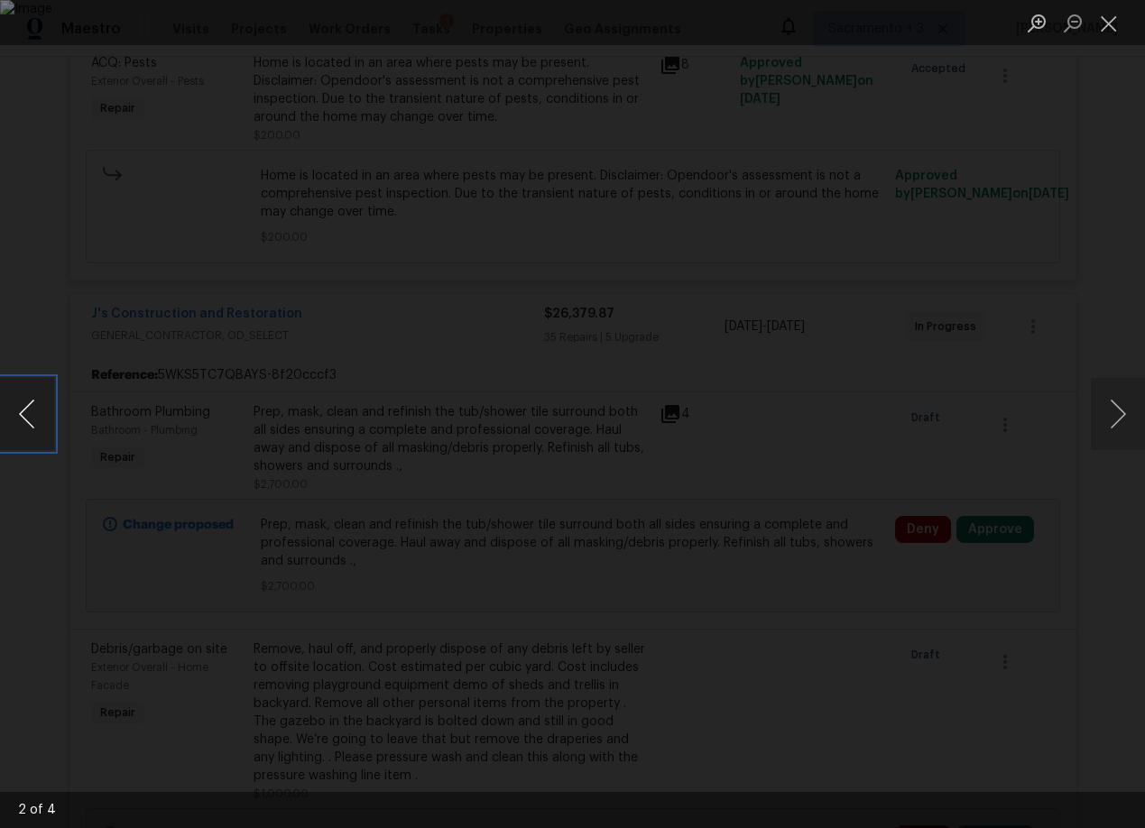
click at [23, 420] on button "Previous image" at bounding box center [27, 414] width 54 height 72
click at [1118, 419] on button "Next image" at bounding box center [1117, 414] width 54 height 72
click at [34, 410] on button "Previous image" at bounding box center [27, 414] width 54 height 72
click at [1117, 419] on button "Next image" at bounding box center [1117, 414] width 54 height 72
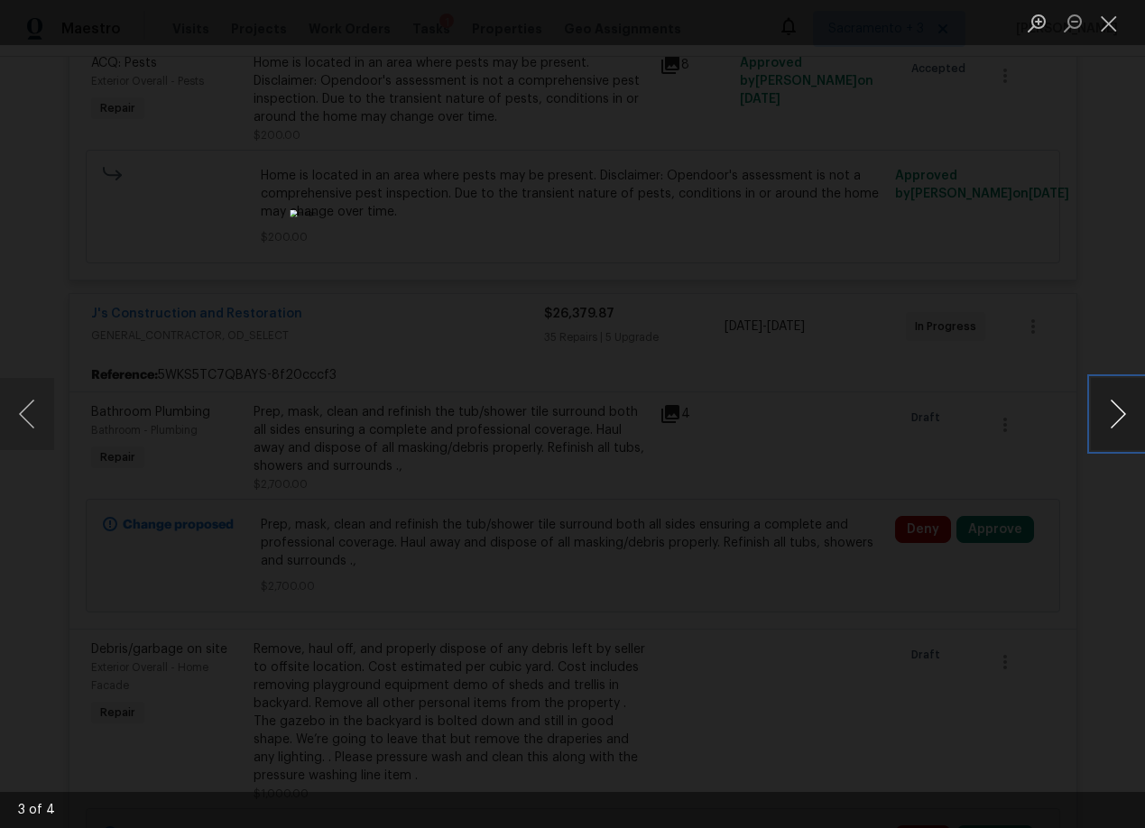
click at [1117, 419] on button "Next image" at bounding box center [1117, 414] width 54 height 72
click at [1106, 28] on button "Close lightbox" at bounding box center [1108, 23] width 36 height 32
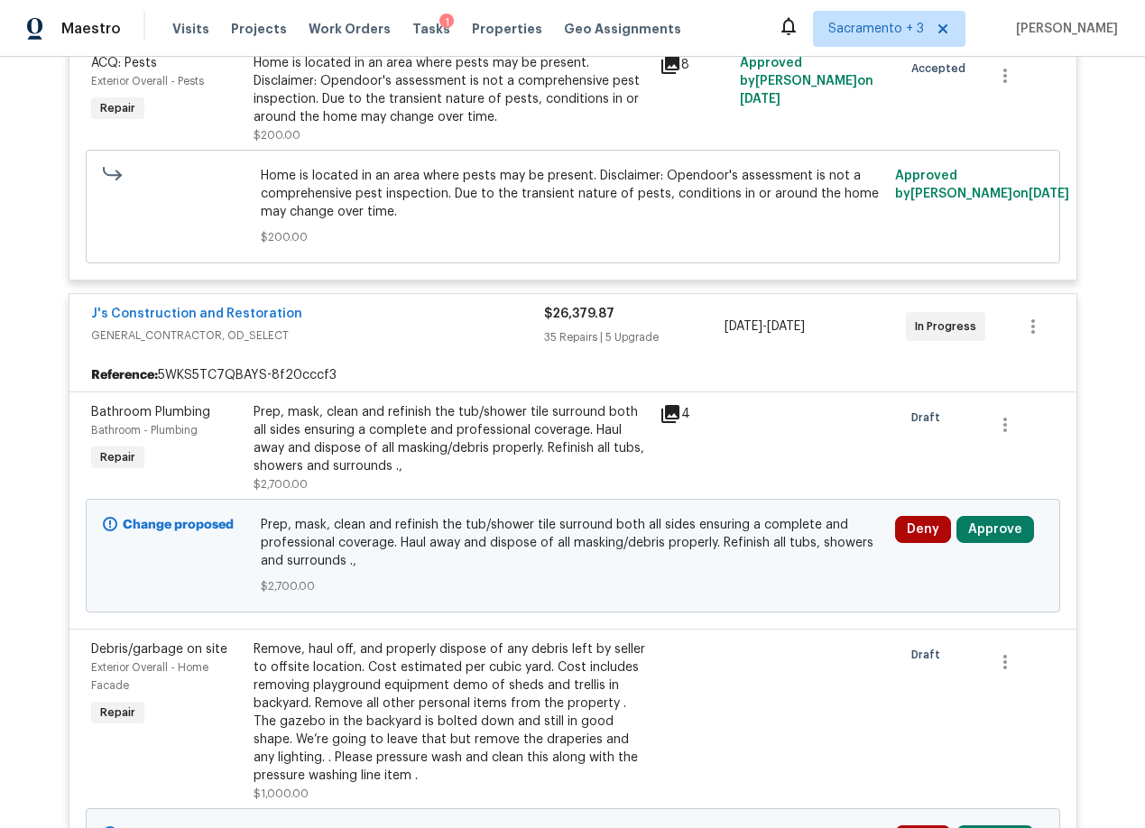
click at [468, 437] on div "Prep, mask, clean and refinish the tub/shower tile surround both all sides ensu…" at bounding box center [450, 439] width 395 height 72
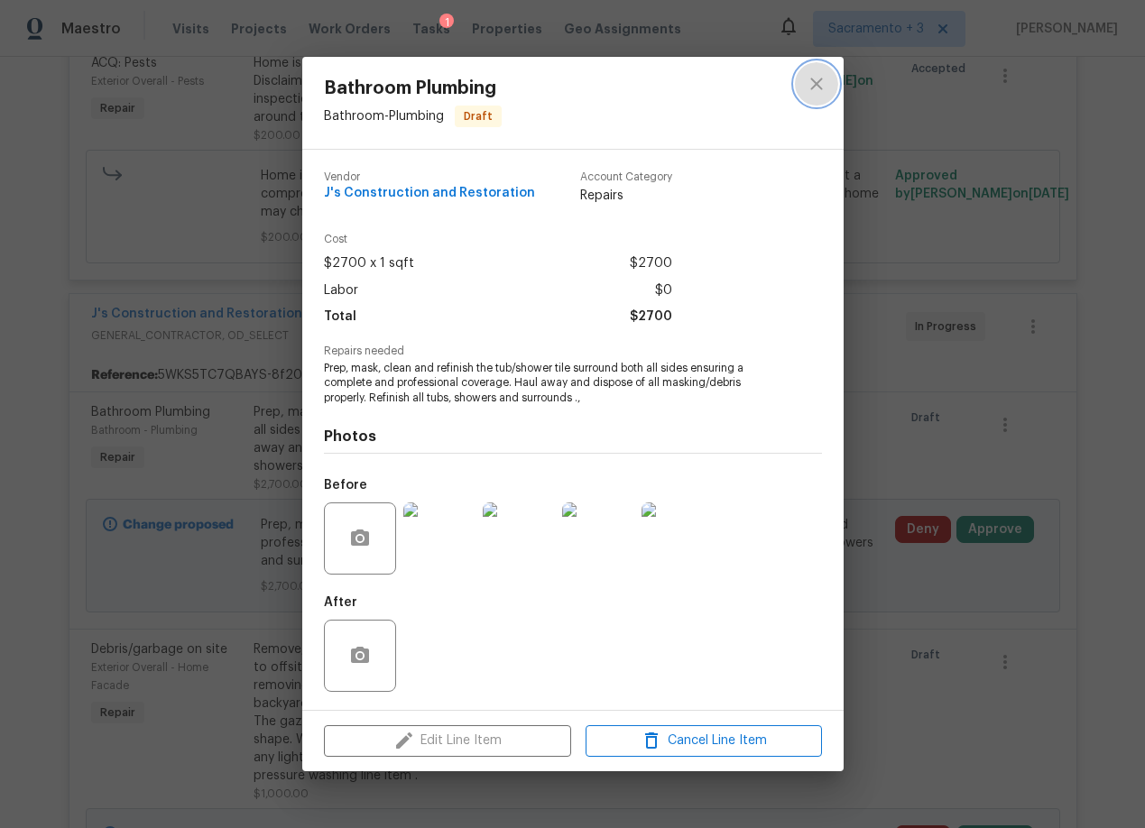
click at [815, 78] on icon "close" at bounding box center [816, 84] width 22 height 22
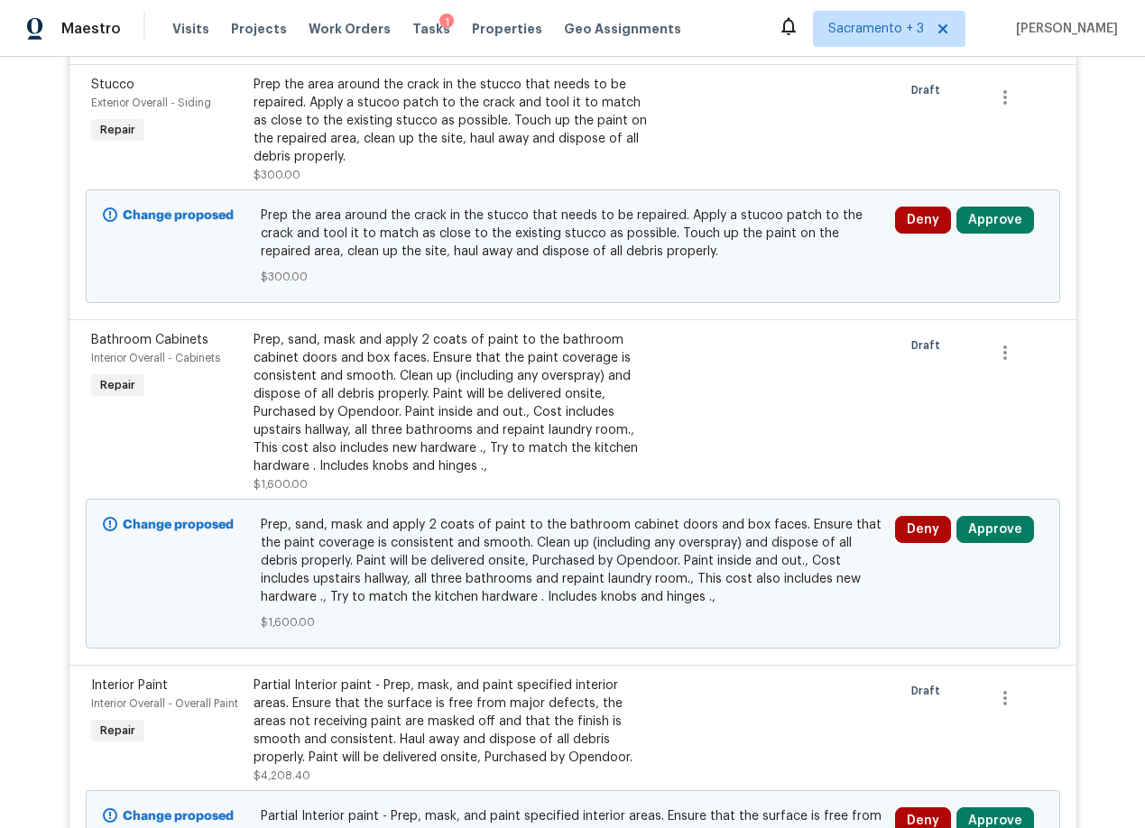
scroll to position [1408, 0]
click at [456, 356] on div "Prep, sand, mask and apply 2 coats of paint to the bathroom cabinet doors and b…" at bounding box center [450, 402] width 395 height 144
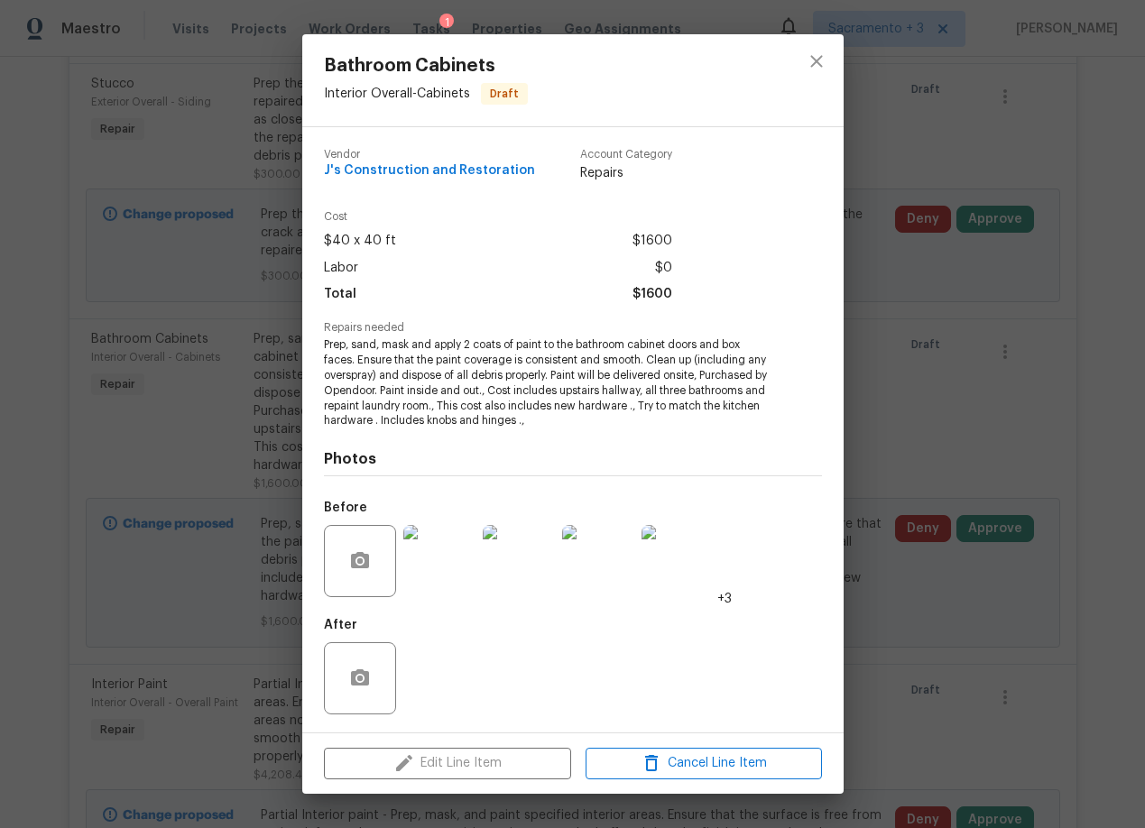
click at [455, 569] on img at bounding box center [439, 561] width 72 height 72
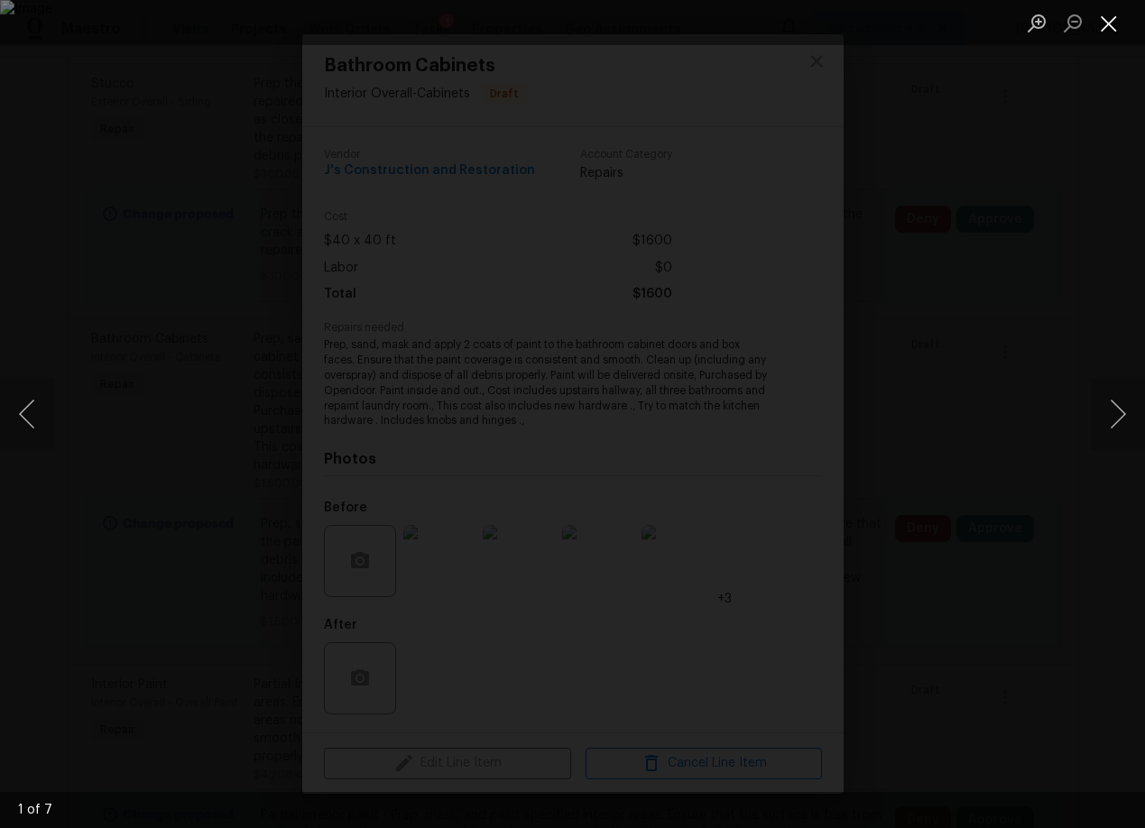
click at [1118, 21] on button "Close lightbox" at bounding box center [1108, 23] width 36 height 32
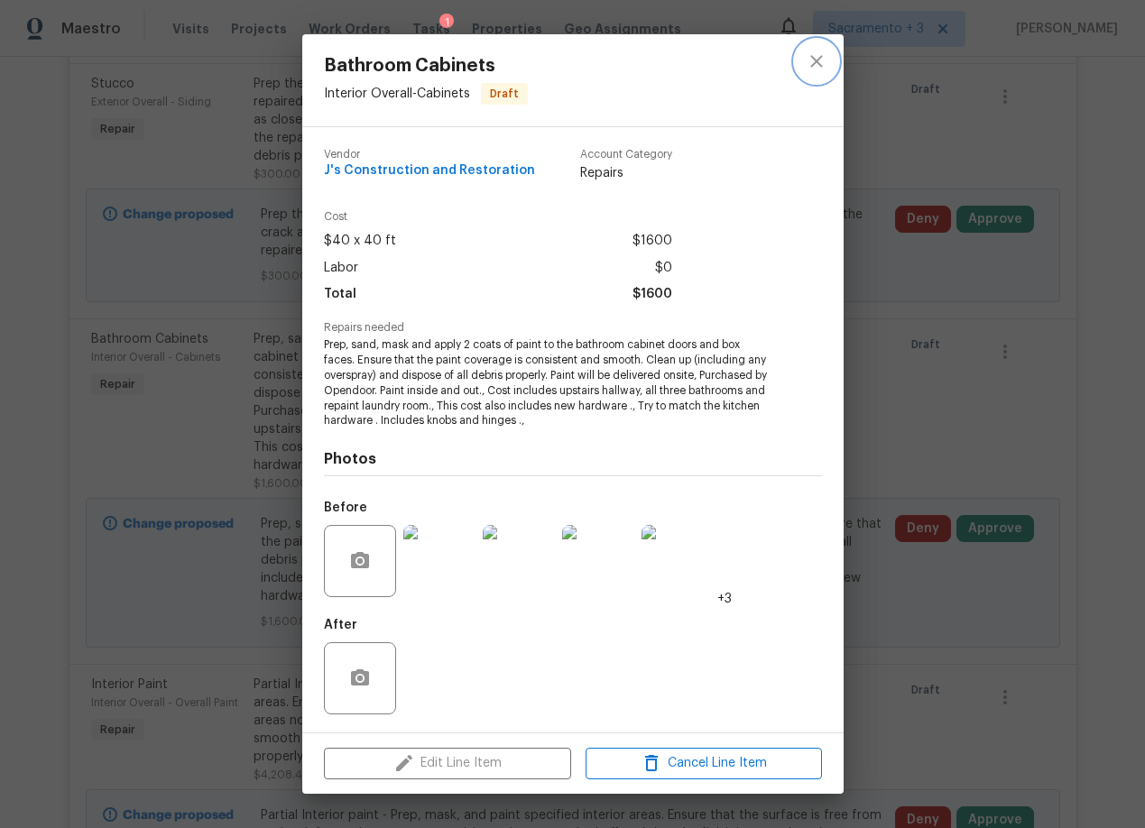
click at [817, 62] on icon "close" at bounding box center [816, 62] width 12 height 12
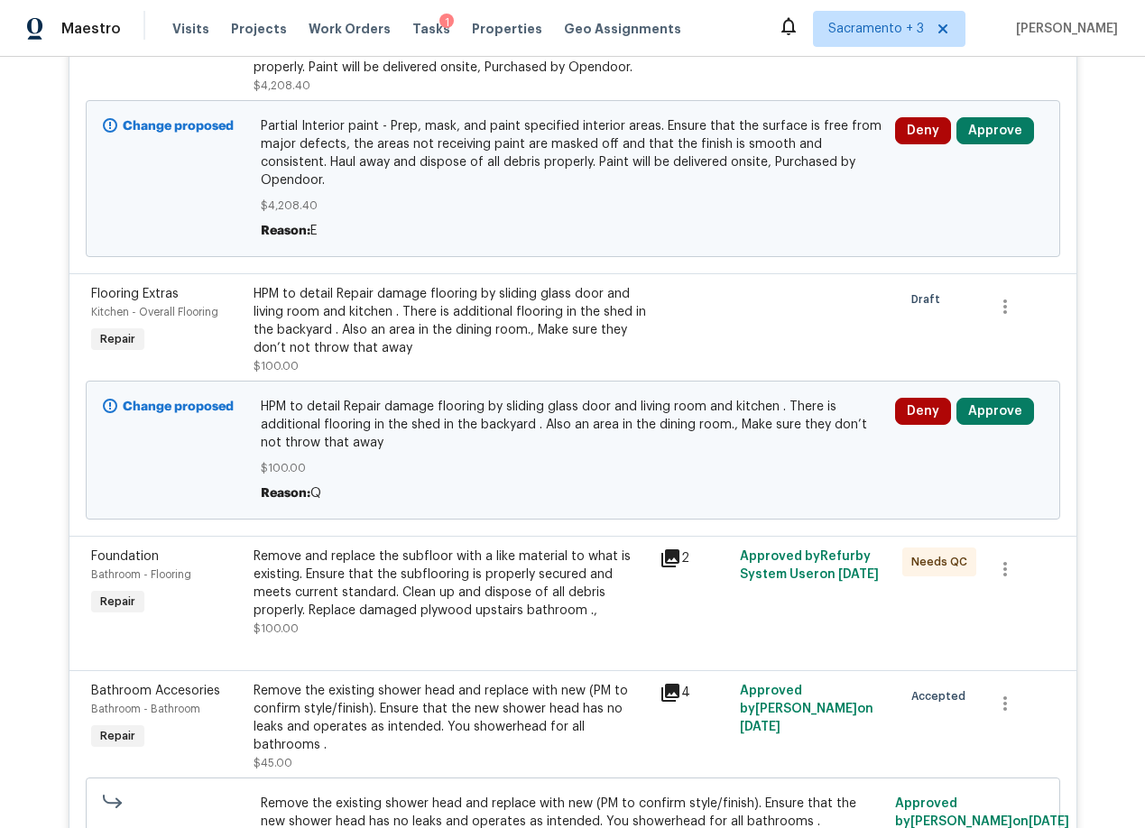
scroll to position [2111, 0]
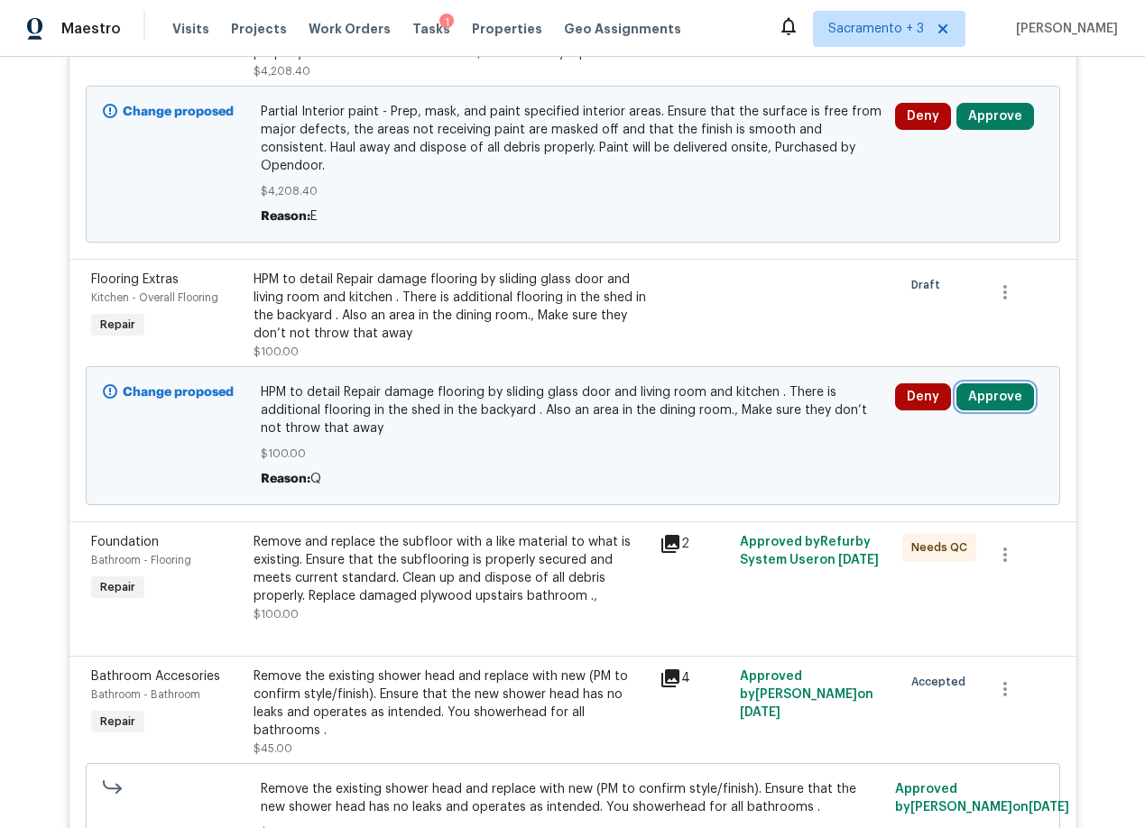
click at [993, 389] on button "Approve" at bounding box center [995, 396] width 78 height 27
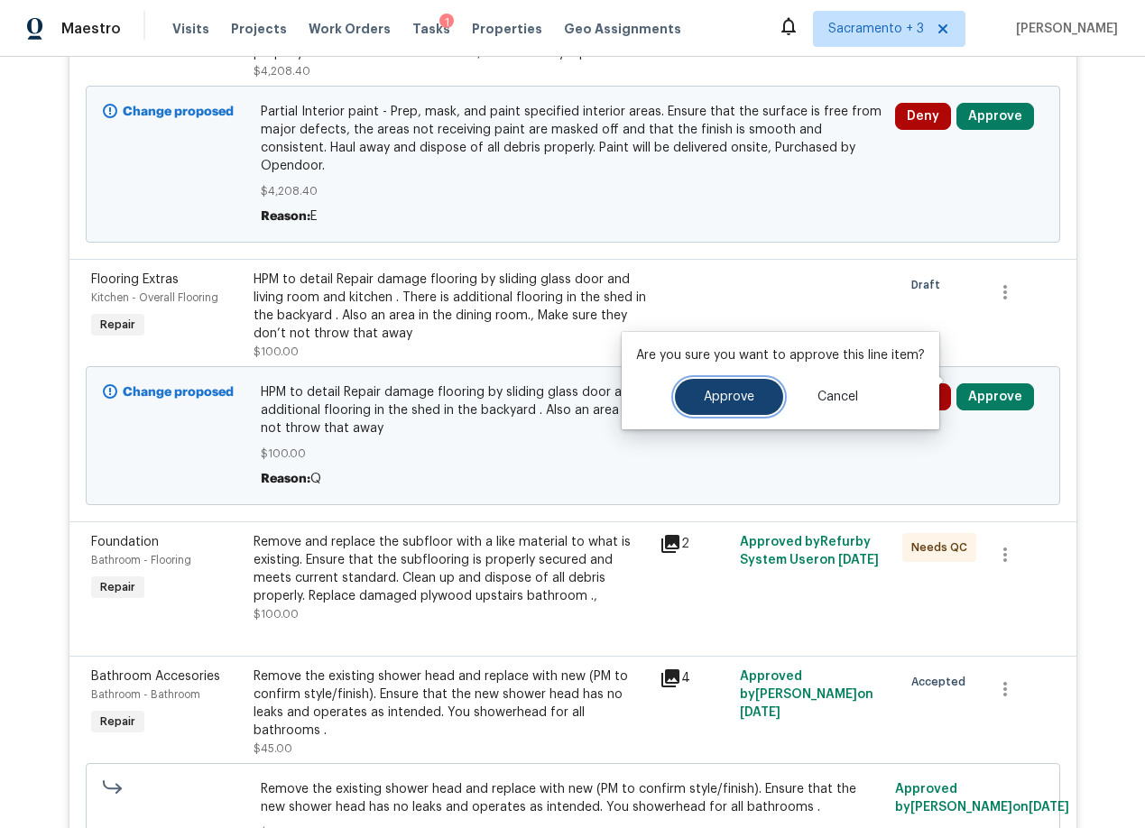
click at [709, 410] on button "Approve" at bounding box center [729, 397] width 108 height 36
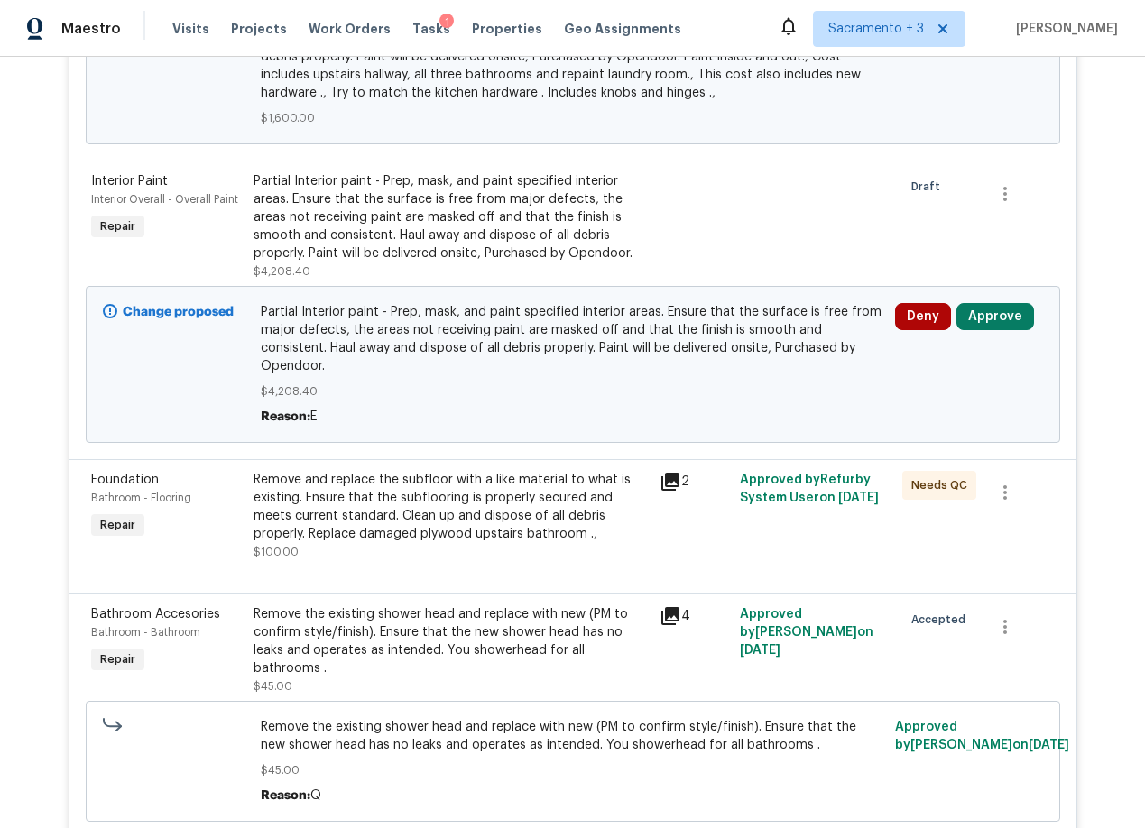
scroll to position [1909, 0]
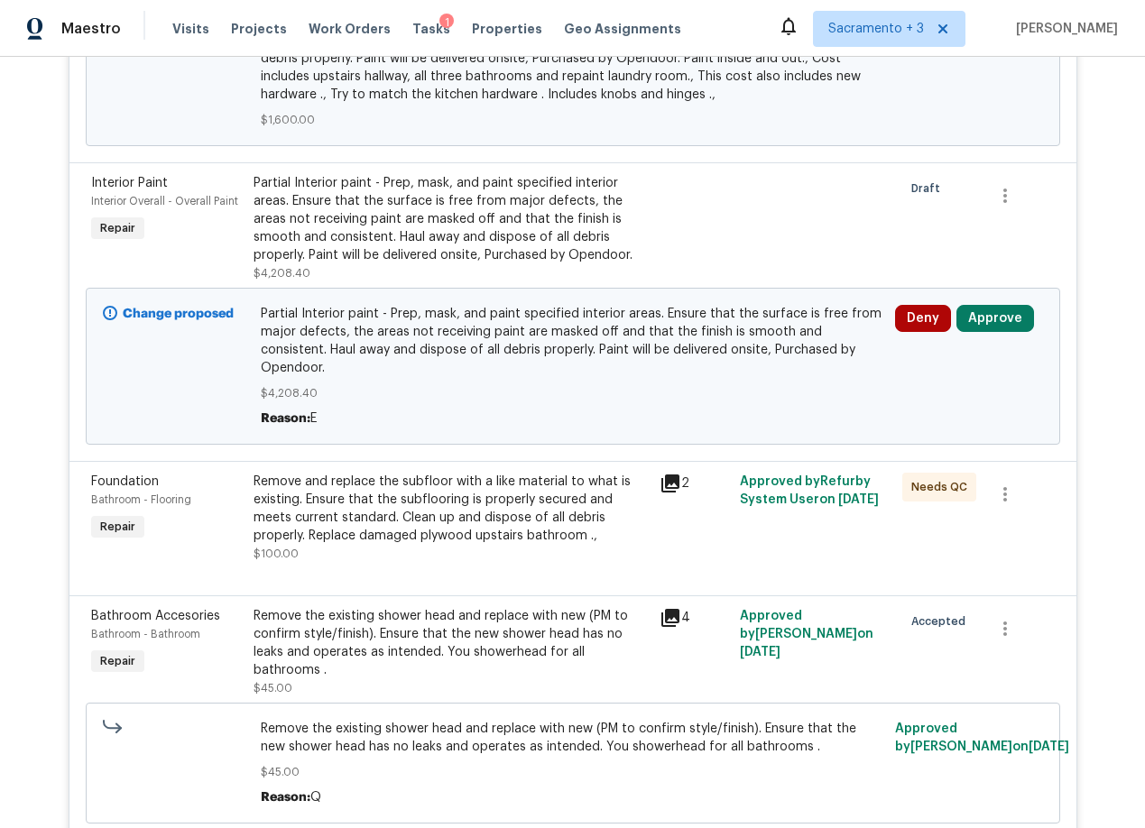
click at [994, 336] on div "Deny Approve" at bounding box center [968, 365] width 159 height 133
click at [993, 320] on button "Approve" at bounding box center [995, 318] width 78 height 27
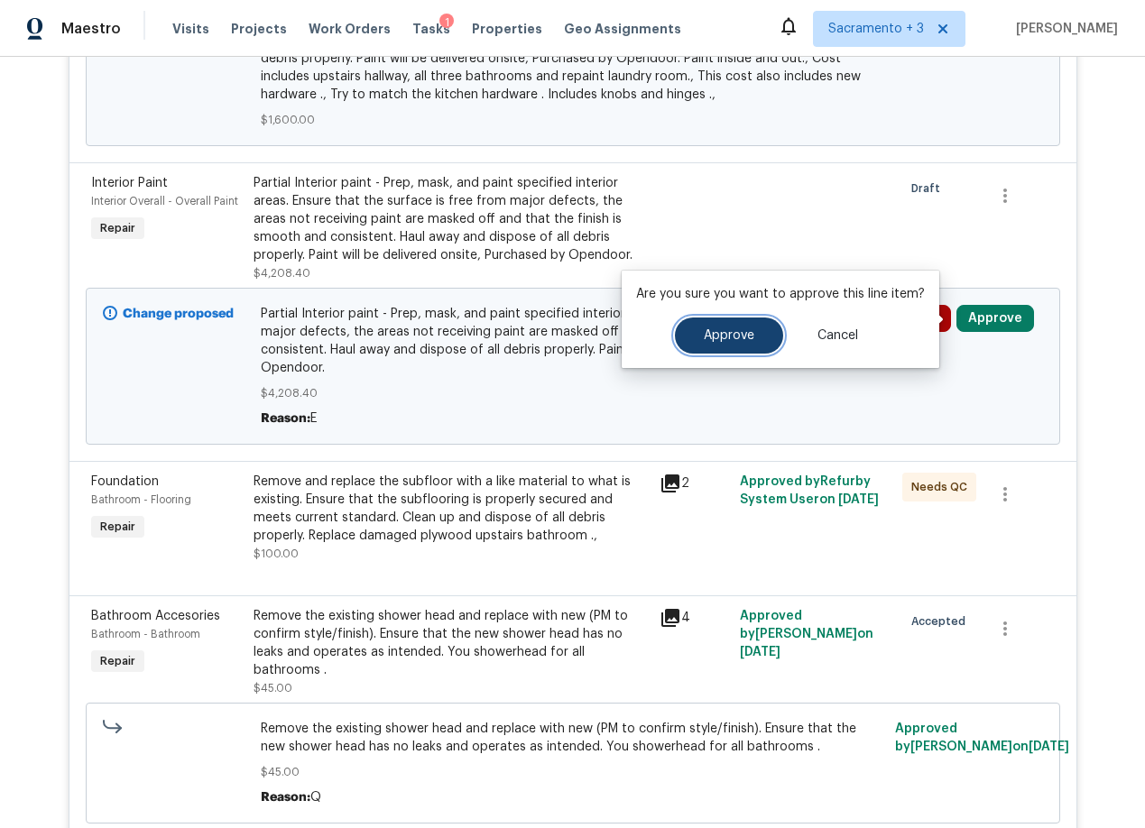
click at [743, 339] on span "Approve" at bounding box center [729, 336] width 51 height 14
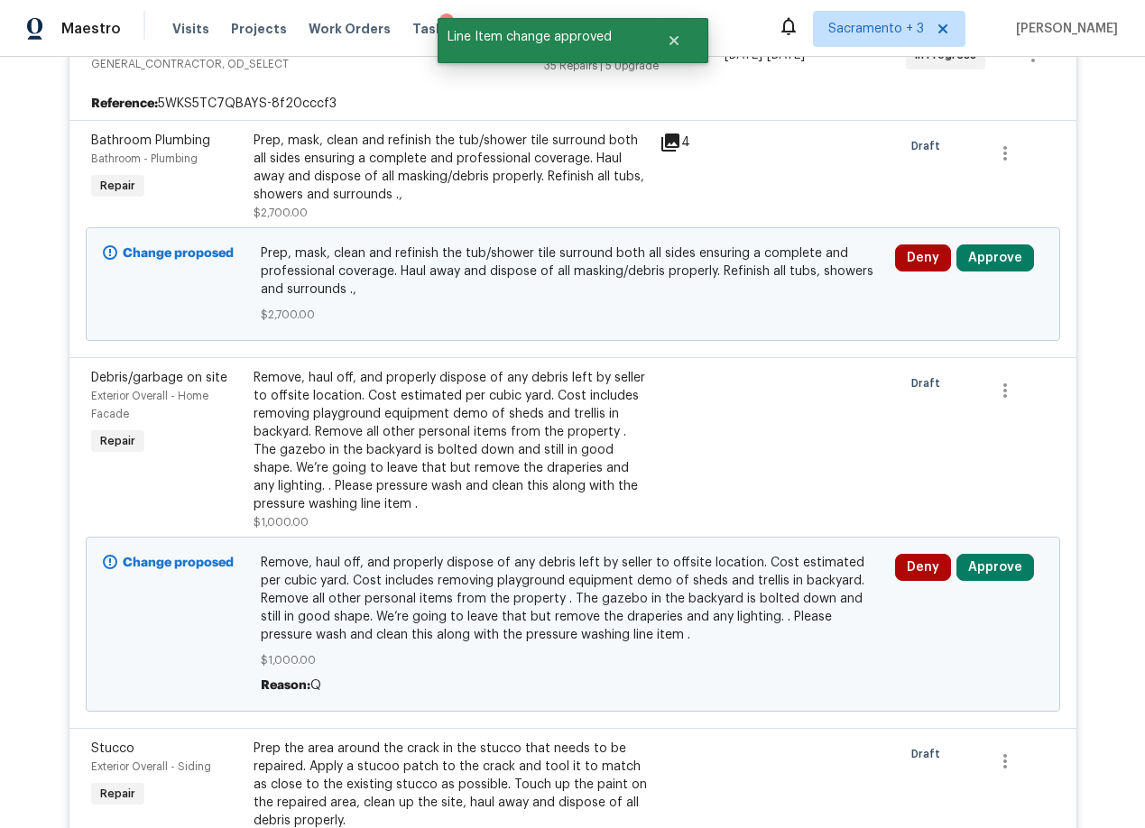
scroll to position [676, 0]
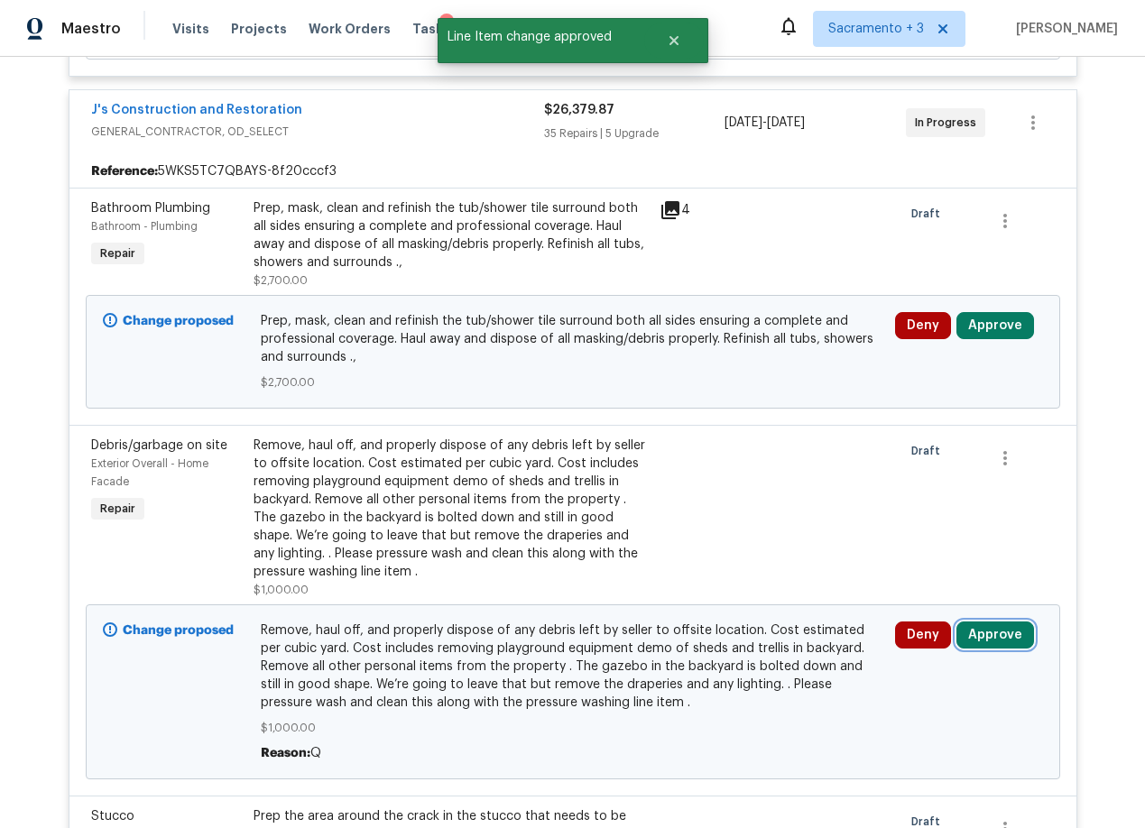
click at [982, 638] on button "Approve" at bounding box center [995, 634] width 78 height 27
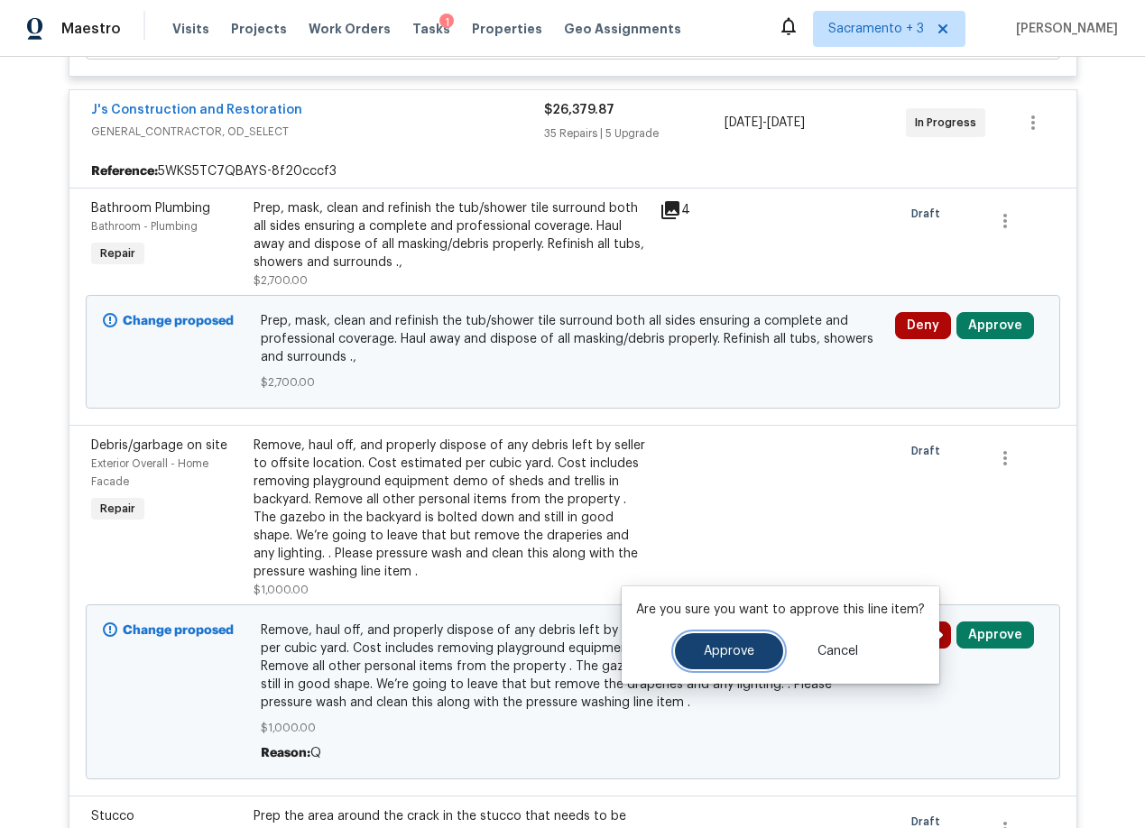
click at [734, 657] on span "Approve" at bounding box center [729, 652] width 51 height 14
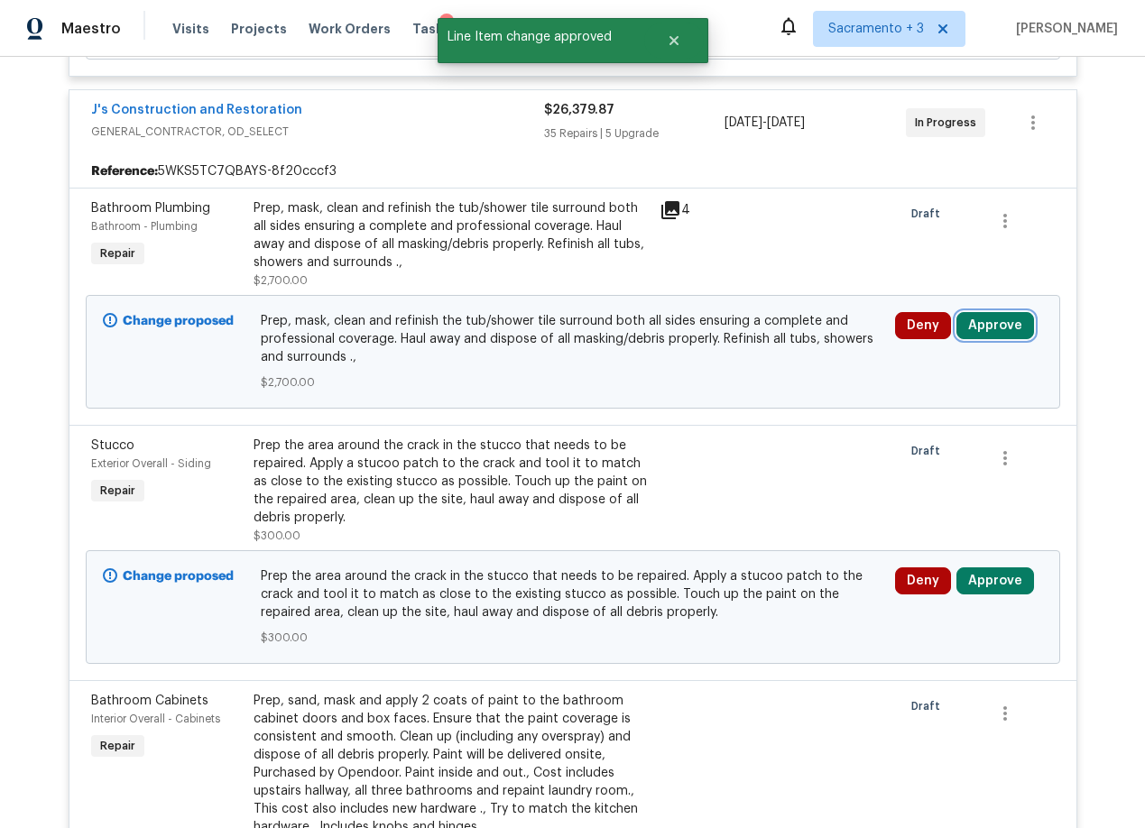
click at [997, 325] on button "Approve" at bounding box center [995, 325] width 78 height 27
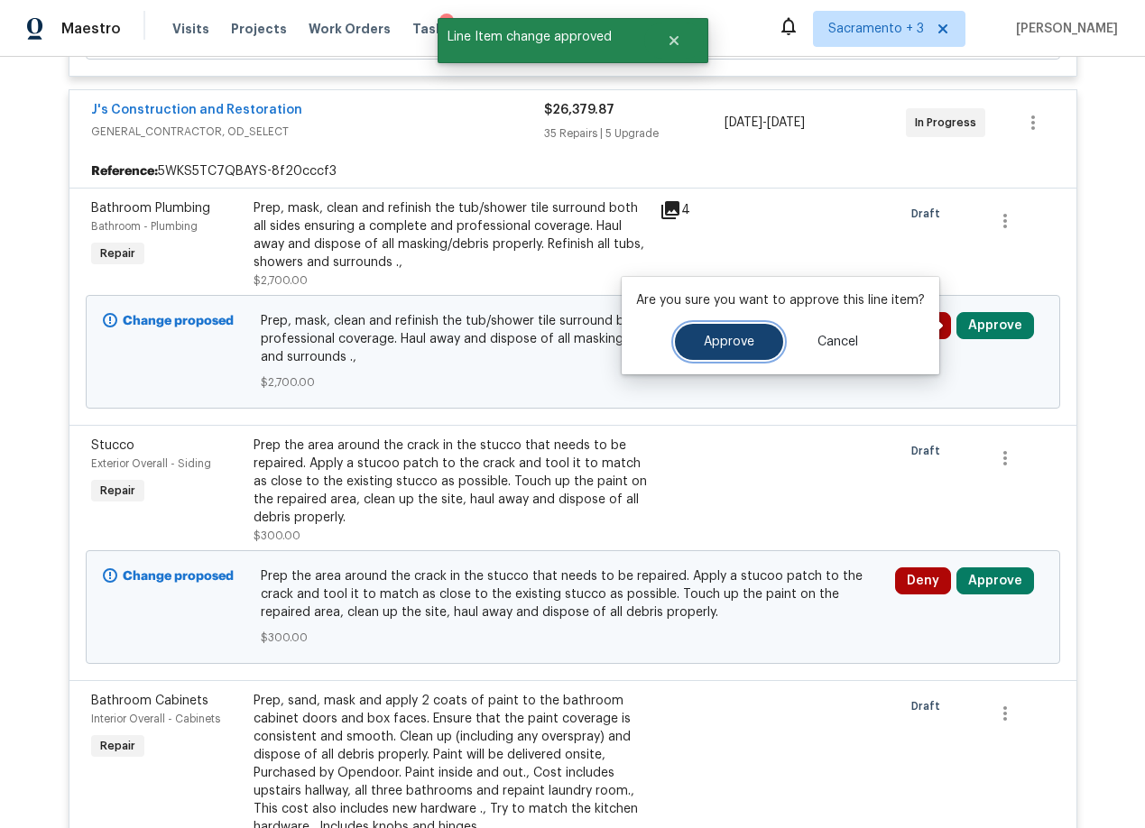
click at [688, 349] on button "Approve" at bounding box center [729, 342] width 108 height 36
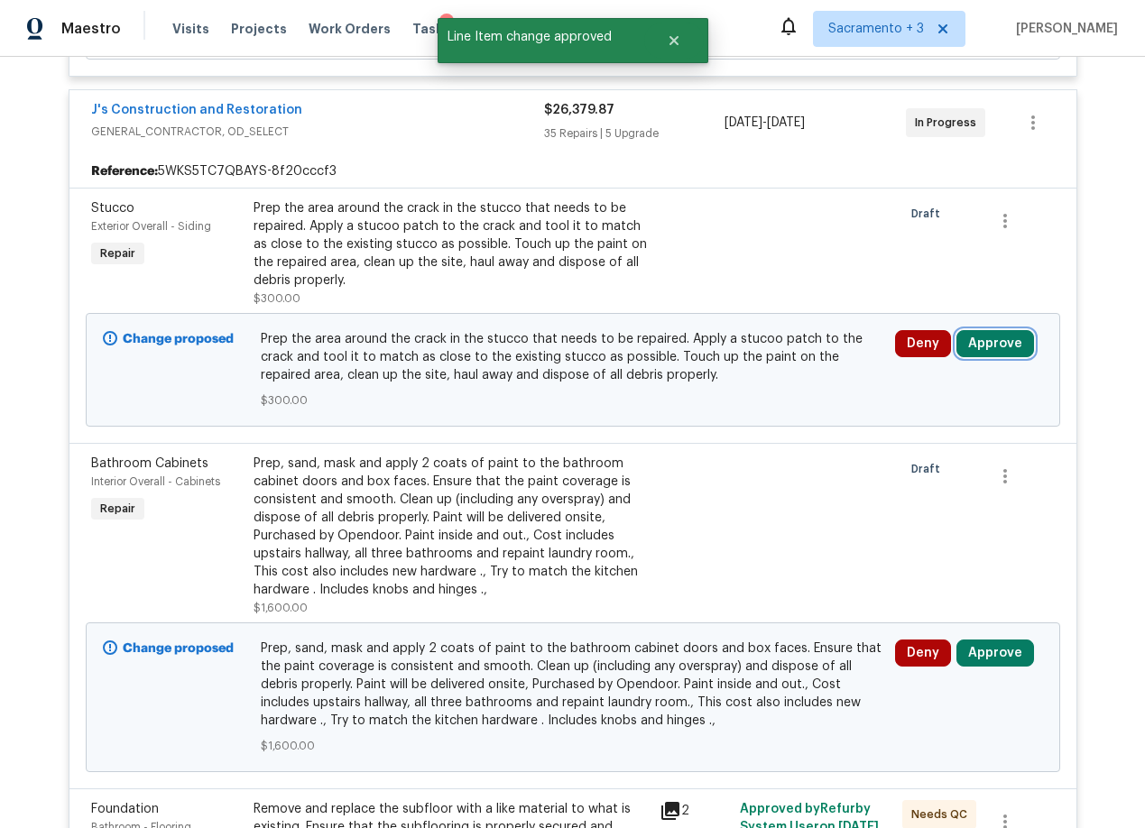
click at [980, 345] on button "Approve" at bounding box center [995, 343] width 78 height 27
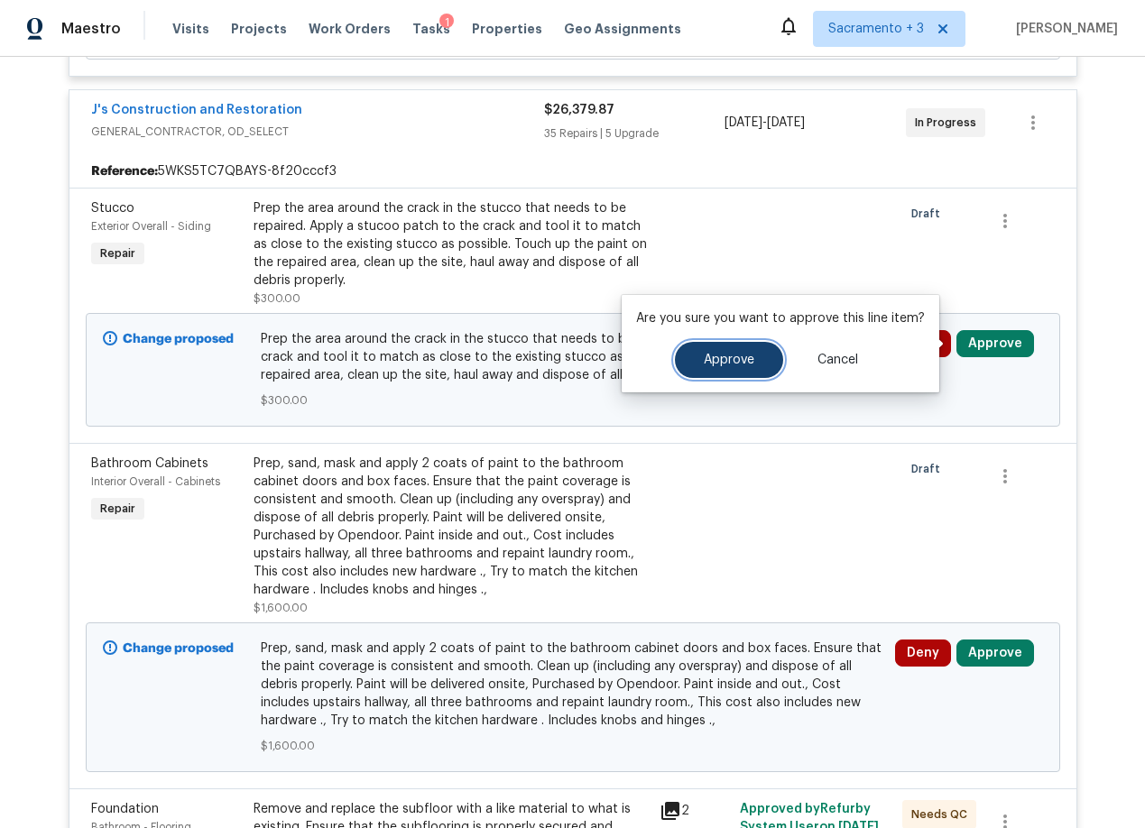
click at [711, 366] on span "Approve" at bounding box center [729, 361] width 51 height 14
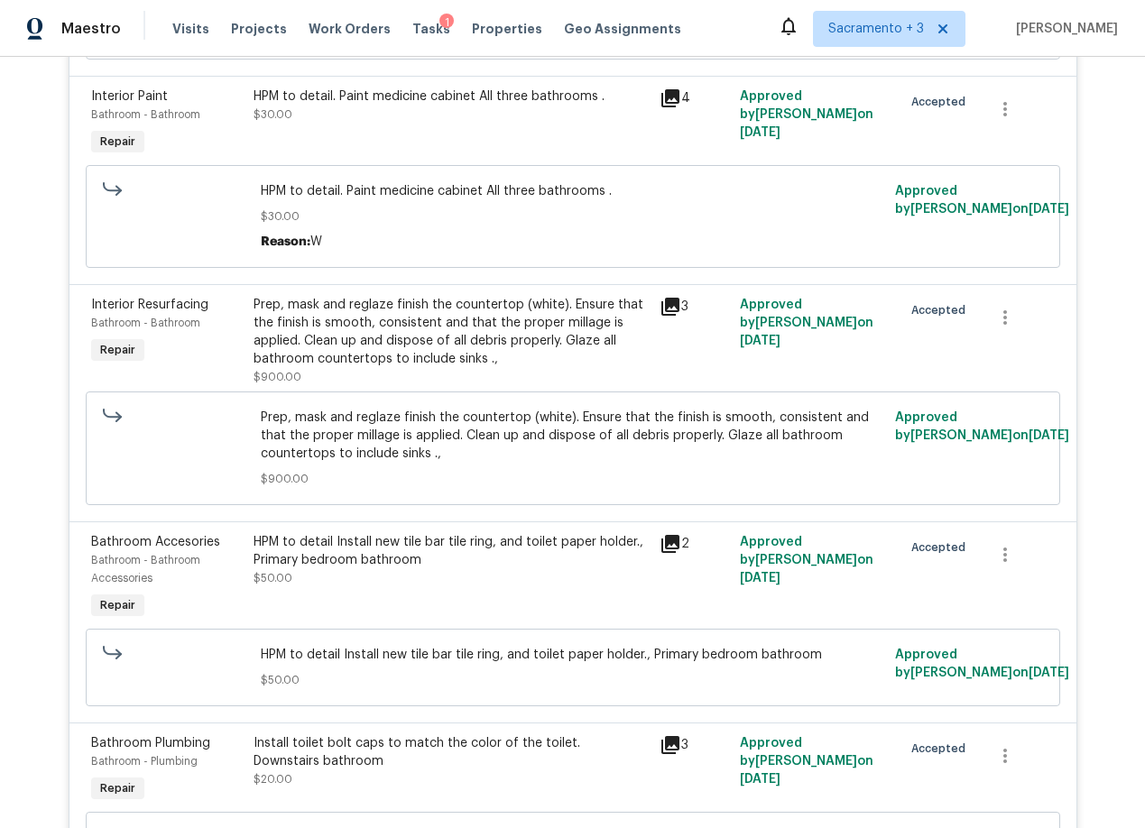
scroll to position [667, 0]
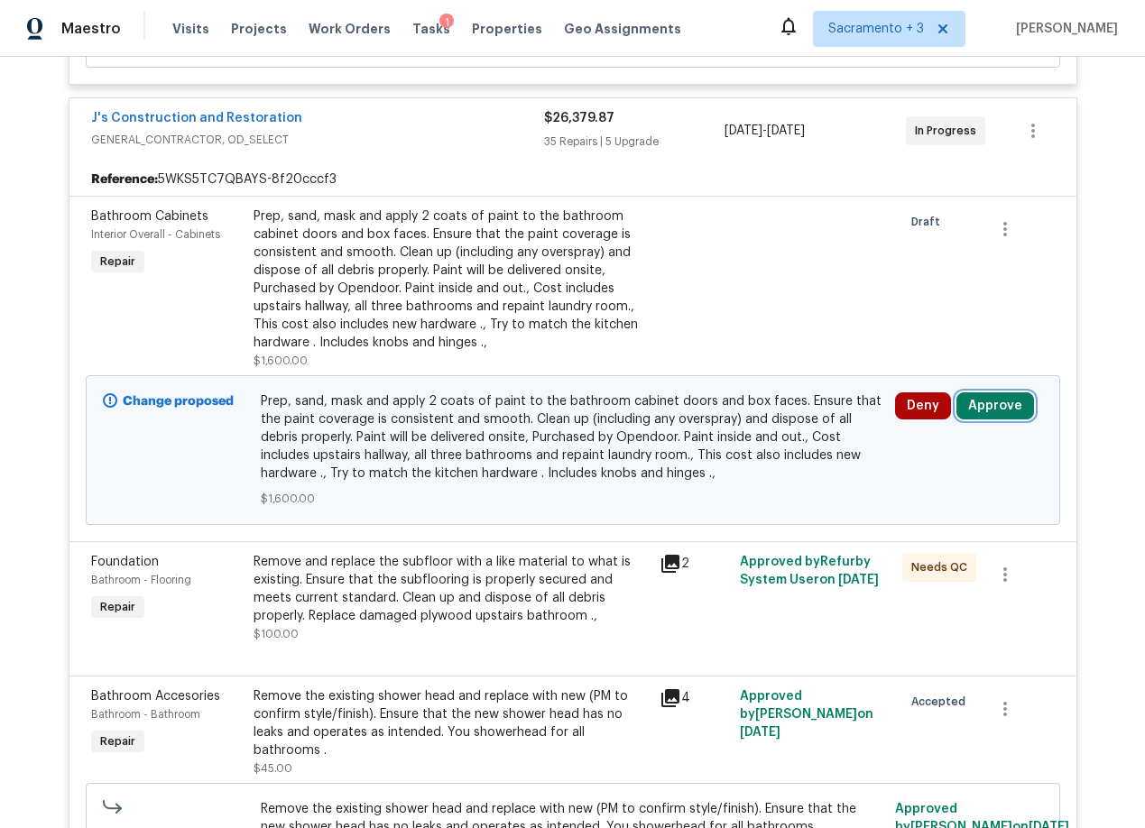
click at [994, 407] on button "Approve" at bounding box center [995, 405] width 78 height 27
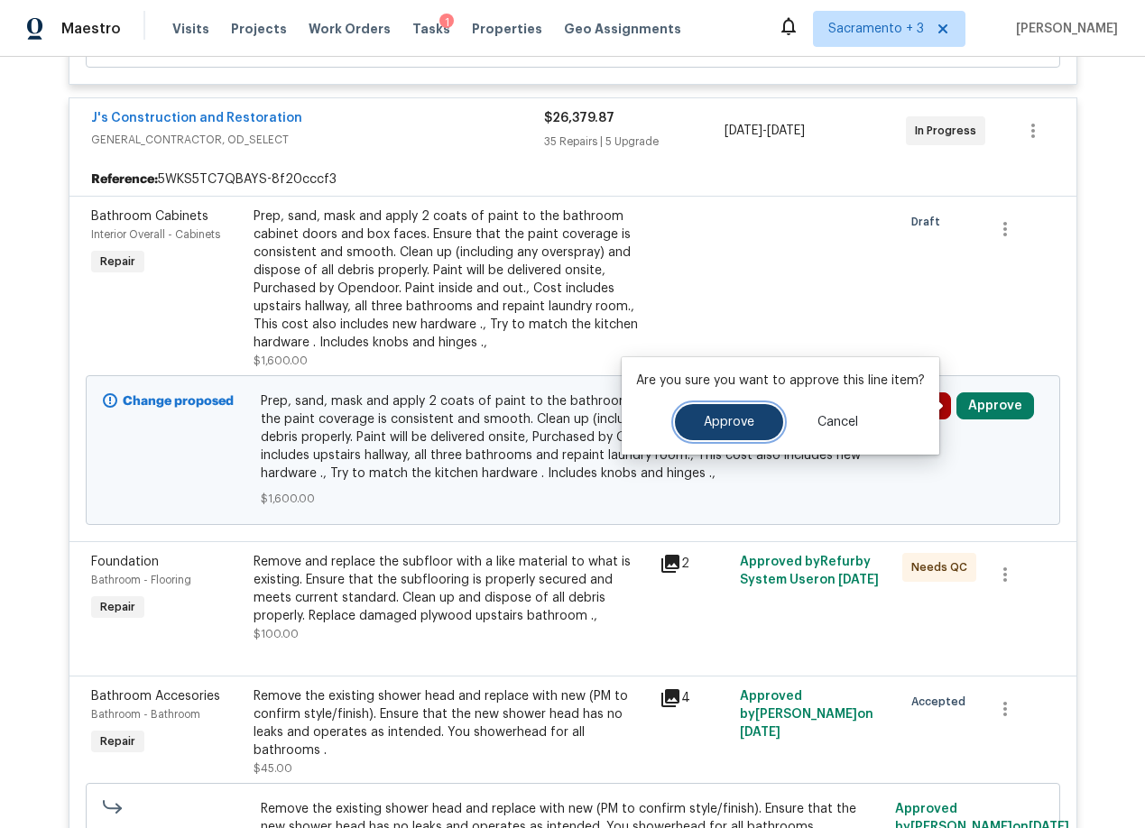
click at [756, 439] on button "Approve" at bounding box center [729, 422] width 108 height 36
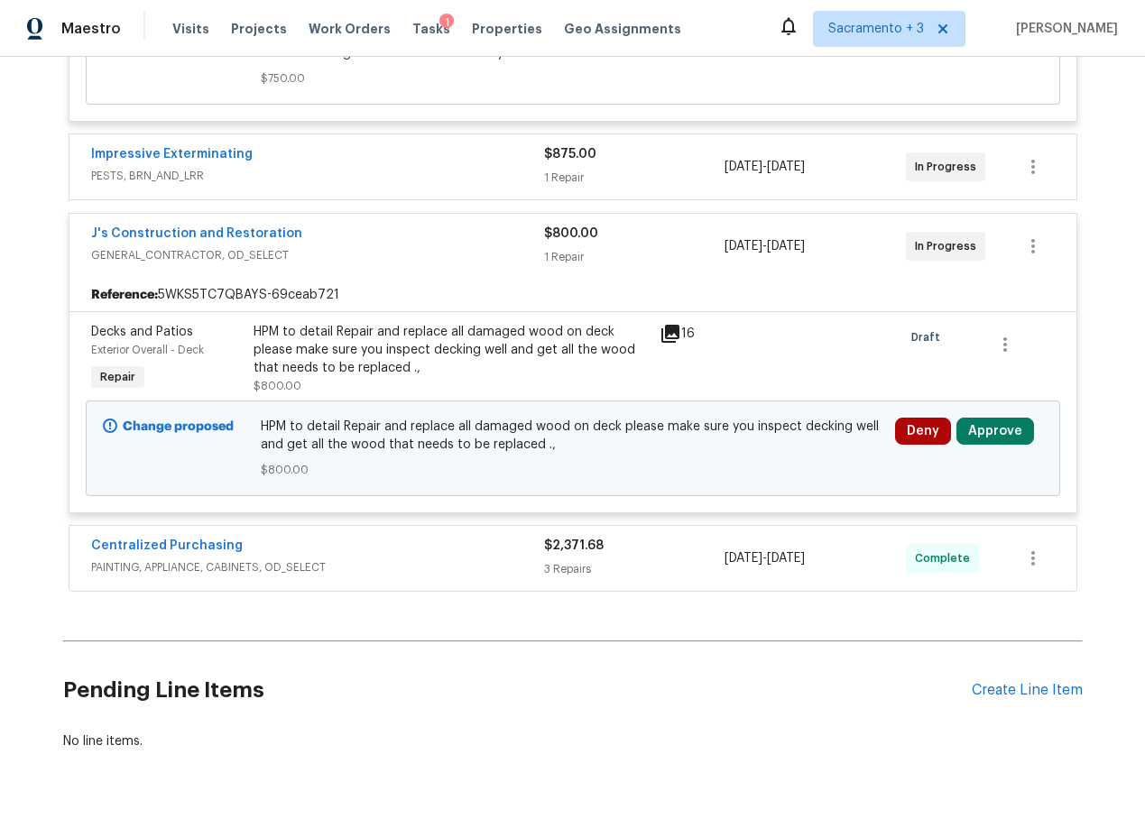
scroll to position [11225, 0]
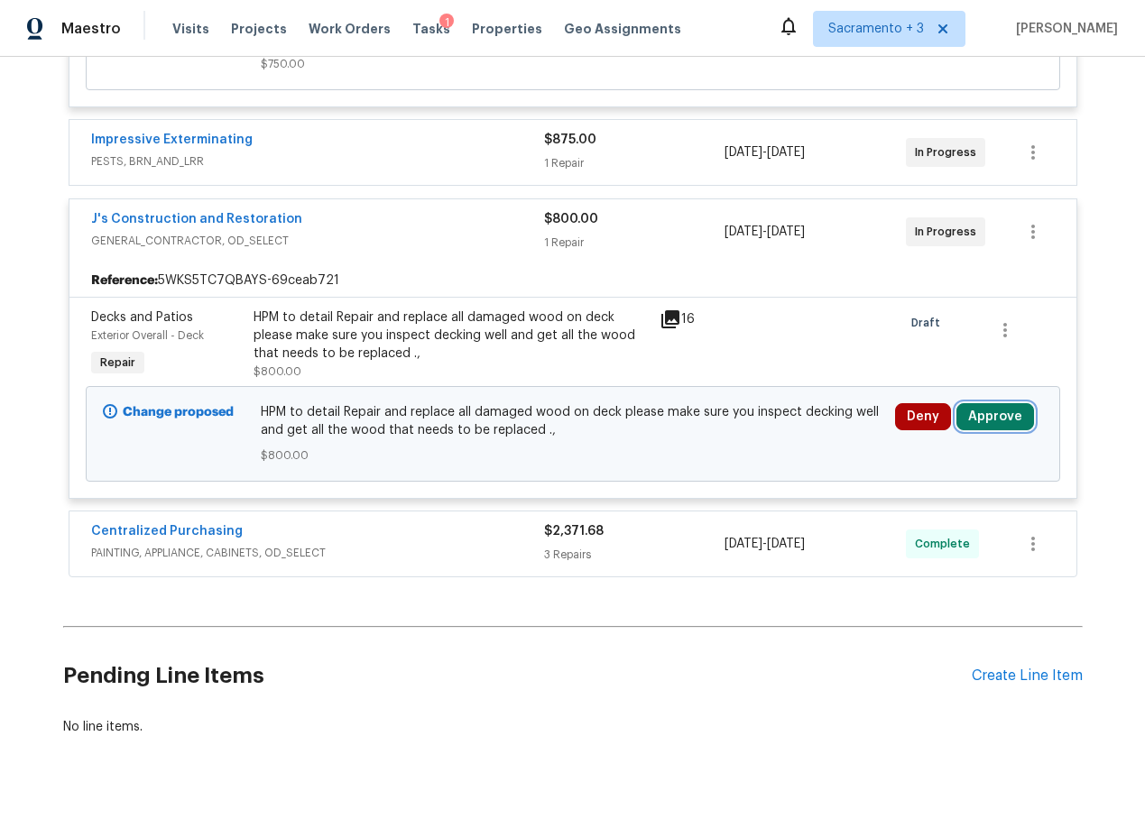
click at [989, 403] on button "Approve" at bounding box center [995, 416] width 78 height 27
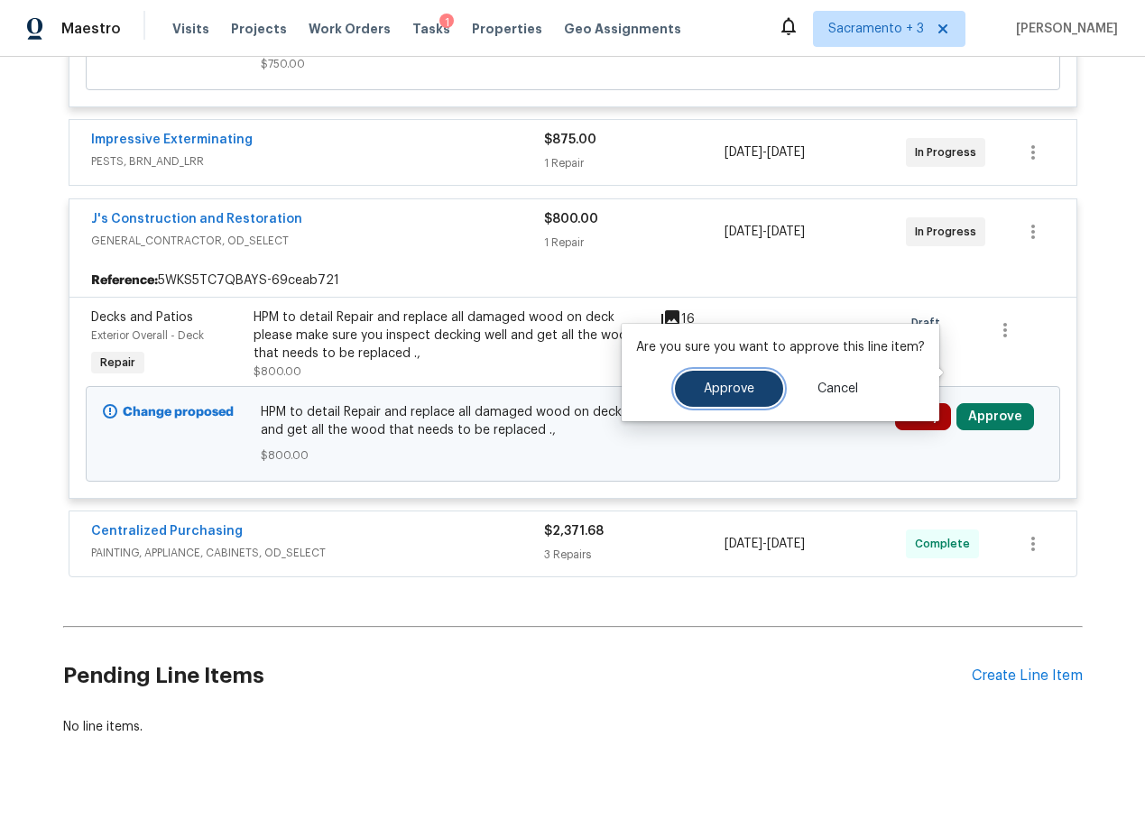
click at [692, 393] on button "Approve" at bounding box center [729, 389] width 108 height 36
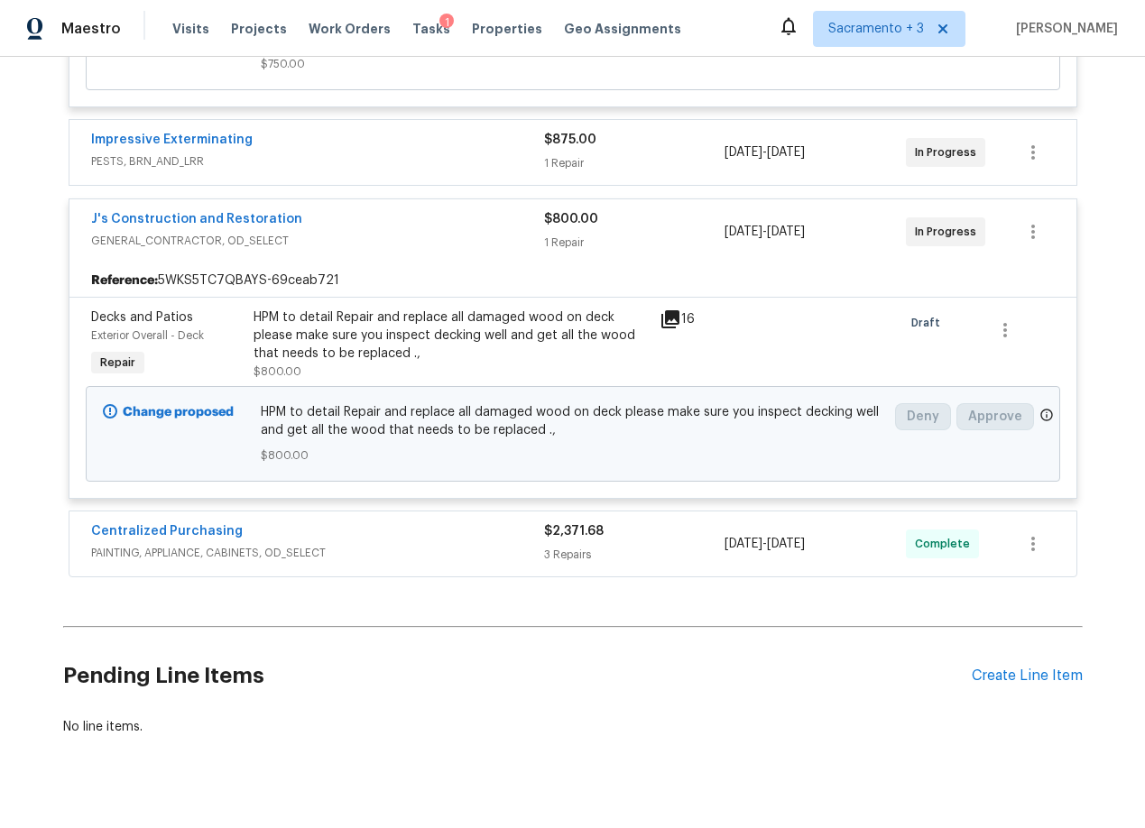
scroll to position [6927, 0]
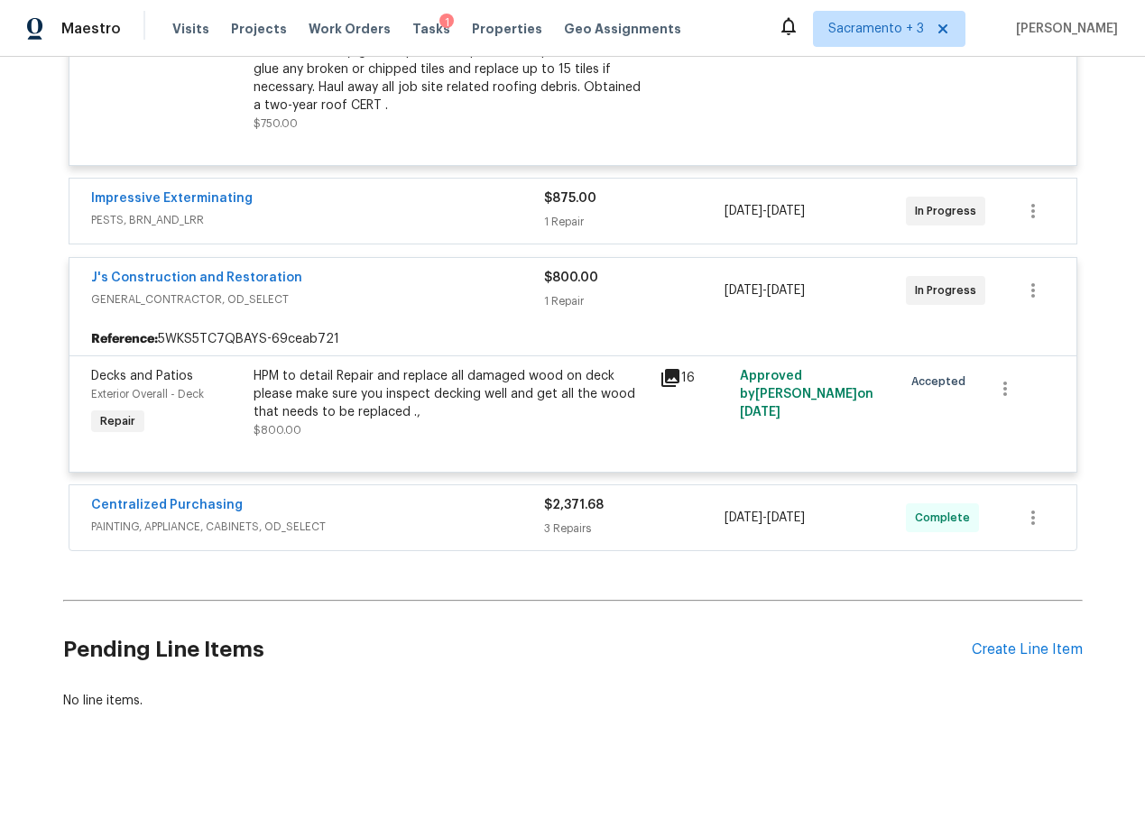
click at [751, 640] on h2 "Pending Line Items" at bounding box center [517, 650] width 908 height 84
click at [633, 496] on div "$2,371.68" at bounding box center [634, 505] width 181 height 18
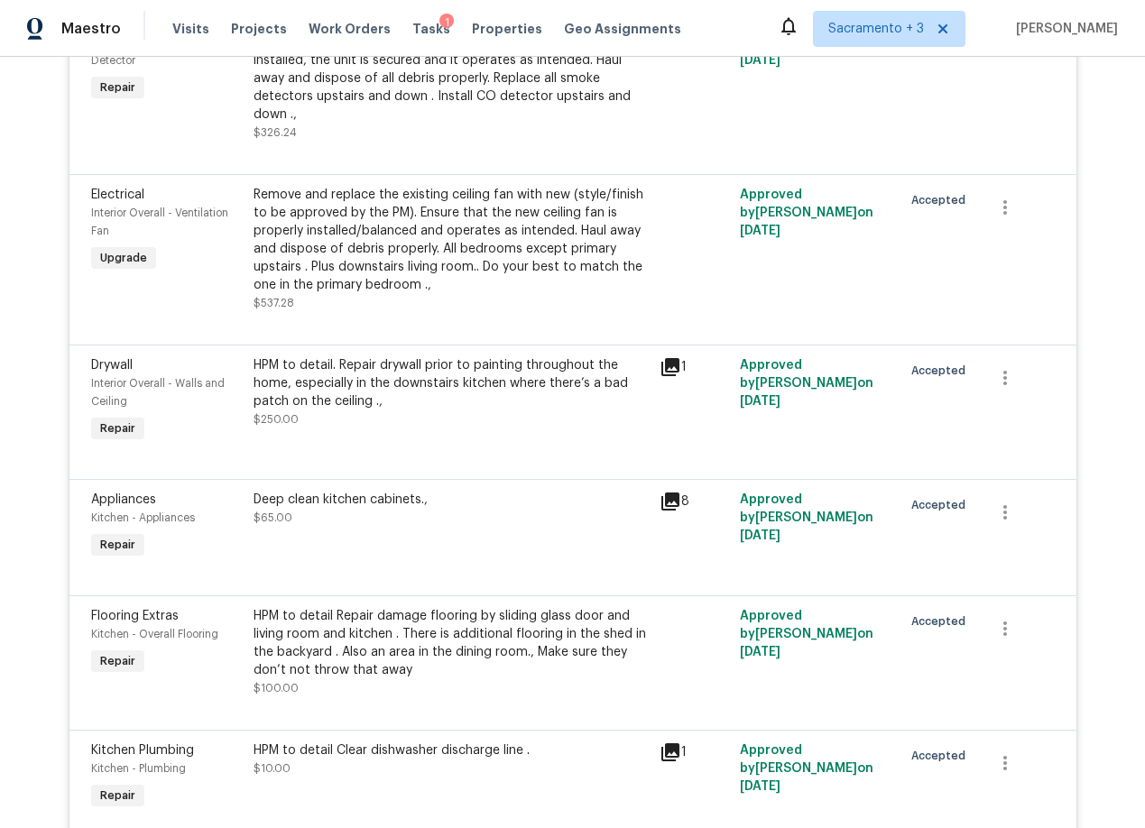
scroll to position [6591, 0]
